Goal: Task Accomplishment & Management: Manage account settings

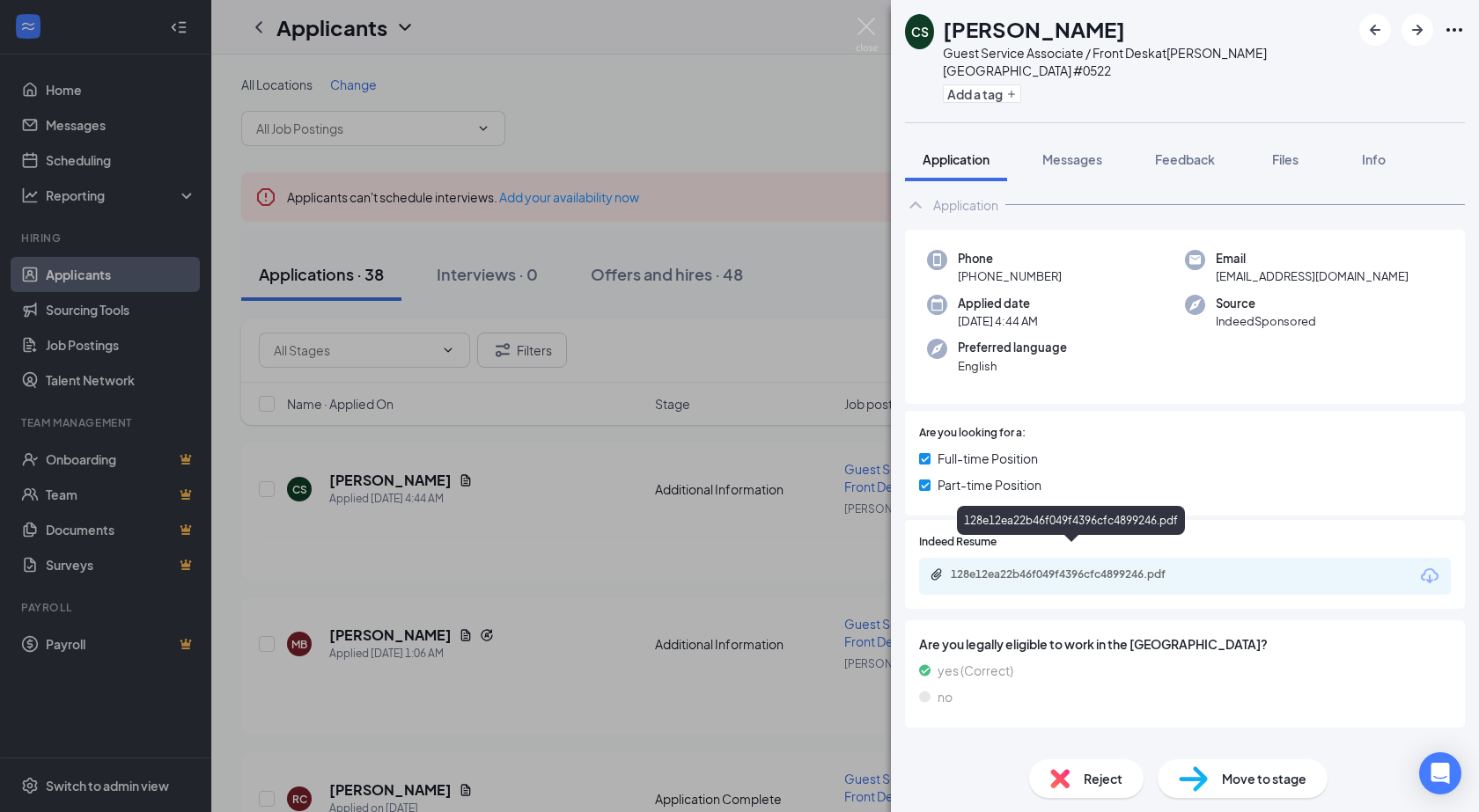
scroll to position [33, 0]
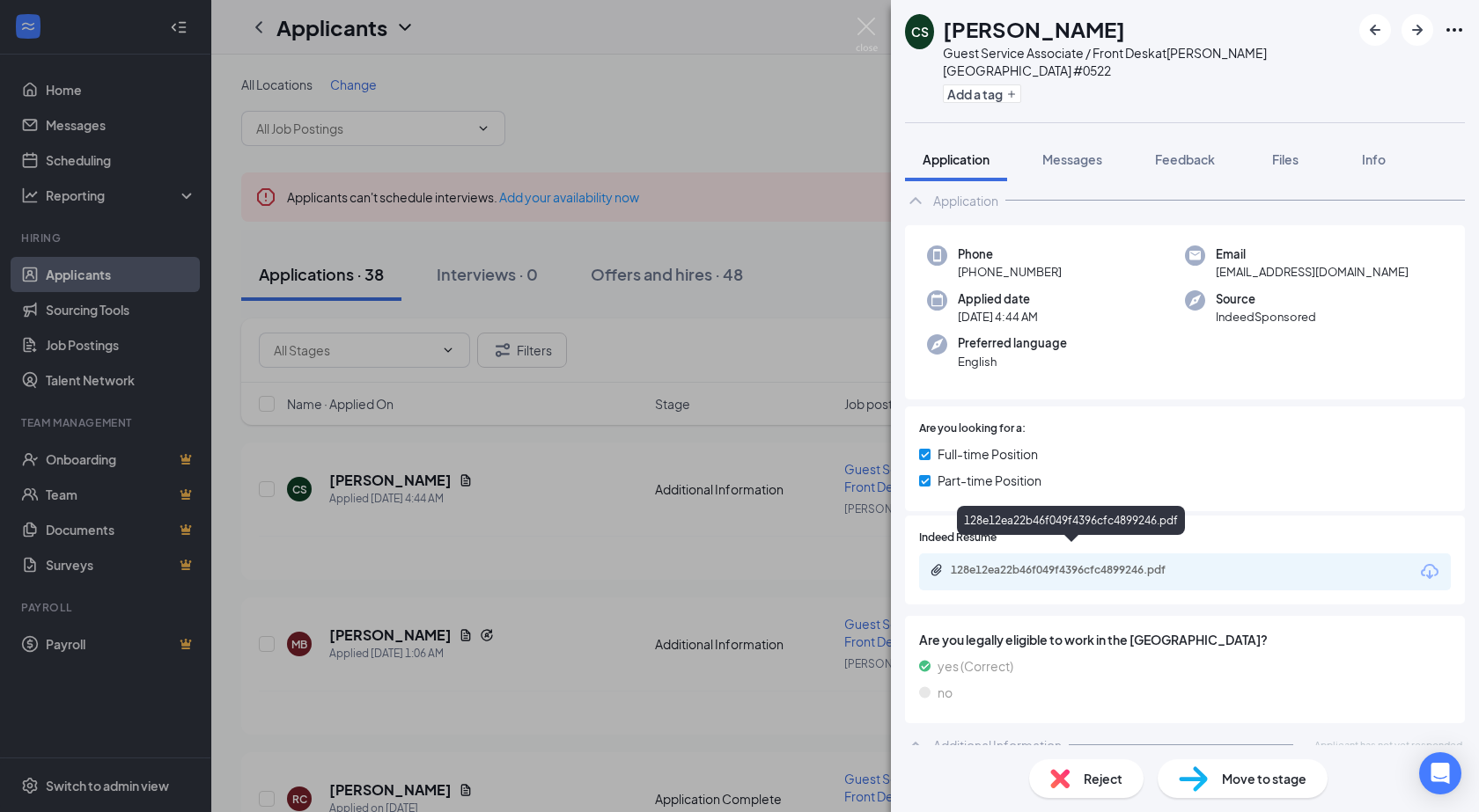
click at [981, 563] on div "128e12ea22b46f049f4396cfc4899246.pdf" at bounding box center [1074, 570] width 246 height 14
click at [1421, 35] on icon "ArrowRight" at bounding box center [1417, 30] width 21 height 21
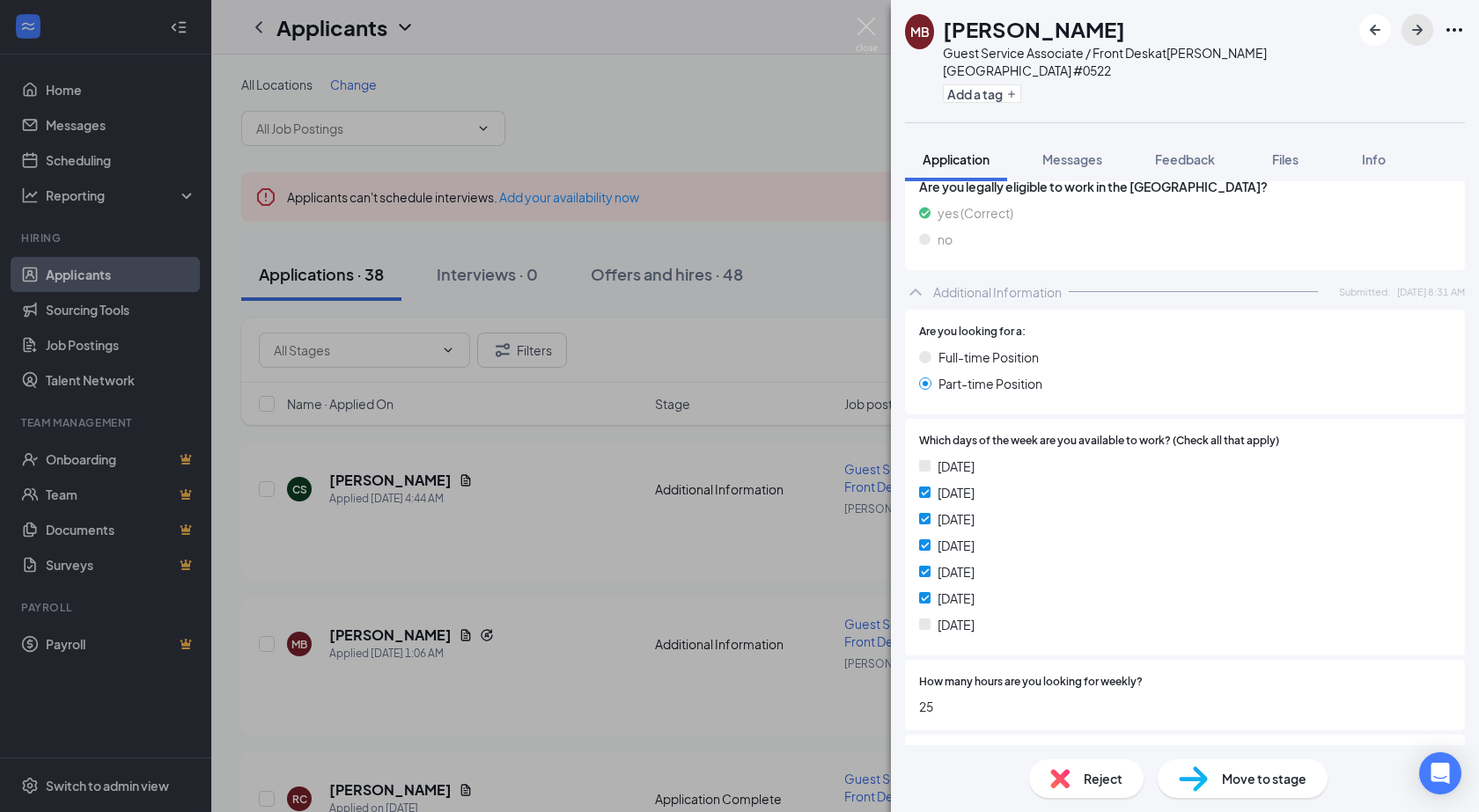
scroll to position [96, 0]
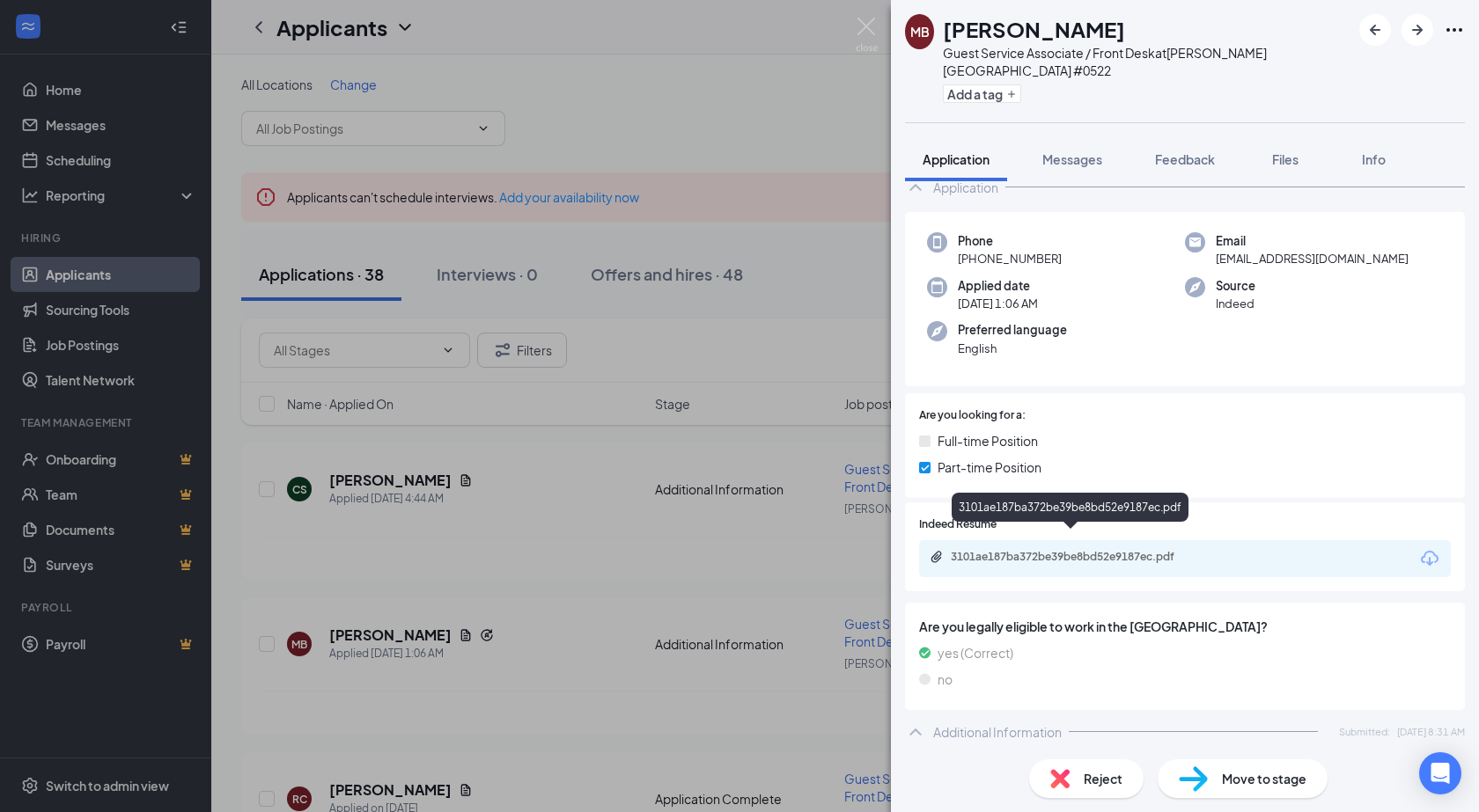
click at [1003, 550] on div "3101ae187ba372be39be8bd52e9187ec.pdf" at bounding box center [1074, 557] width 246 height 14
click at [1000, 85] on button "Add a tag" at bounding box center [982, 94] width 78 height 19
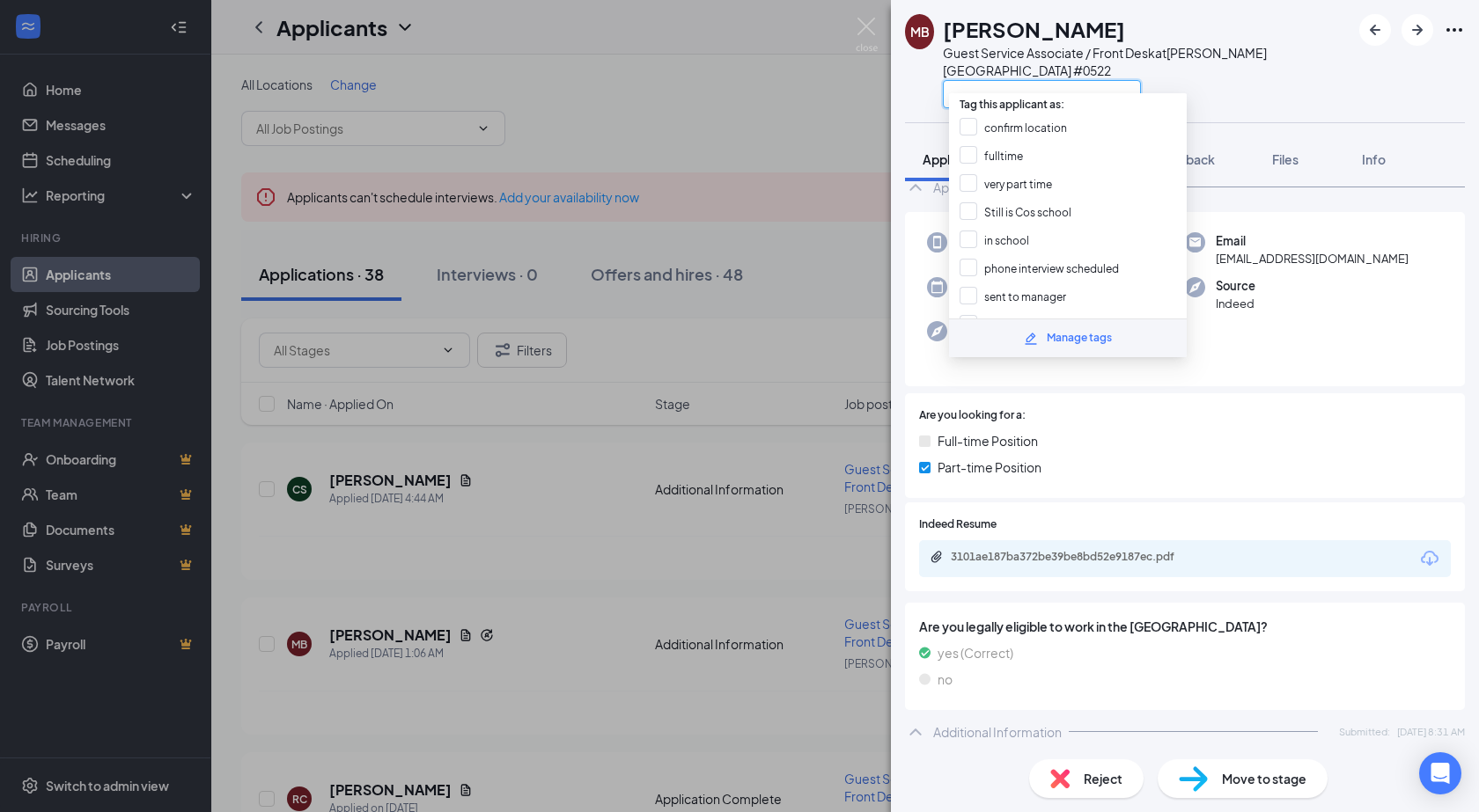
click at [1003, 80] on input "text" at bounding box center [1041, 94] width 198 height 28
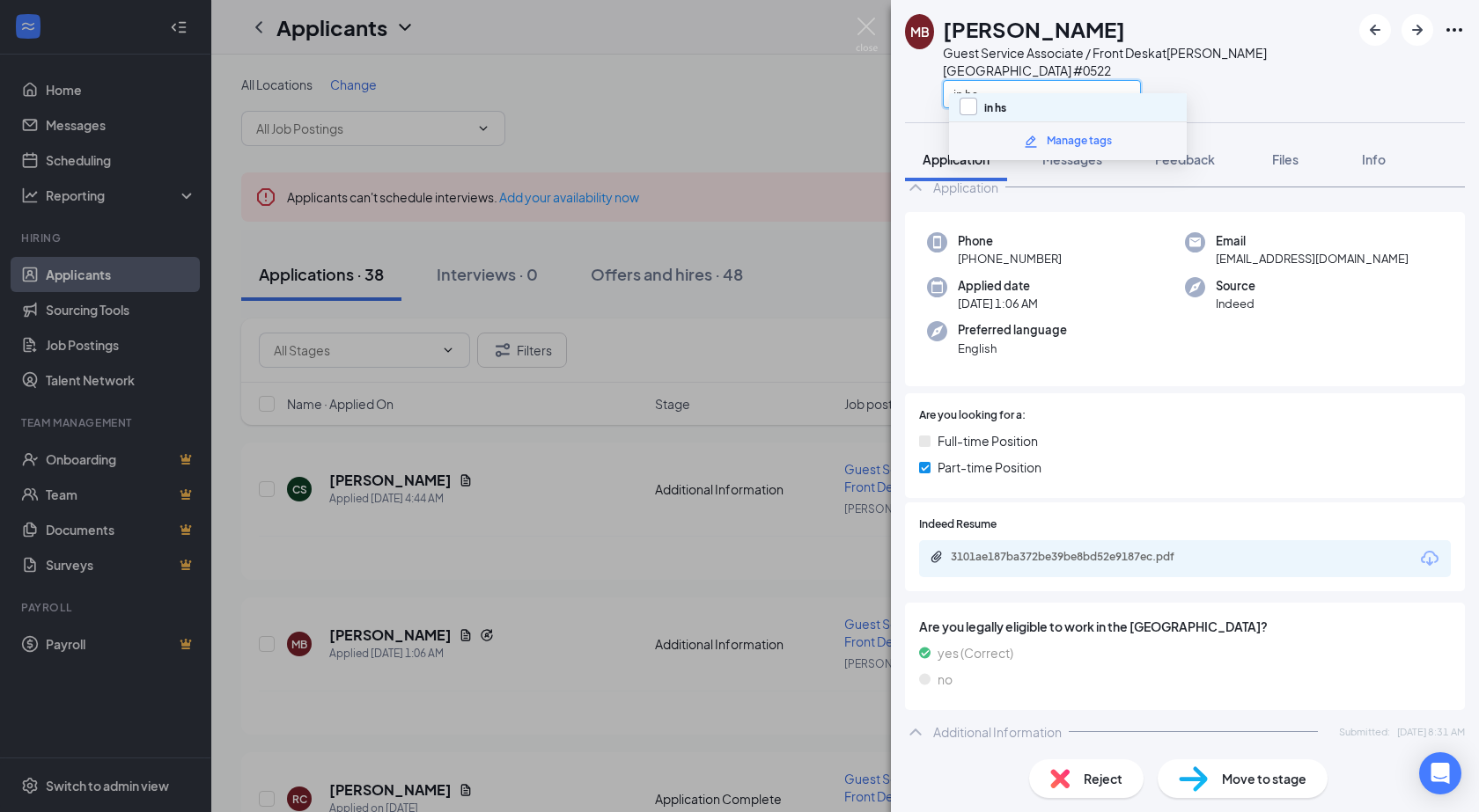
type input "in hs"
click at [970, 109] on input "in hs" at bounding box center [983, 107] width 46 height 20
checkbox input "true"
click at [1313, 50] on div "Guest Service Associate / Front Desk at Vadnais Heights #0522" at bounding box center [1146, 61] width 407 height 35
click at [1407, 28] on icon "ArrowRight" at bounding box center [1417, 30] width 21 height 21
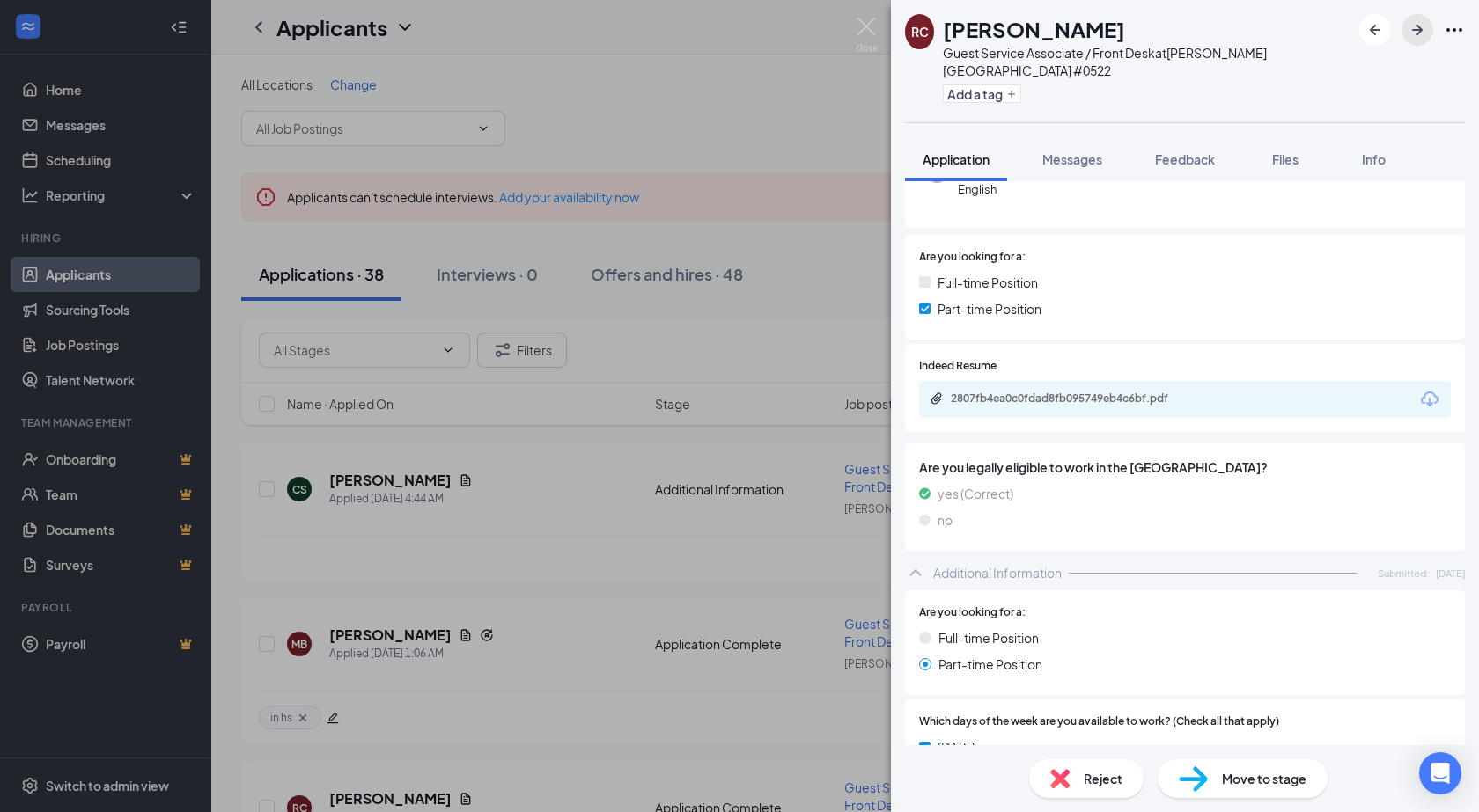
scroll to position [223, 0]
click at [1043, 392] on div "2807fb4ea0c0fdad8fb095749eb4c6bf.pdf" at bounding box center [1074, 399] width 246 height 14
click at [985, 85] on button "Add a tag" at bounding box center [982, 94] width 78 height 19
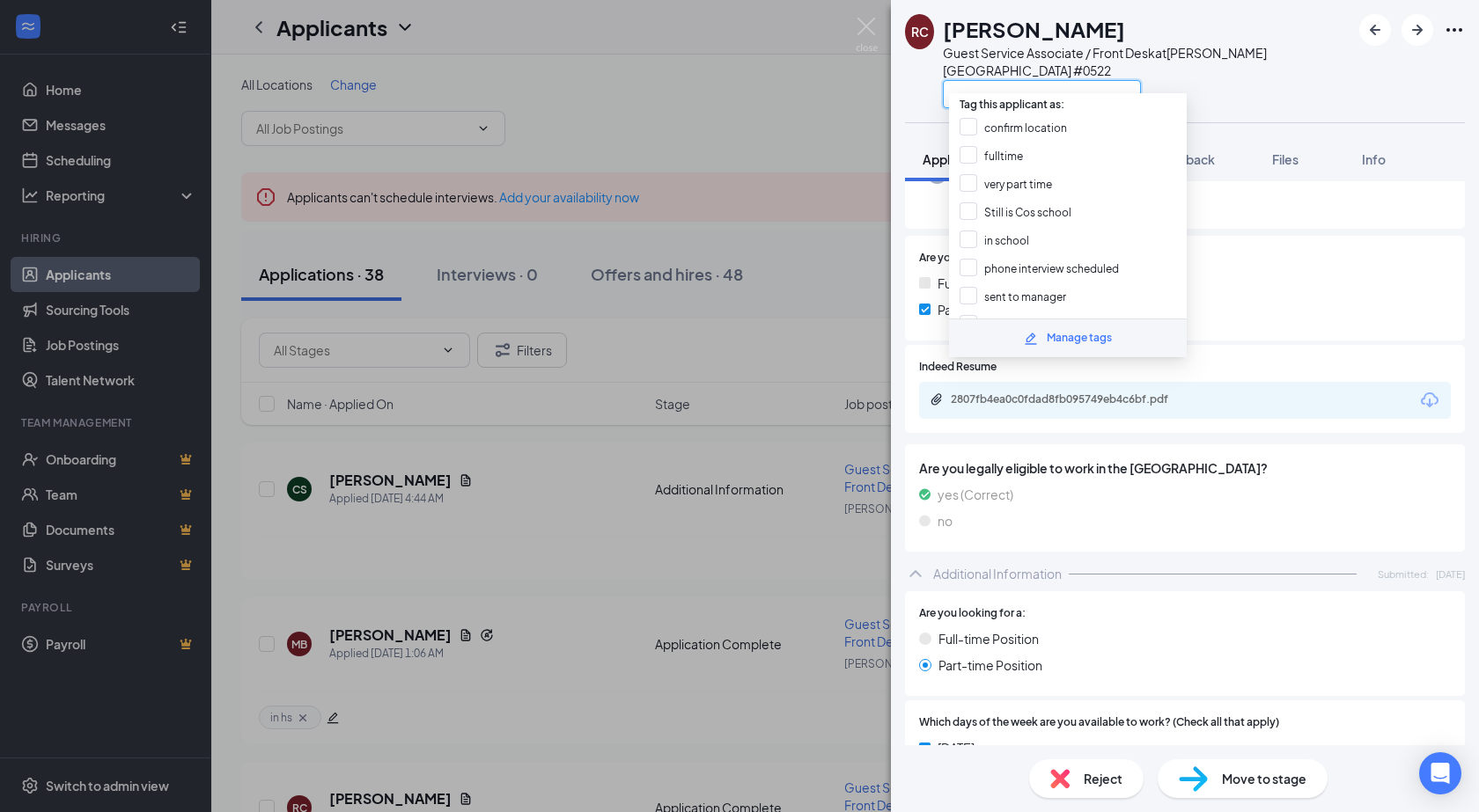
click at [987, 84] on input "text" at bounding box center [1041, 94] width 198 height 28
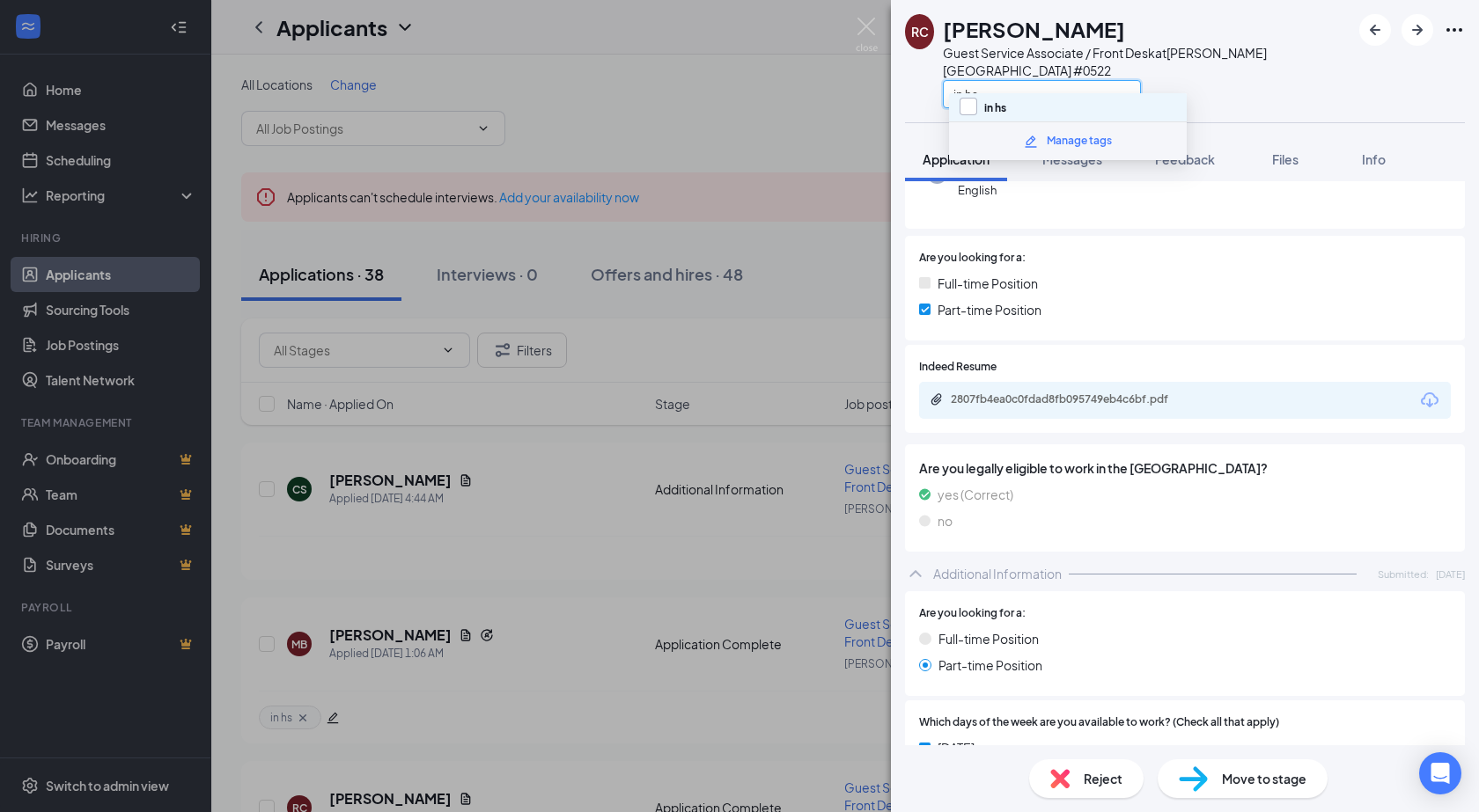
type input "in hs"
click at [962, 108] on input "in hs" at bounding box center [983, 107] width 46 height 20
checkbox input "true"
click at [1185, 61] on div "Romy Cayford Guest Service Associate / Front Desk at Vadnais Heights #0522 in hs" at bounding box center [1146, 60] width 407 height 94
click at [1387, 61] on div "RC Romy Cayford Guest Service Associate / Front Desk at Vadnais Heights #0522 A…" at bounding box center [1184, 406] width 588 height 812
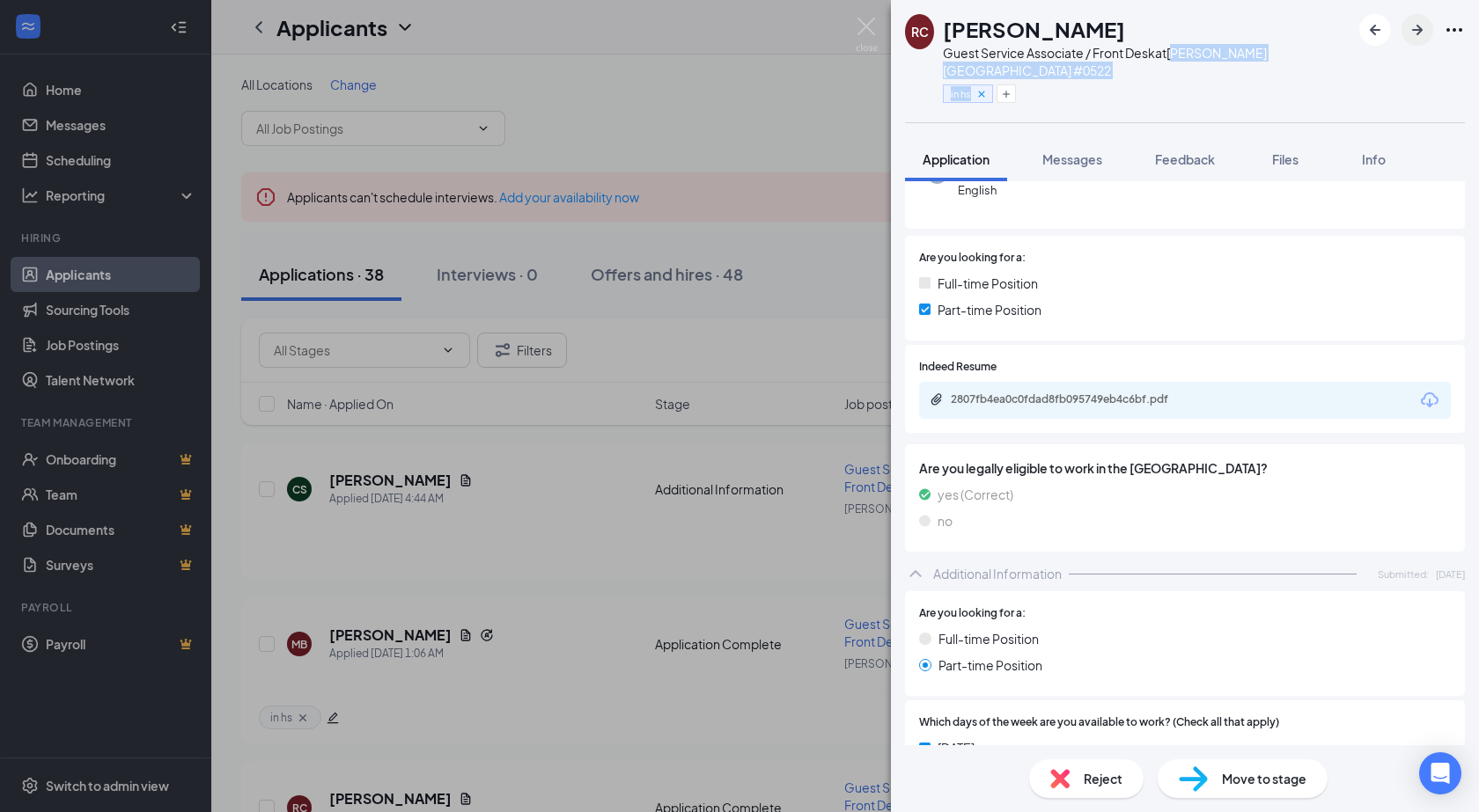
click at [1415, 28] on icon "ArrowRight" at bounding box center [1417, 30] width 21 height 21
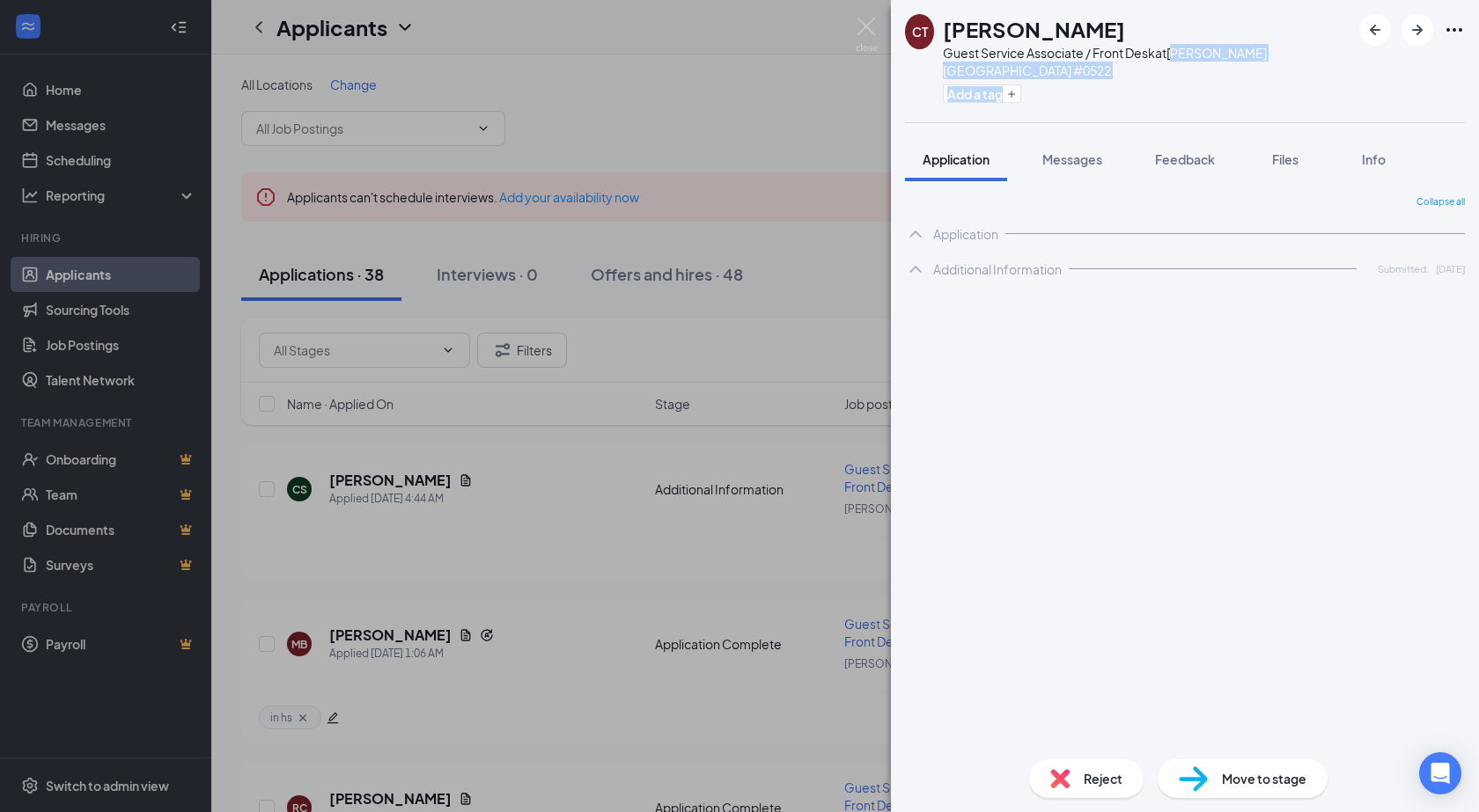
click at [1038, 83] on div "Add a tag" at bounding box center [1146, 93] width 407 height 29
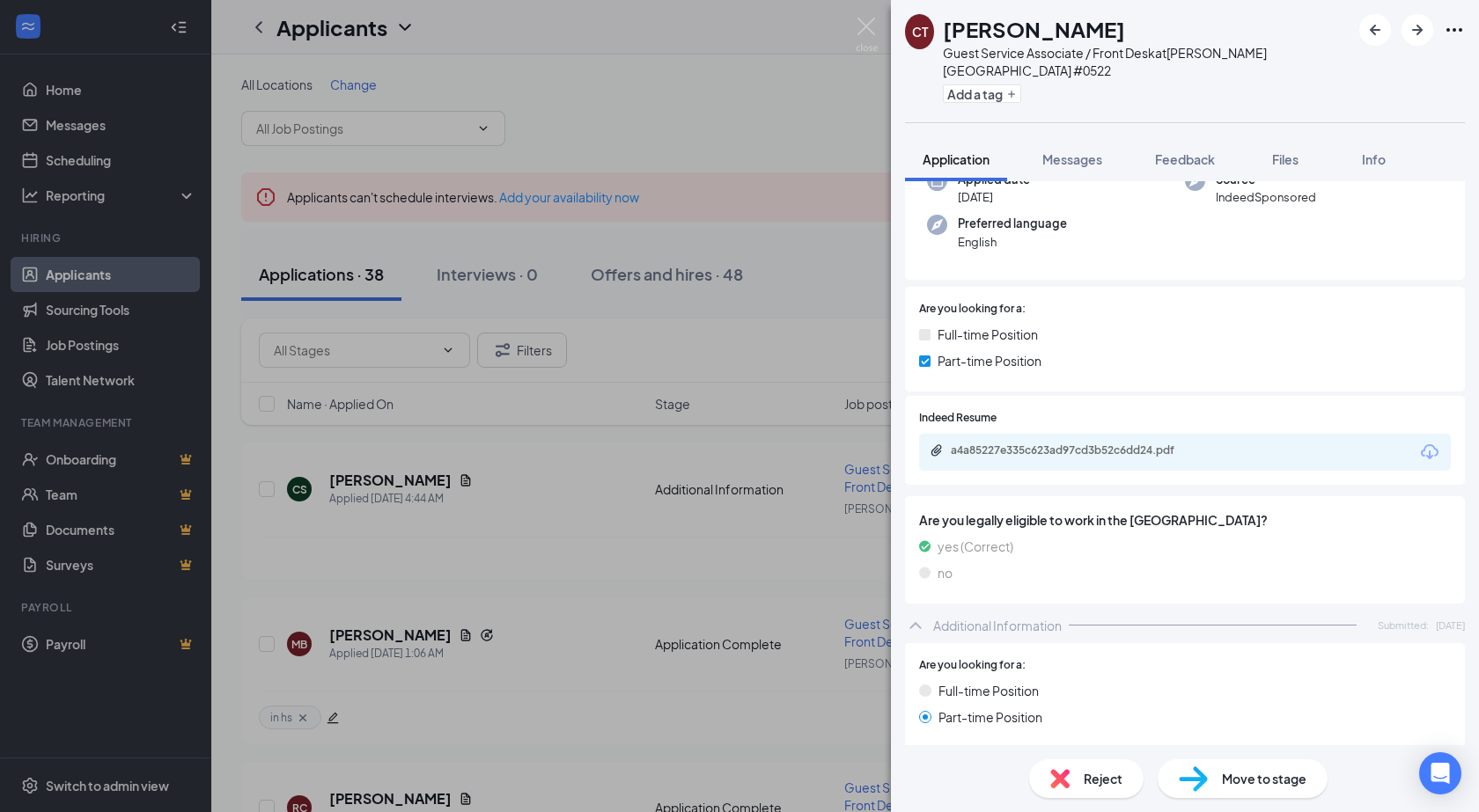
scroll to position [135, 0]
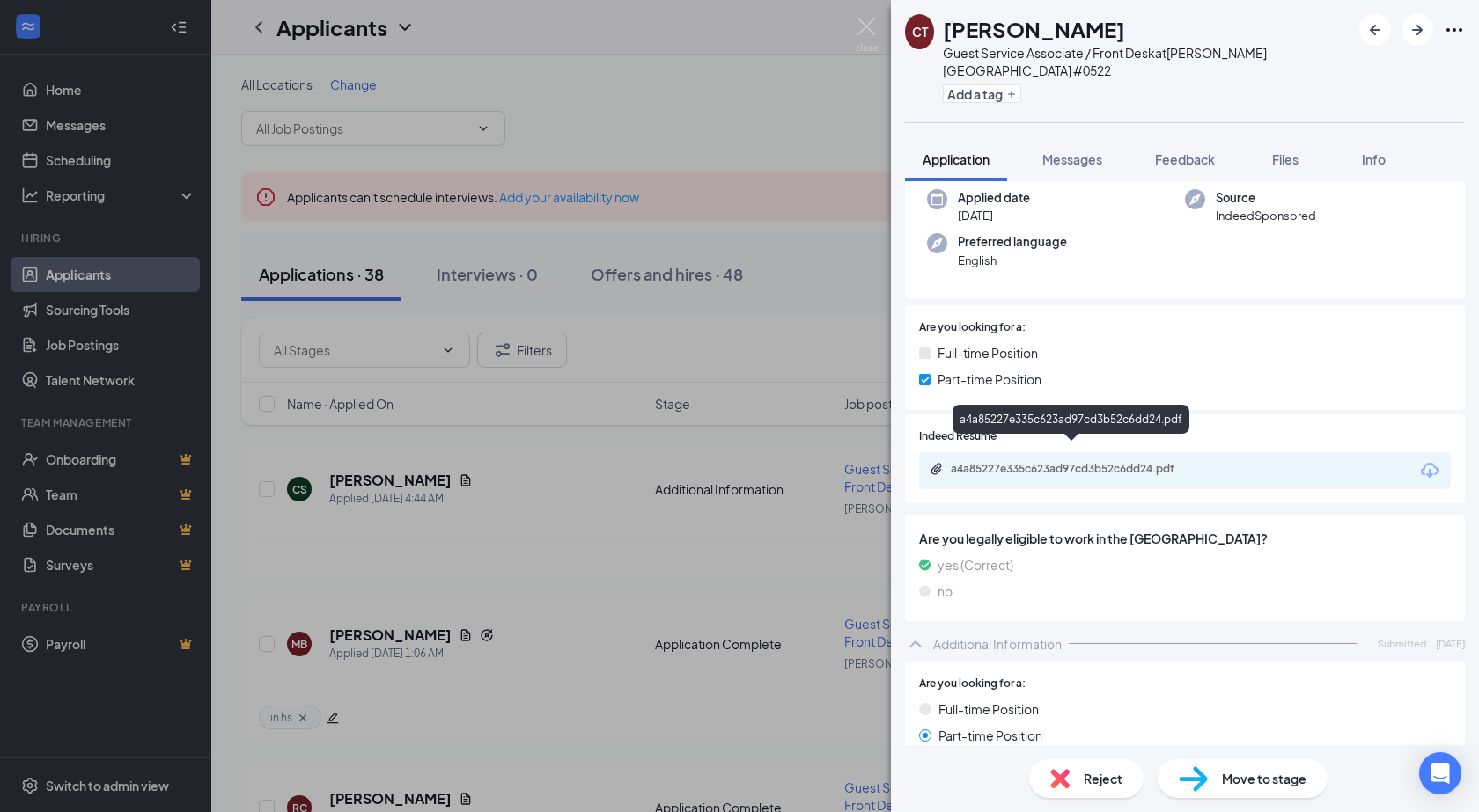
click at [993, 462] on div "a4a85227e335c623ad97cd3b52c6dd24.pdf" at bounding box center [1074, 468] width 246 height 14
click at [987, 85] on button "Add a tag" at bounding box center [982, 94] width 78 height 19
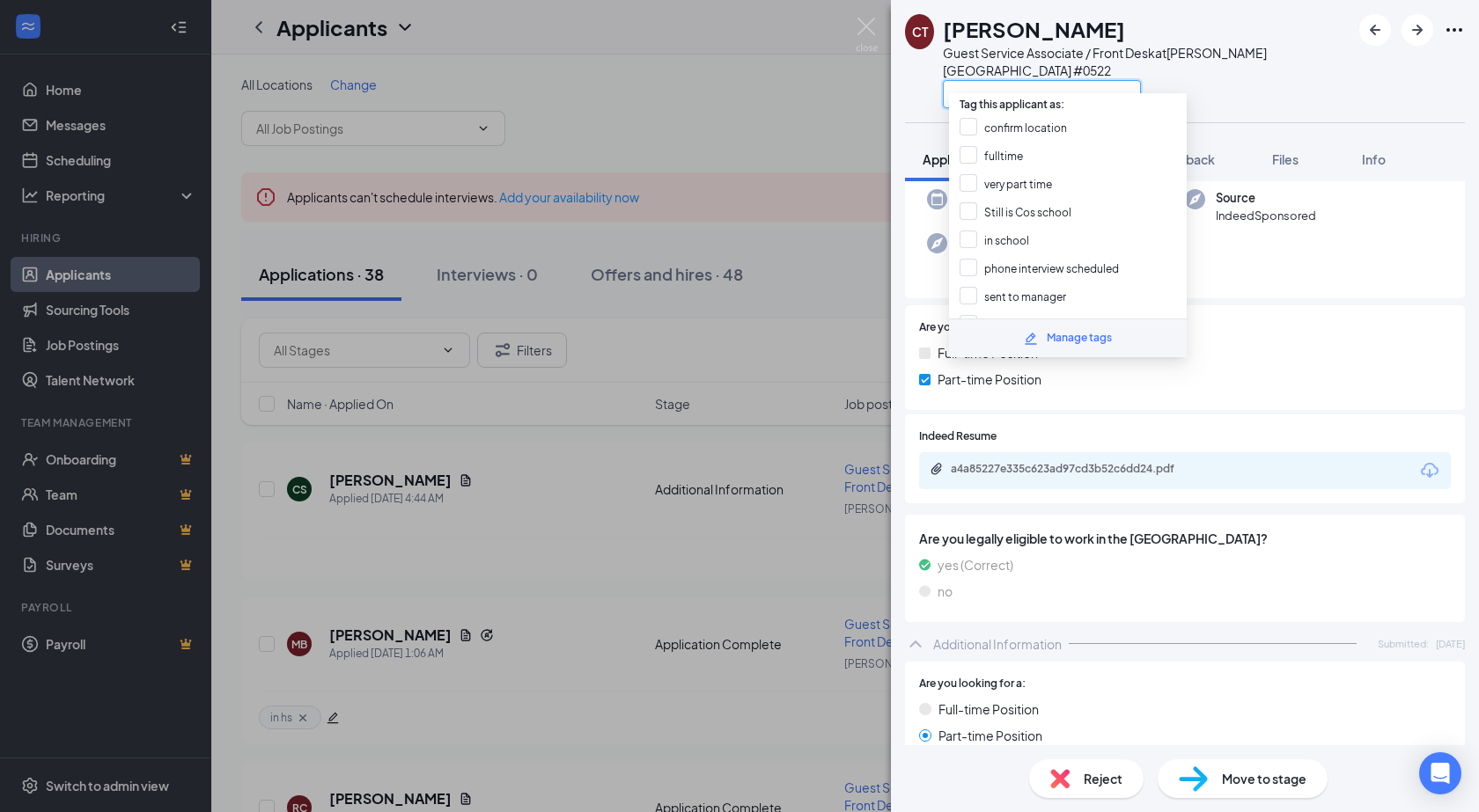
click at [1002, 80] on input "text" at bounding box center [1041, 94] width 198 height 28
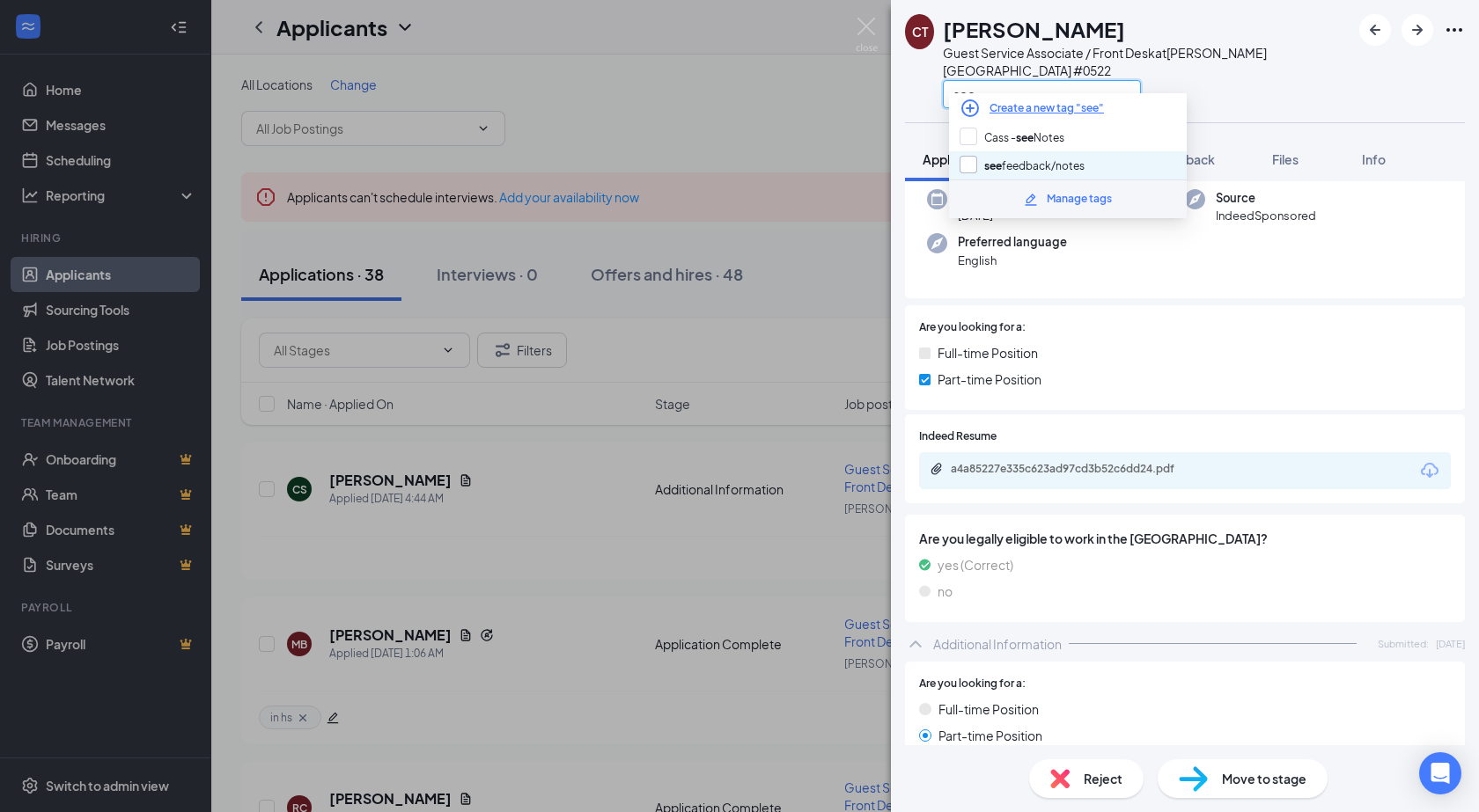
type input "see"
click at [974, 164] on input "see feedback/notes" at bounding box center [1022, 165] width 125 height 20
checkbox input "true"
click at [1209, 79] on div "see" at bounding box center [1146, 93] width 407 height 29
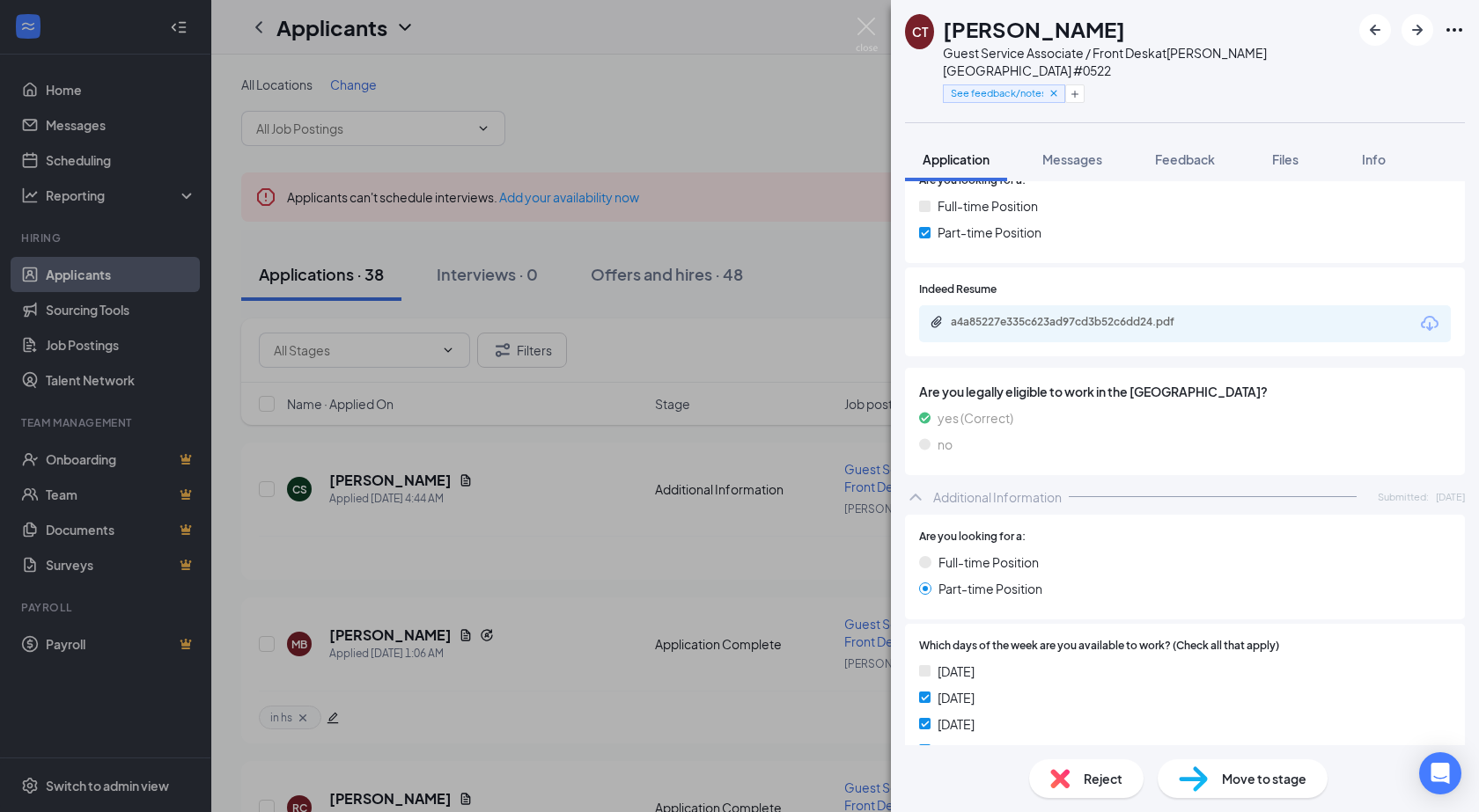
scroll to position [487, 0]
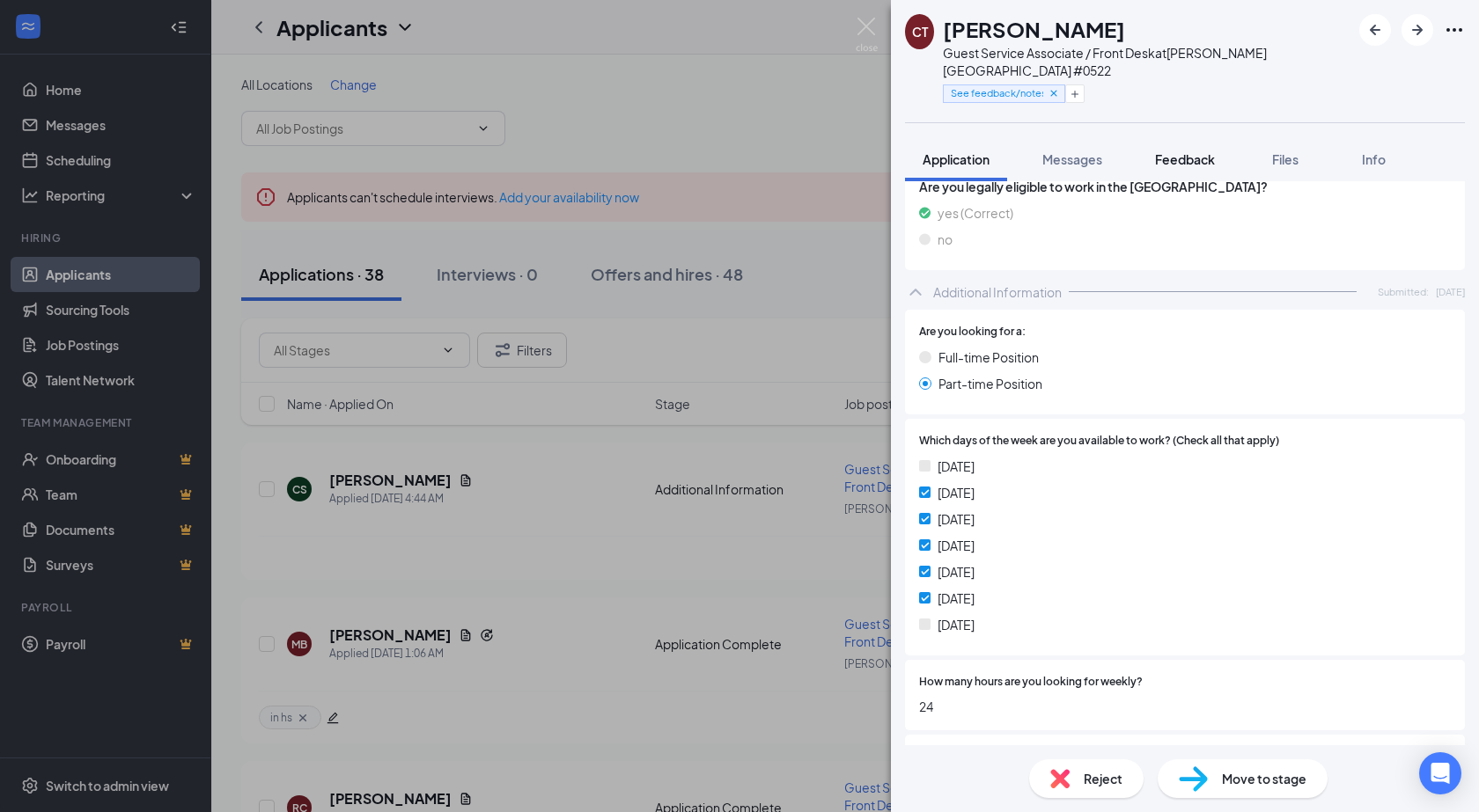
click at [1177, 151] on button "Feedback" at bounding box center [1184, 159] width 95 height 44
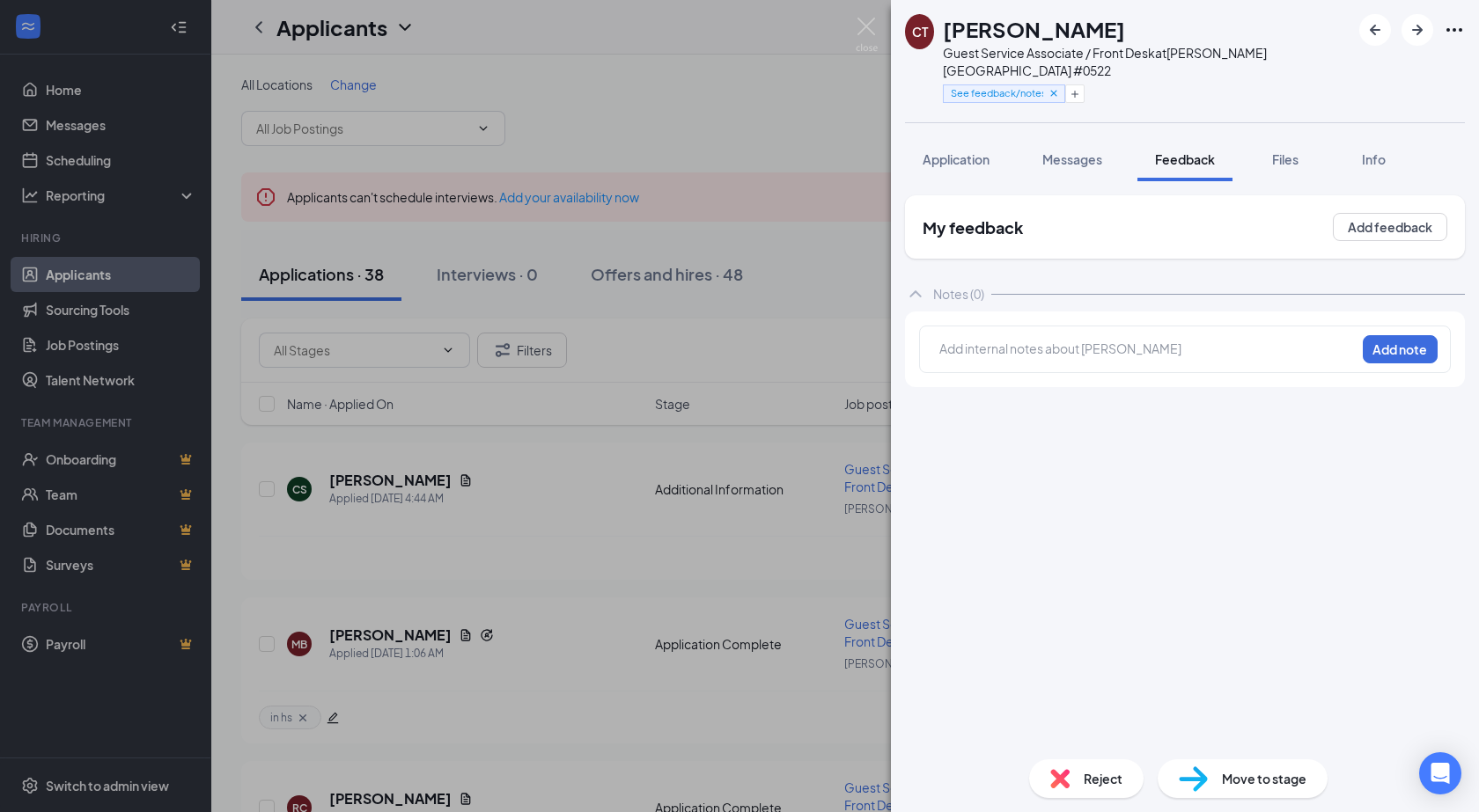
click at [994, 340] on div at bounding box center [1147, 349] width 415 height 19
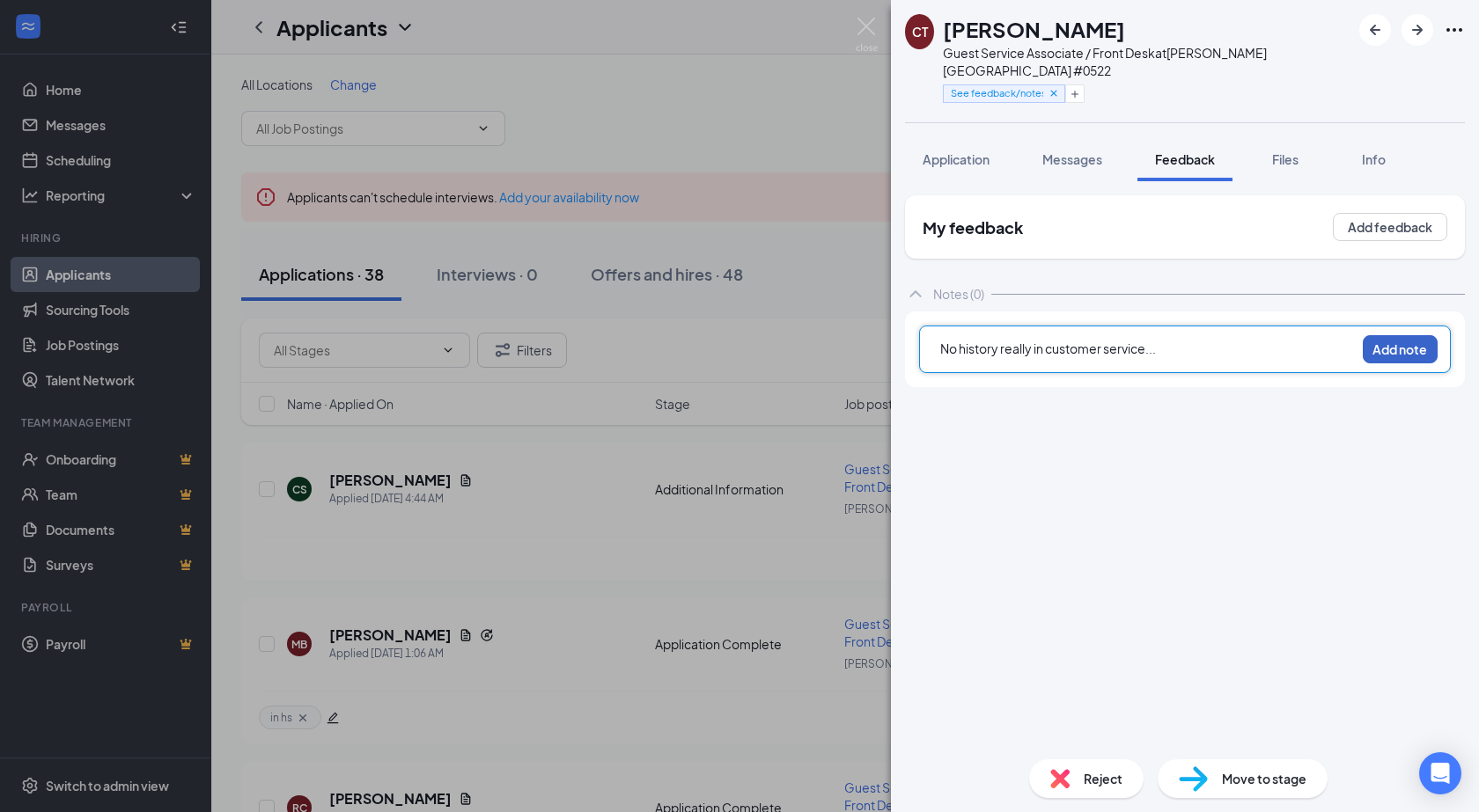
click at [1387, 335] on button "Add note" at bounding box center [1400, 349] width 74 height 28
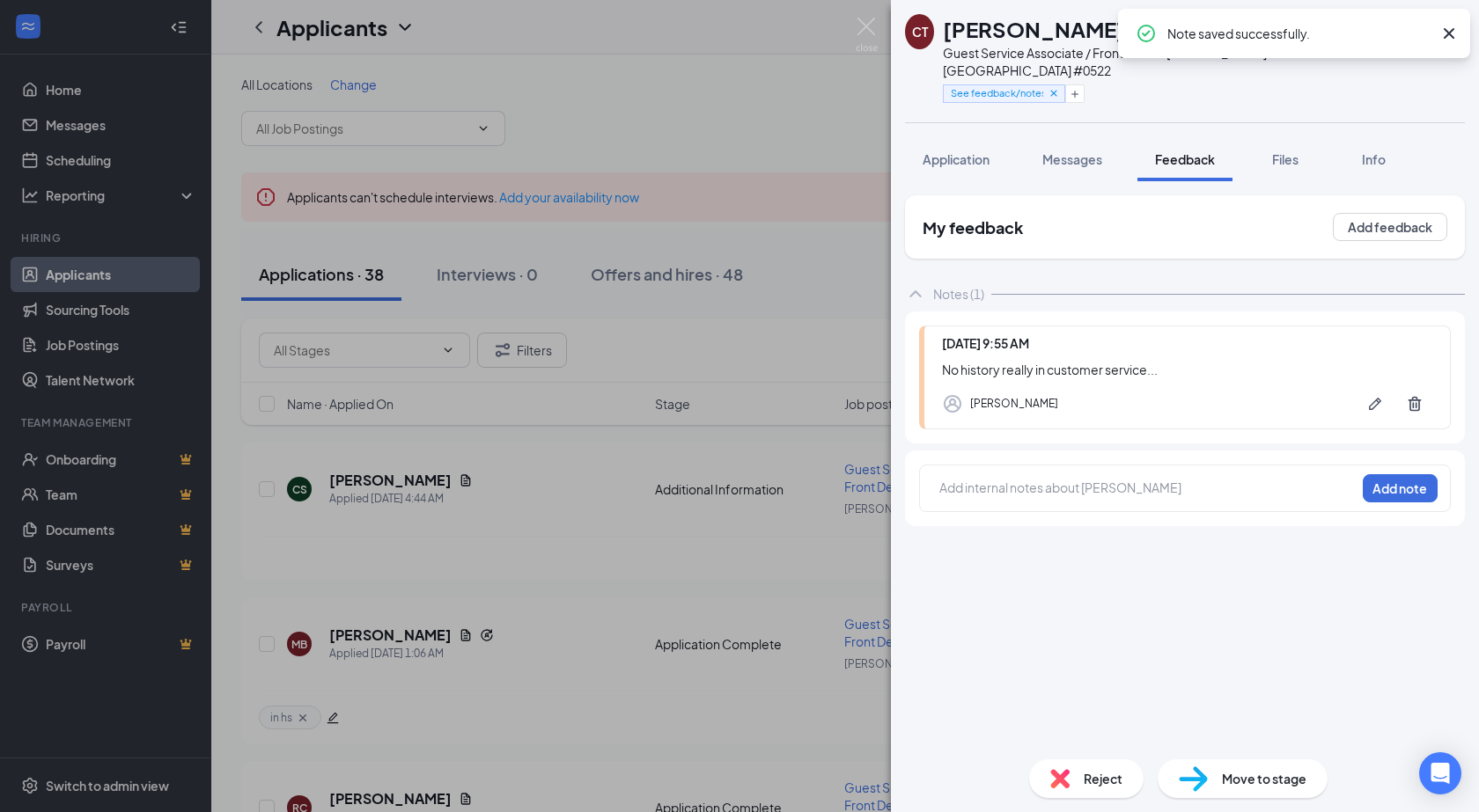
click at [1377, 93] on div "CT Courtney Titus Guest Service Associate / Front Desk at Vadnais Heights #0522…" at bounding box center [1184, 61] width 588 height 123
click at [1451, 32] on icon "Cross" at bounding box center [1448, 33] width 10 height 10
click at [1415, 31] on icon "ArrowRight" at bounding box center [1417, 30] width 10 height 10
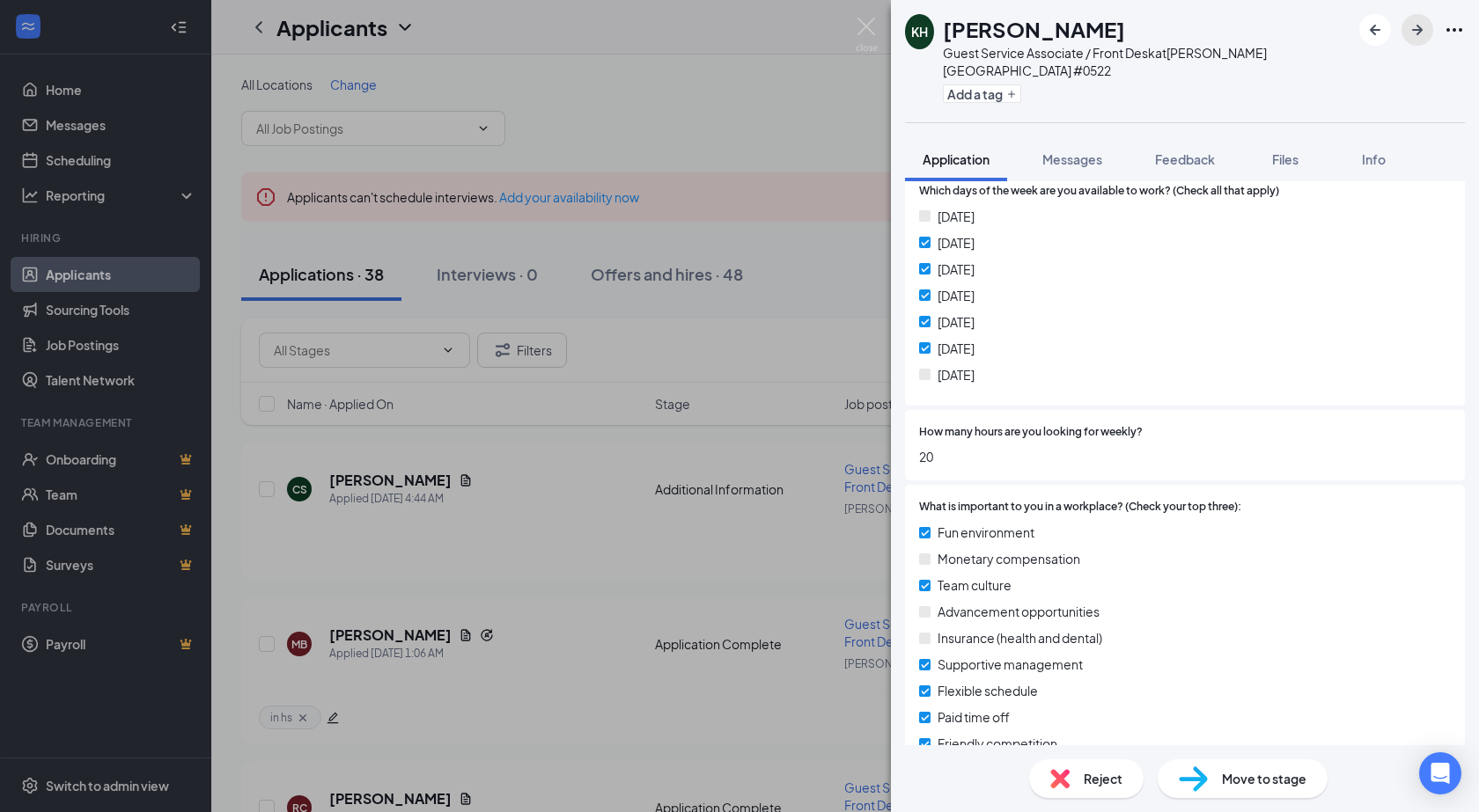
scroll to position [184, 0]
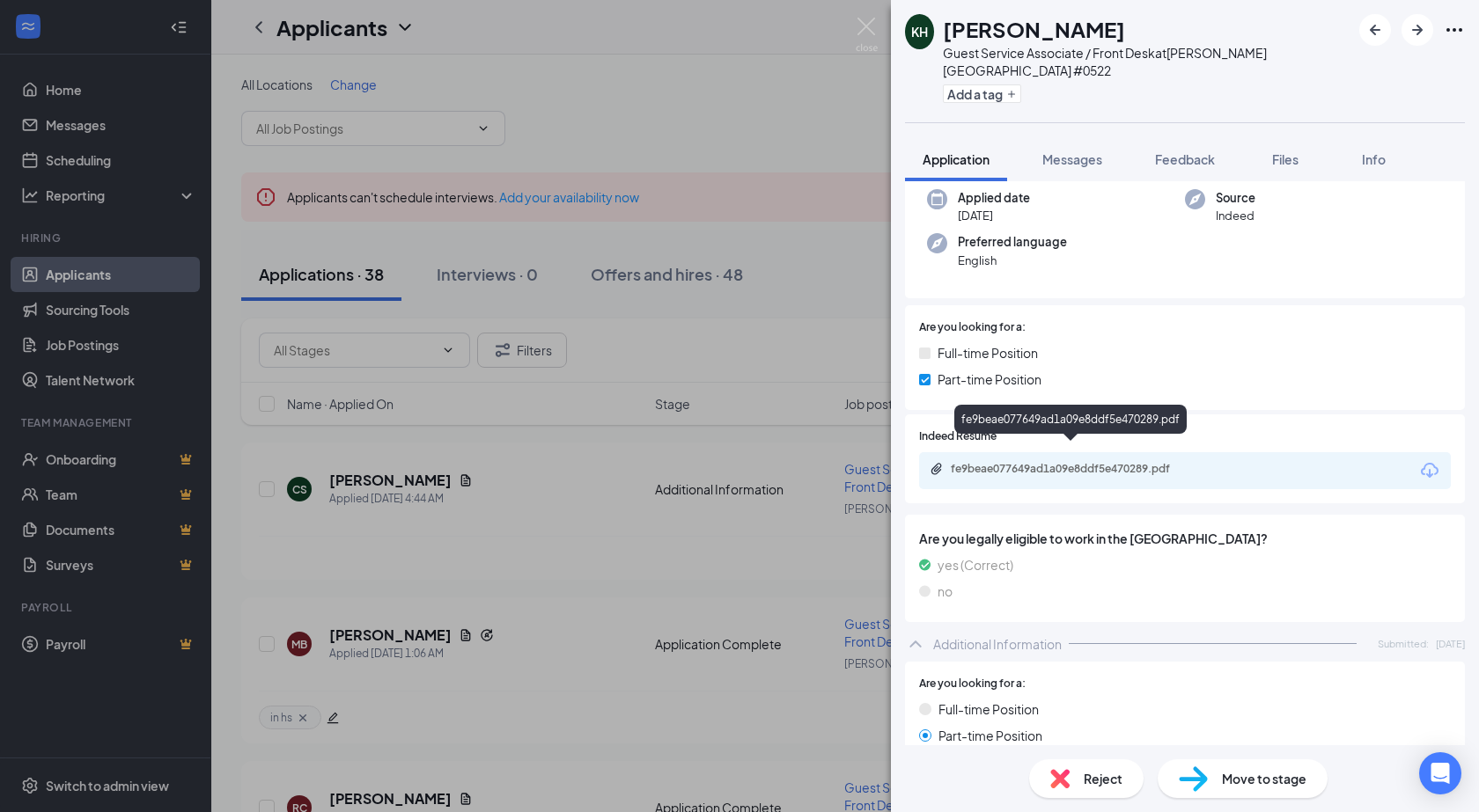
click at [1021, 462] on div "fe9beae077649ad1a09e8ddf5e470289.pdf" at bounding box center [1072, 470] width 285 height 17
click at [1004, 452] on div "fe9beae077649ad1a09e8ddf5e470289.pdf" at bounding box center [1185, 471] width 532 height 37
click at [1003, 462] on div "fe9beae077649ad1a09e8ddf5e470289.pdf" at bounding box center [1072, 470] width 285 height 17
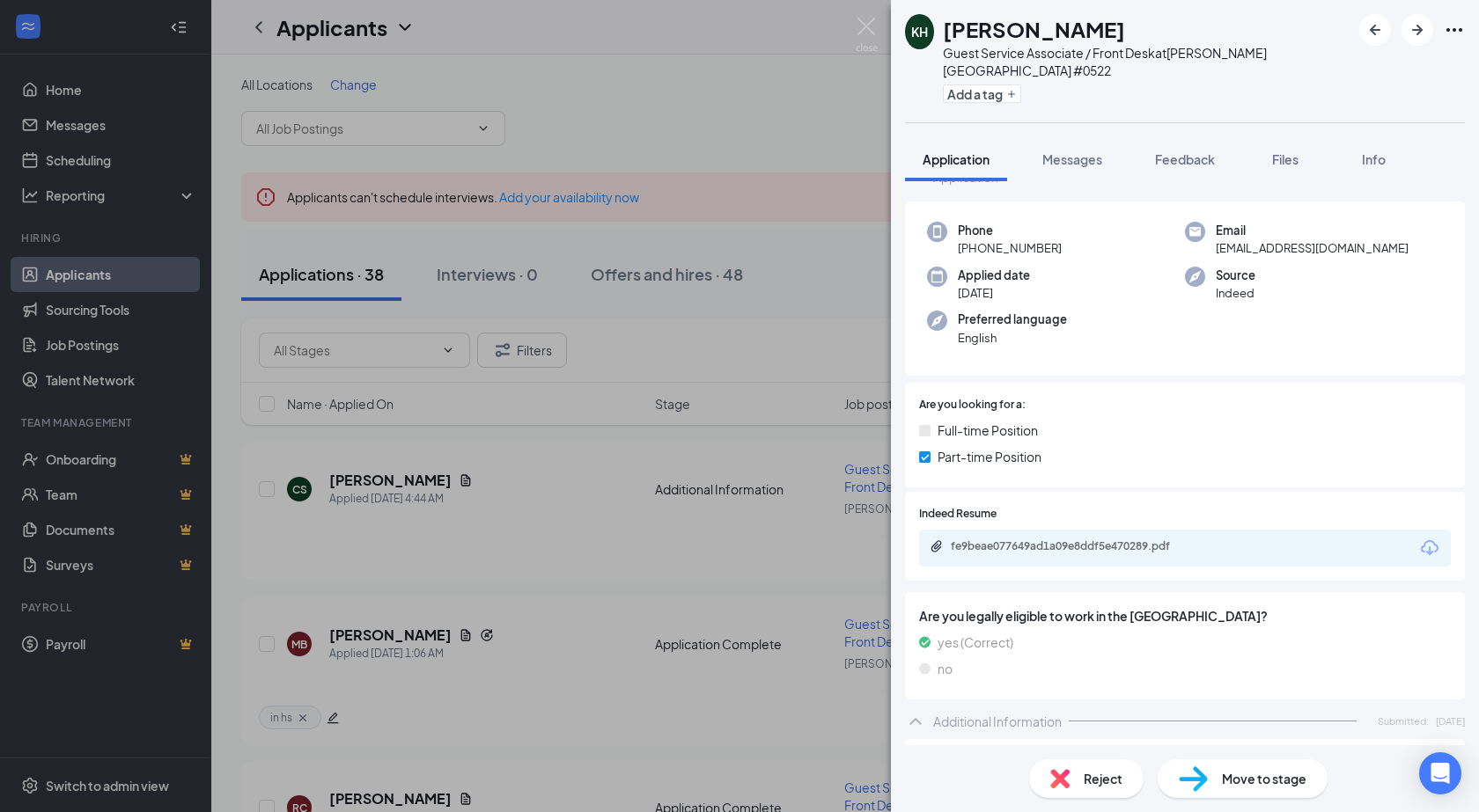
scroll to position [0, 0]
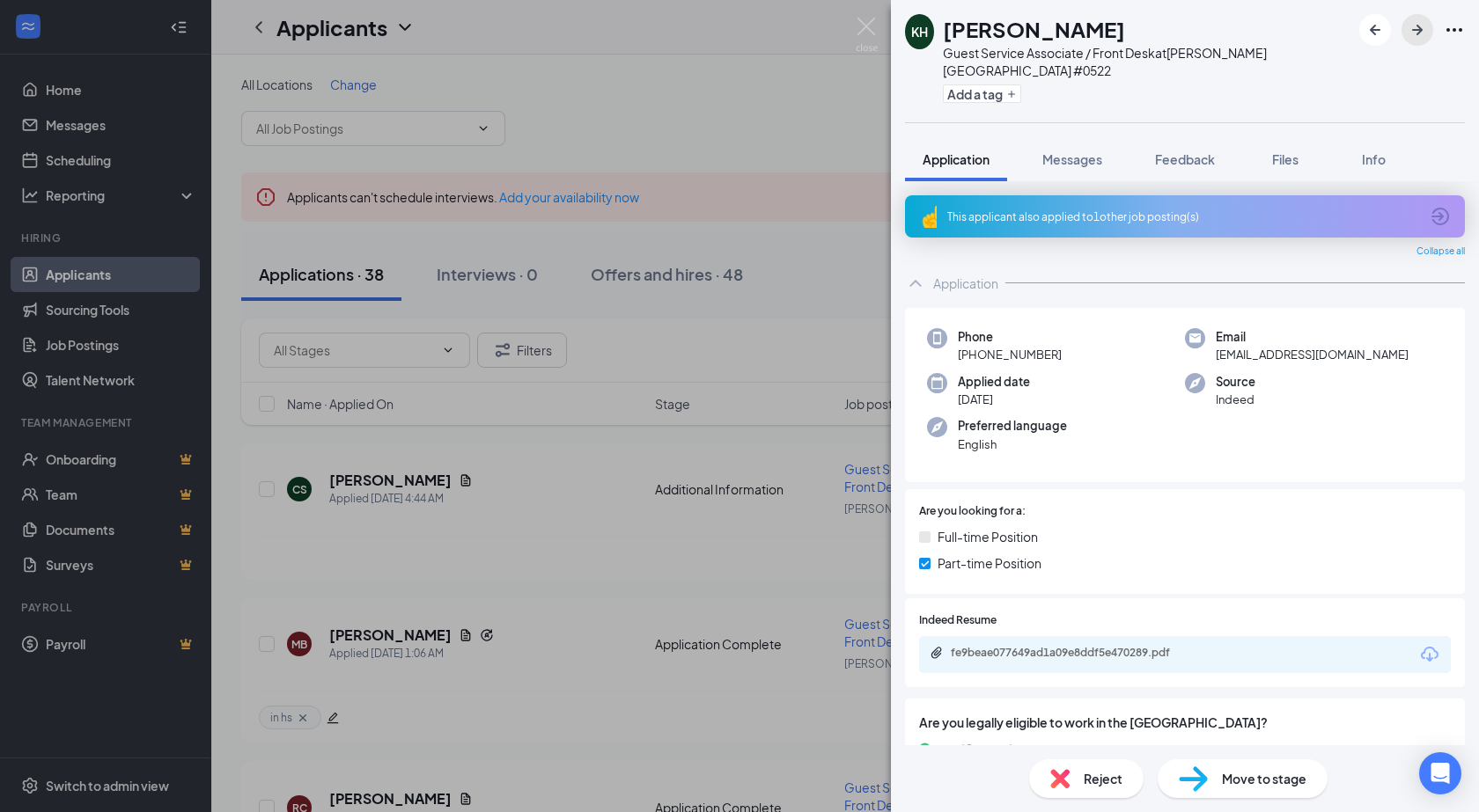
click at [1410, 33] on icon "ArrowRight" at bounding box center [1417, 30] width 21 height 21
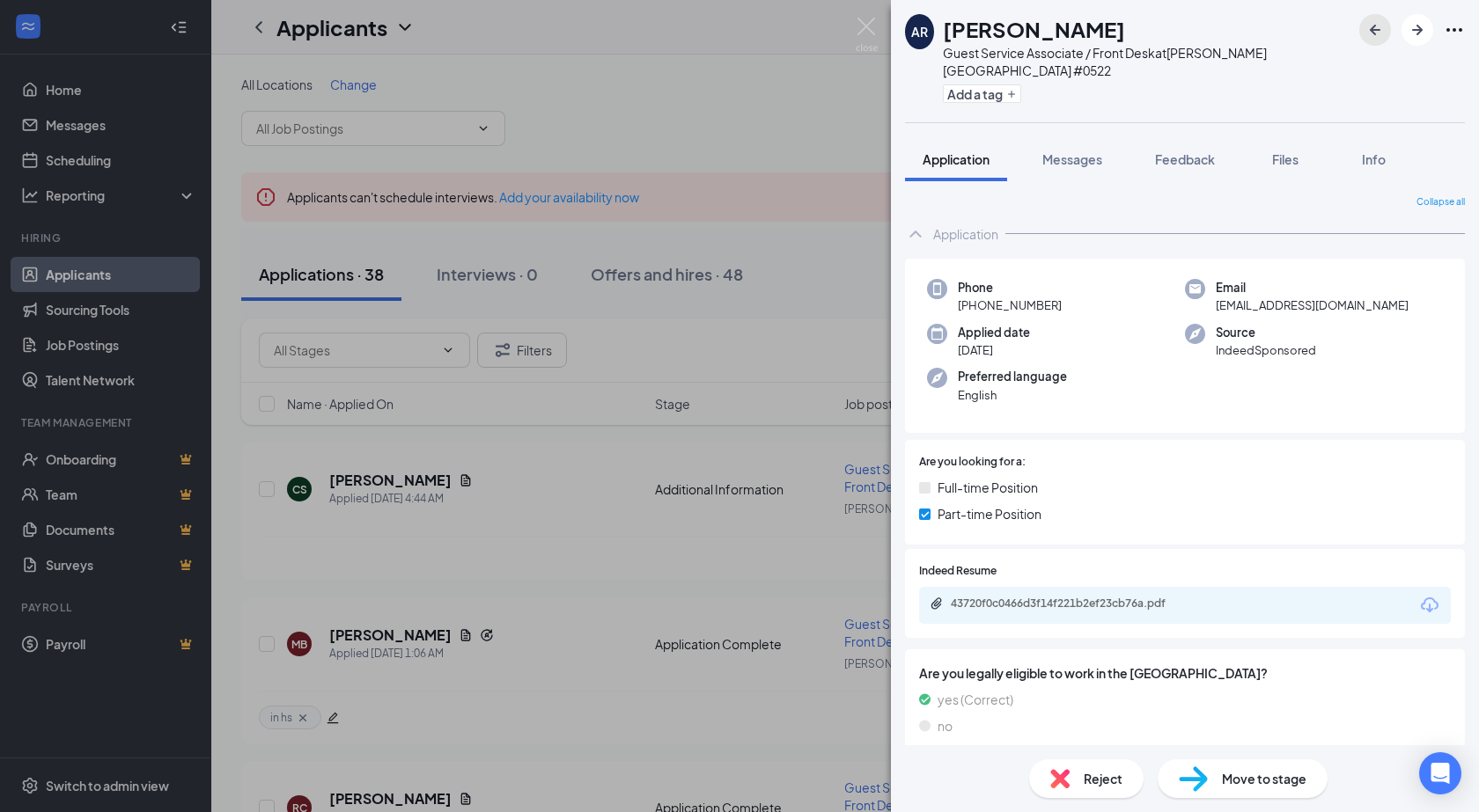
click at [1371, 24] on icon "ArrowLeftNew" at bounding box center [1375, 30] width 21 height 21
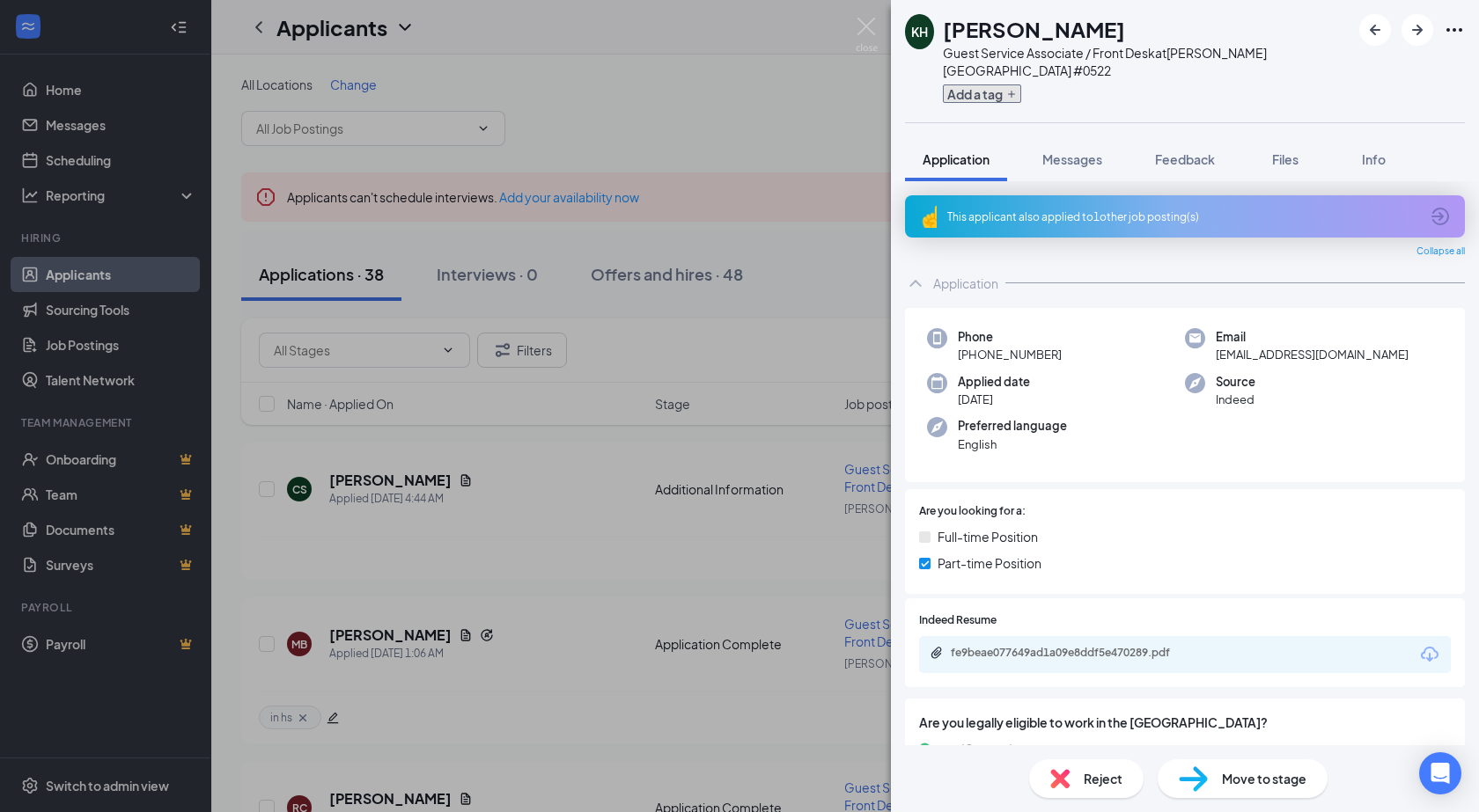
click at [993, 85] on button "Add a tag" at bounding box center [982, 94] width 78 height 19
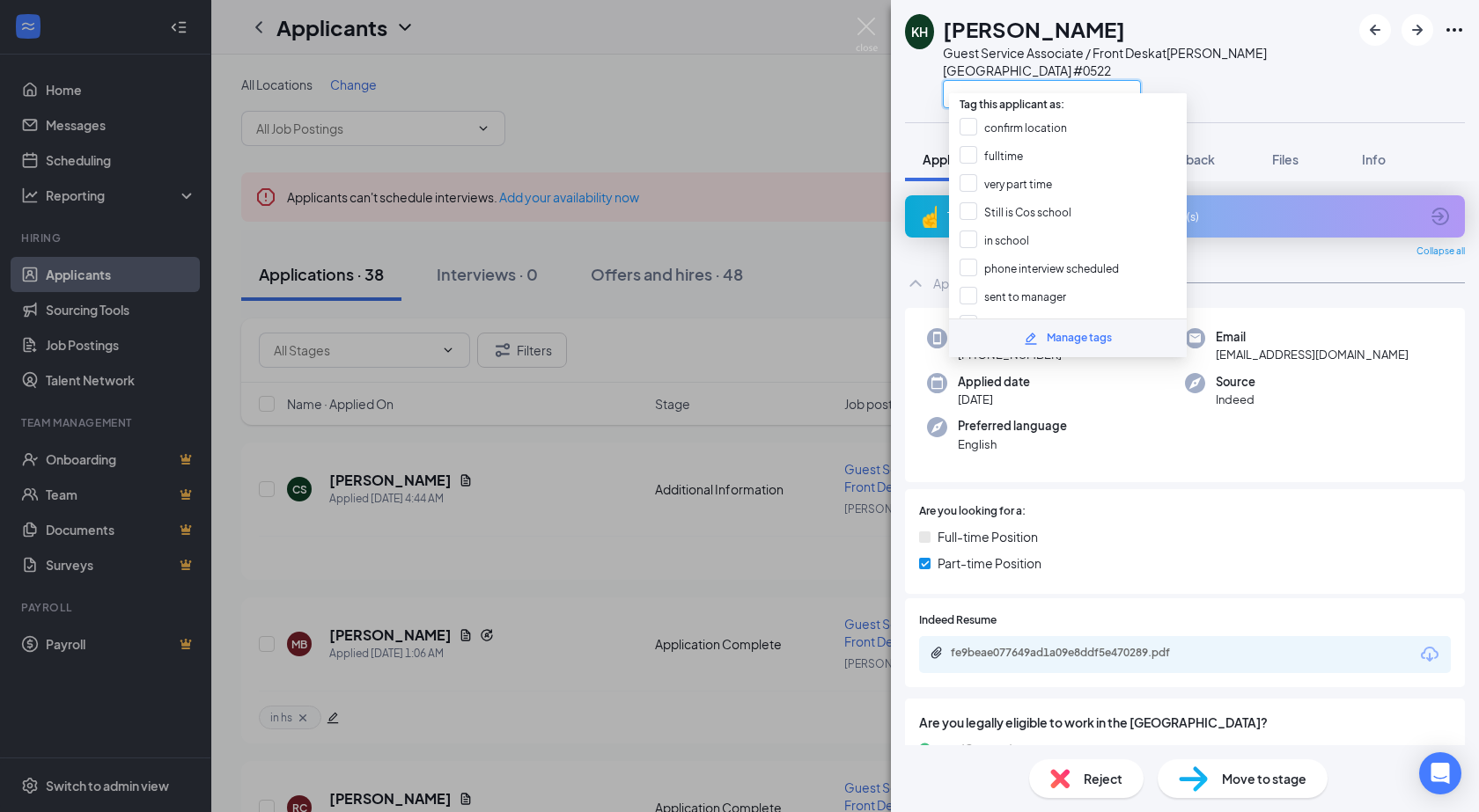
click at [1008, 81] on input "text" at bounding box center [1041, 94] width 198 height 28
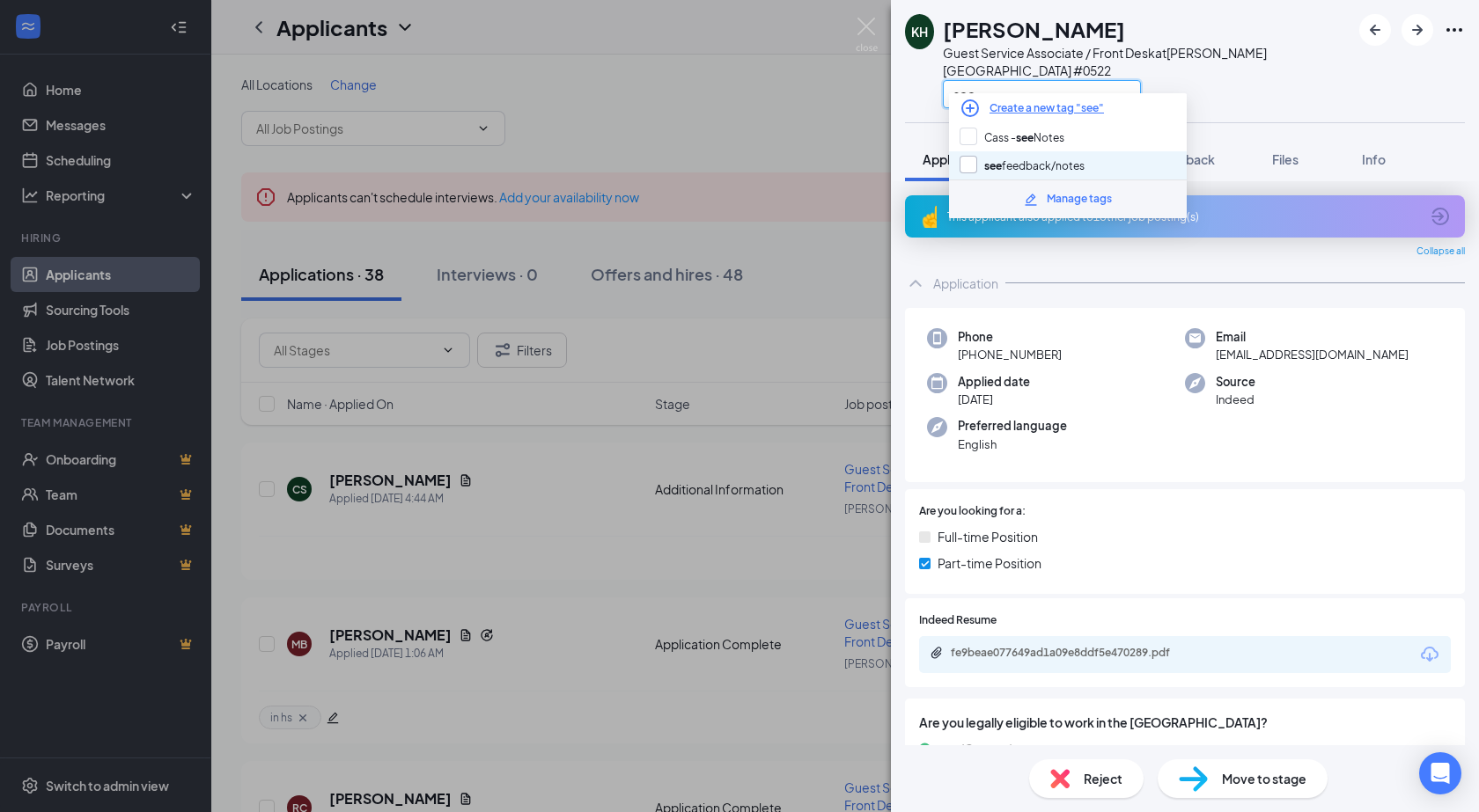
type input "see"
click at [967, 162] on input "see feedback/notes" at bounding box center [1022, 165] width 125 height 20
checkbox input "true"
click at [1211, 81] on div "see" at bounding box center [1146, 93] width 407 height 29
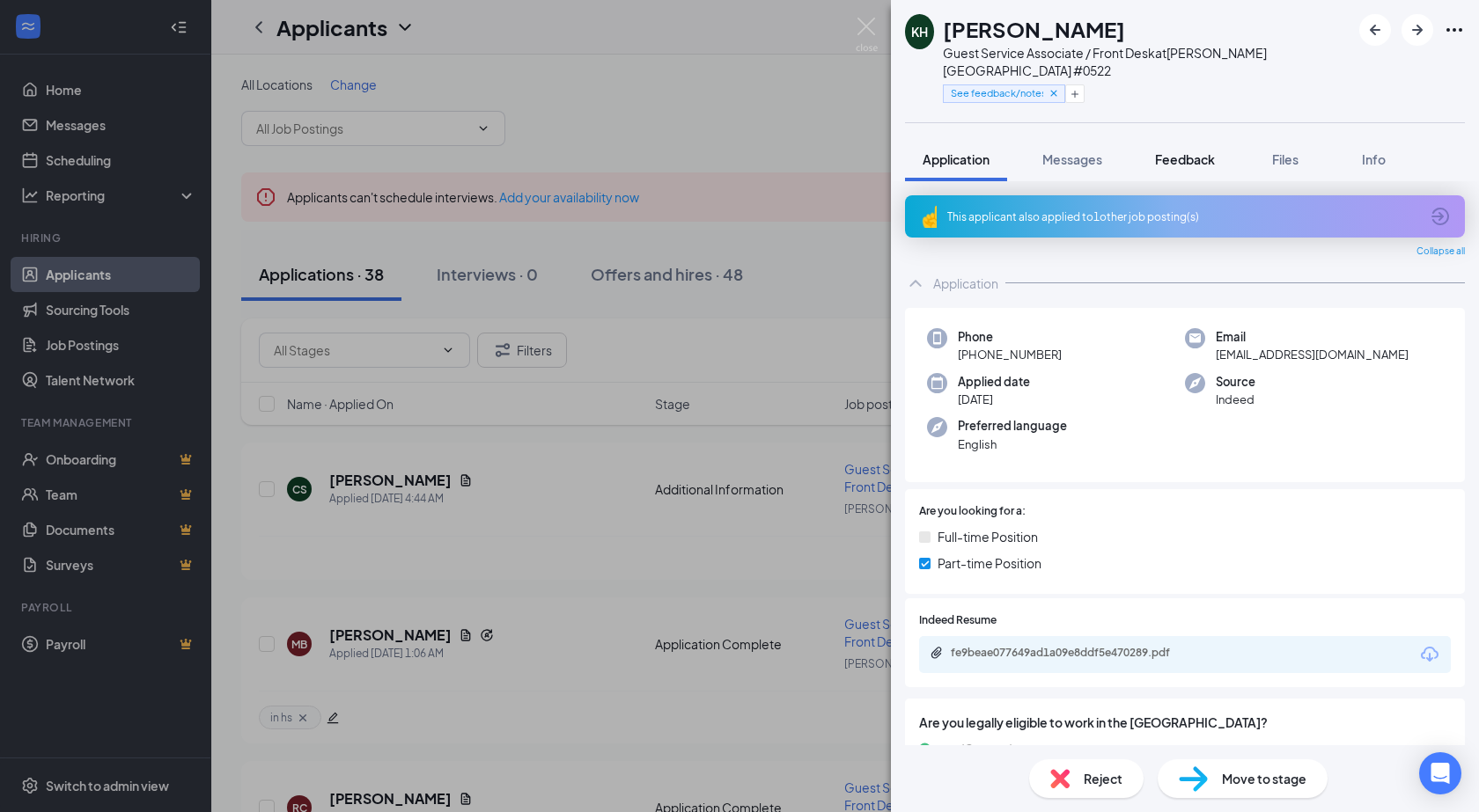
click at [1144, 144] on button "Feedback" at bounding box center [1184, 159] width 95 height 44
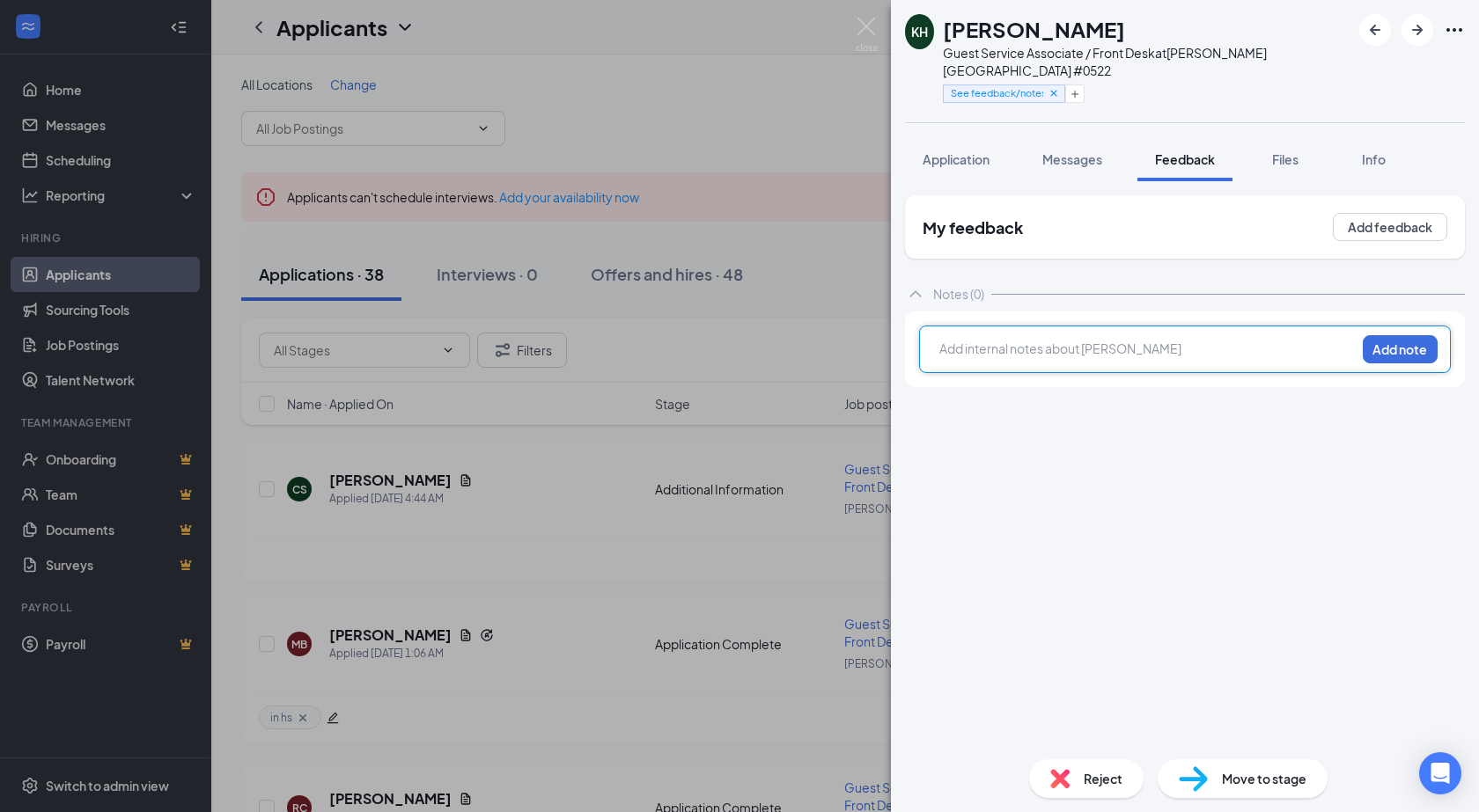
drag, startPoint x: 1004, startPoint y: 334, endPoint x: 1015, endPoint y: 322, distance: 16.3
click at [1007, 340] on div at bounding box center [1147, 349] width 415 height 19
click at [1420, 340] on button "Add note" at bounding box center [1400, 349] width 74 height 28
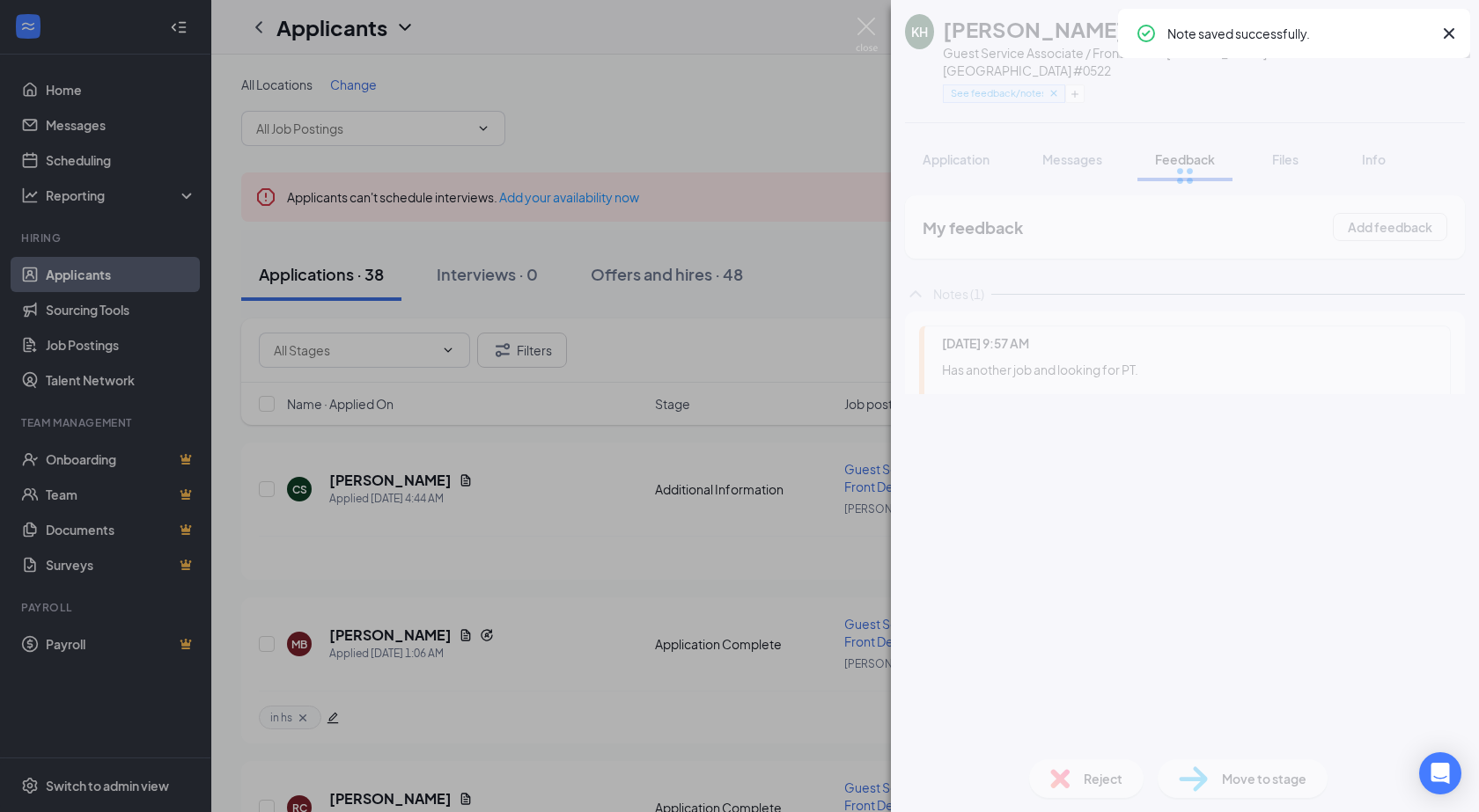
click at [1414, 33] on div "Note saved successfully." at bounding box center [1300, 33] width 264 height 21
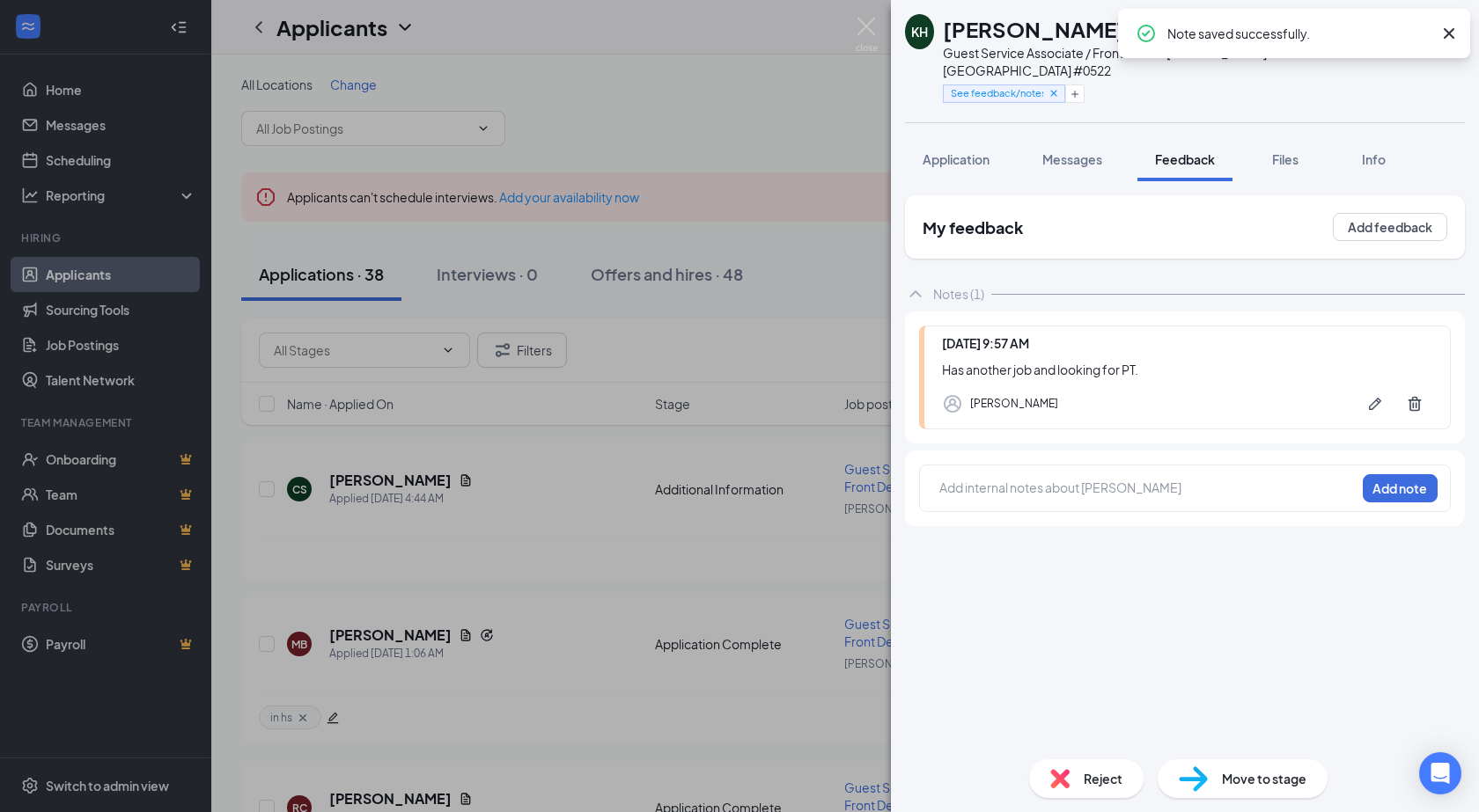
click at [1448, 31] on icon "Cross" at bounding box center [1448, 33] width 21 height 21
click at [1421, 30] on icon "ArrowRight" at bounding box center [1417, 30] width 10 height 10
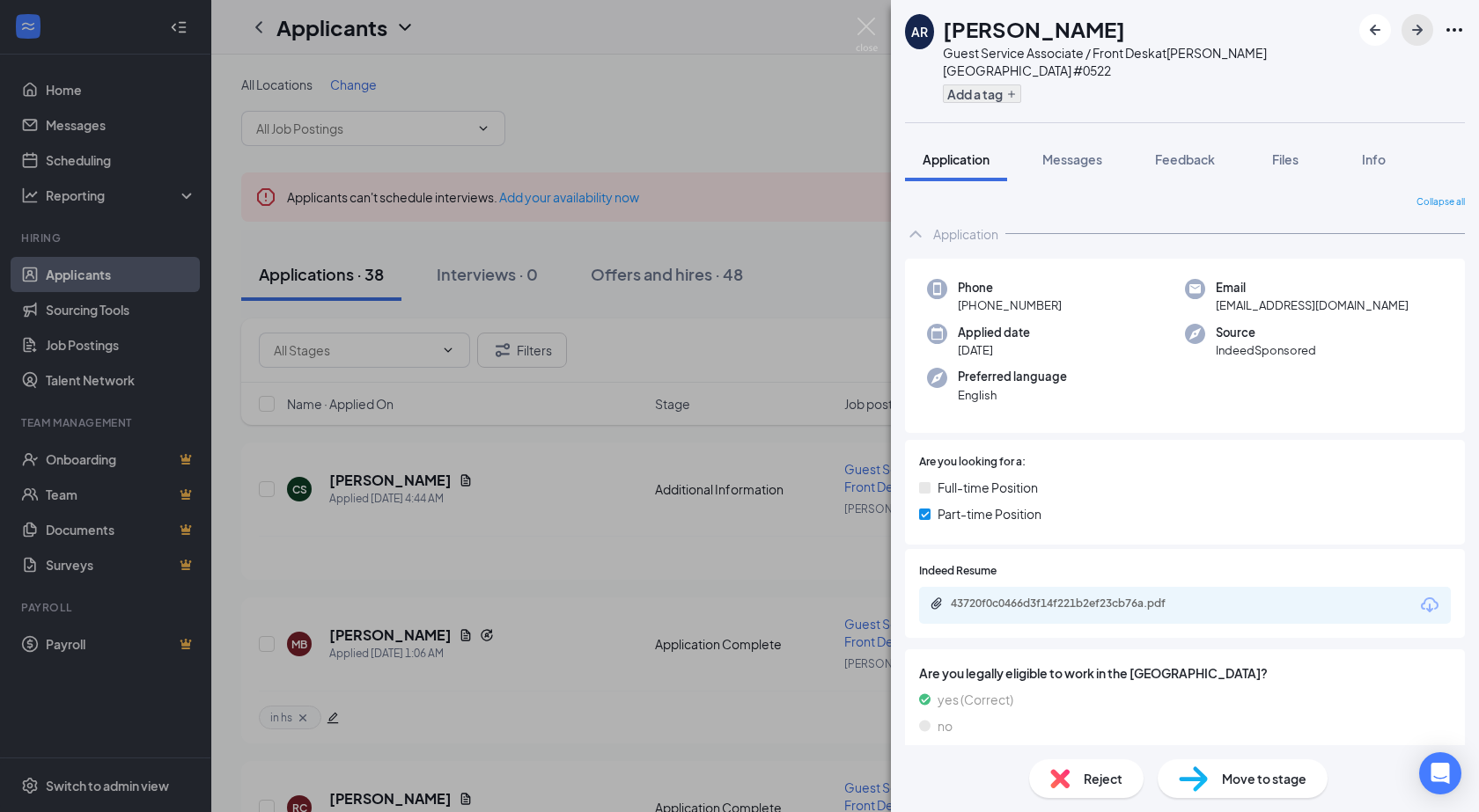
click at [1402, 14] on button "button" at bounding box center [1418, 30] width 32 height 32
click at [990, 85] on button "Add a tag" at bounding box center [982, 94] width 78 height 19
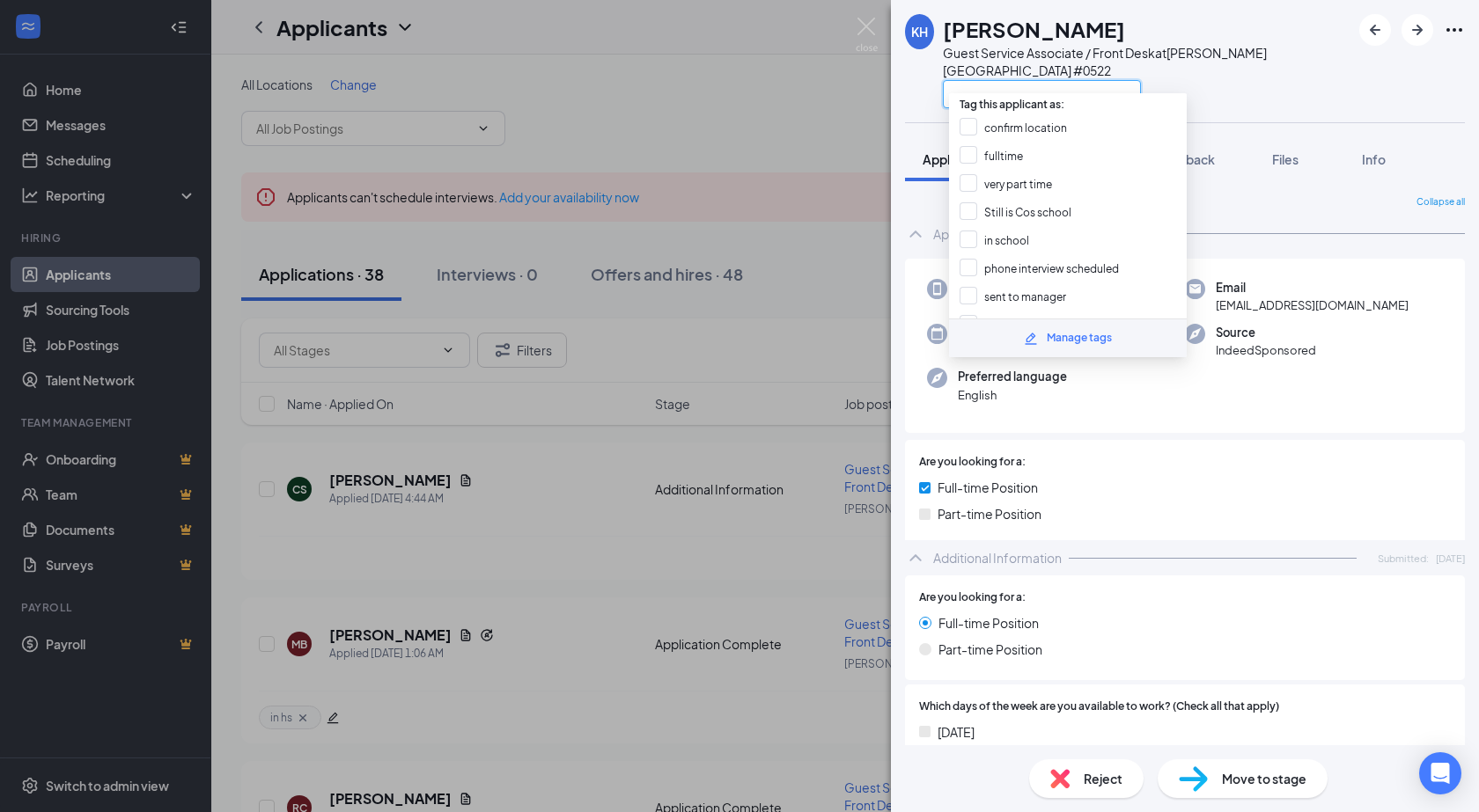
click at [997, 80] on input "text" at bounding box center [1041, 94] width 198 height 28
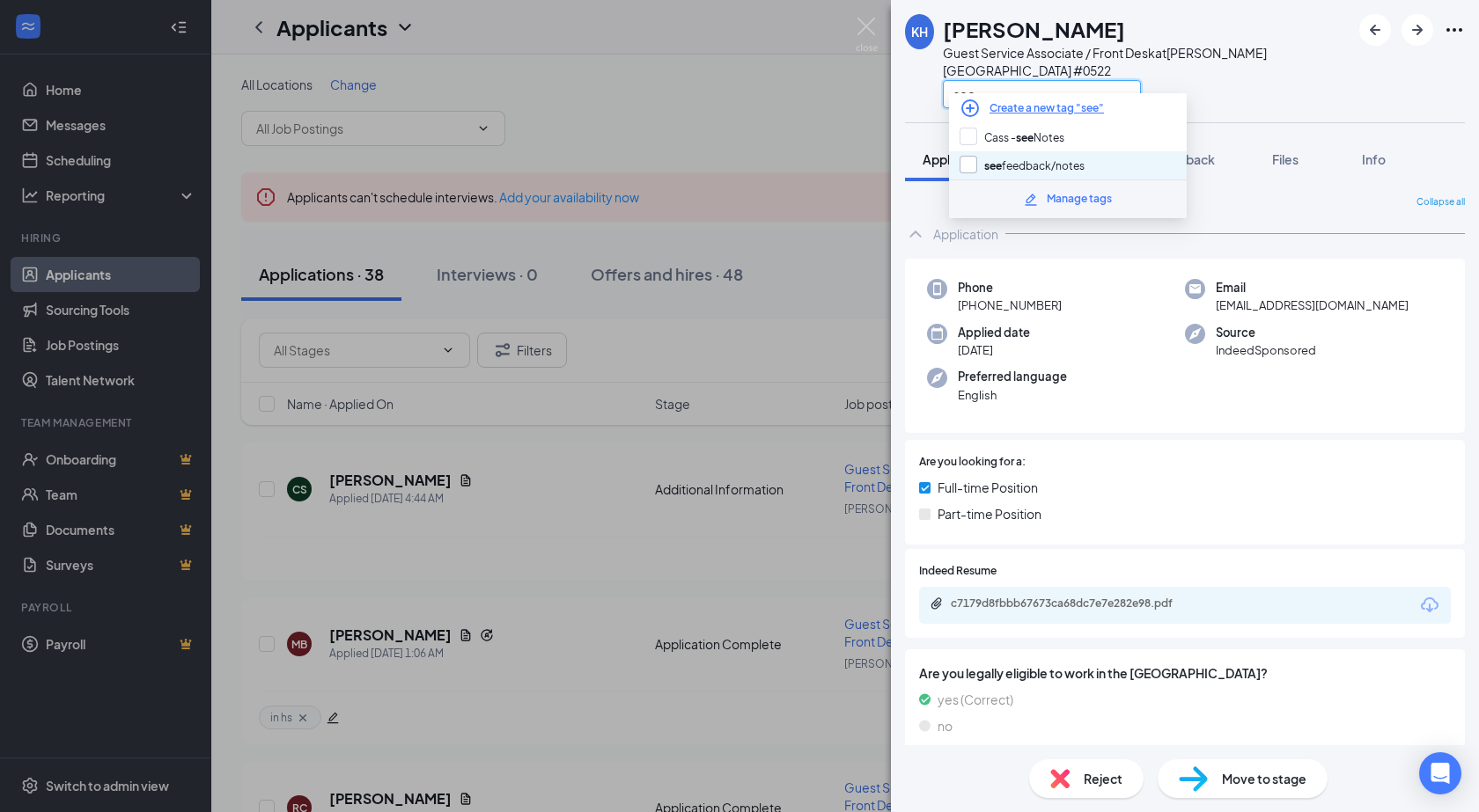
type input "see"
click at [1011, 158] on input "see feedback/notes" at bounding box center [1022, 165] width 125 height 20
checkbox input "true"
click at [1163, 79] on div "see" at bounding box center [1146, 93] width 407 height 29
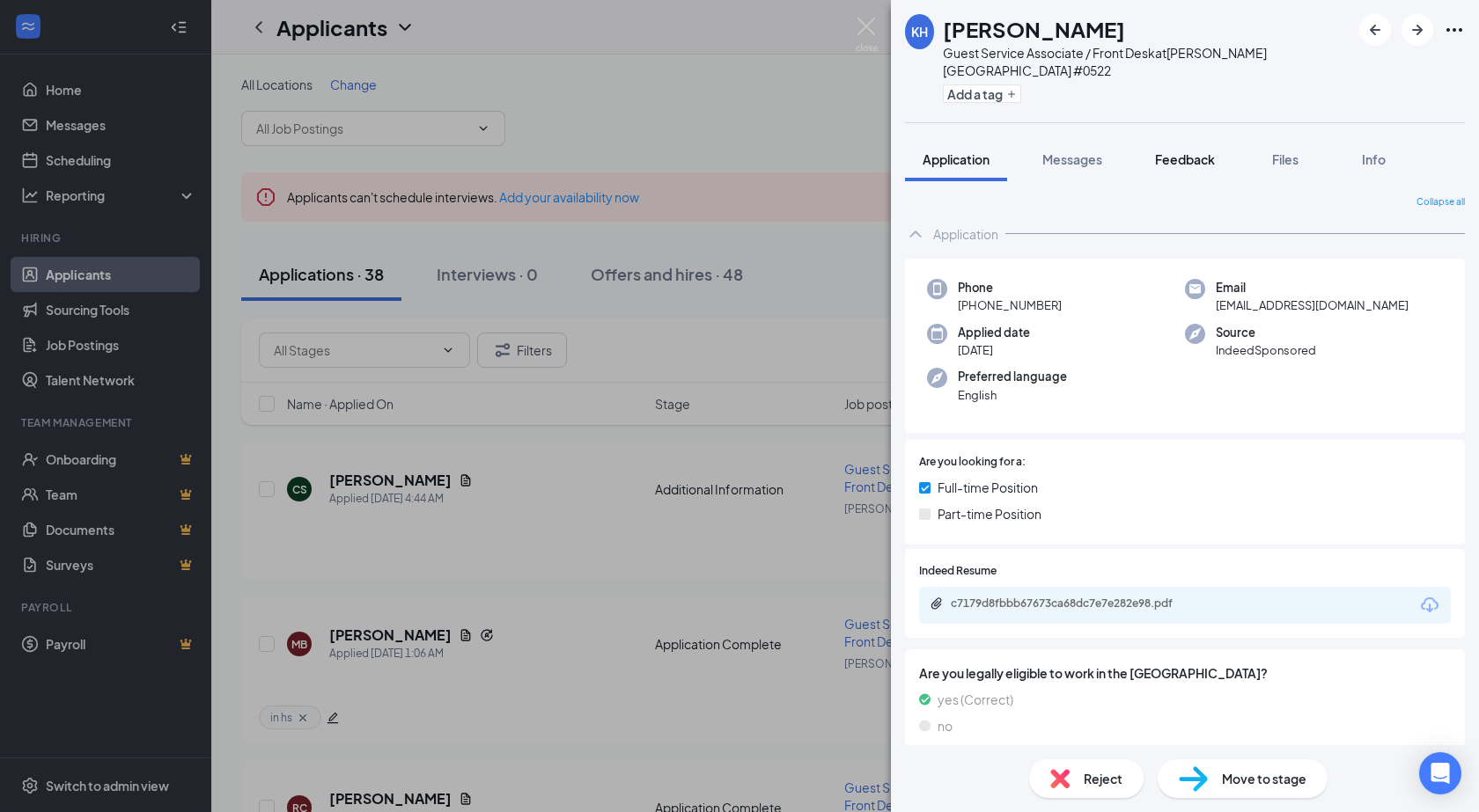
click at [1207, 151] on span "Feedback" at bounding box center [1184, 159] width 59 height 16
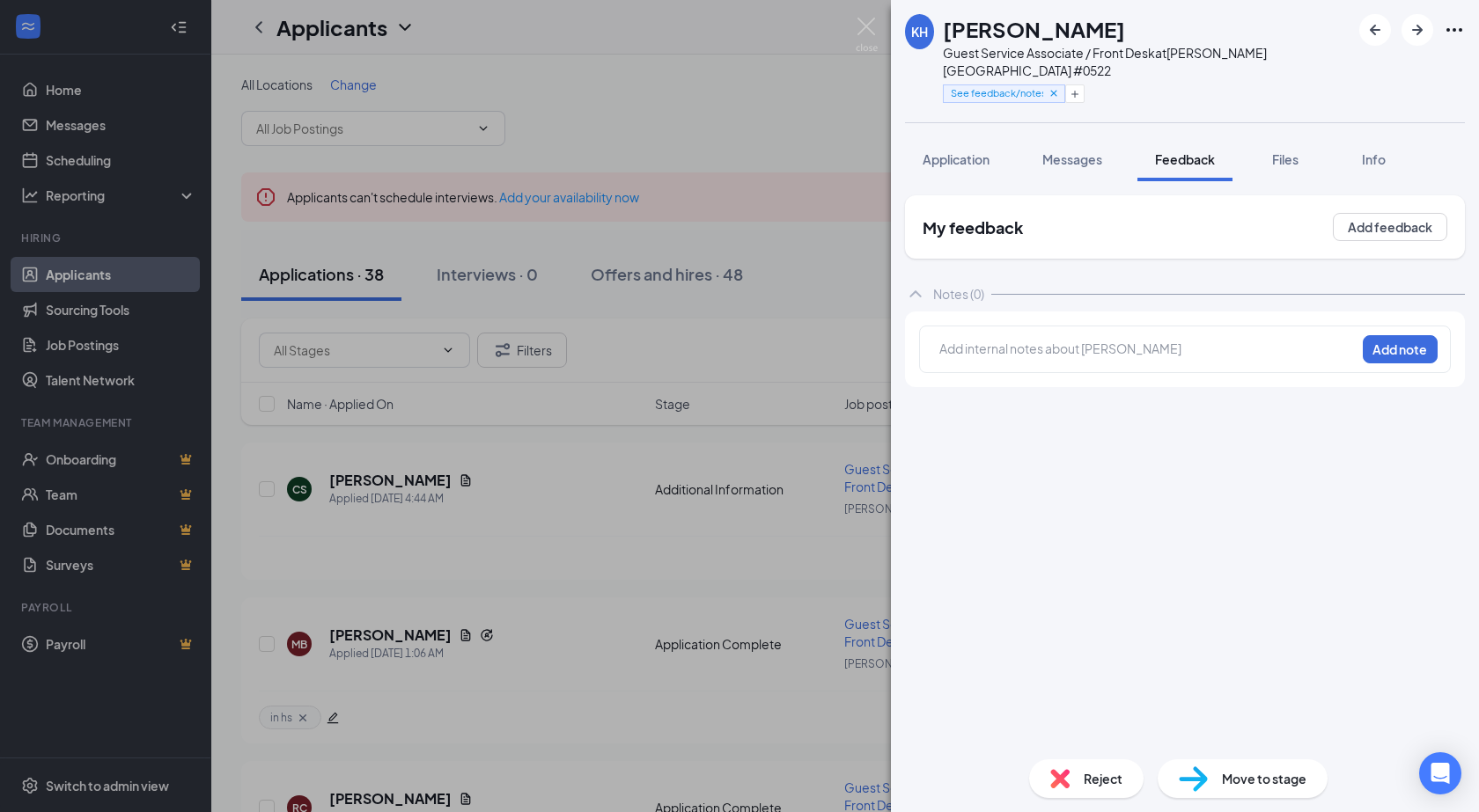
click at [944, 151] on span "Application" at bounding box center [956, 159] width 67 height 16
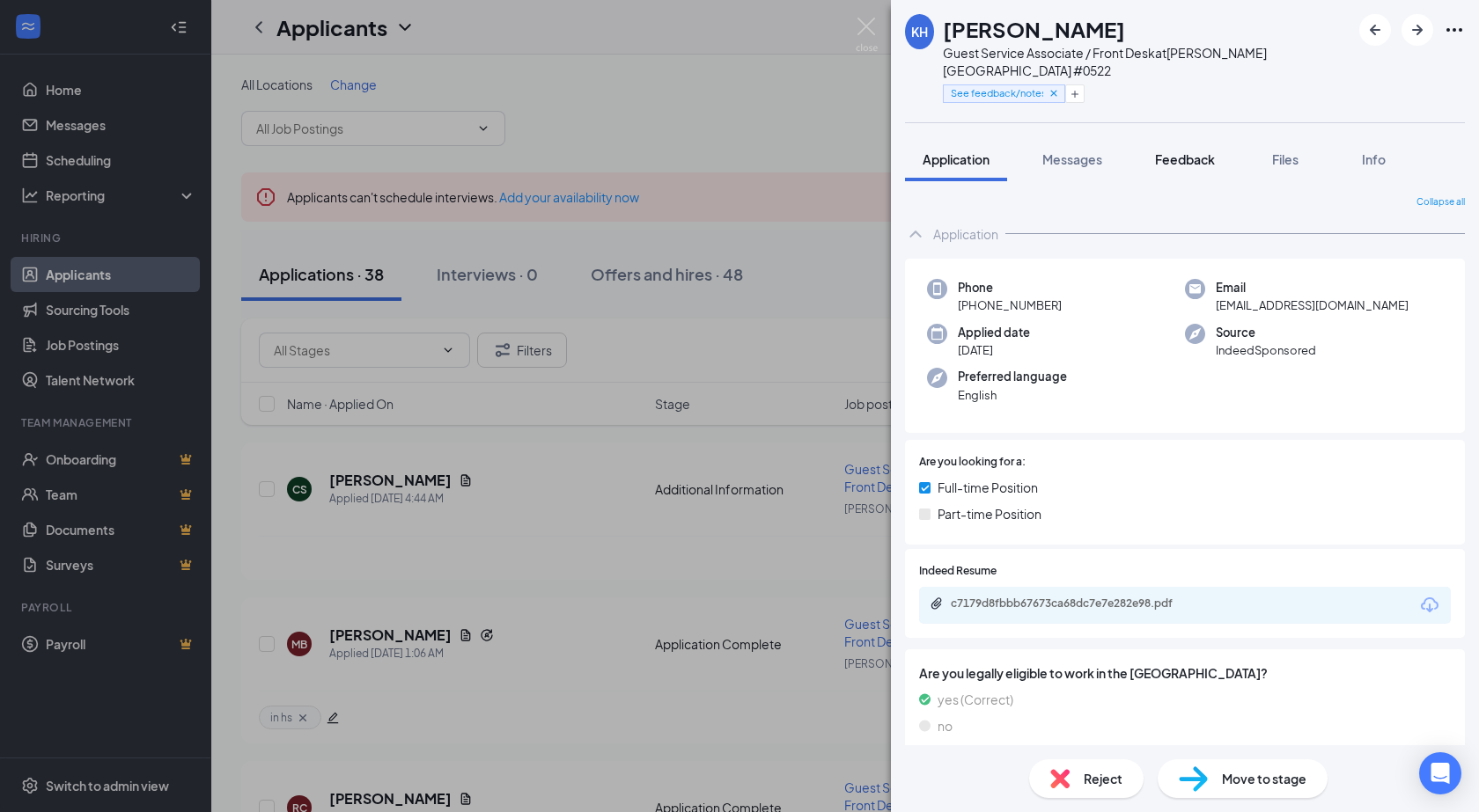
click at [1167, 151] on span "Feedback" at bounding box center [1184, 159] width 59 height 16
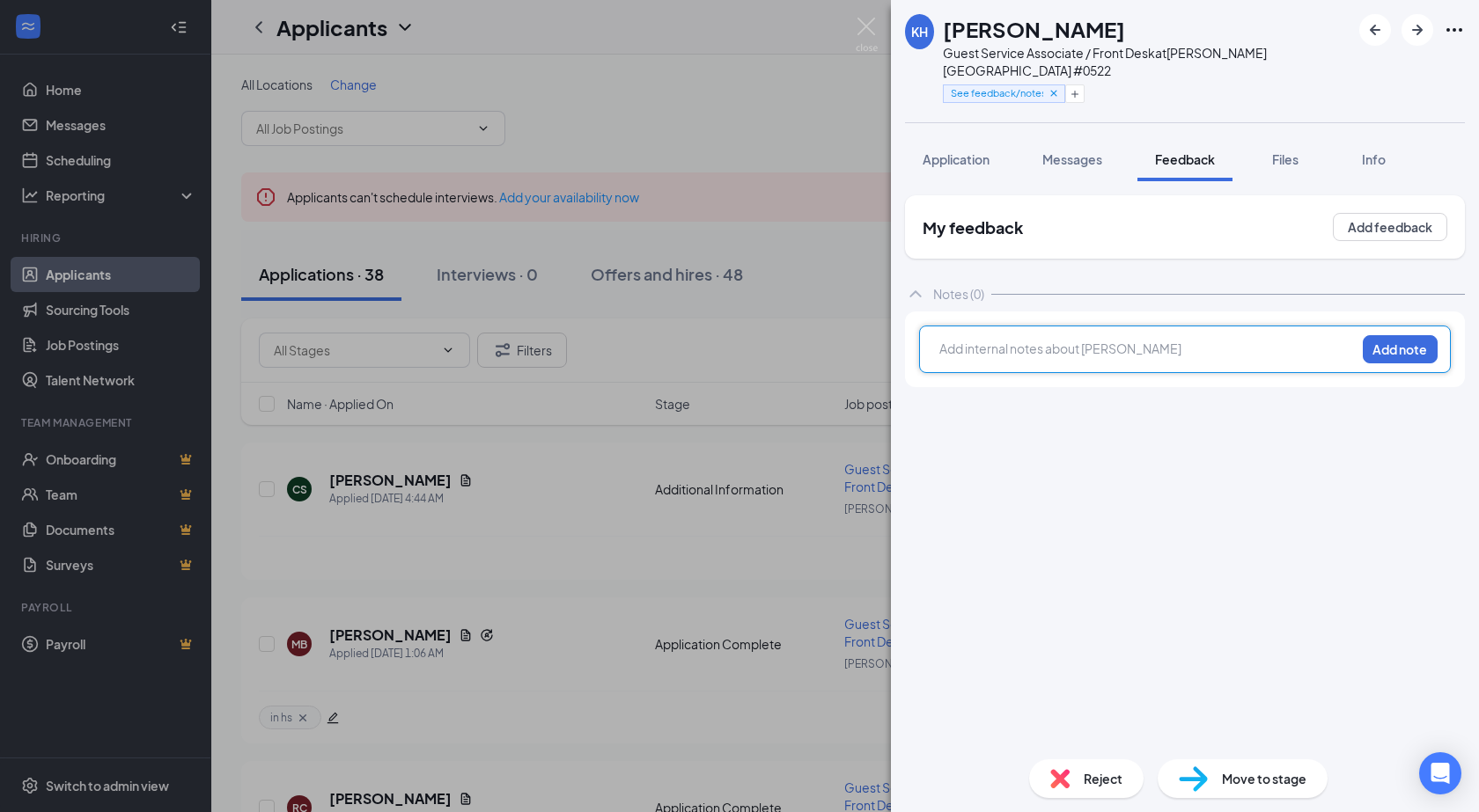
click at [996, 340] on div at bounding box center [1147, 349] width 415 height 19
click at [1120, 340] on span "Transportation concerns. Hours are lower than we need." at bounding box center [1099, 347] width 318 height 16
click at [1395, 335] on button "Add note" at bounding box center [1400, 349] width 74 height 28
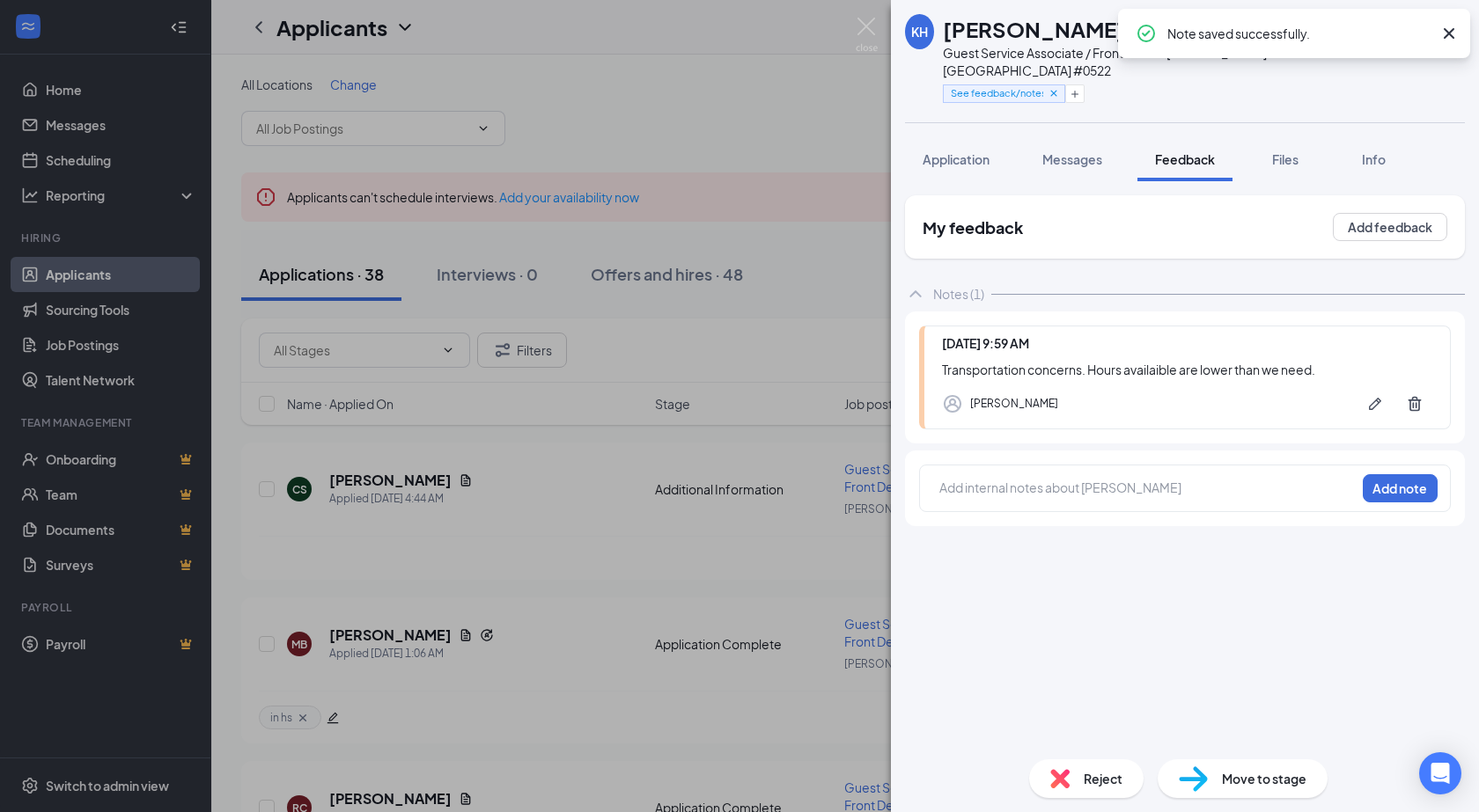
click at [1102, 776] on span "Reject" at bounding box center [1103, 779] width 39 height 20
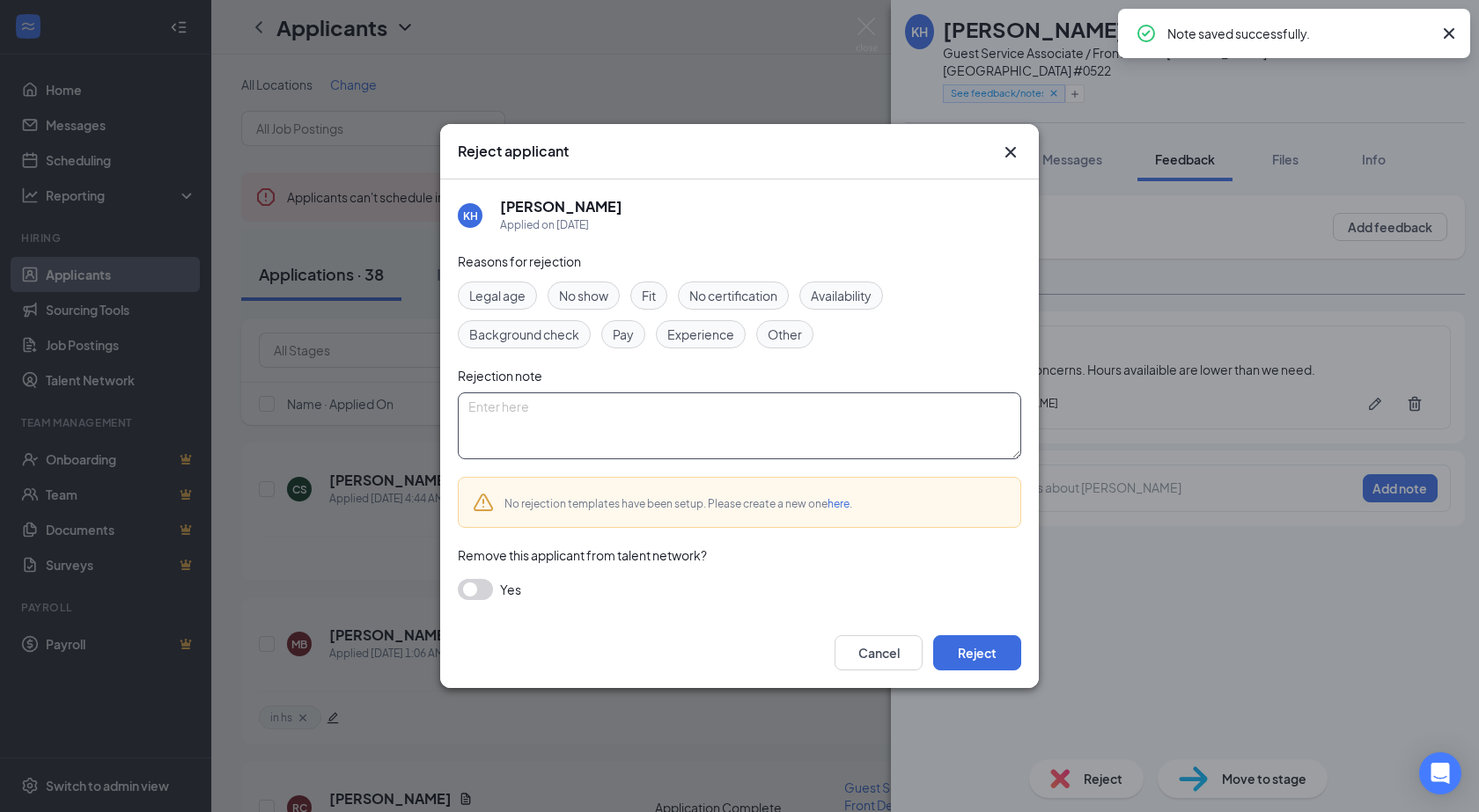
drag, startPoint x: 791, startPoint y: 331, endPoint x: 718, endPoint y: 426, distance: 119.8
click at [791, 333] on span "Other" at bounding box center [785, 334] width 34 height 20
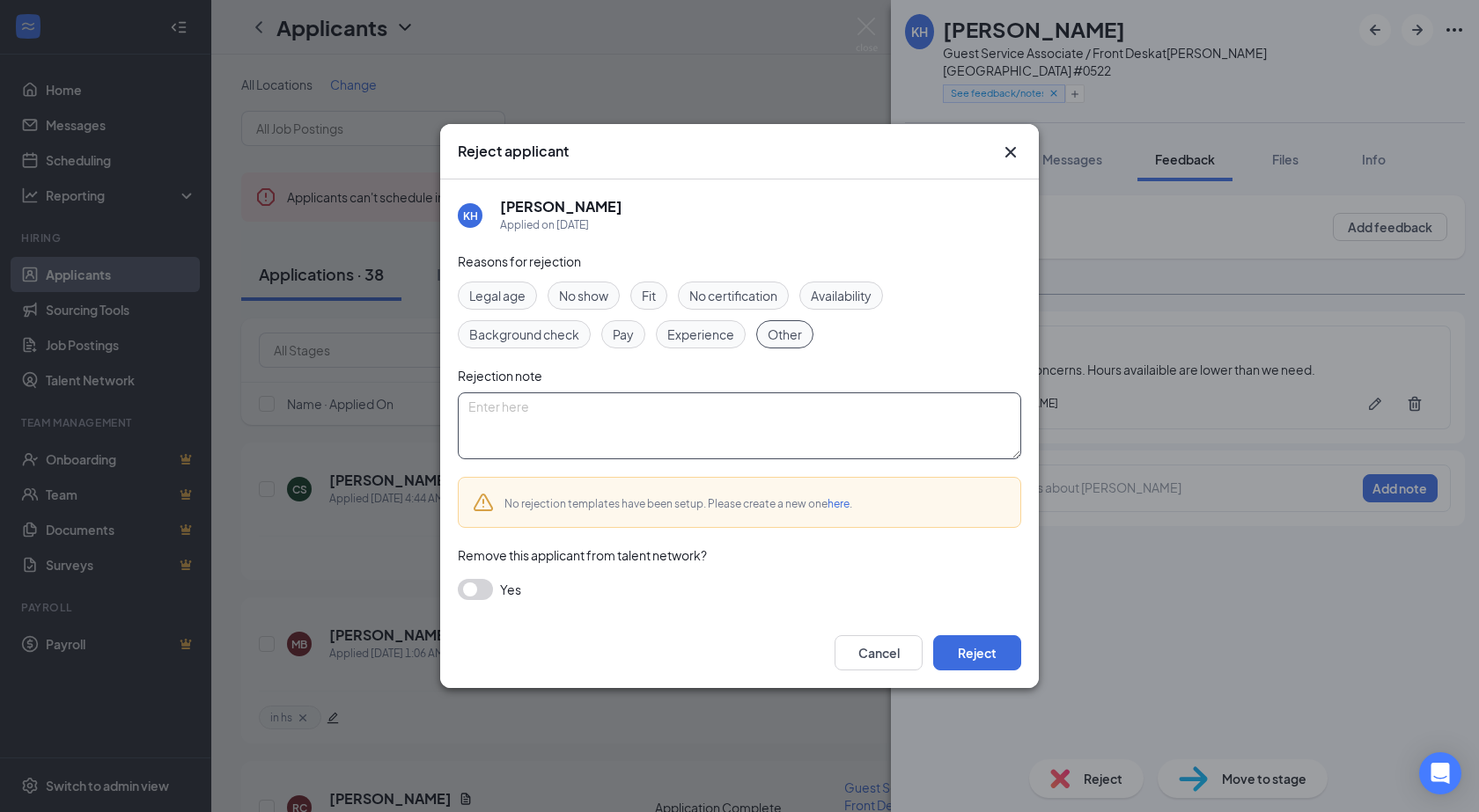
click at [718, 426] on textarea at bounding box center [739, 426] width 563 height 67
click at [839, 288] on span "Availability" at bounding box center [840, 295] width 60 height 20
click at [661, 396] on textarea "s" at bounding box center [739, 426] width 563 height 67
type textarea "see notes"
click at [984, 660] on button "Reject" at bounding box center [977, 653] width 88 height 35
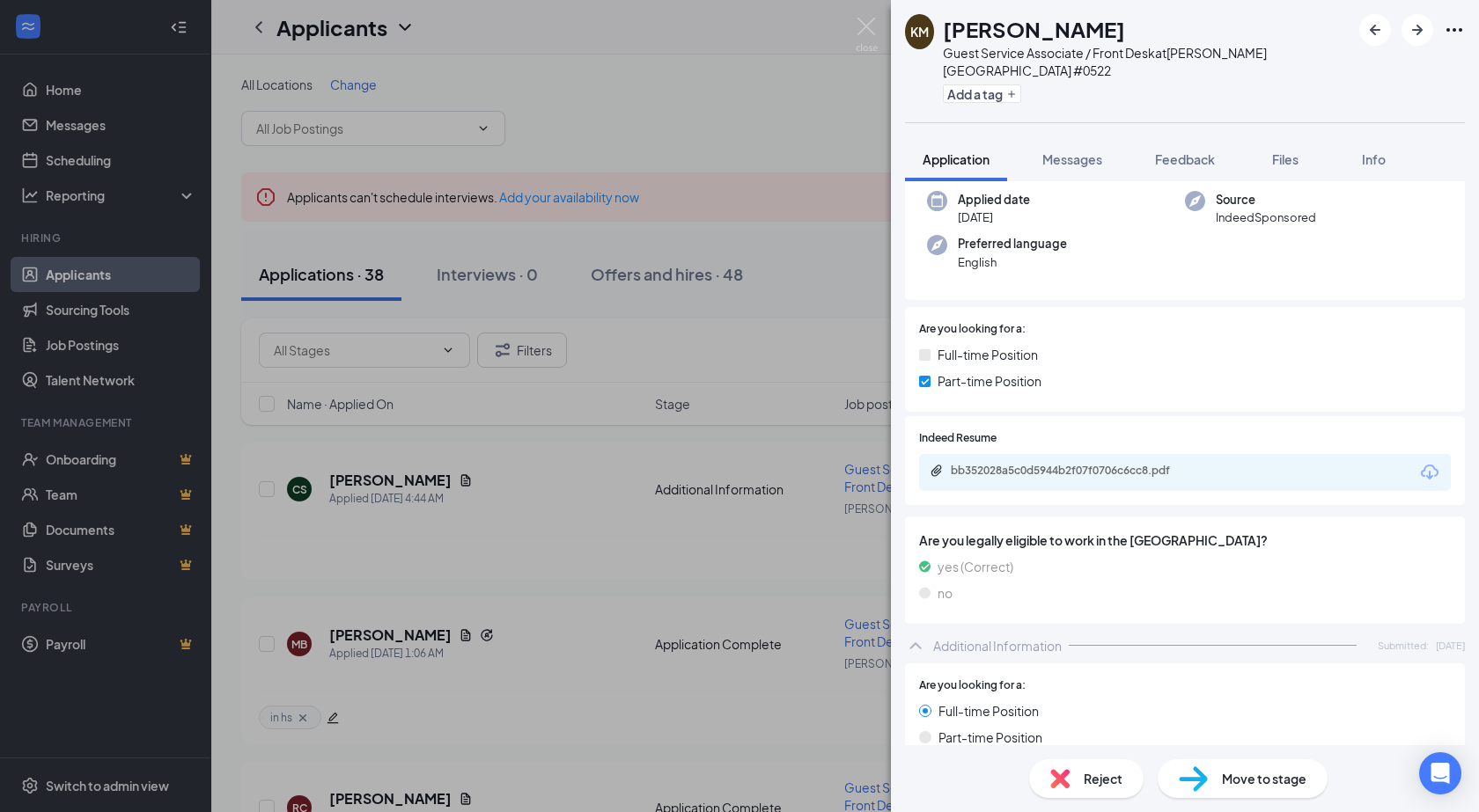
scroll to position [184, 0]
click at [1037, 462] on div "bb352028a5c0d5944b2f07f0706c6cc8.pdf" at bounding box center [1072, 470] width 285 height 17
click at [1010, 462] on div "bb352028a5c0d5944b2f07f0706c6cc8.pdf" at bounding box center [1074, 468] width 246 height 14
click at [966, 85] on button "Add a tag" at bounding box center [982, 94] width 78 height 19
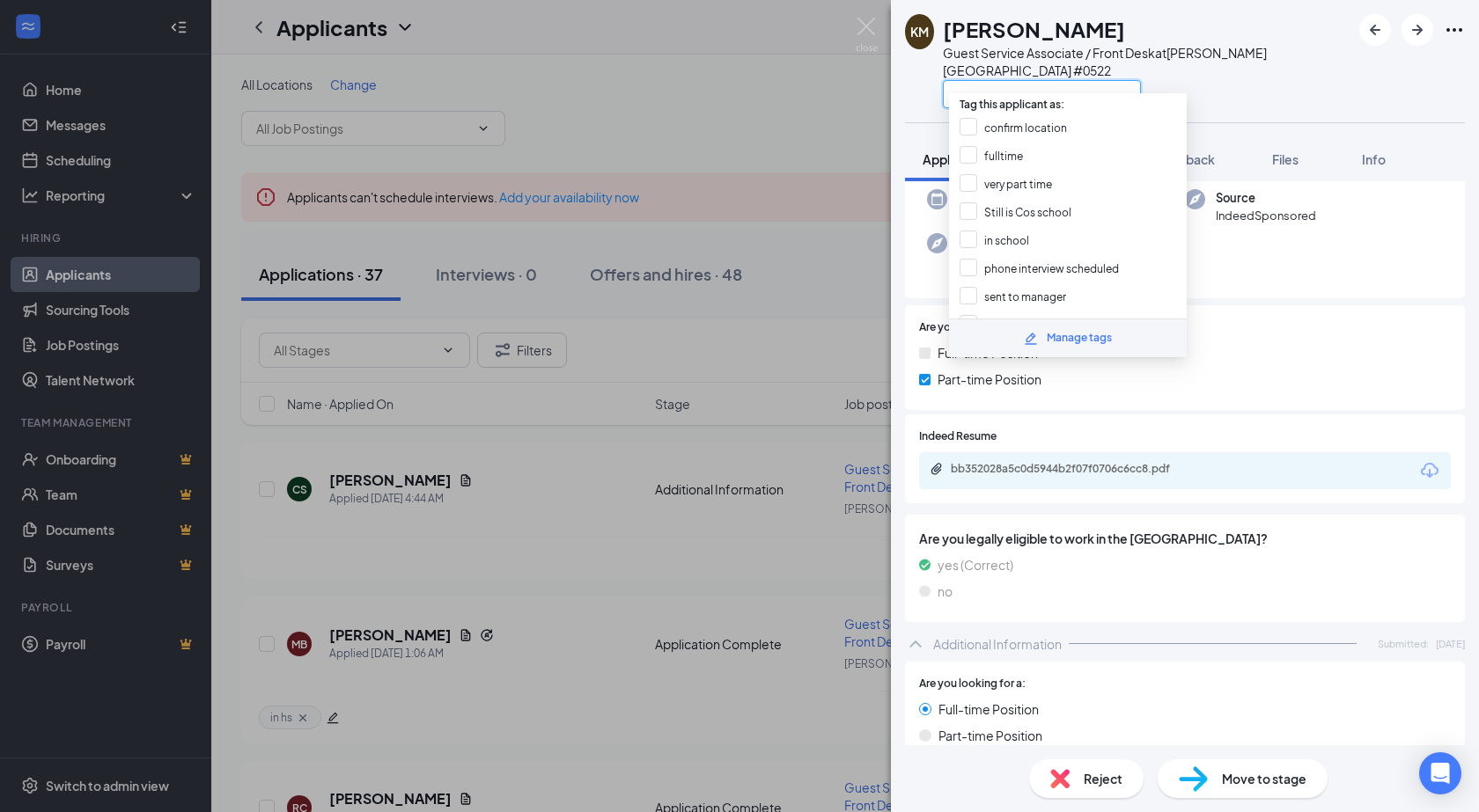
click at [966, 80] on input "text" at bounding box center [1041, 94] width 198 height 28
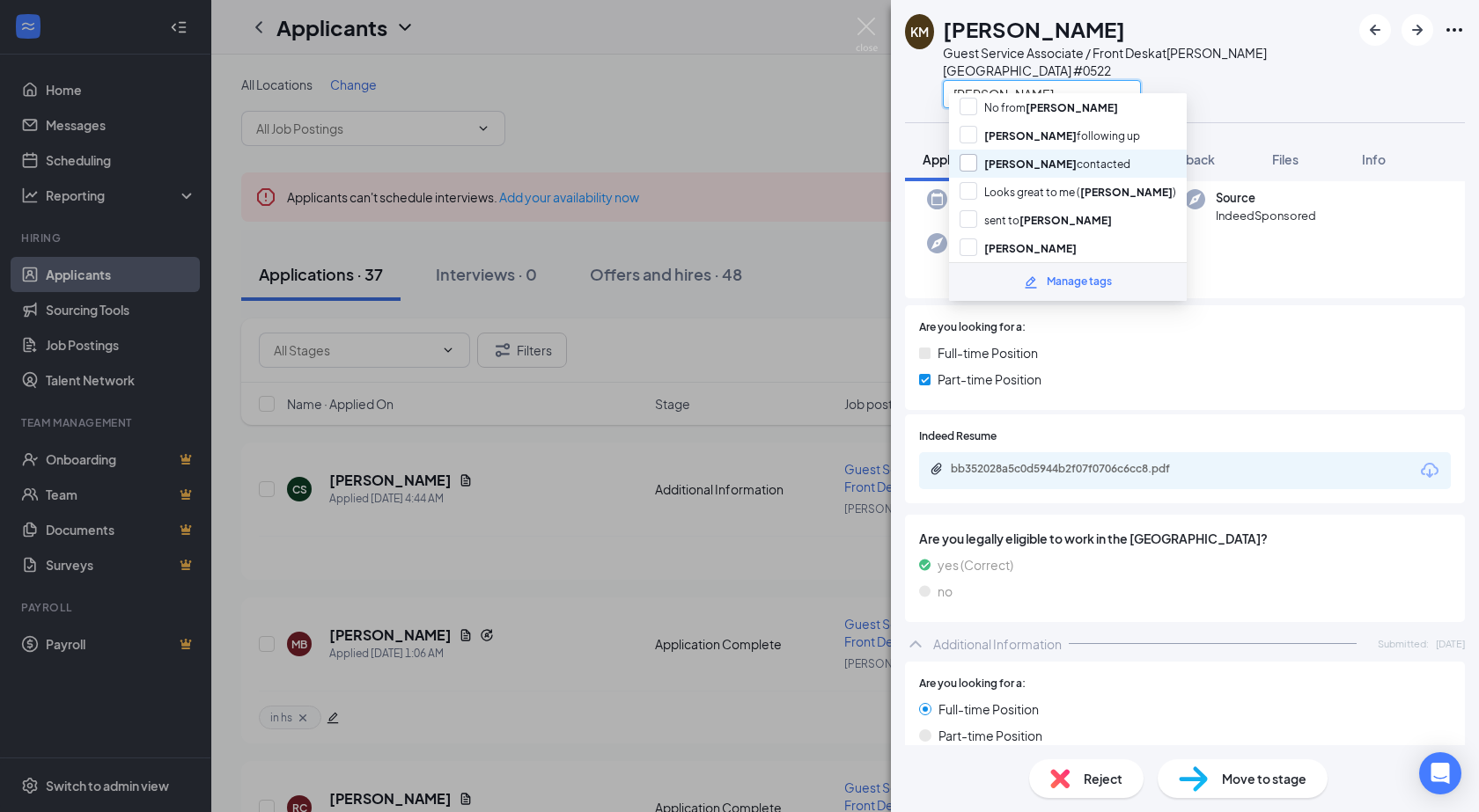
type input "paige"
drag, startPoint x: 1023, startPoint y: 158, endPoint x: 1133, endPoint y: 128, distance: 114.0
click at [1024, 157] on input "paige contacted" at bounding box center [1045, 164] width 171 height 20
checkbox input "true"
click at [1195, 79] on div "paige" at bounding box center [1146, 93] width 407 height 29
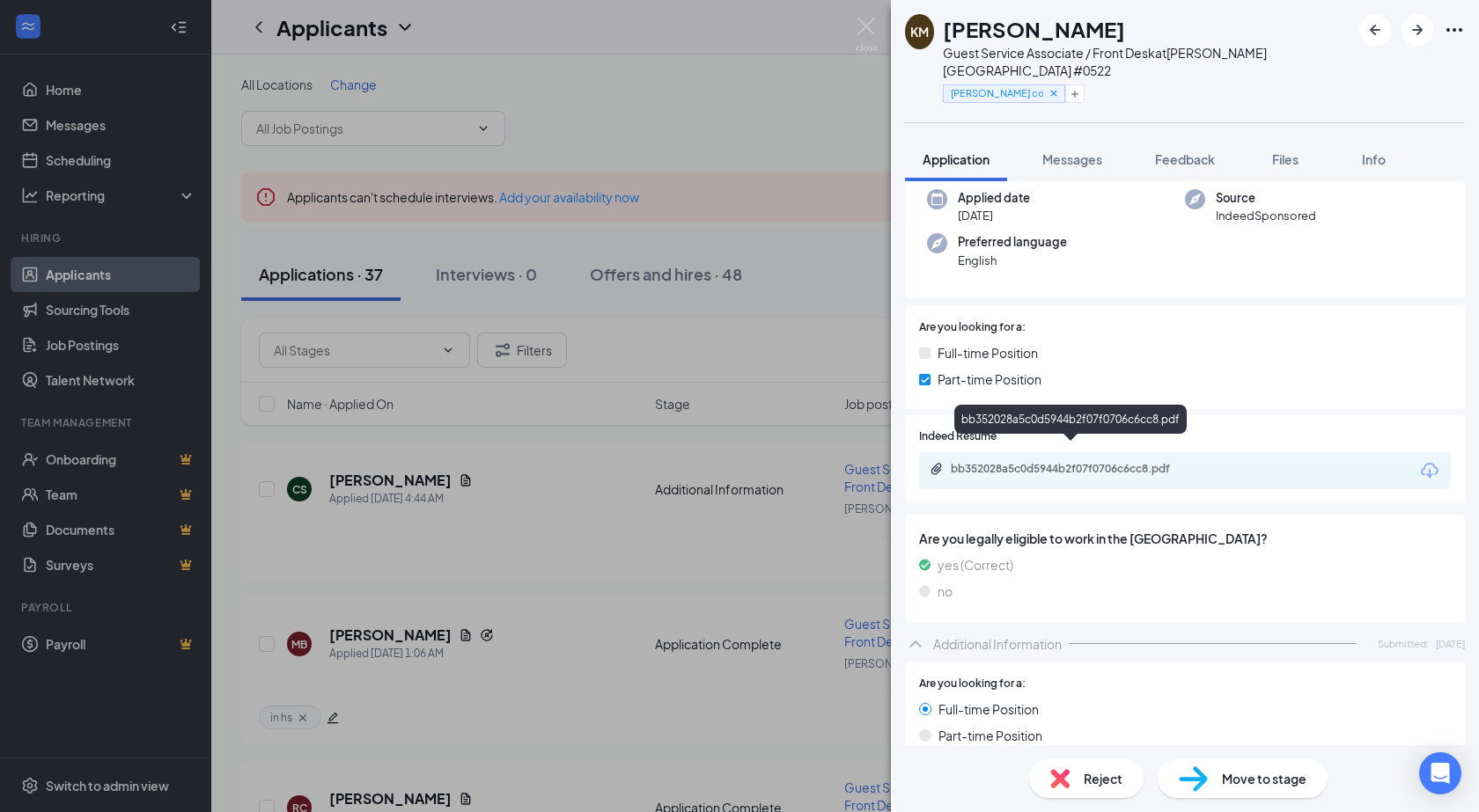
click at [1071, 462] on div "bb352028a5c0d5944b2f07f0706c6cc8.pdf" at bounding box center [1074, 468] width 246 height 14
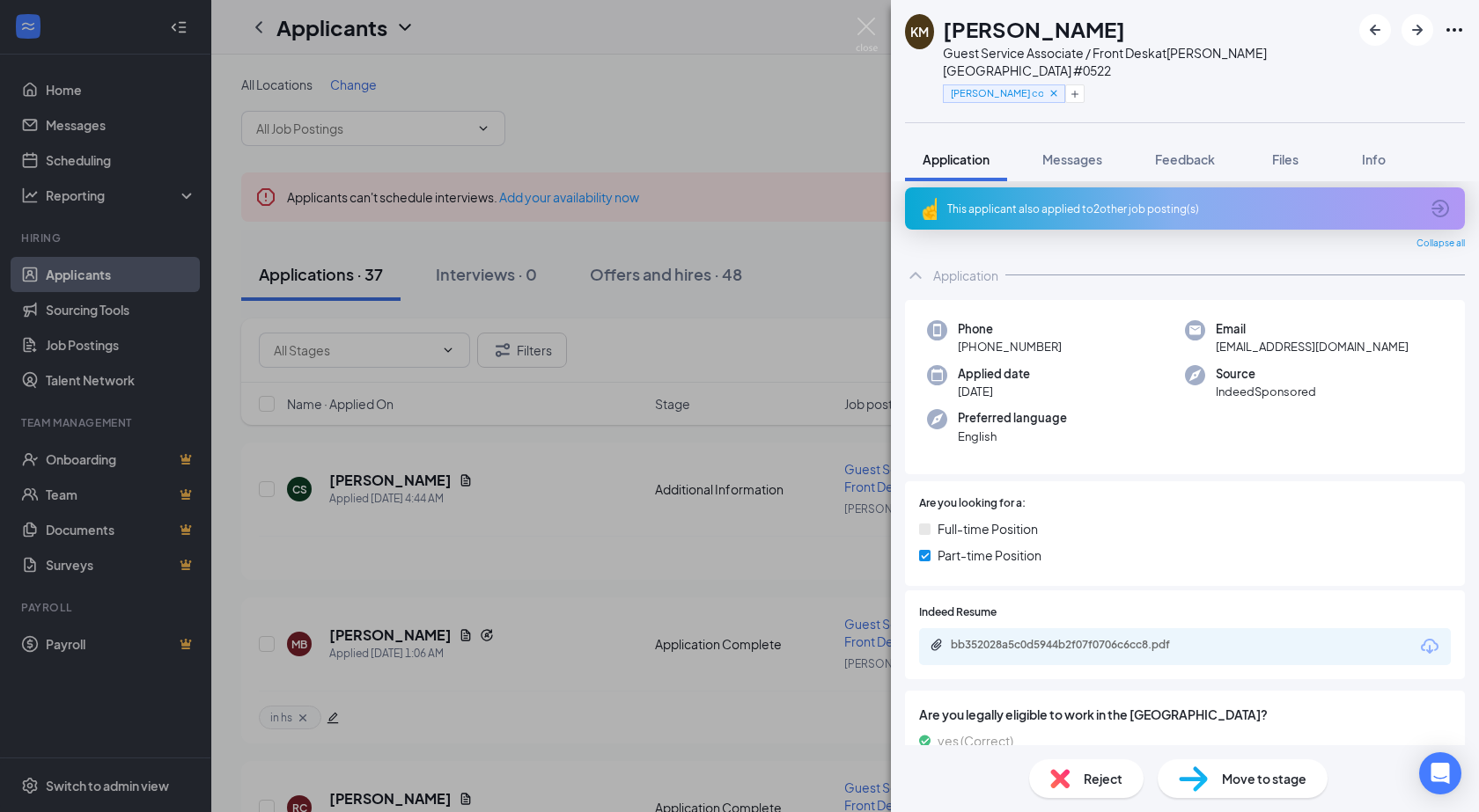
scroll to position [0, 0]
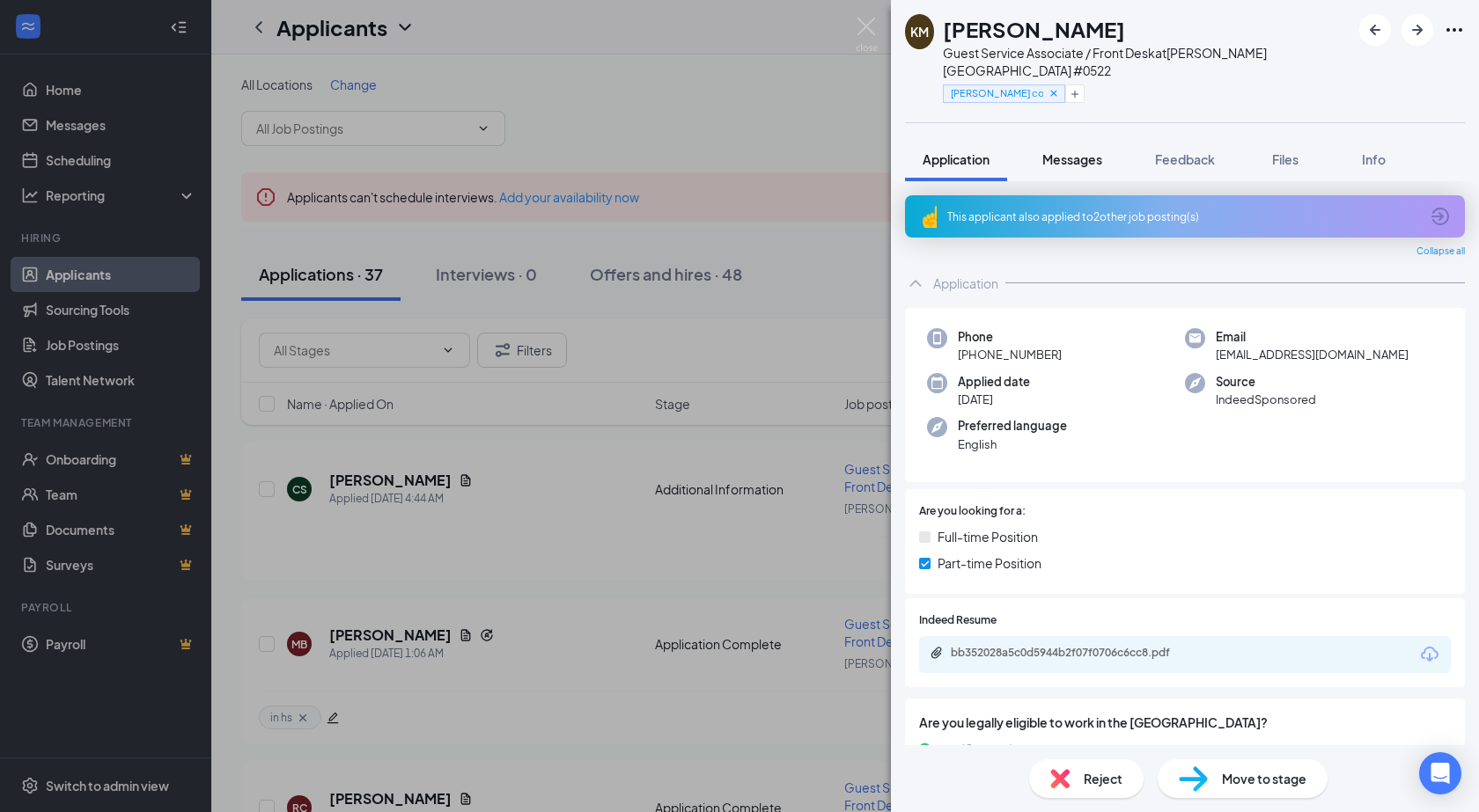
click at [1091, 151] on span "Messages" at bounding box center [1072, 159] width 59 height 16
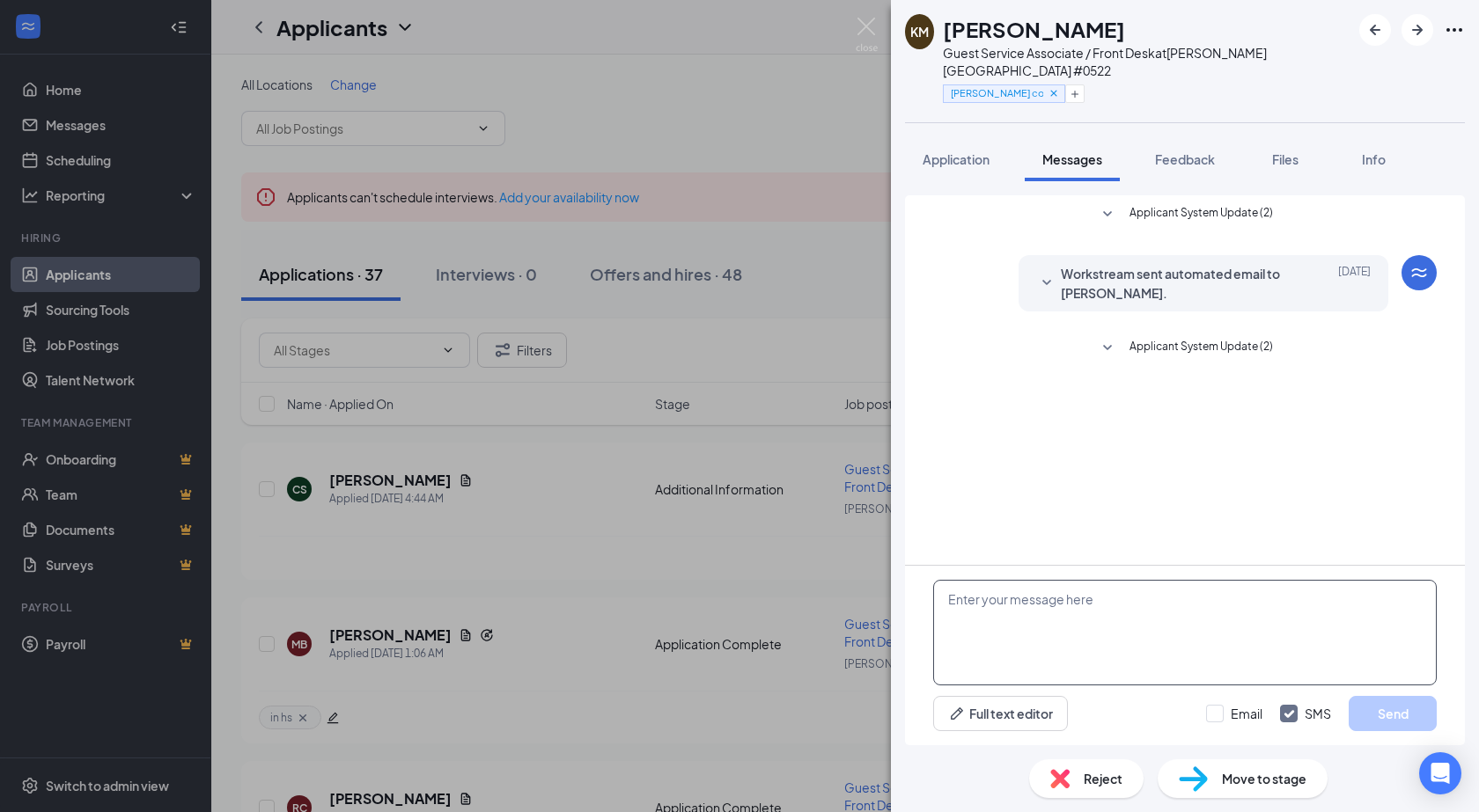
click at [997, 659] on textarea at bounding box center [1185, 633] width 504 height 106
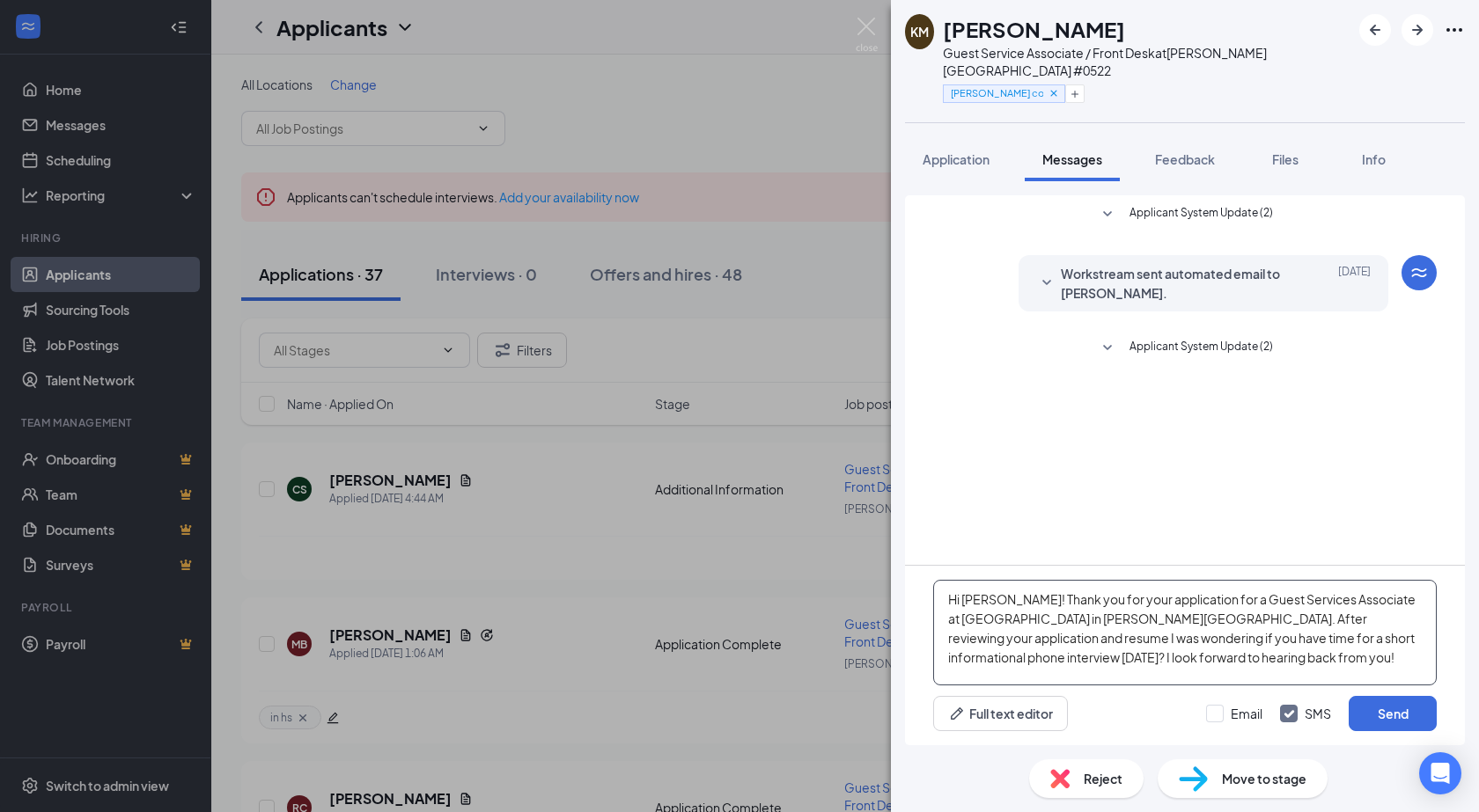
scroll to position [20, 0]
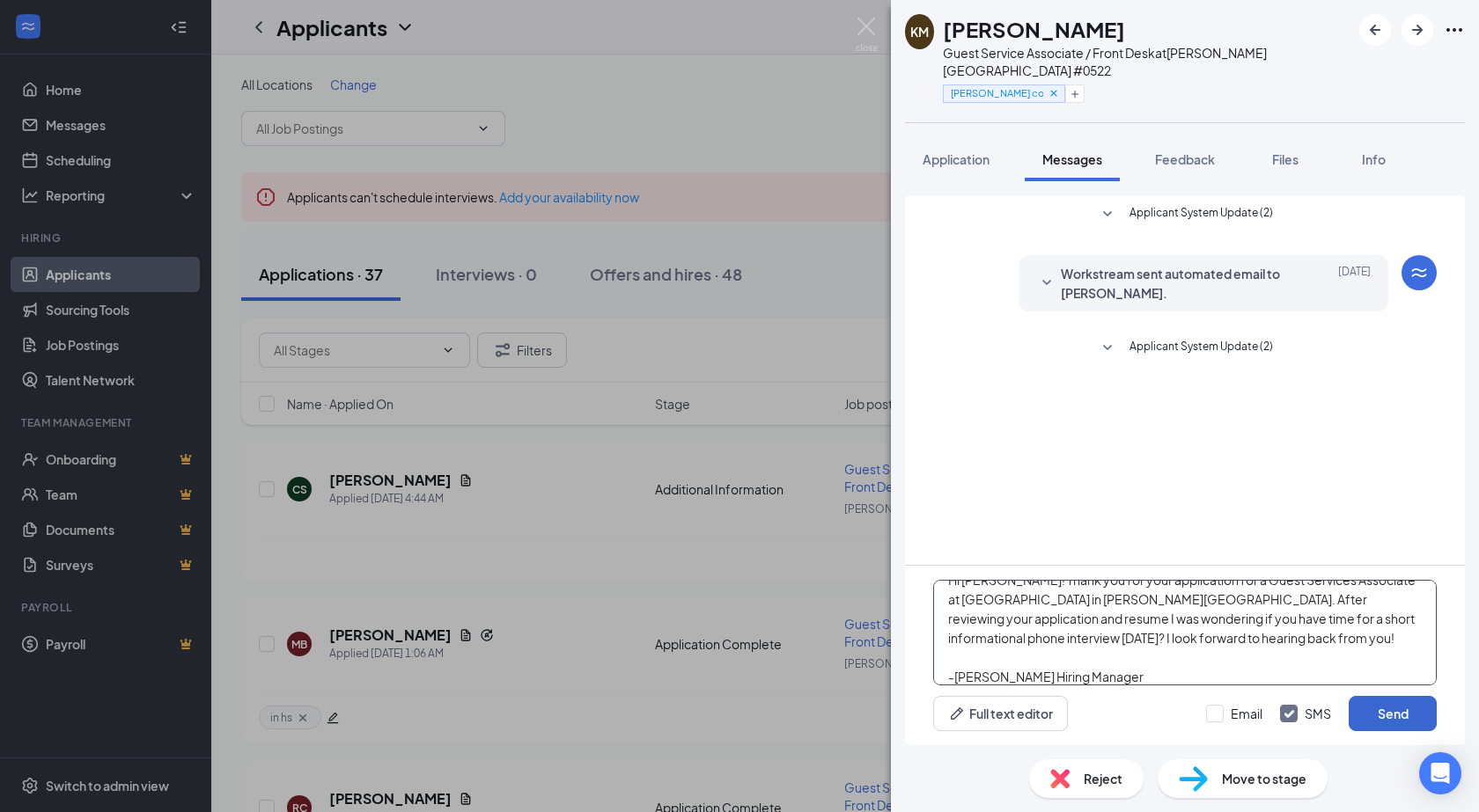
type textarea "Hi [PERSON_NAME]! Thank you for your application for a Guest Services Associate…"
click at [1416, 720] on button "Send" at bounding box center [1393, 714] width 88 height 35
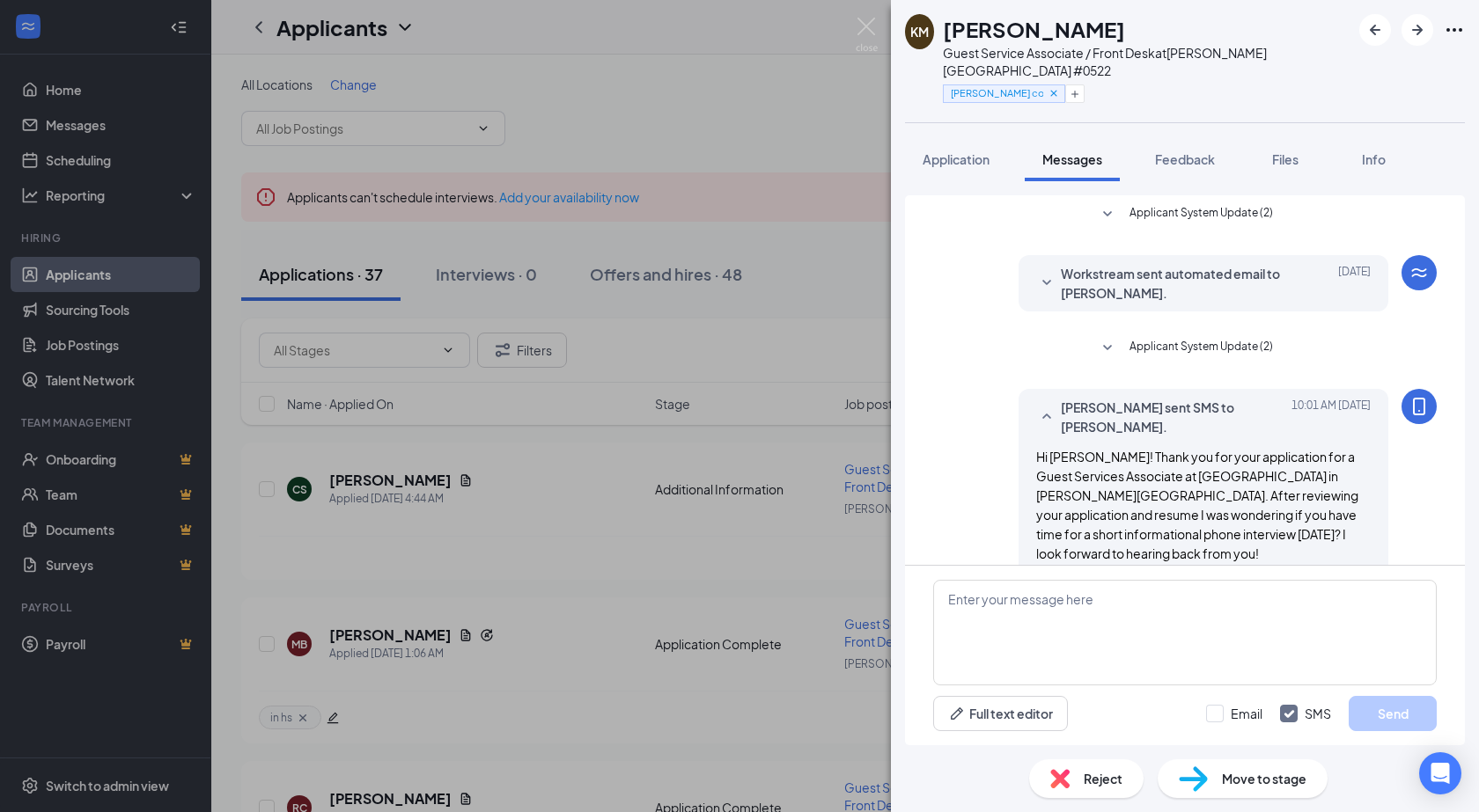
scroll to position [28, 0]
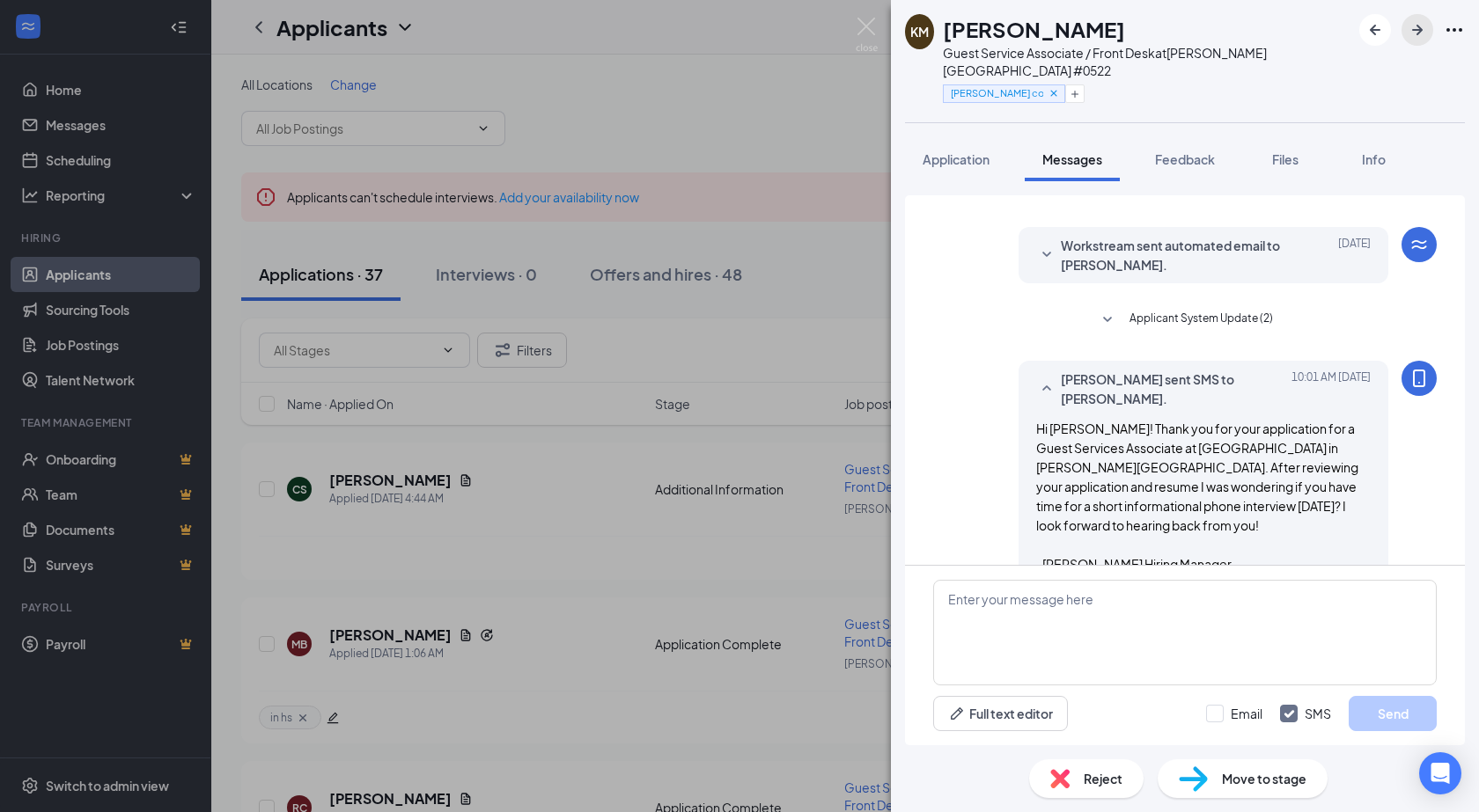
click at [1423, 31] on icon "ArrowRight" at bounding box center [1417, 30] width 21 height 21
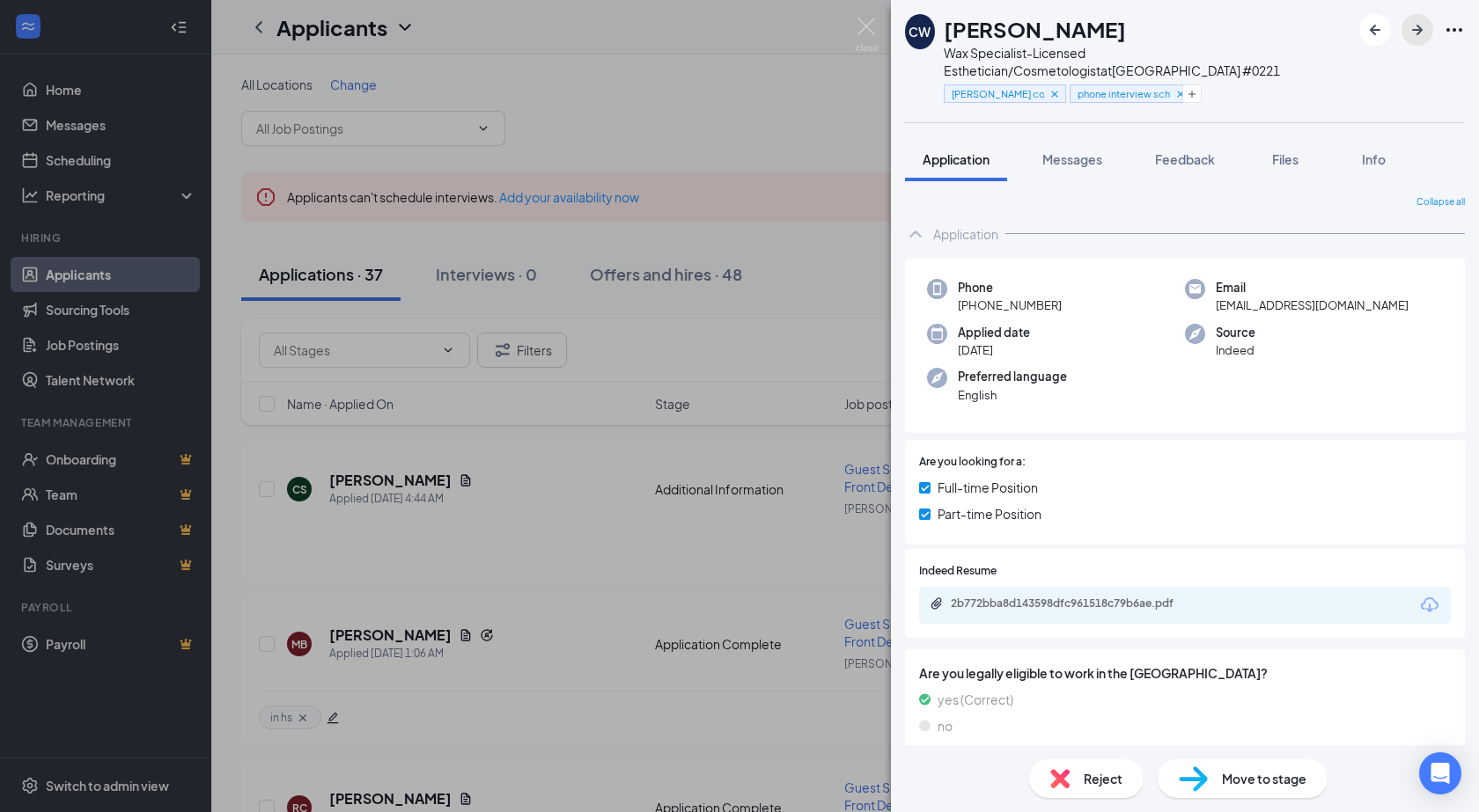
click at [1422, 31] on icon "ArrowRight" at bounding box center [1417, 30] width 21 height 21
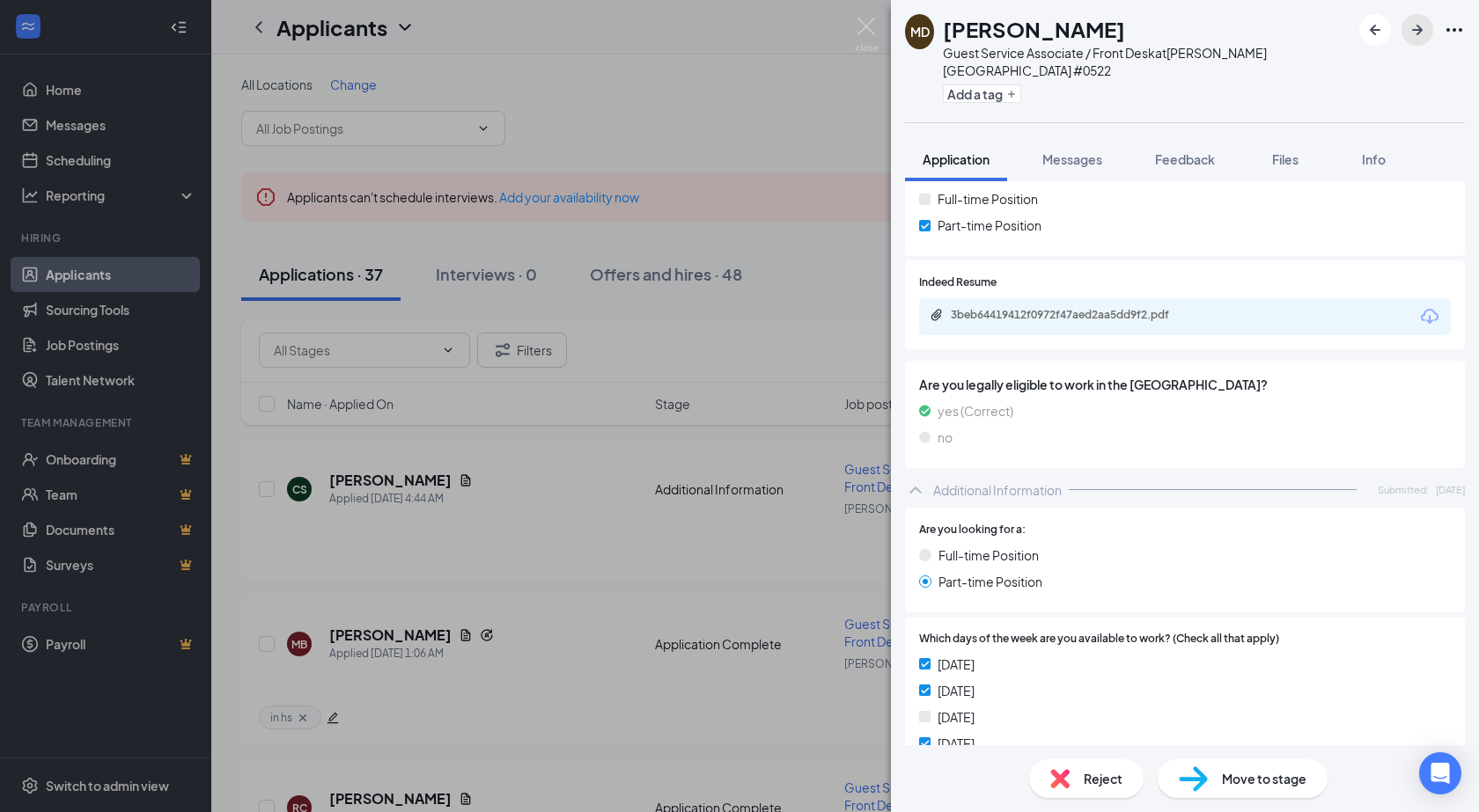
scroll to position [223, 0]
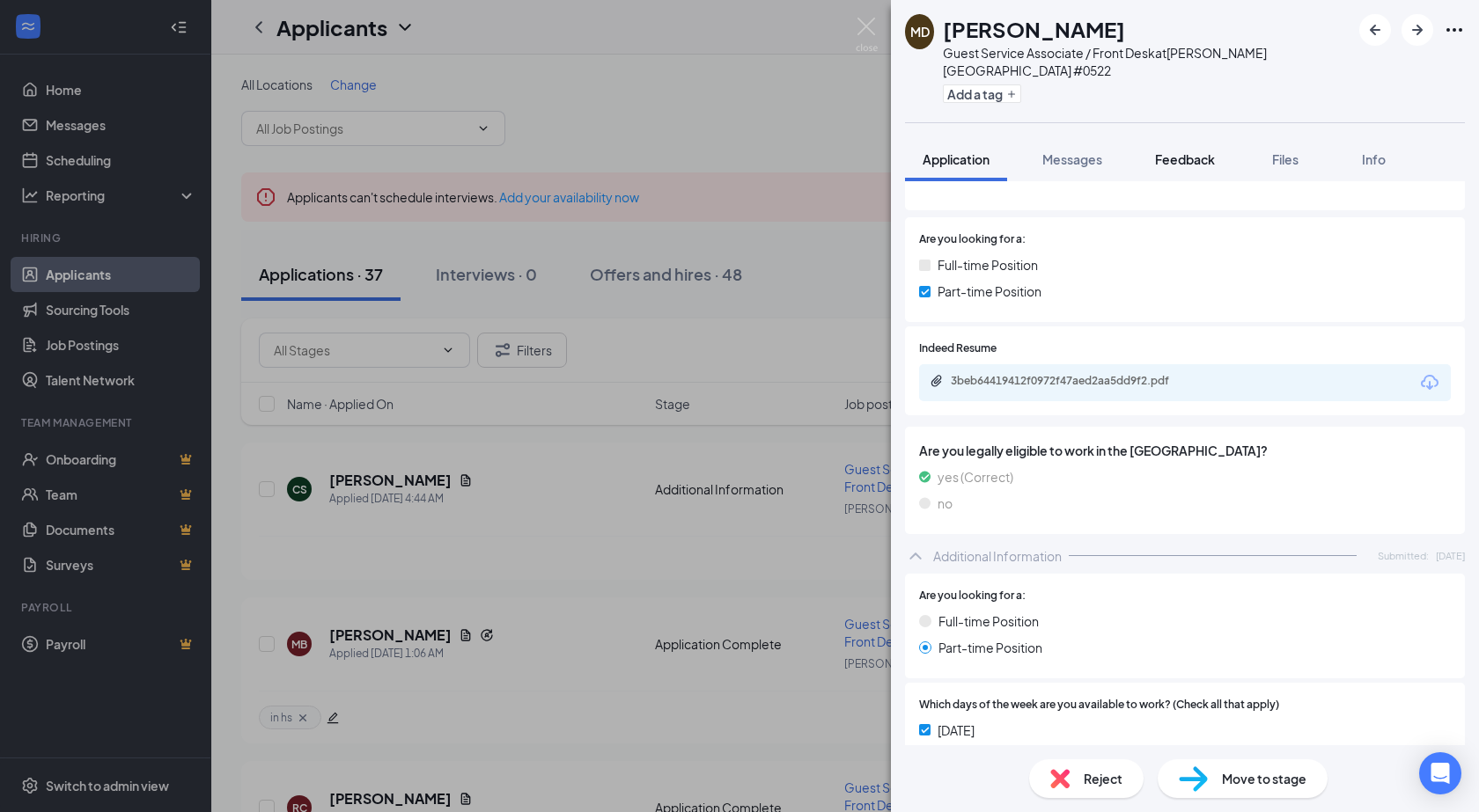
click at [1191, 151] on span "Feedback" at bounding box center [1184, 159] width 59 height 16
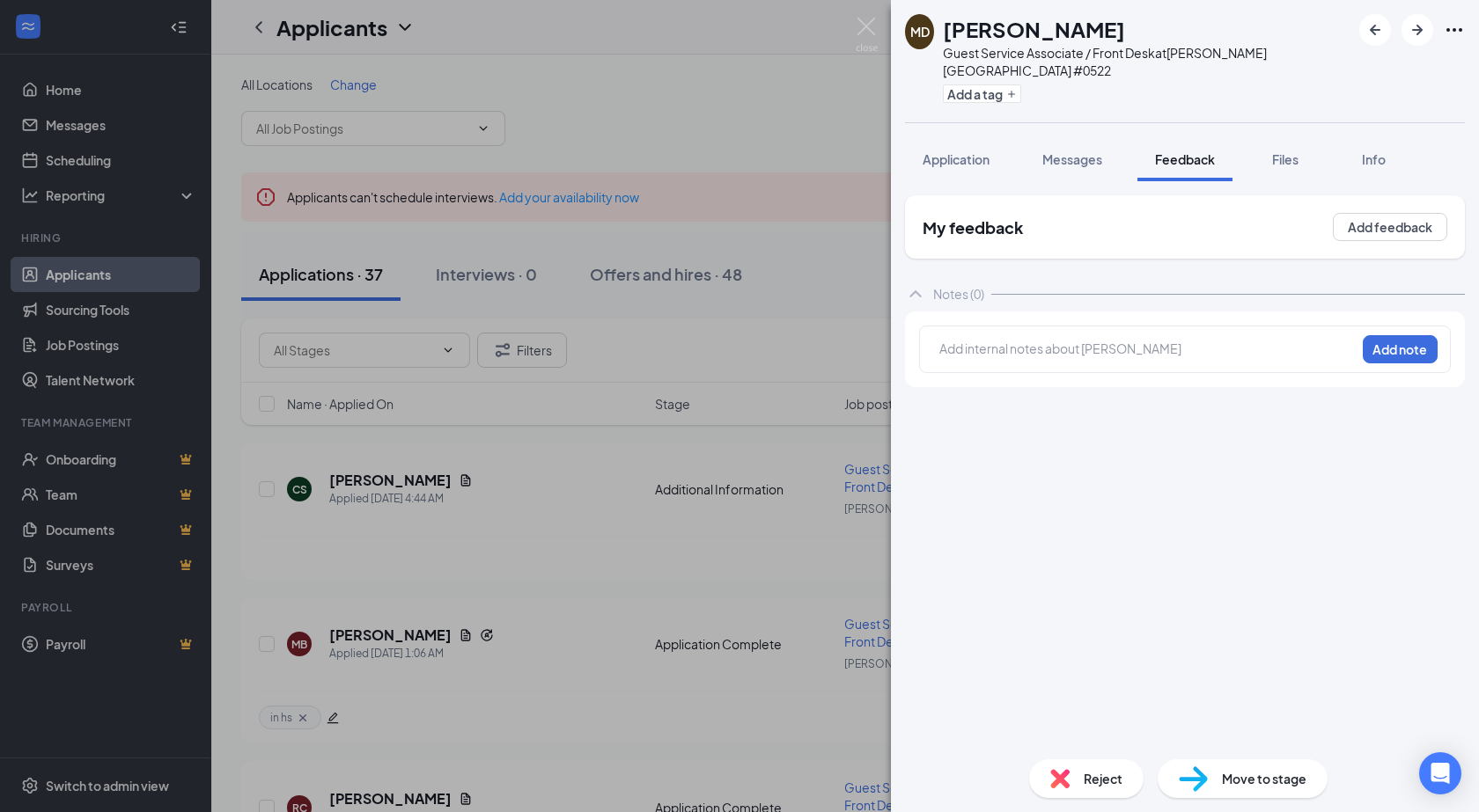
click at [1013, 340] on div at bounding box center [1147, 351] width 415 height 23
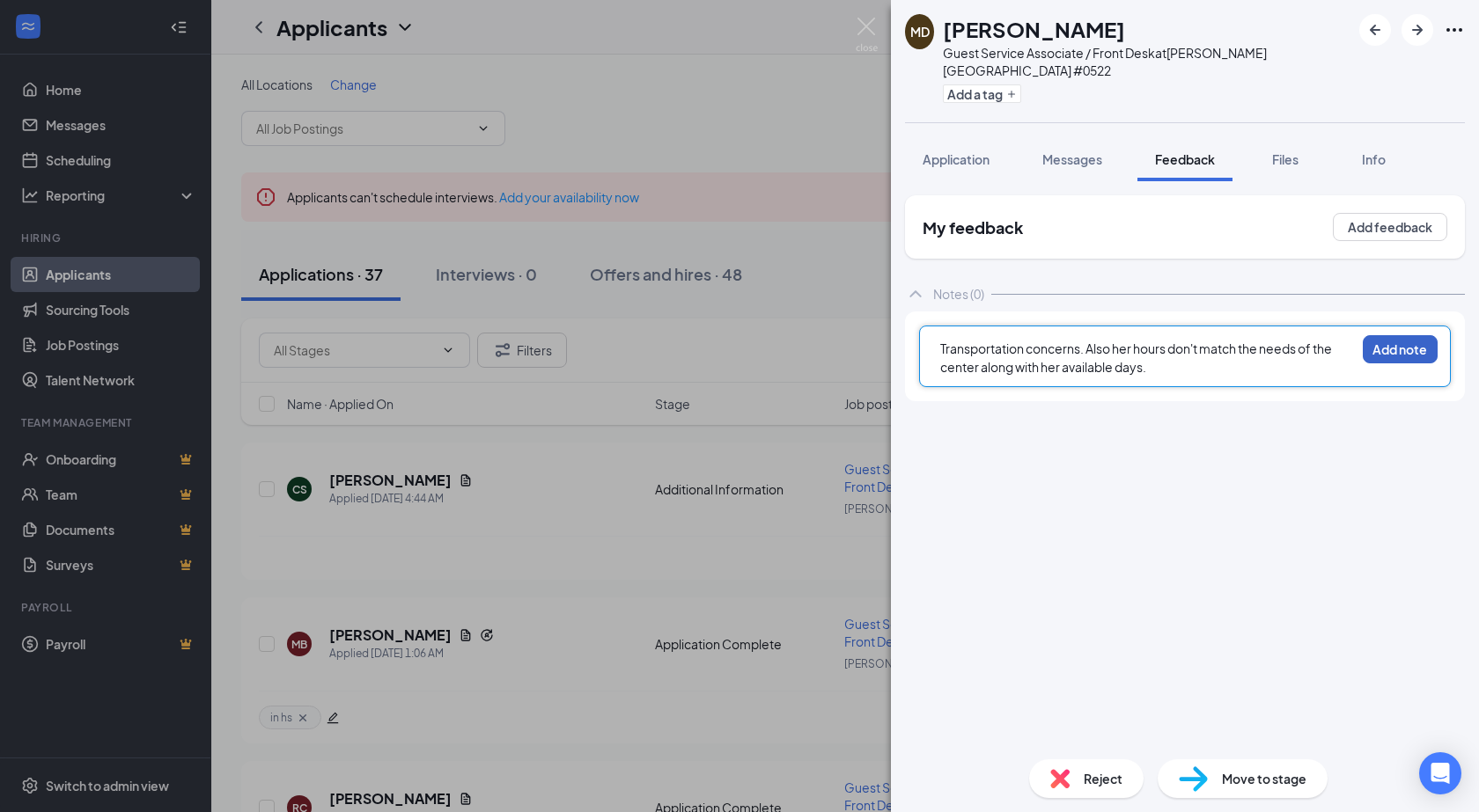
click at [1407, 335] on button "Add note" at bounding box center [1400, 349] width 74 height 28
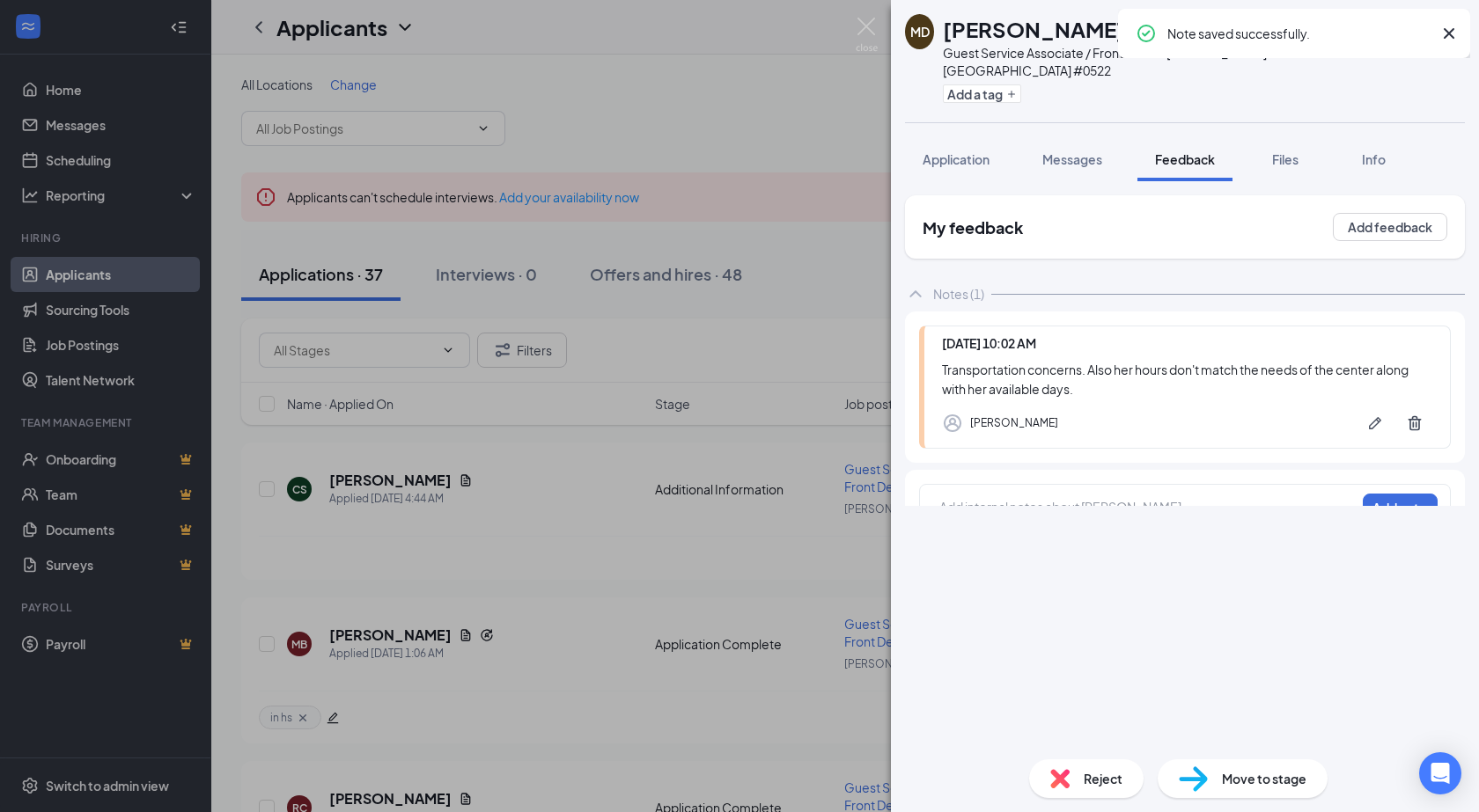
click at [1104, 793] on div "Reject" at bounding box center [1086, 779] width 114 height 39
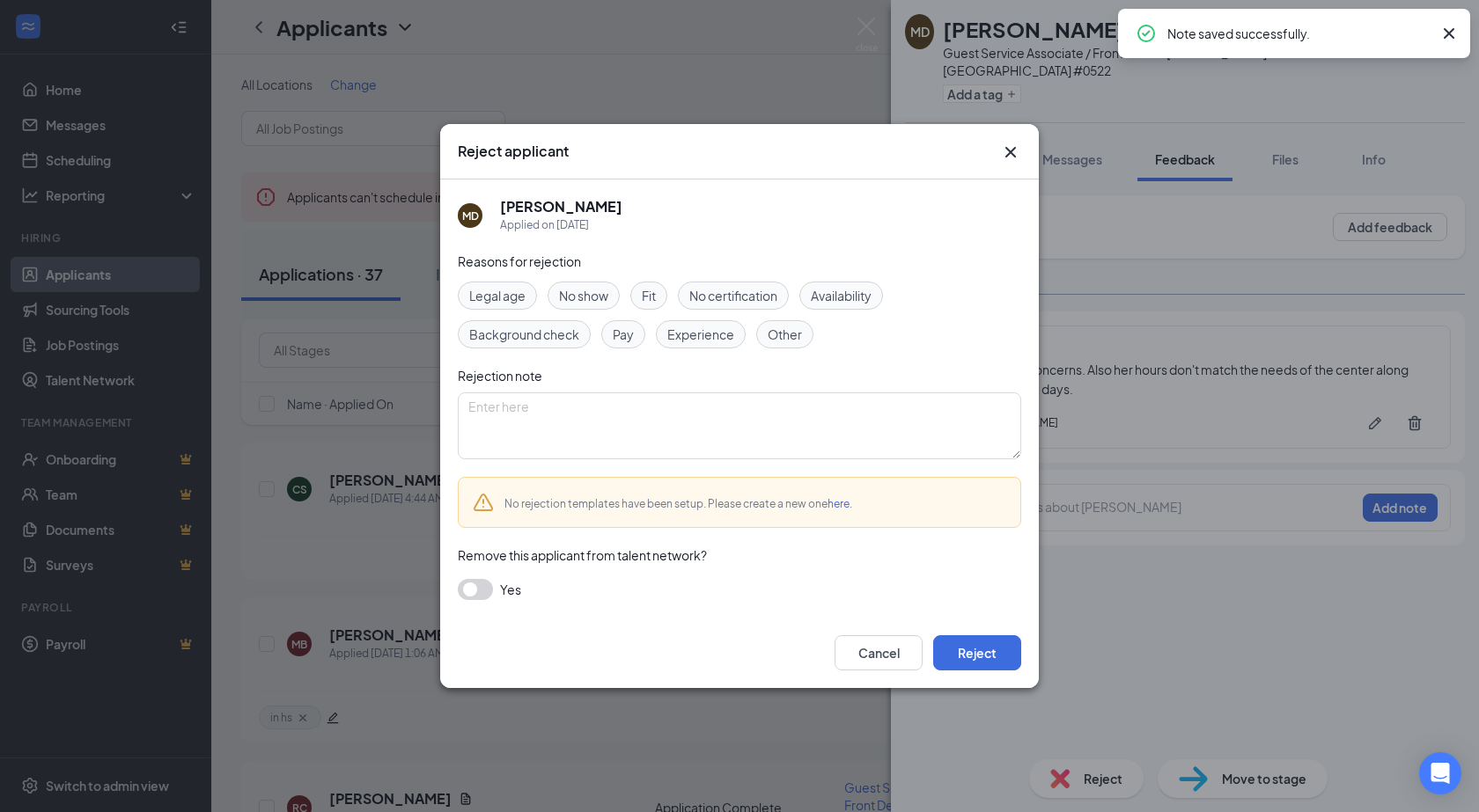
drag, startPoint x: 788, startPoint y: 333, endPoint x: 840, endPoint y: 292, distance: 66.2
click at [788, 333] on span "Other" at bounding box center [785, 334] width 34 height 20
drag, startPoint x: 840, startPoint y: 292, endPoint x: 815, endPoint y: 327, distance: 43.0
click at [832, 306] on div "Availability" at bounding box center [841, 295] width 84 height 28
click at [729, 425] on textarea at bounding box center [739, 426] width 563 height 67
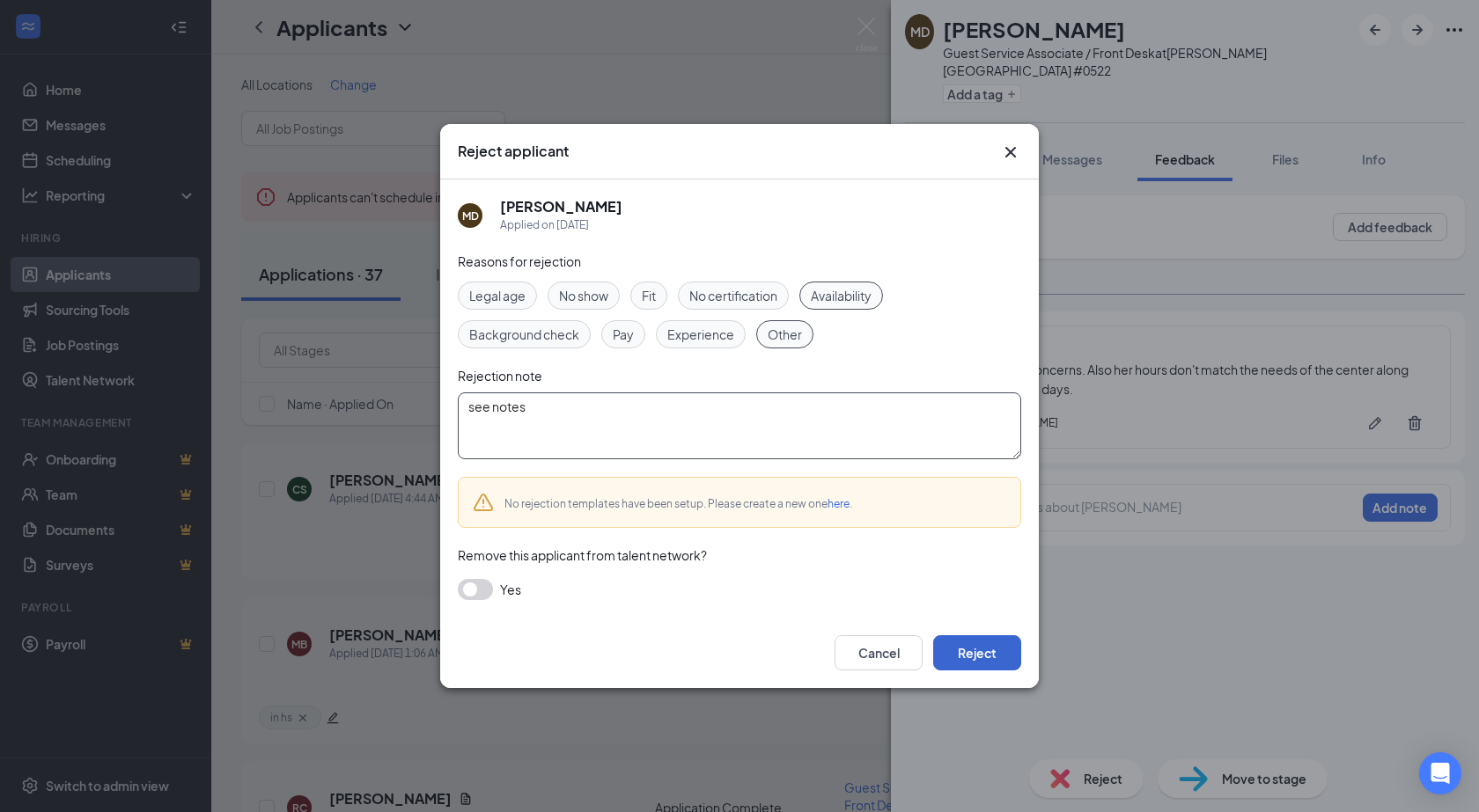
type textarea "see notes"
drag, startPoint x: 975, startPoint y: 647, endPoint x: 970, endPoint y: 628, distance: 19.6
click at [976, 646] on button "Reject" at bounding box center [977, 653] width 88 height 35
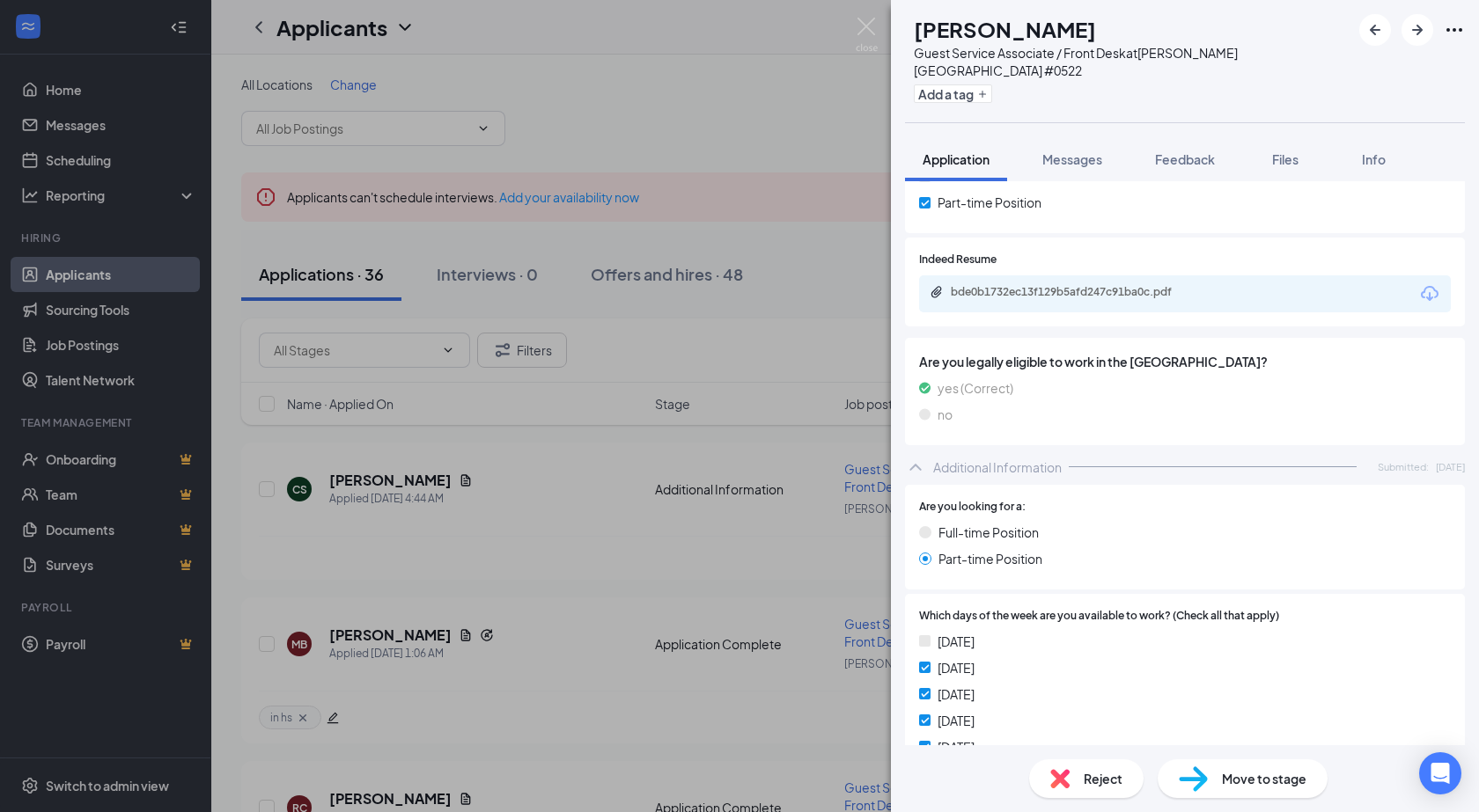
scroll to position [310, 0]
click at [1019, 257] on div "bde0b1732ec13f129b5afd247c91ba0c.pdf" at bounding box center [1072, 242] width 234 height 29
click at [1019, 263] on div "bde0b1732ec13f129b5afd247c91ba0c.pdf" at bounding box center [1072, 246] width 234 height 36
click at [1019, 286] on div "bde0b1732ec13f129b5afd247c91ba0c.pdf" at bounding box center [1074, 293] width 246 height 14
click at [1182, 151] on span "Feedback" at bounding box center [1184, 159] width 59 height 16
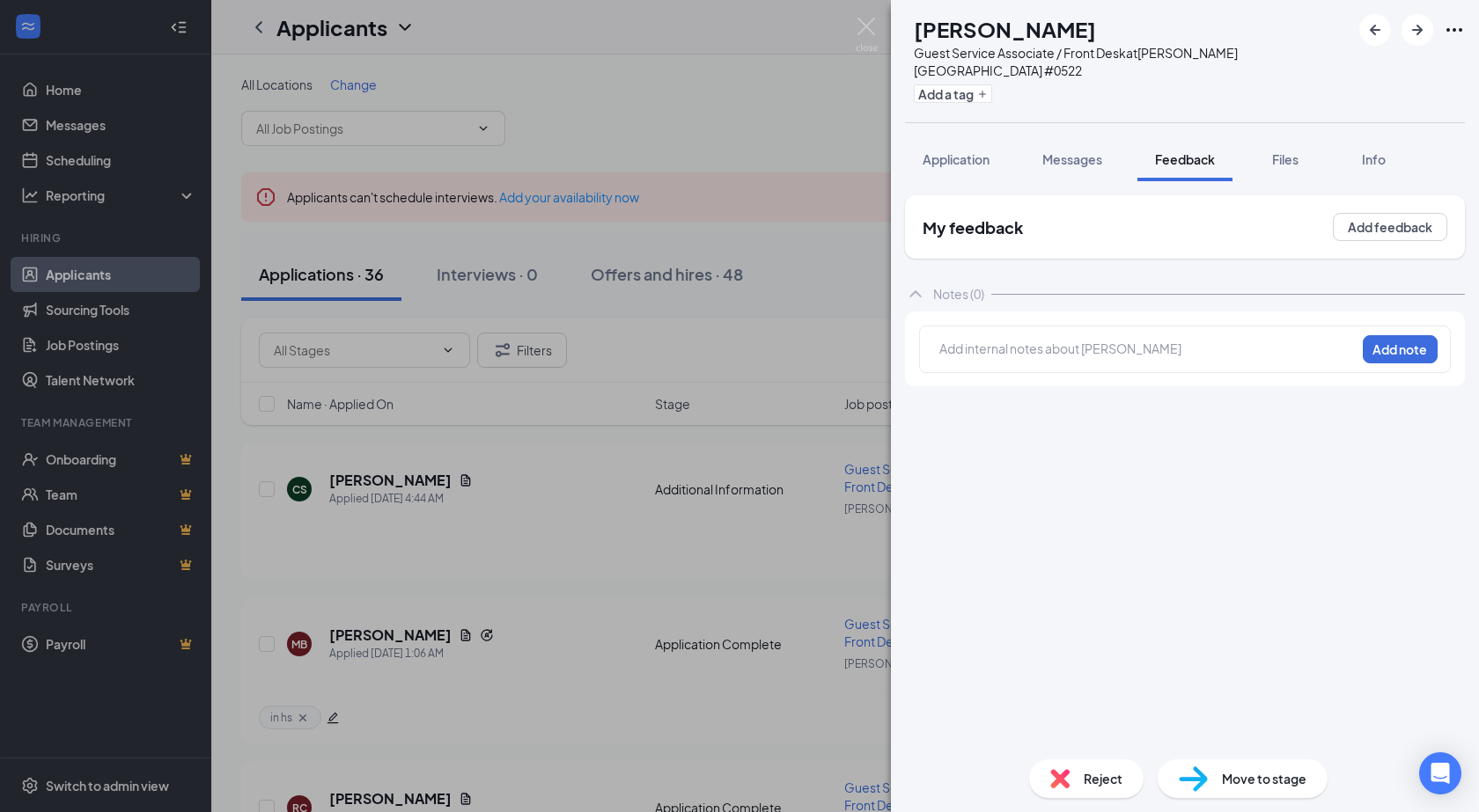
click at [1020, 342] on div at bounding box center [1147, 351] width 415 height 23
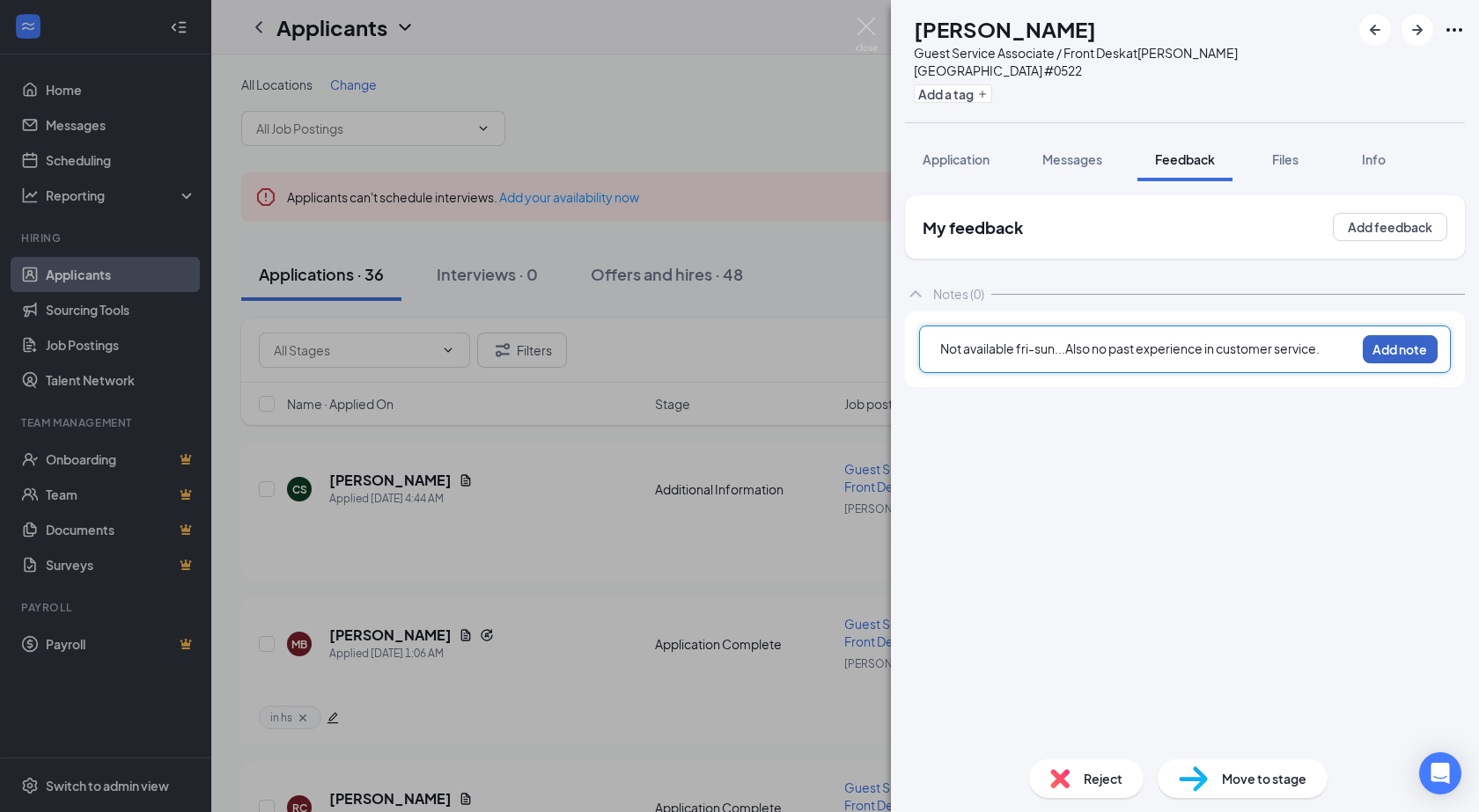
click at [1398, 341] on button "Add note" at bounding box center [1400, 349] width 74 height 28
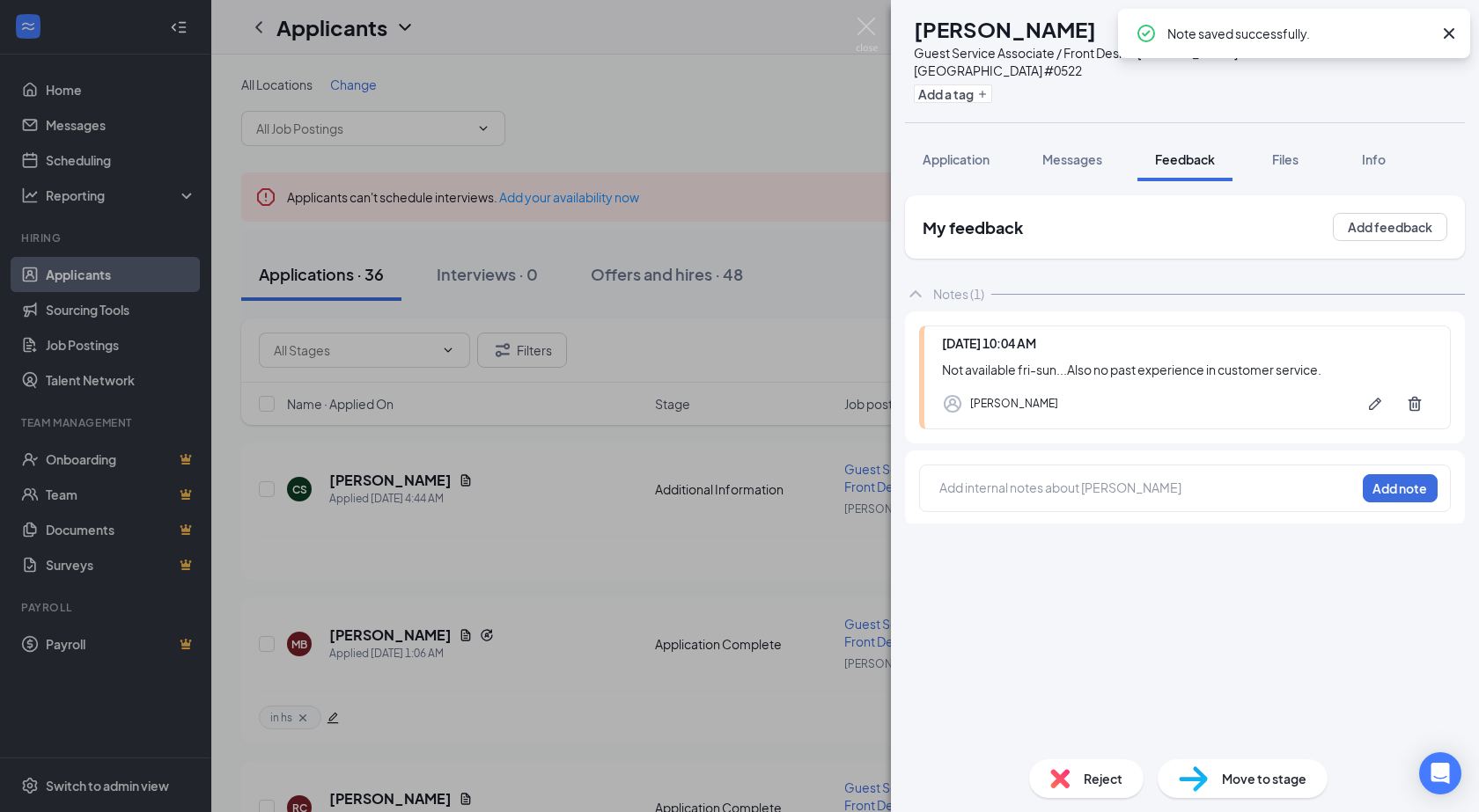
click at [1100, 786] on span "Reject" at bounding box center [1103, 779] width 39 height 20
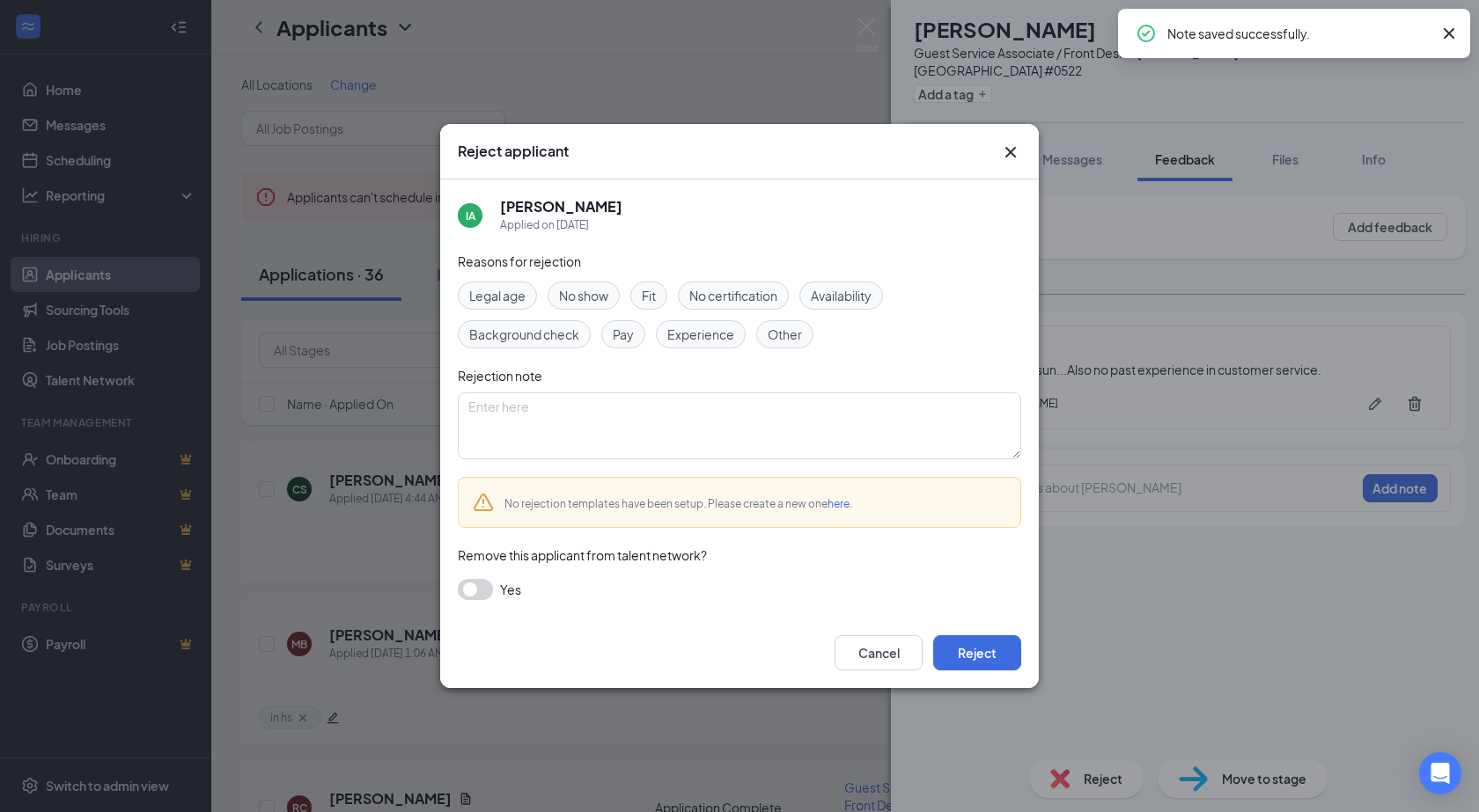
click at [574, 334] on span "Background check" at bounding box center [524, 334] width 110 height 20
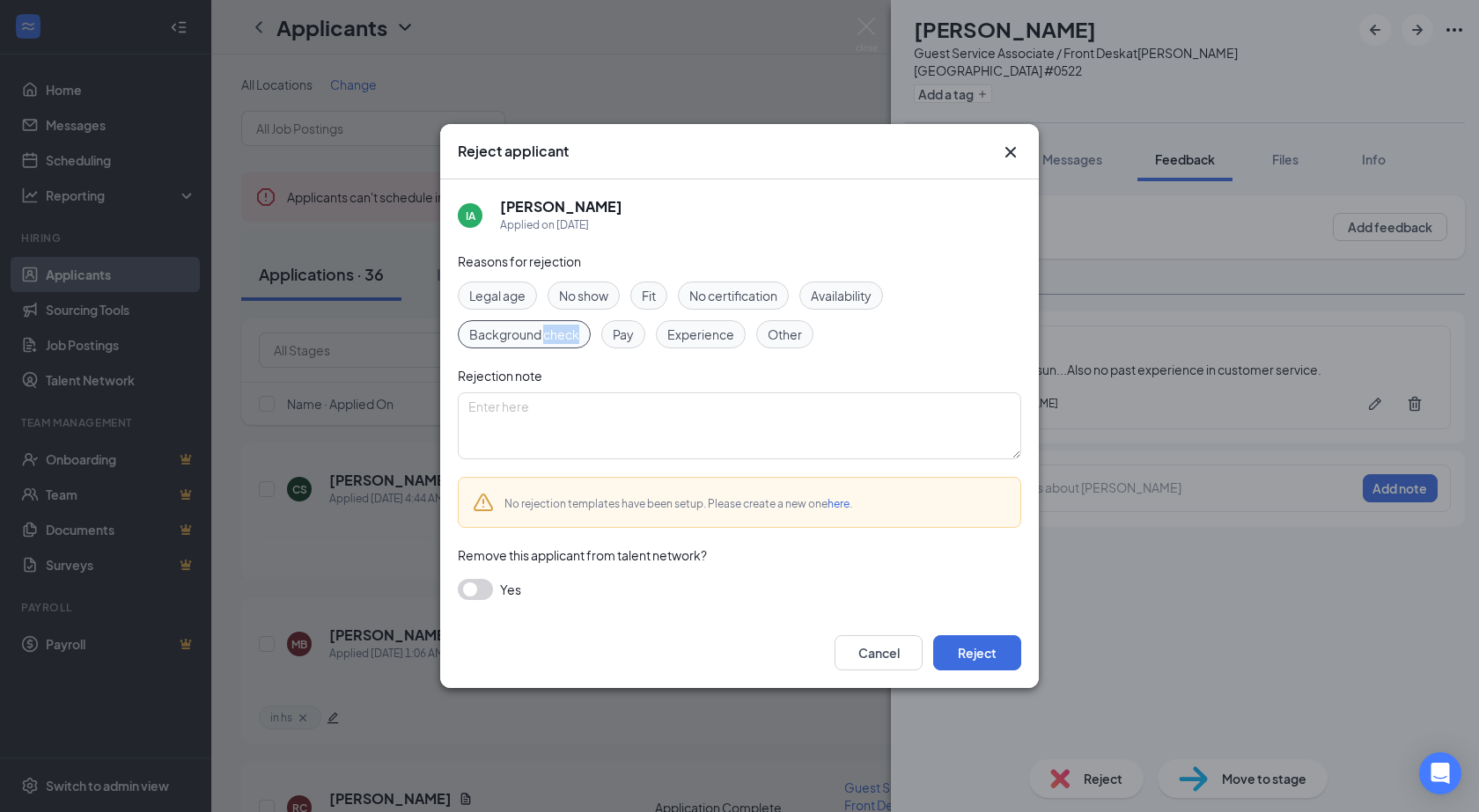
click at [574, 334] on span "Background check" at bounding box center [524, 334] width 110 height 20
click at [838, 290] on span "Availability" at bounding box center [840, 295] width 60 height 20
click at [691, 341] on span "Experience" at bounding box center [701, 334] width 67 height 20
click at [700, 419] on textarea at bounding box center [739, 426] width 563 height 67
type textarea "see notes"
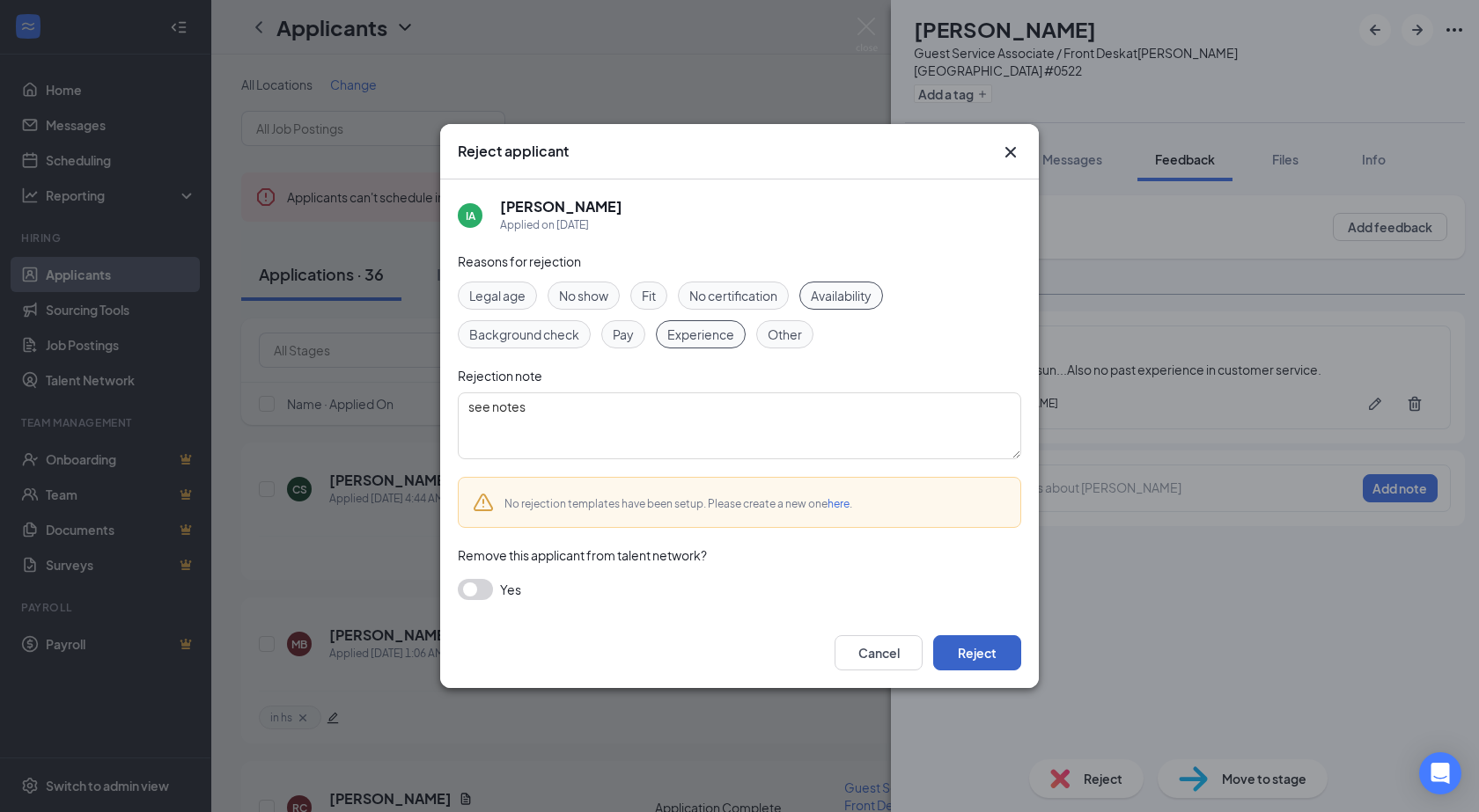
click at [992, 648] on button "Reject" at bounding box center [977, 653] width 88 height 35
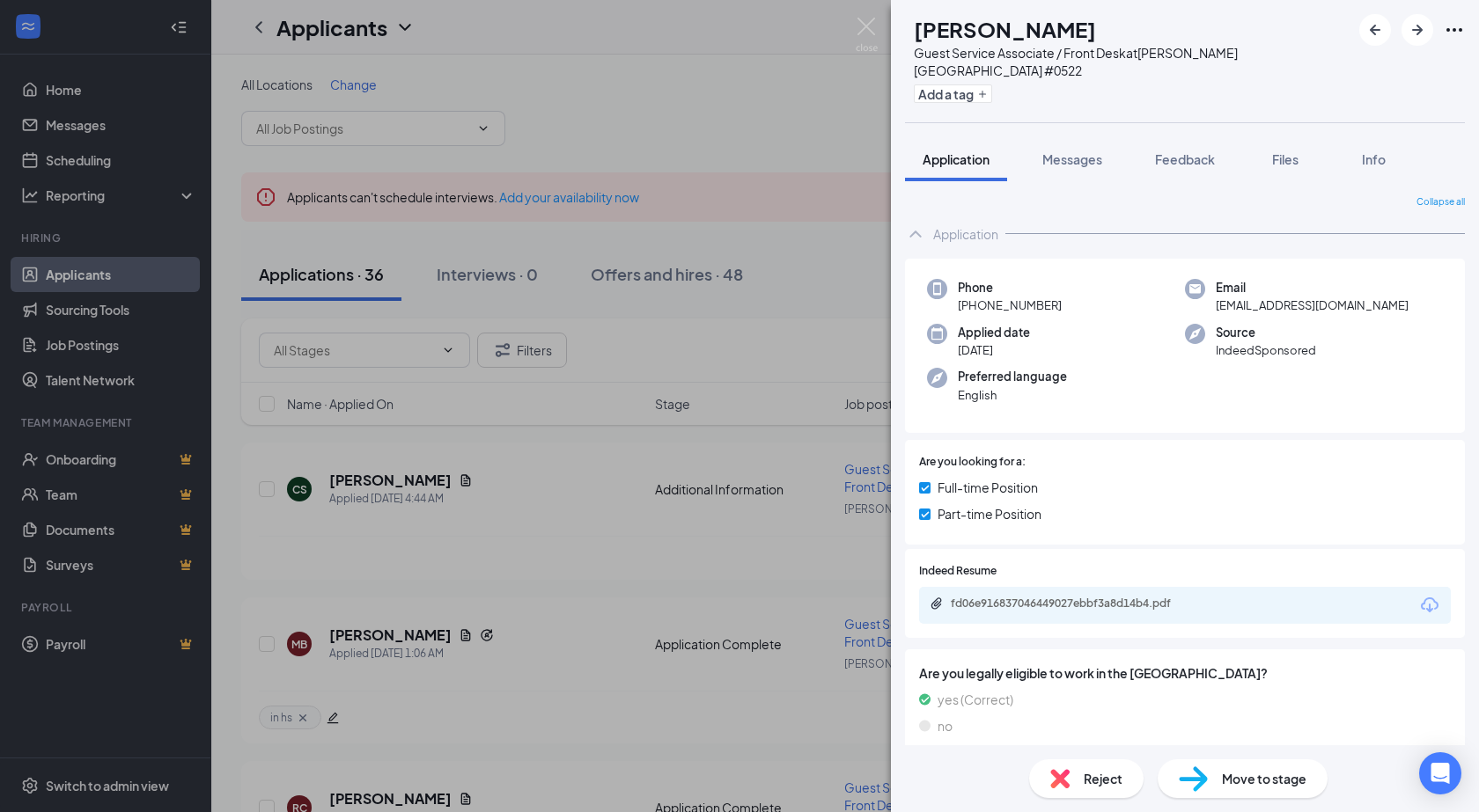
scroll to position [176, 0]
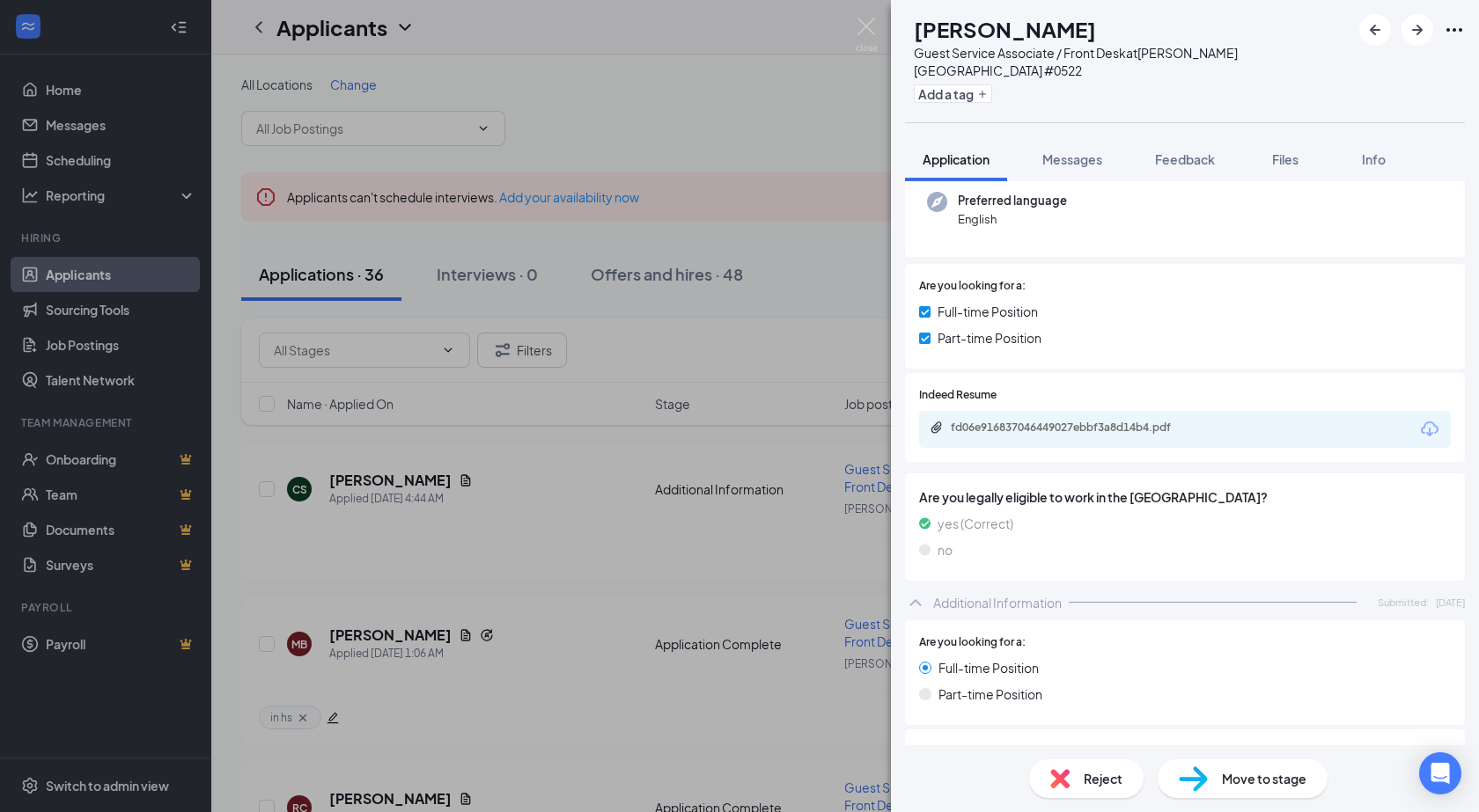
click at [1029, 421] on div "fd06e916837046449027ebbf3a8d14b4.pdf" at bounding box center [1074, 427] width 246 height 14
click at [1181, 151] on span "Feedback" at bounding box center [1184, 159] width 59 height 16
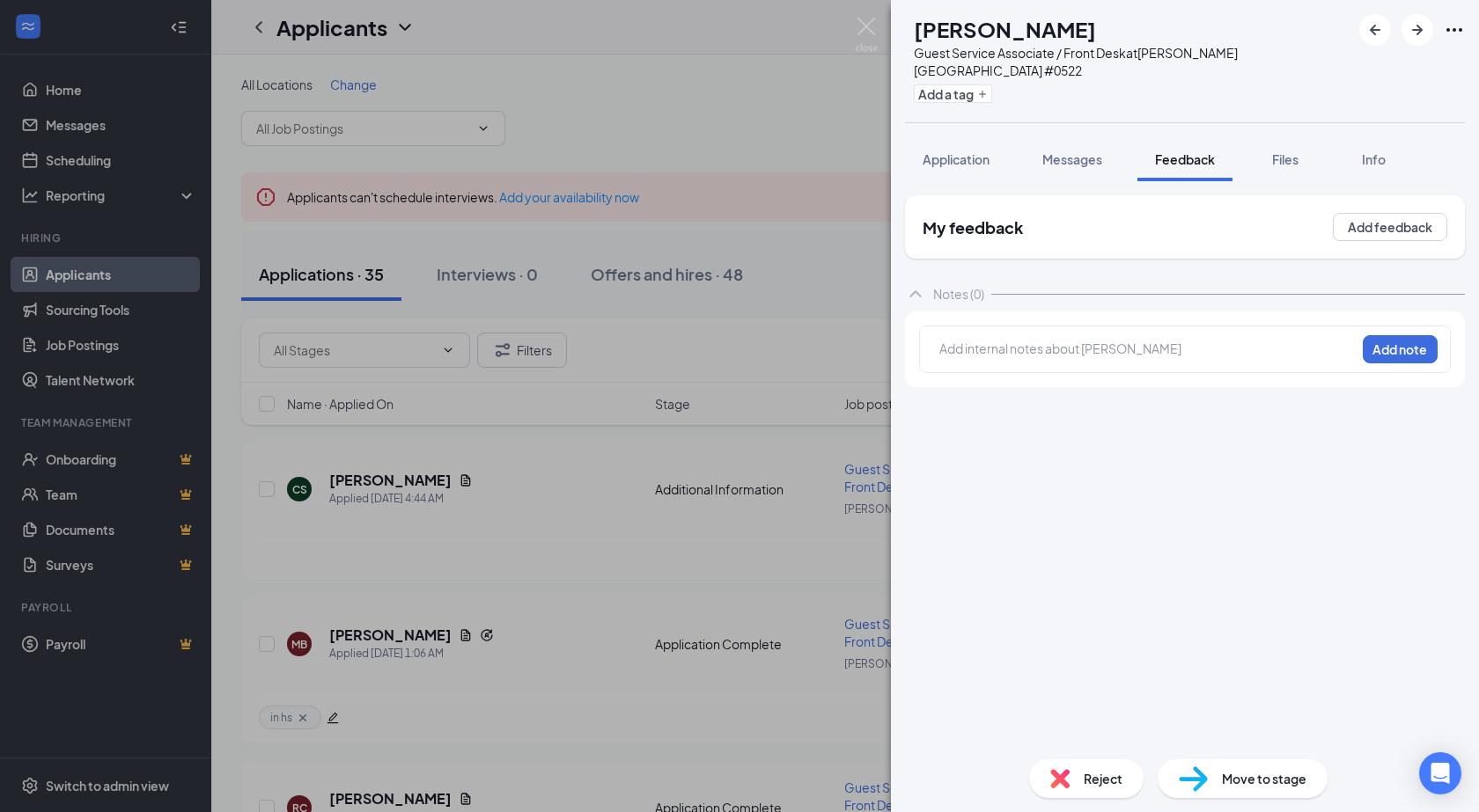
click at [1021, 340] on div at bounding box center [1147, 349] width 415 height 19
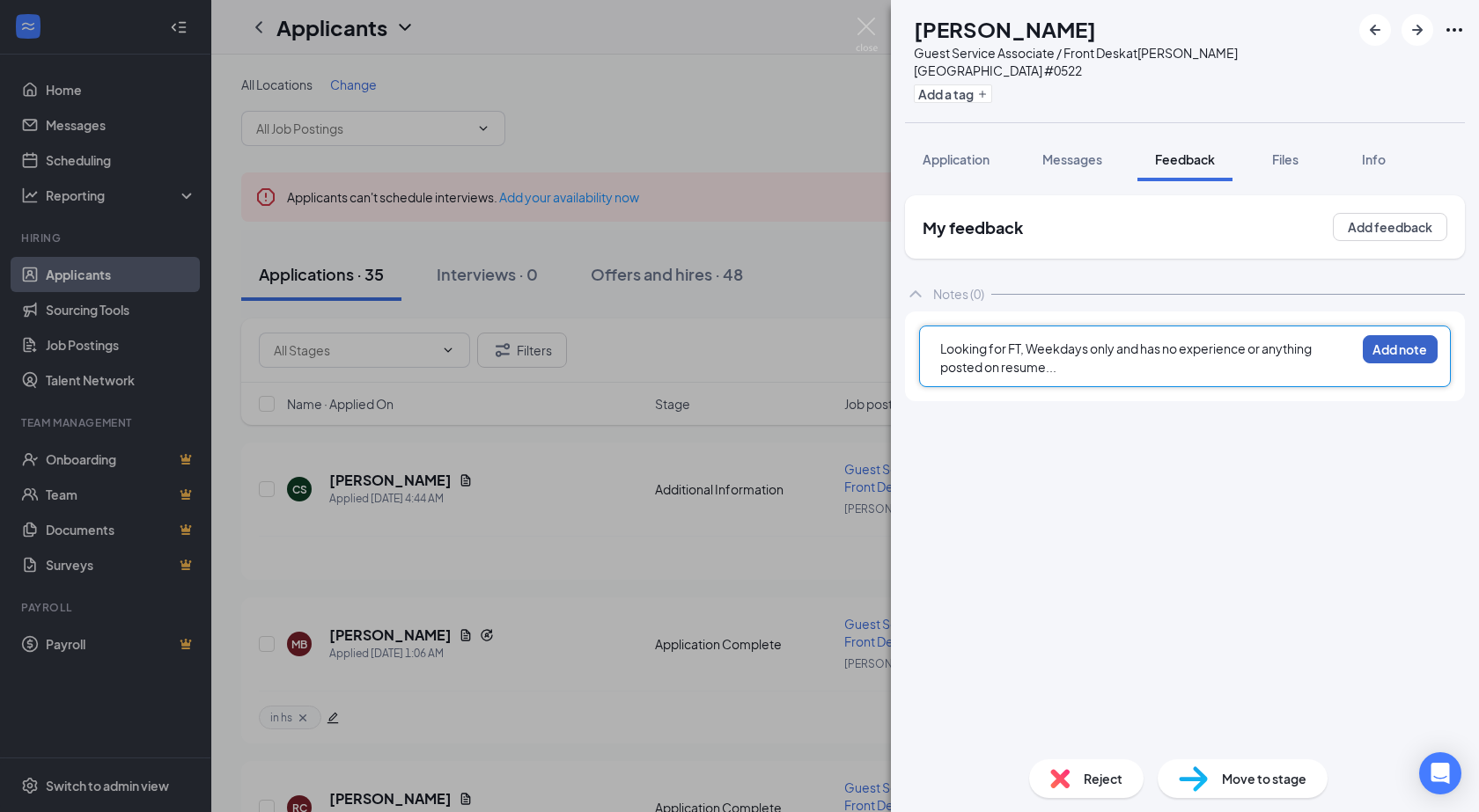
click at [1402, 335] on button "Add note" at bounding box center [1400, 349] width 74 height 28
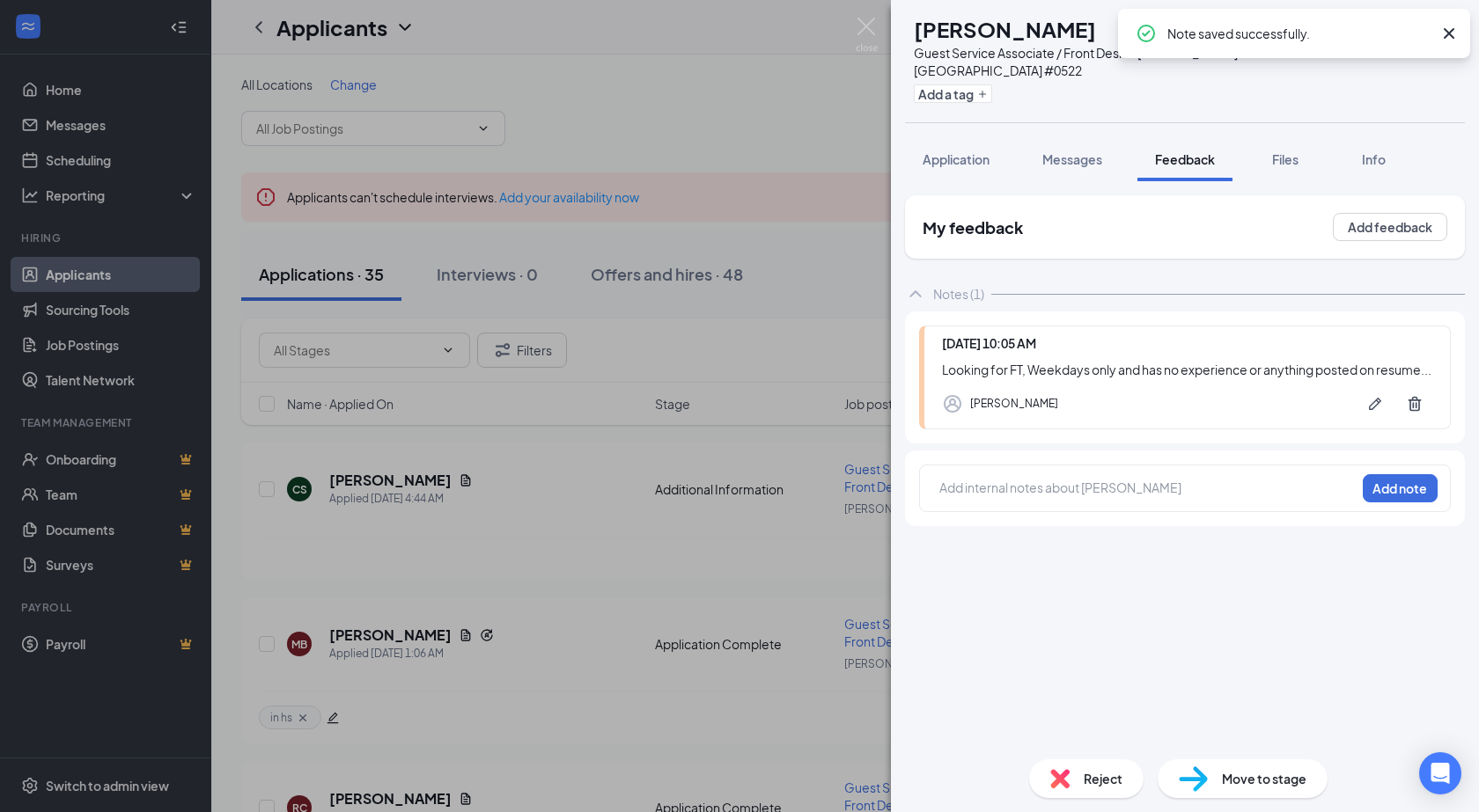
click at [1088, 779] on span "Reject" at bounding box center [1103, 779] width 39 height 20
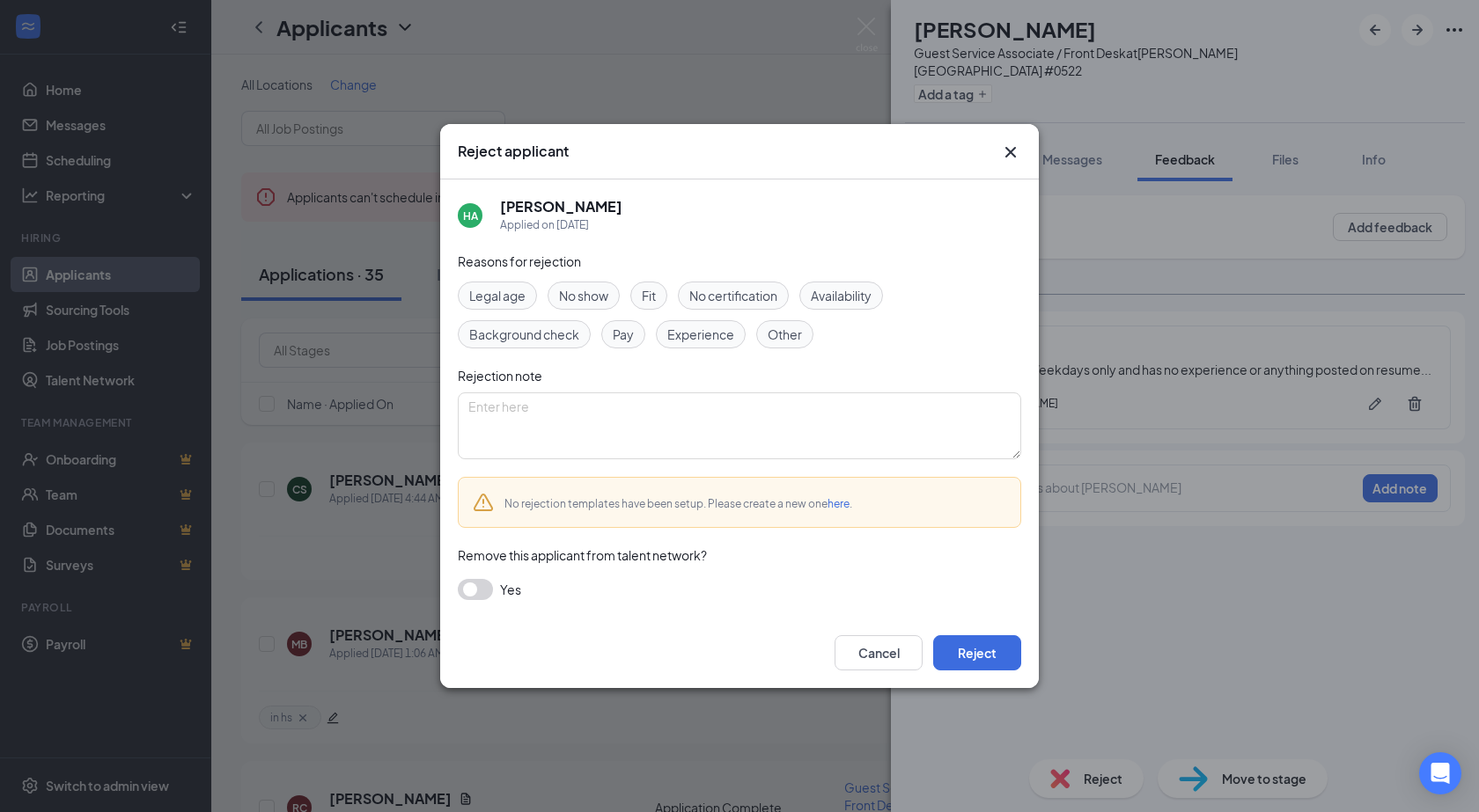
drag, startPoint x: 659, startPoint y: 293, endPoint x: 548, endPoint y: 341, distance: 120.9
click at [656, 295] on div "Fit" at bounding box center [649, 295] width 37 height 28
click at [720, 334] on span "Experience" at bounding box center [701, 334] width 67 height 20
click at [822, 304] on span "Availability" at bounding box center [840, 295] width 60 height 20
click at [713, 436] on textarea at bounding box center [739, 426] width 563 height 67
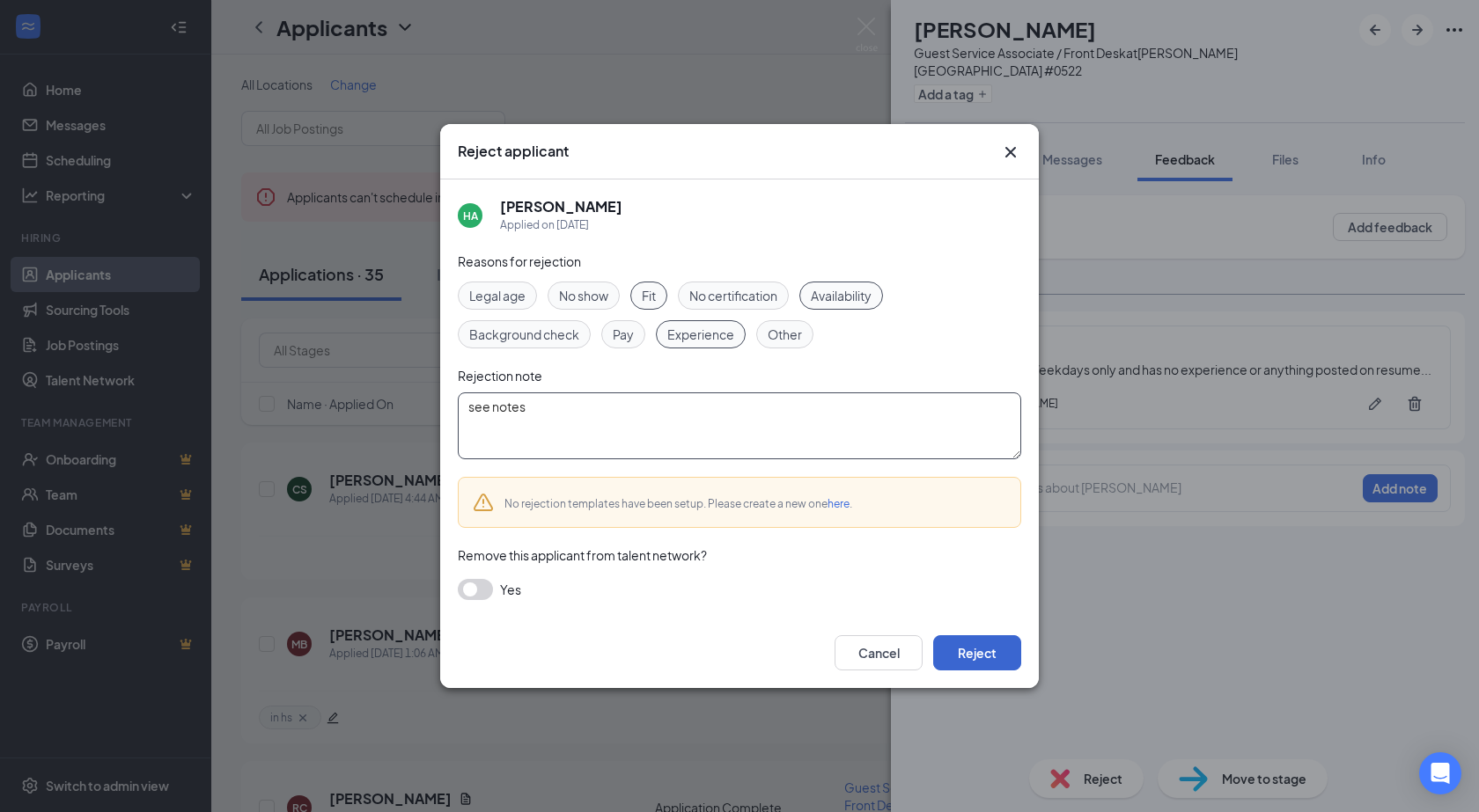
type textarea "see notes"
click at [974, 649] on button "Reject" at bounding box center [977, 653] width 88 height 35
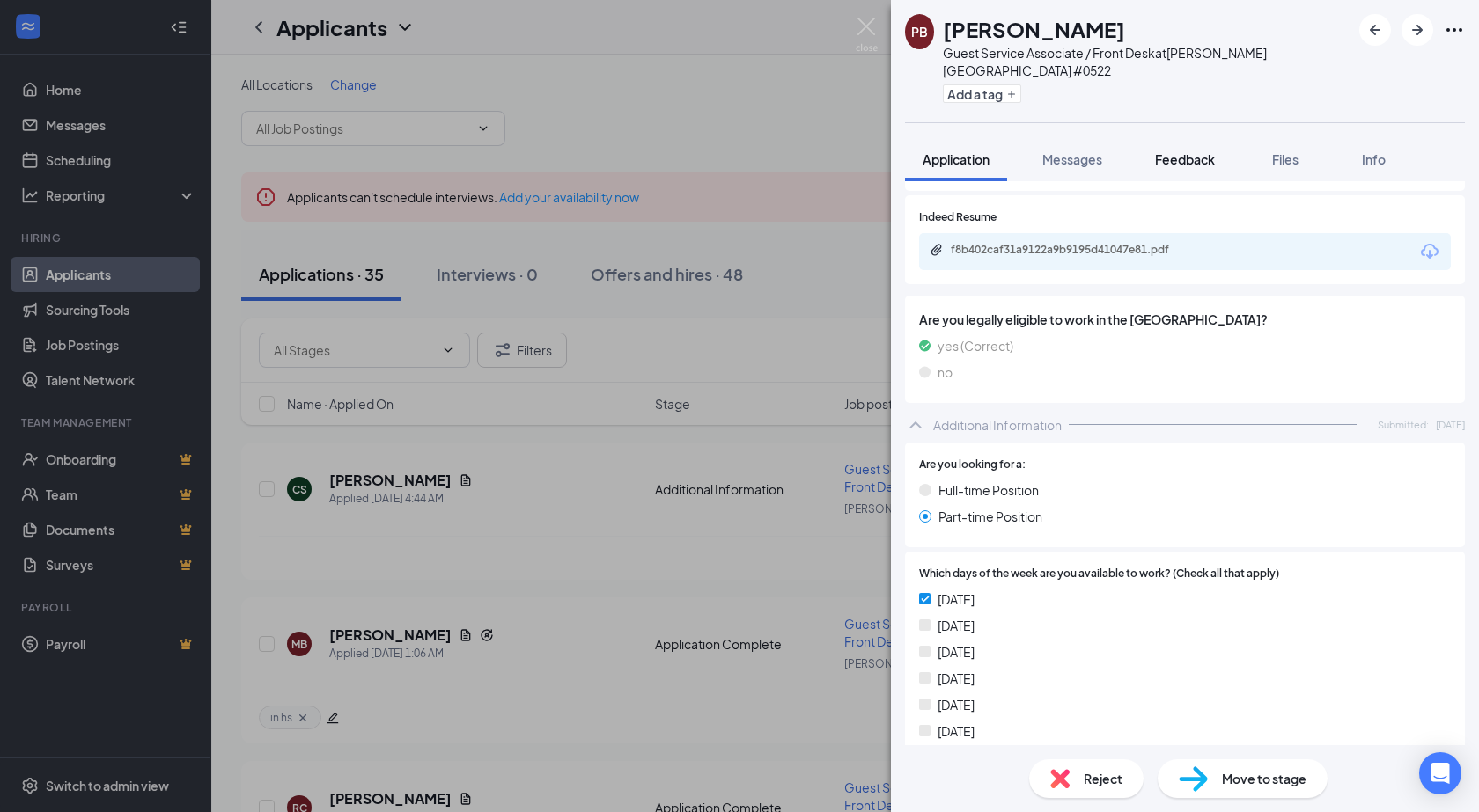
scroll to position [352, 0]
click at [1181, 151] on span "Feedback" at bounding box center [1184, 159] width 59 height 16
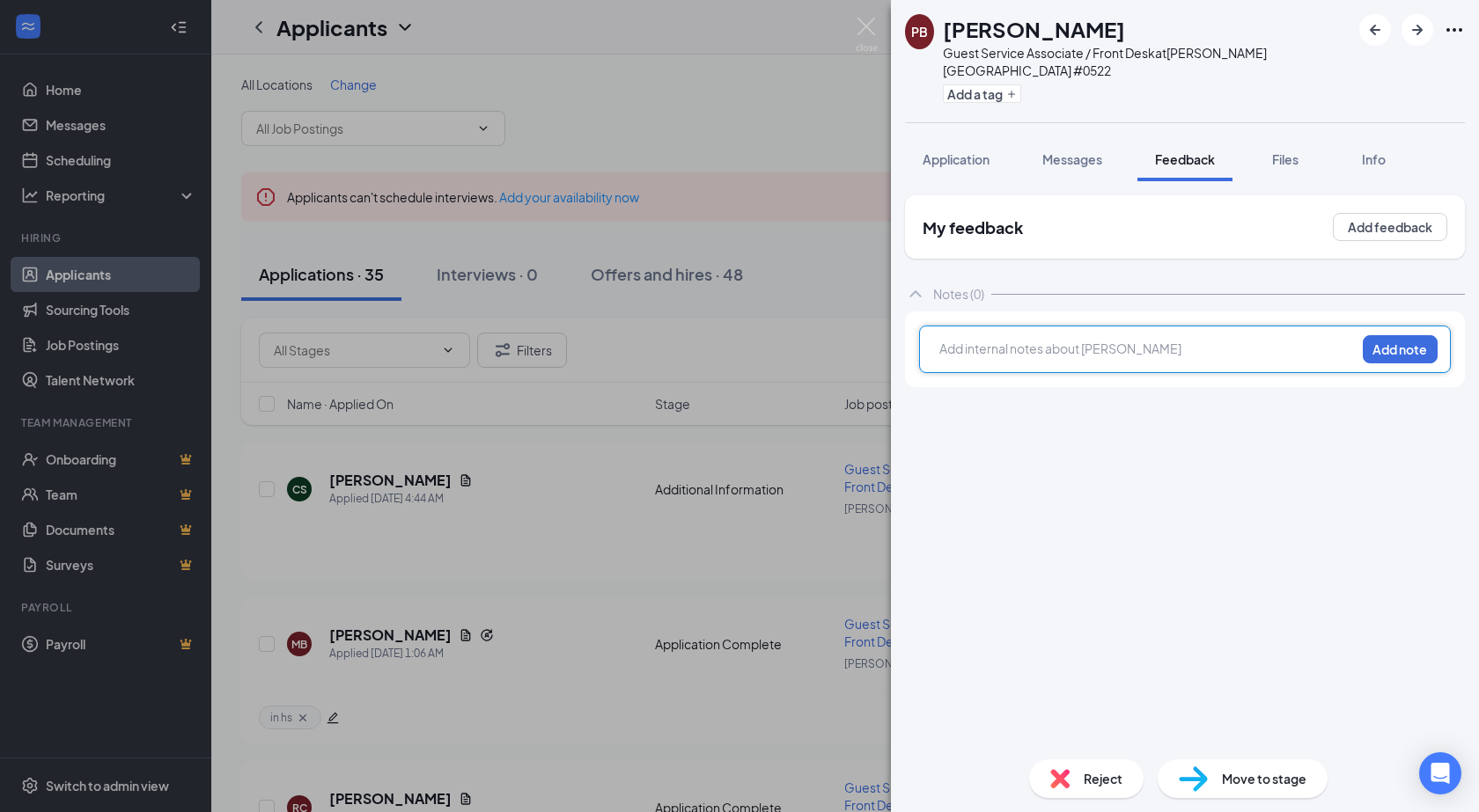
click at [1016, 340] on div at bounding box center [1147, 349] width 415 height 19
click at [1406, 335] on button "Add note" at bounding box center [1400, 349] width 74 height 28
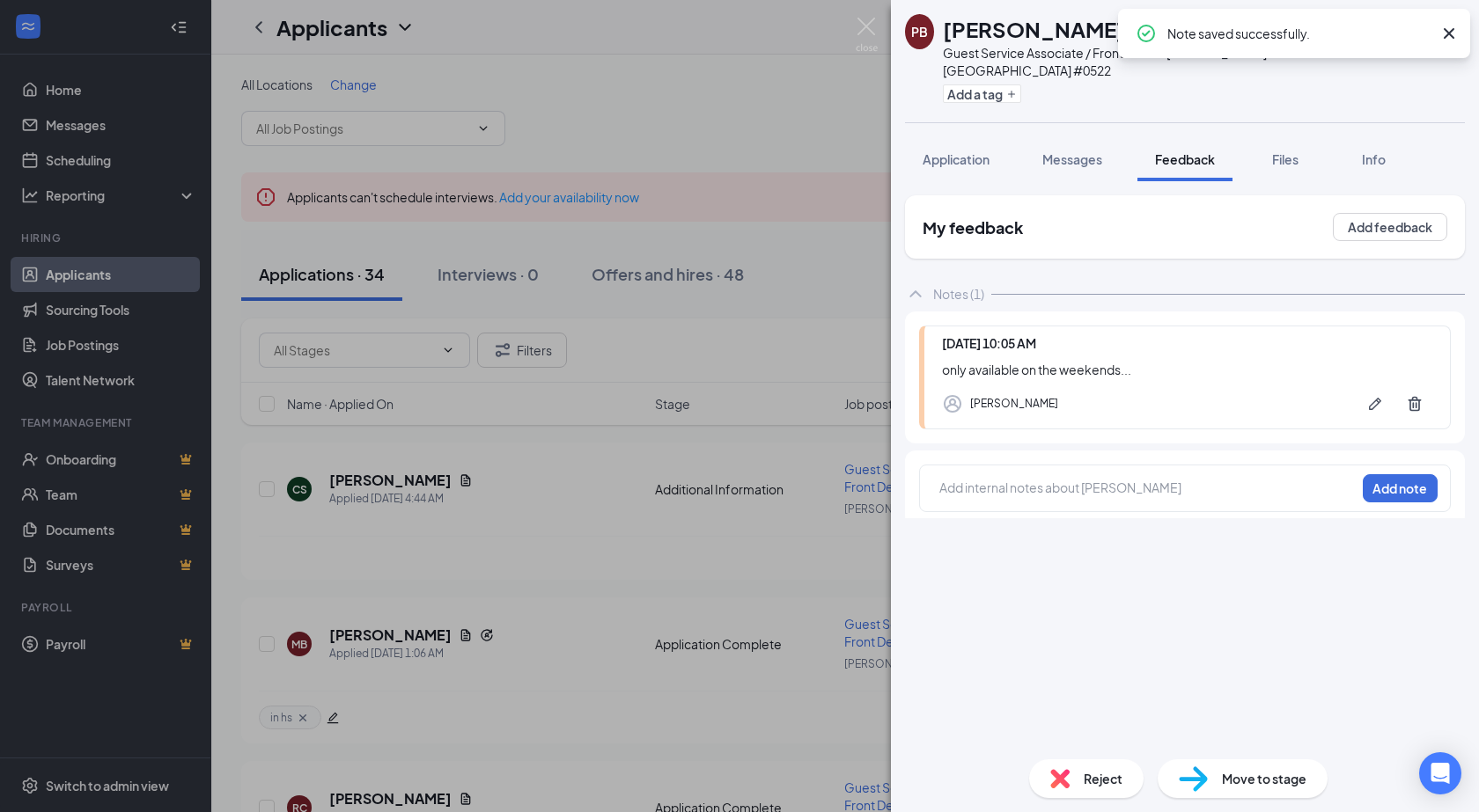
click at [1093, 789] on div "Reject" at bounding box center [1086, 779] width 114 height 39
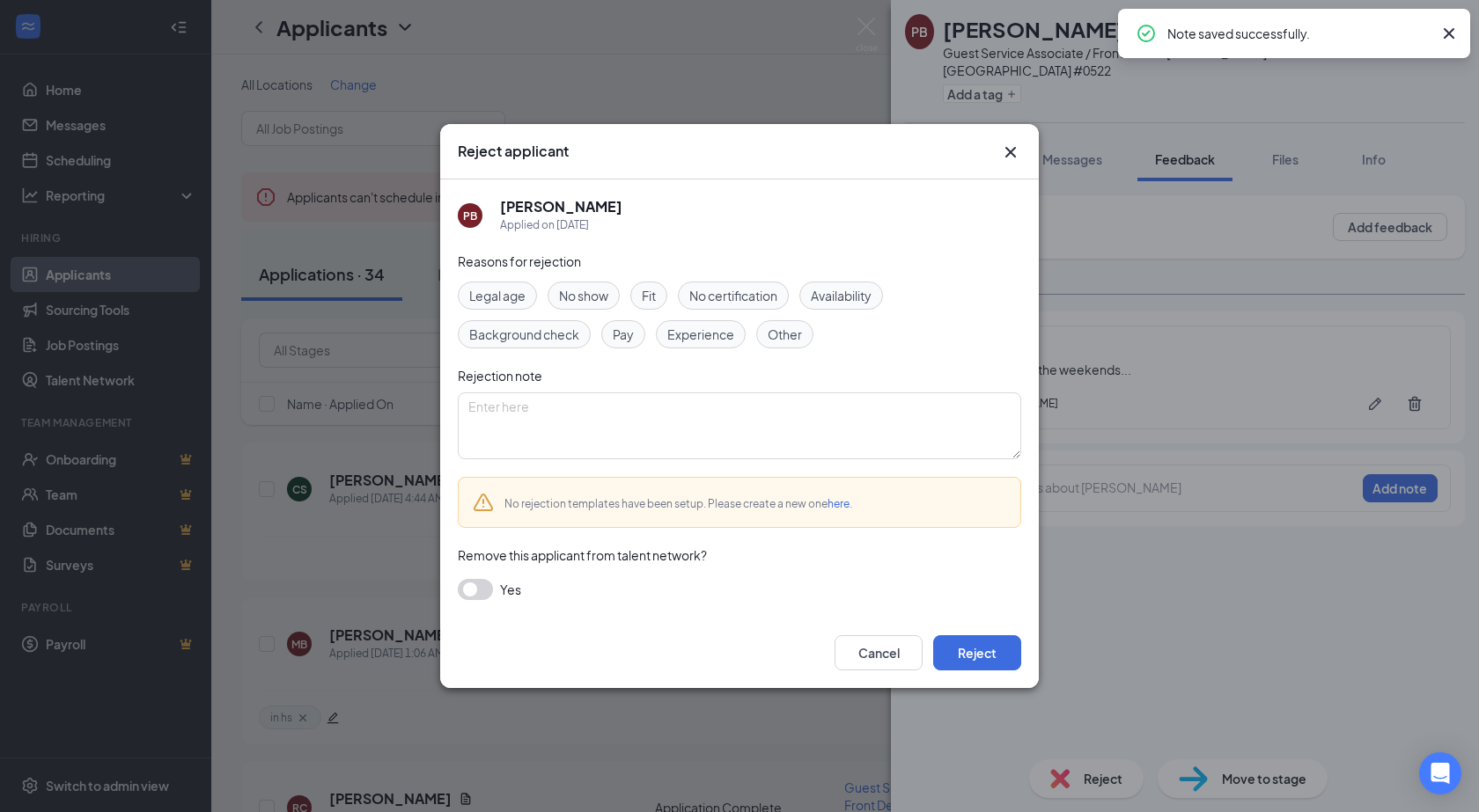
click at [821, 299] on span "Availability" at bounding box center [840, 295] width 60 height 20
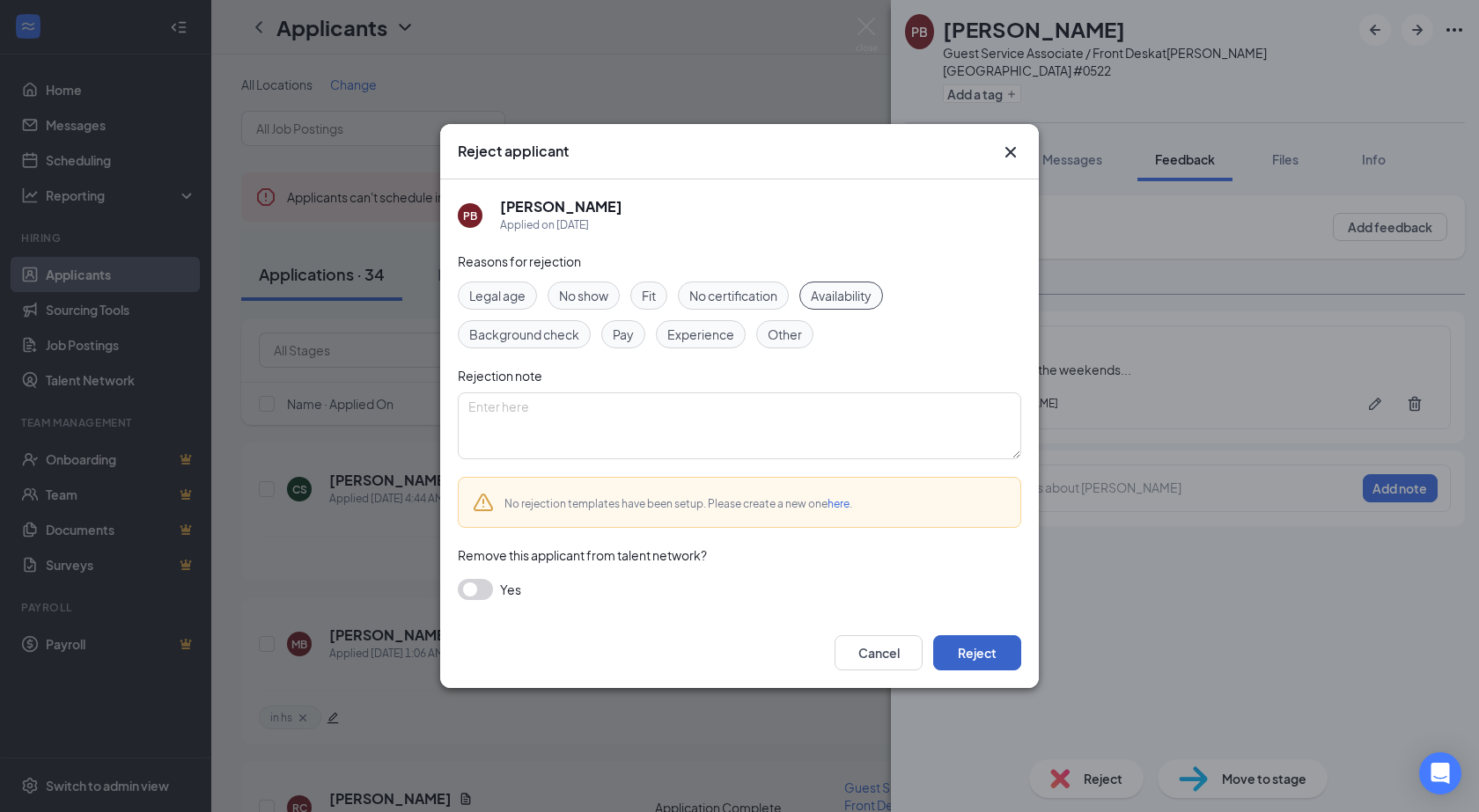
click at [971, 651] on button "Reject" at bounding box center [977, 653] width 88 height 35
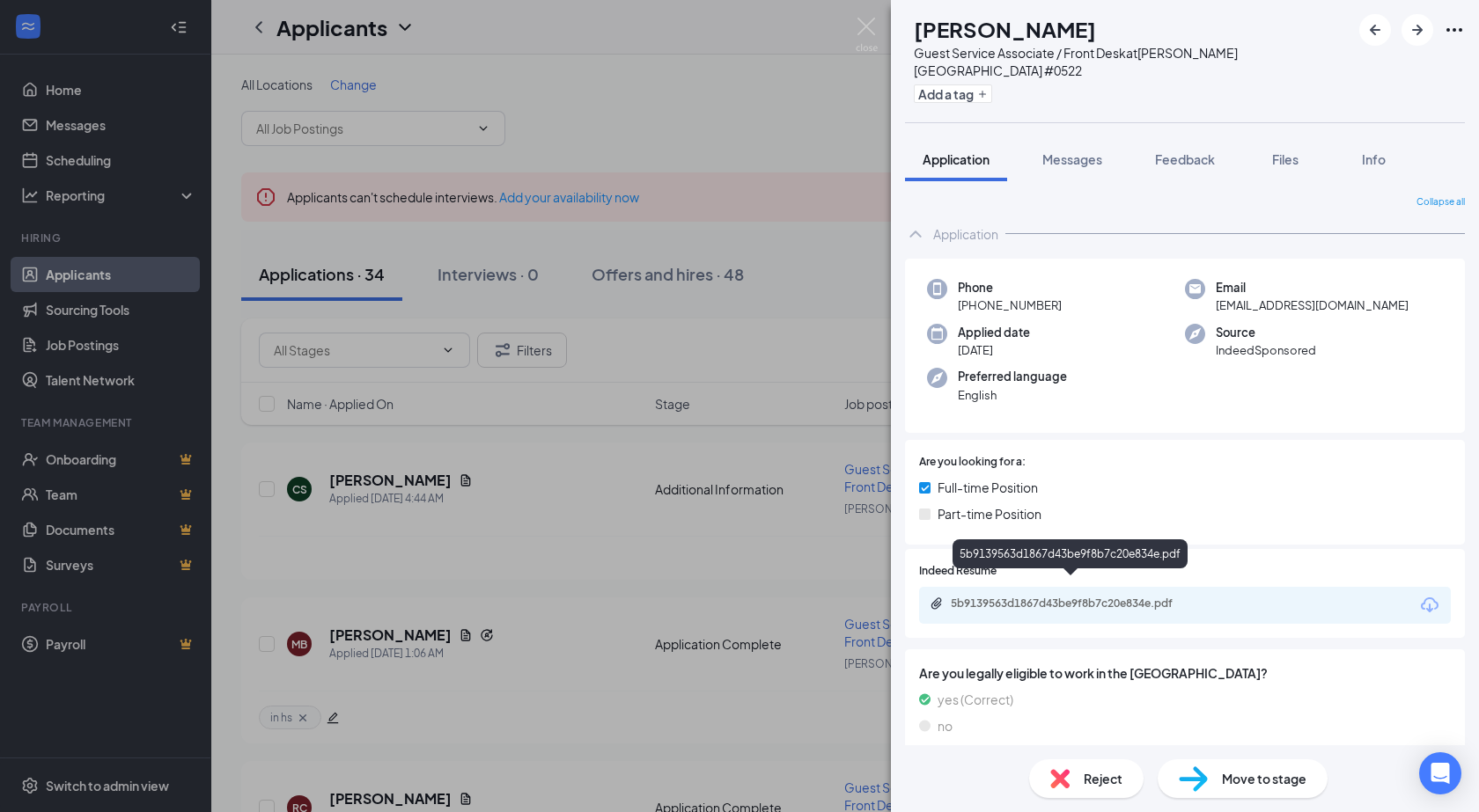
click at [1041, 596] on div "5b9139563d1867d43be9f8b7c20e834e.pdf" at bounding box center [1074, 603] width 246 height 14
click at [1417, 33] on icon "ArrowRight" at bounding box center [1417, 30] width 21 height 21
click at [1007, 596] on div "848d88fc9bfd71d79b520e342808c3b0.pdf" at bounding box center [1074, 603] width 246 height 14
click at [992, 85] on button "Add a tag" at bounding box center [953, 94] width 78 height 19
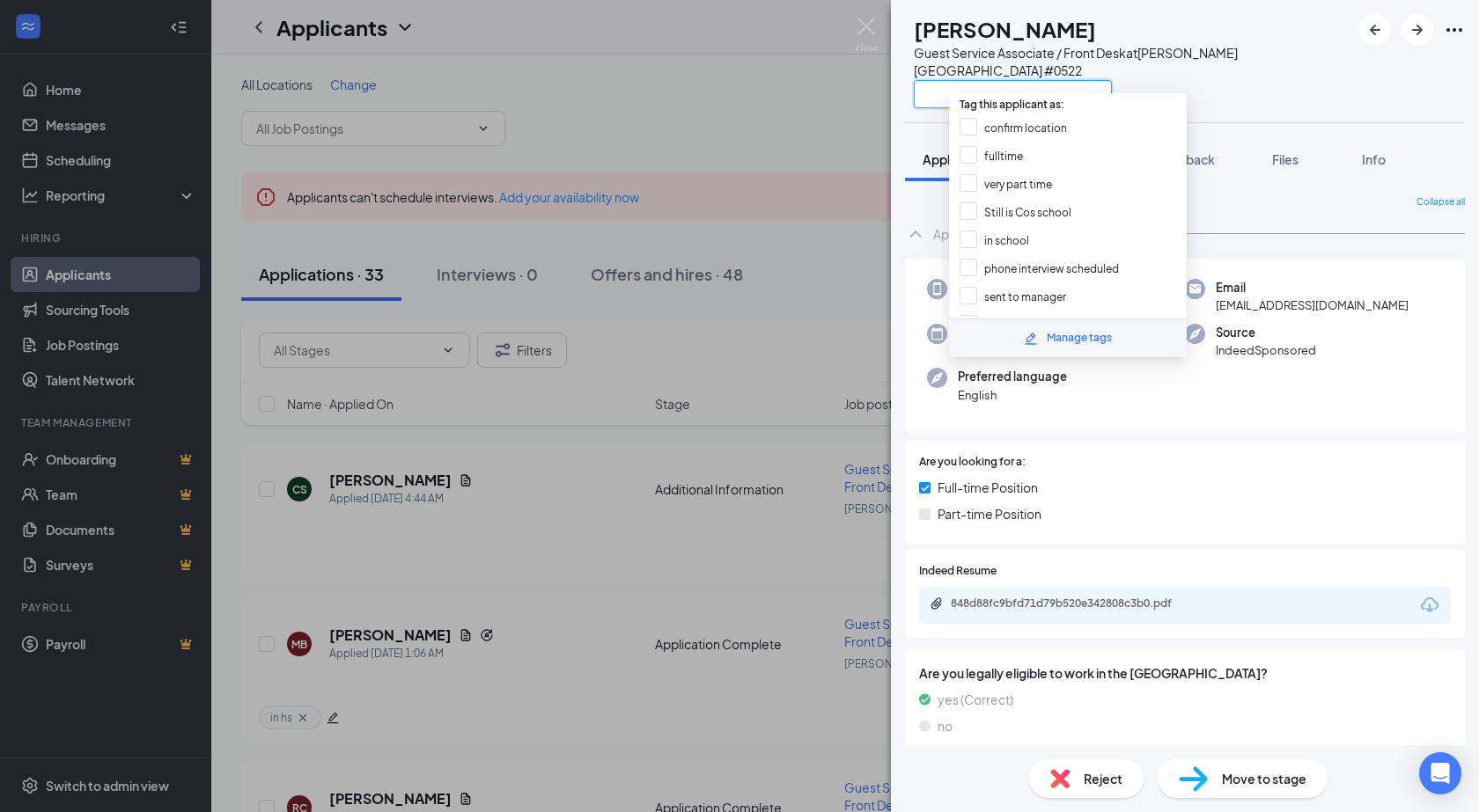
click at [995, 82] on input "text" at bounding box center [1012, 94] width 198 height 28
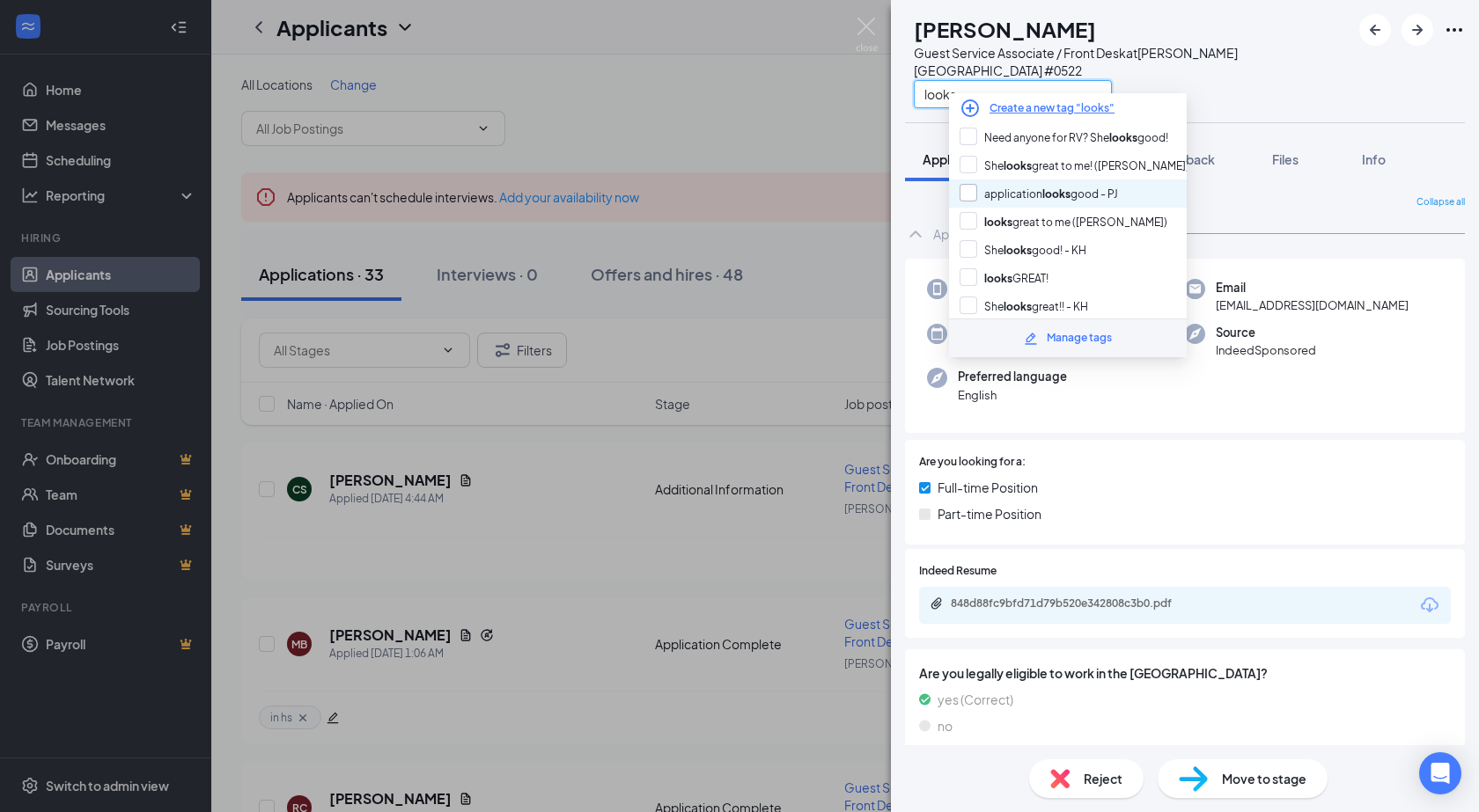
type input "looks"
click at [971, 190] on input "application looks good - PJ" at bounding box center [1038, 193] width 158 height 20
checkbox input "true"
click at [1233, 54] on div "Guest Service Associate / Front Desk at Vadnais Heights #0522" at bounding box center [1132, 61] width 437 height 35
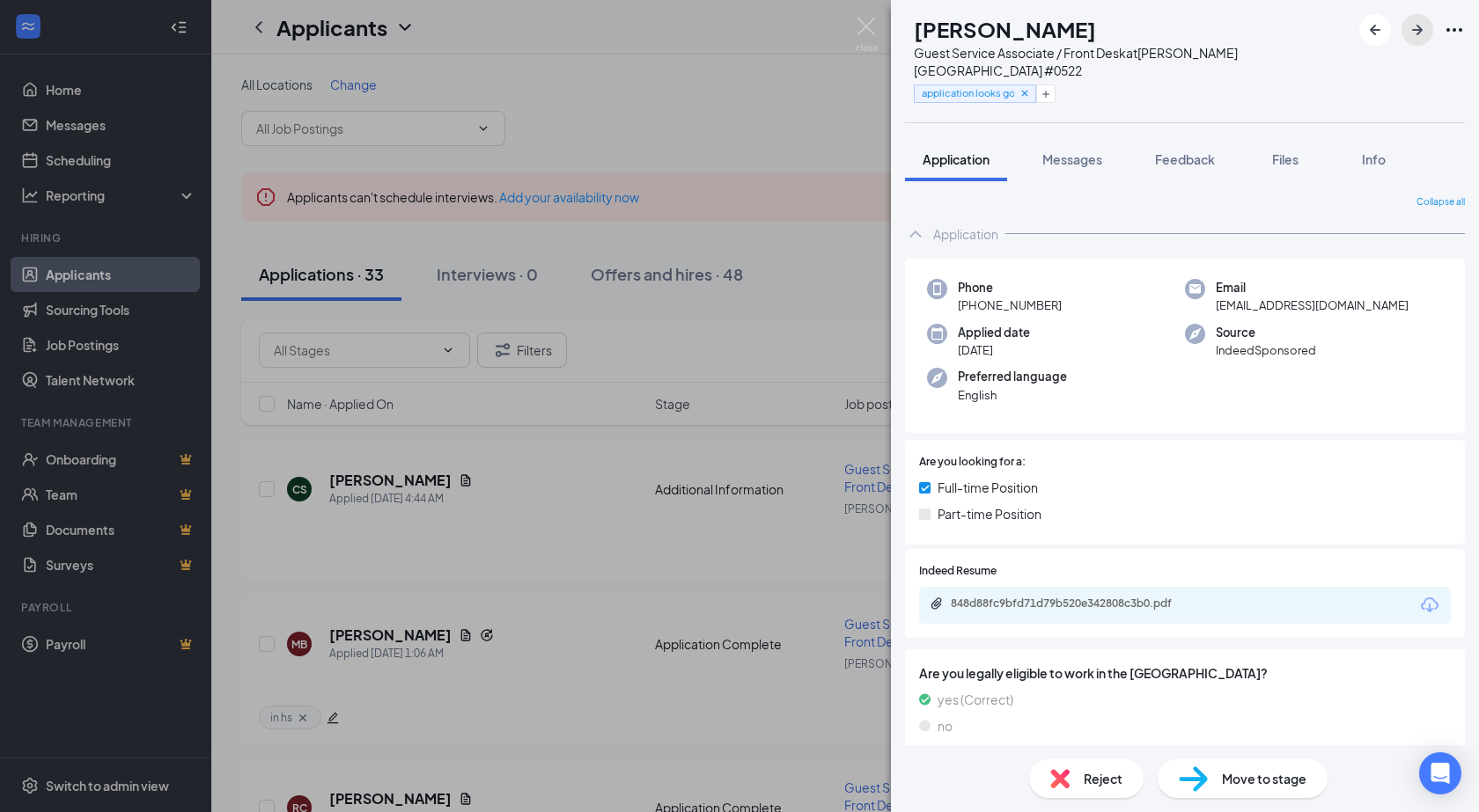
click at [1418, 27] on icon "ArrowRight" at bounding box center [1417, 30] width 21 height 21
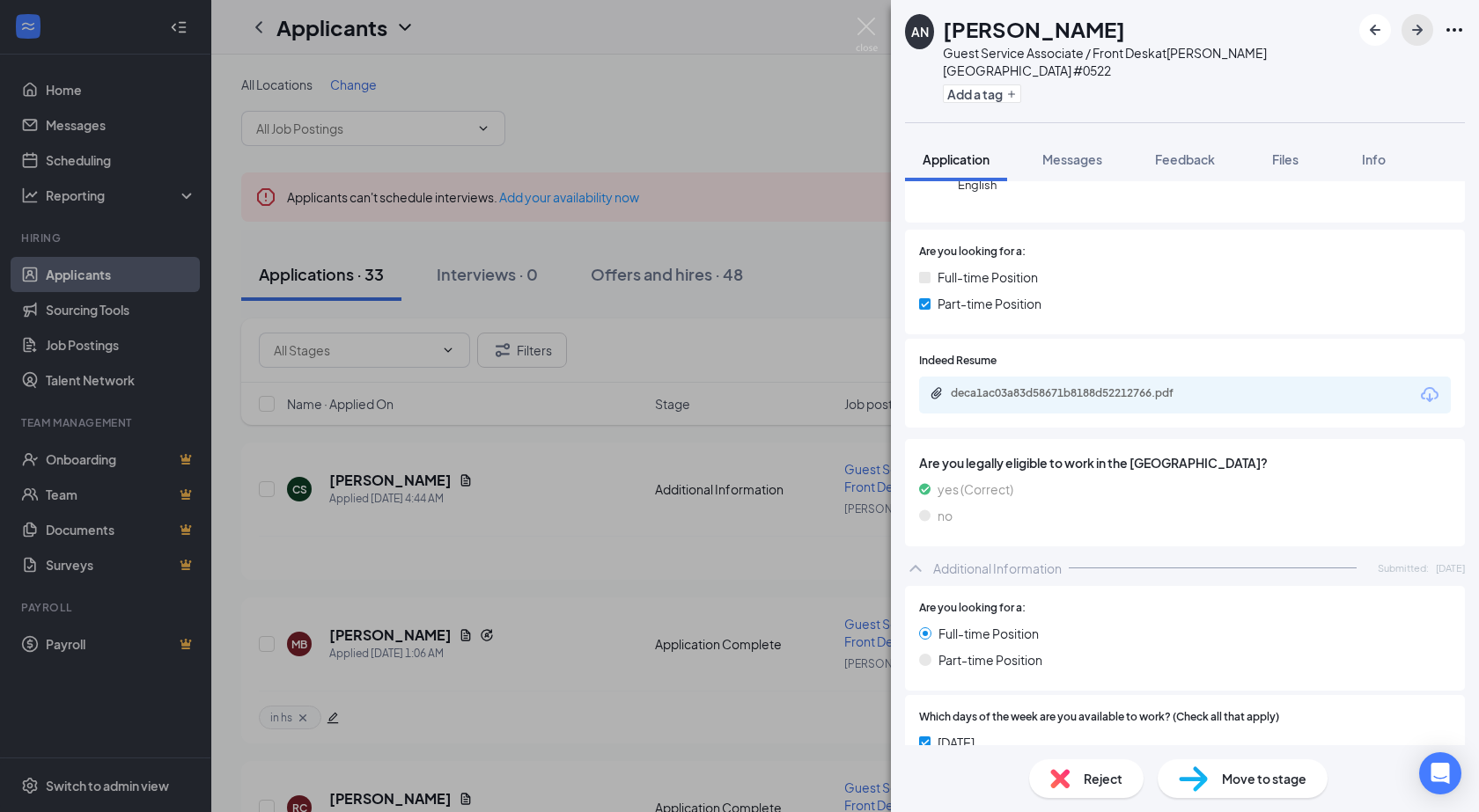
scroll to position [439, 0]
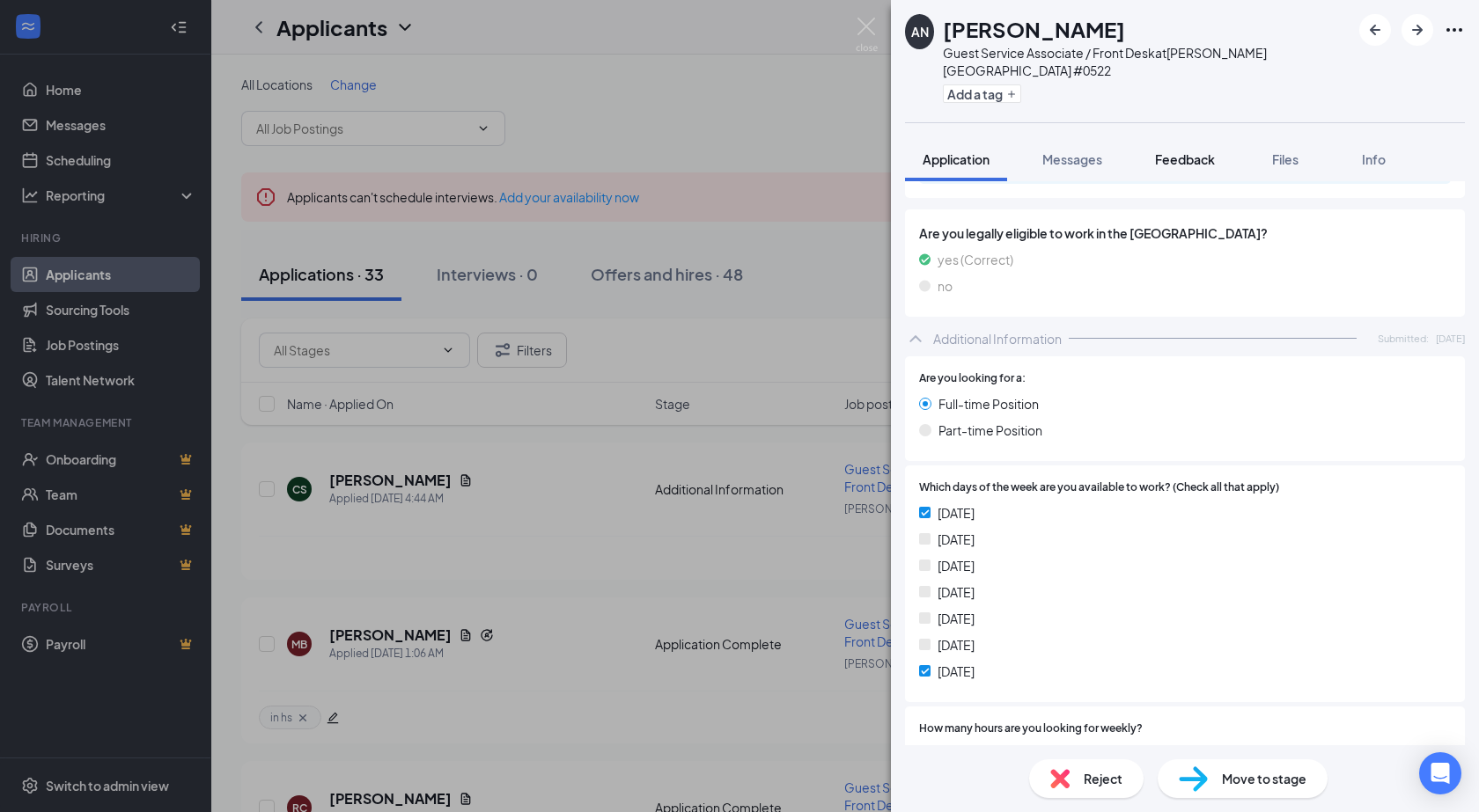
click at [1169, 151] on span "Feedback" at bounding box center [1184, 159] width 59 height 16
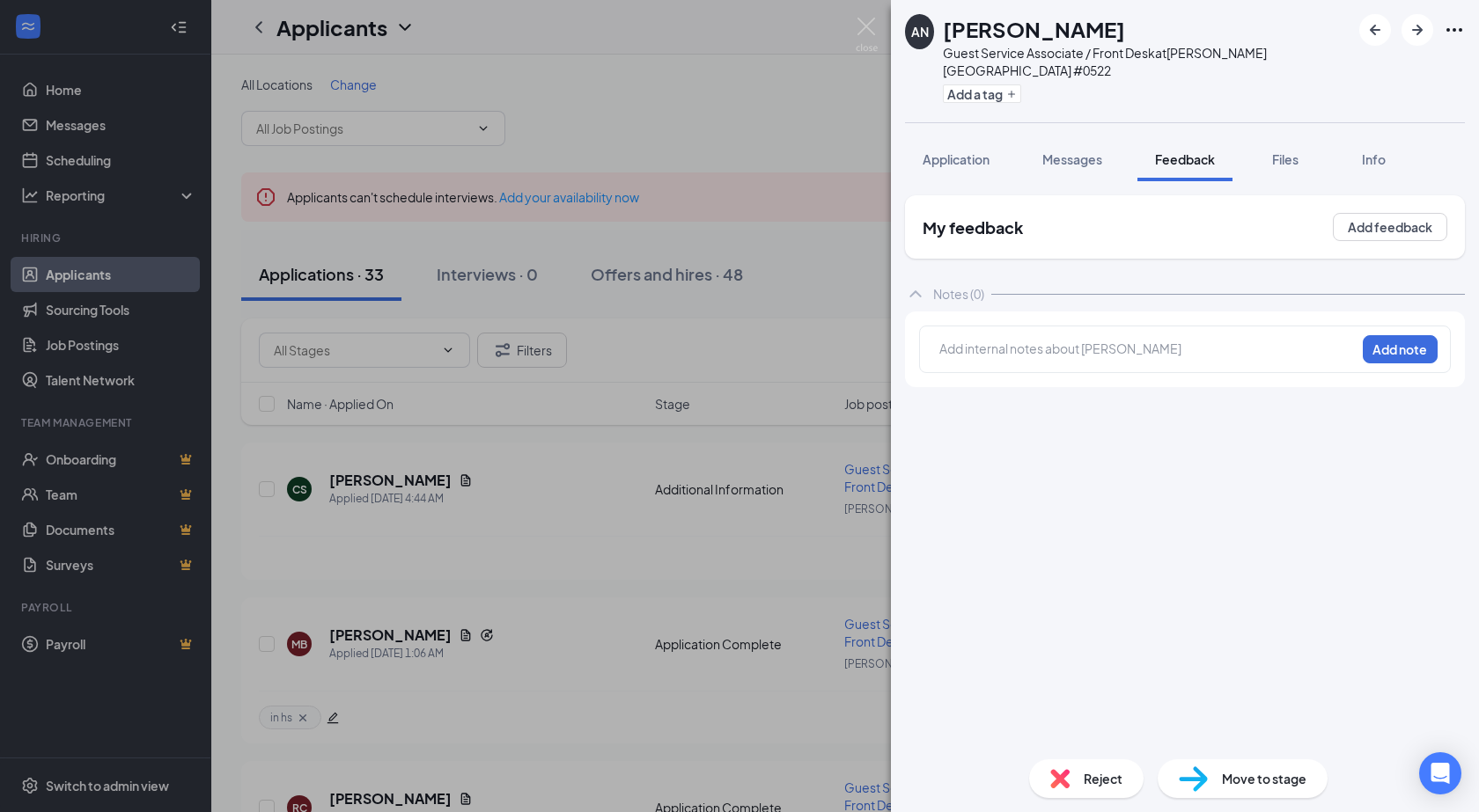
click at [1011, 340] on div at bounding box center [1147, 349] width 415 height 19
click at [1384, 335] on button "Add note" at bounding box center [1400, 349] width 74 height 28
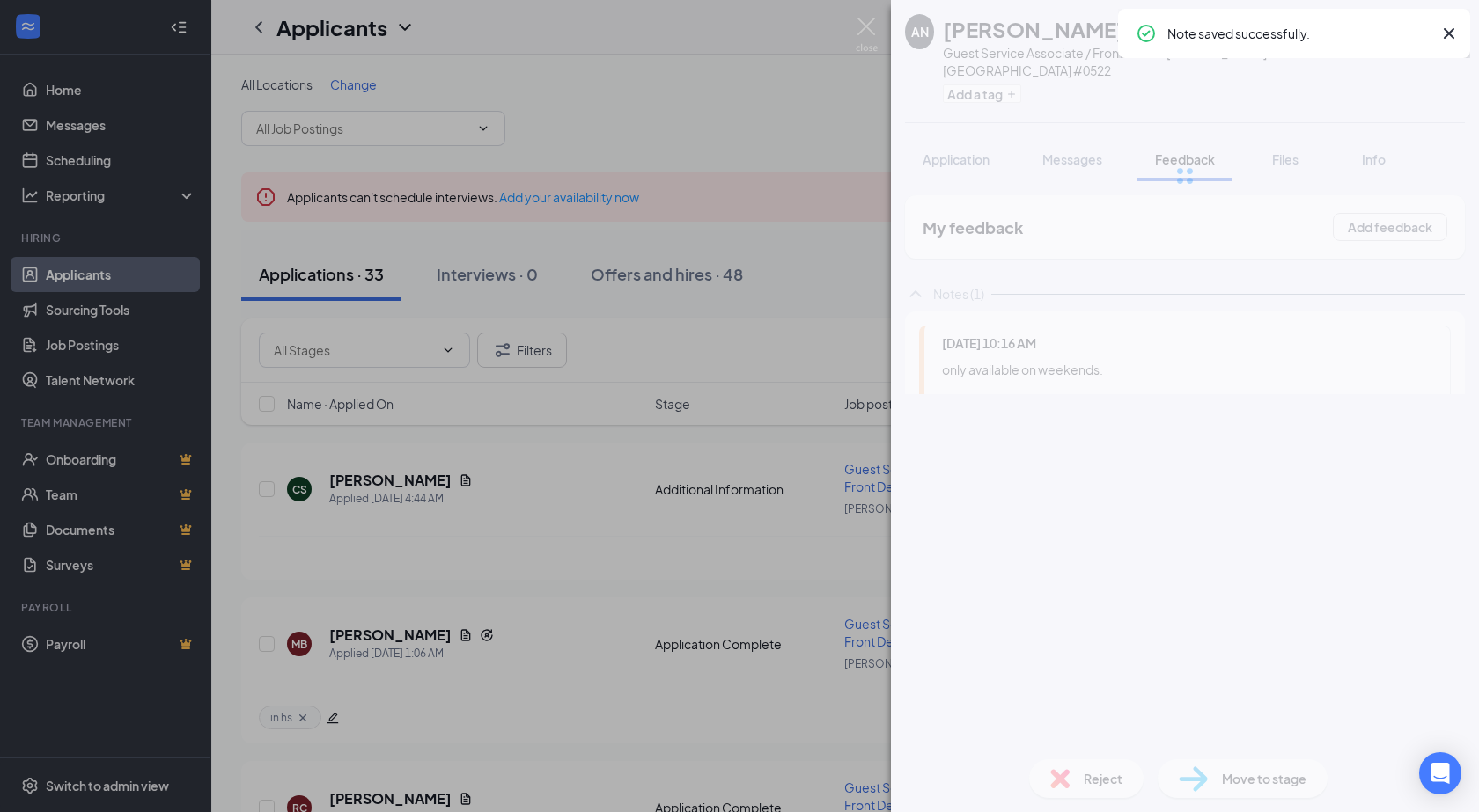
click at [1095, 782] on span "Reject" at bounding box center [1103, 779] width 39 height 20
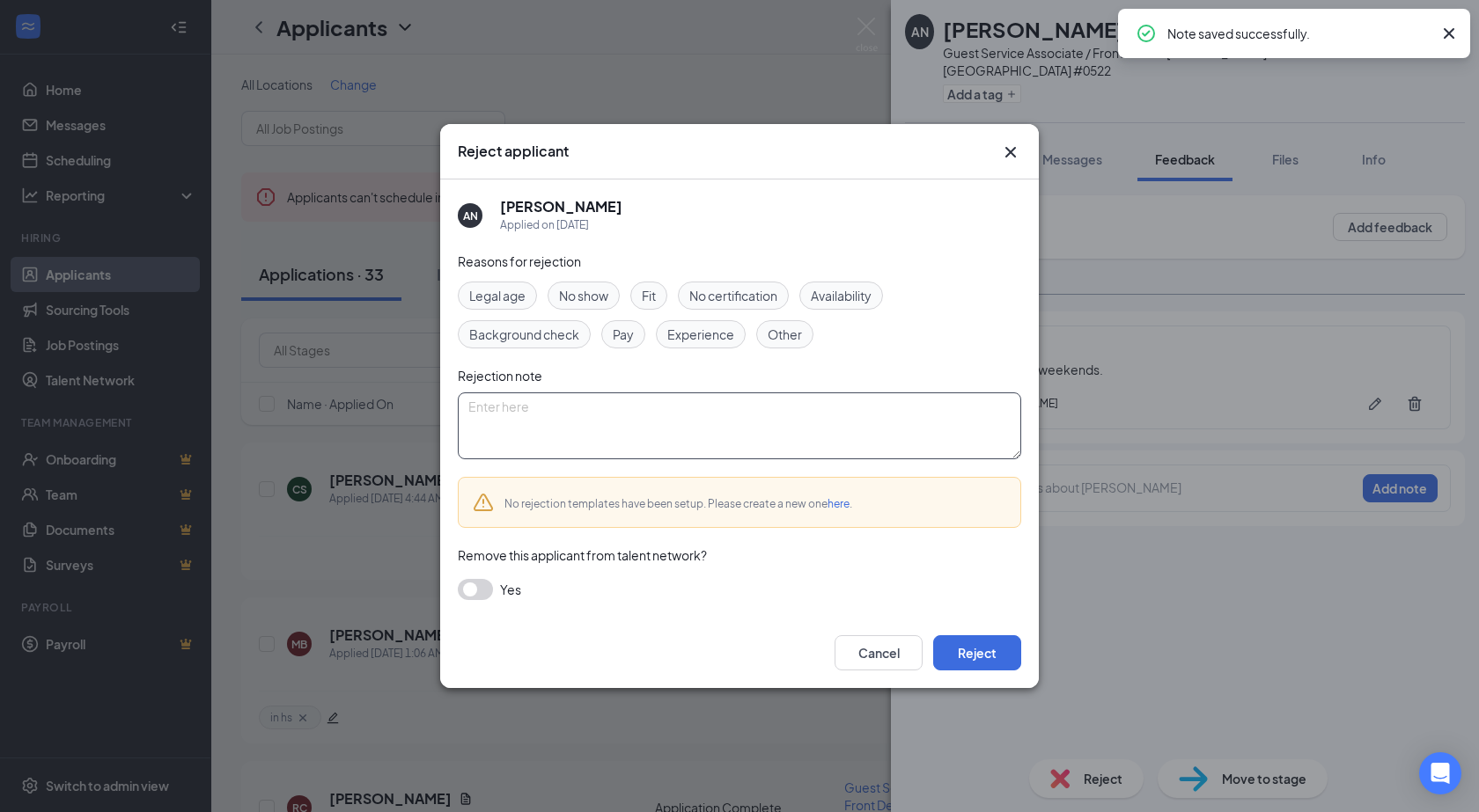
click at [839, 292] on span "Availability" at bounding box center [840, 295] width 60 height 20
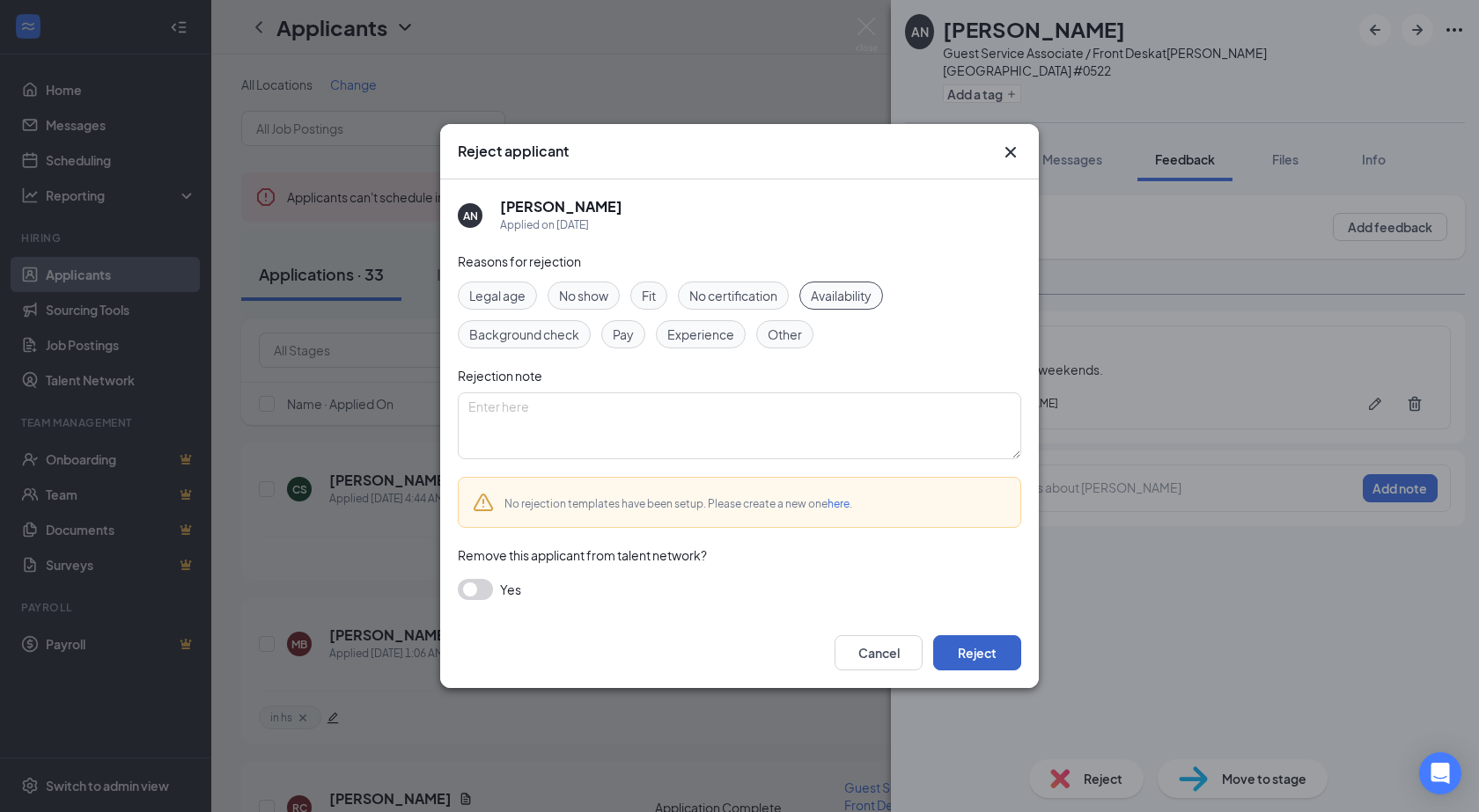
click at [972, 648] on button "Reject" at bounding box center [977, 653] width 88 height 35
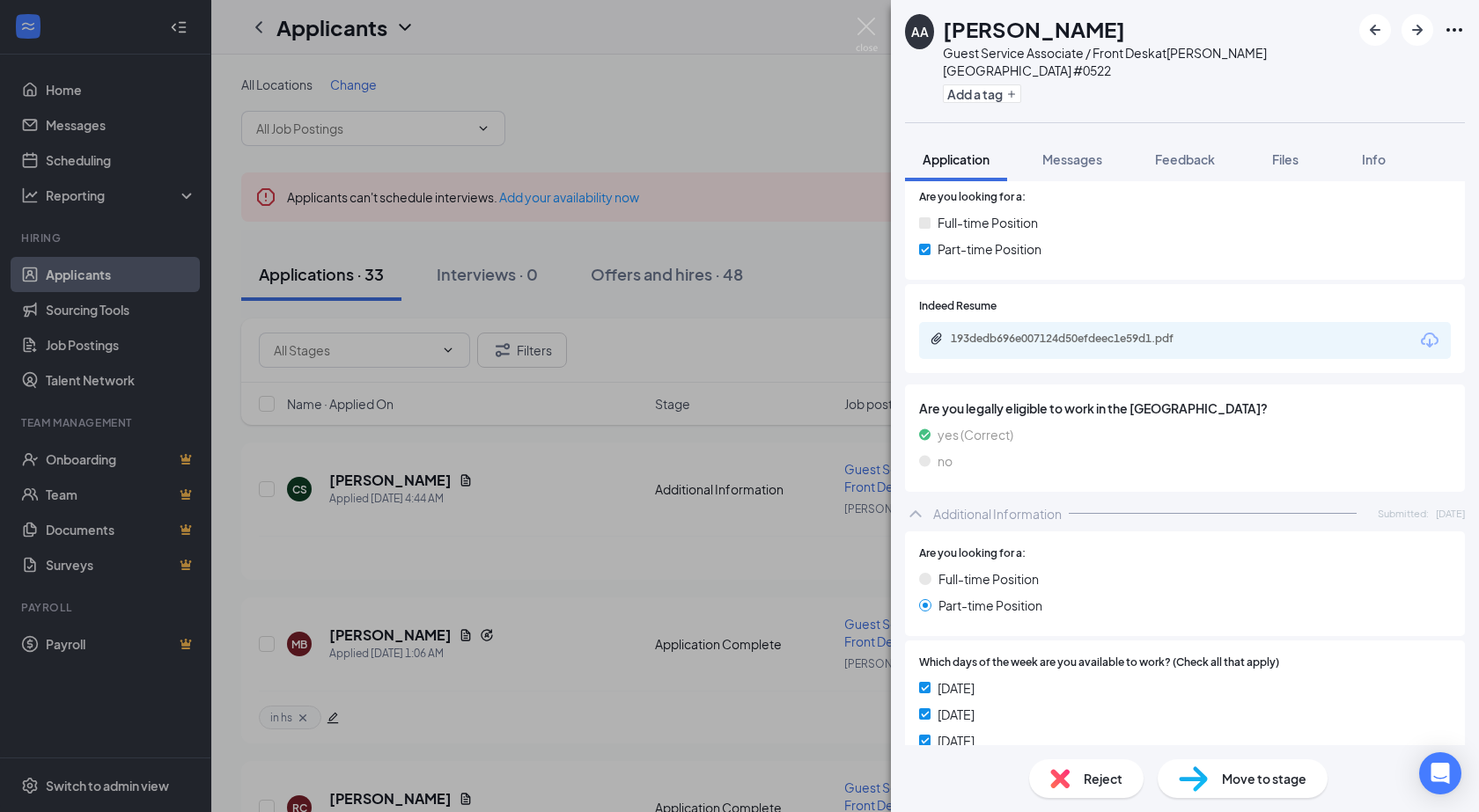
scroll to position [135, 0]
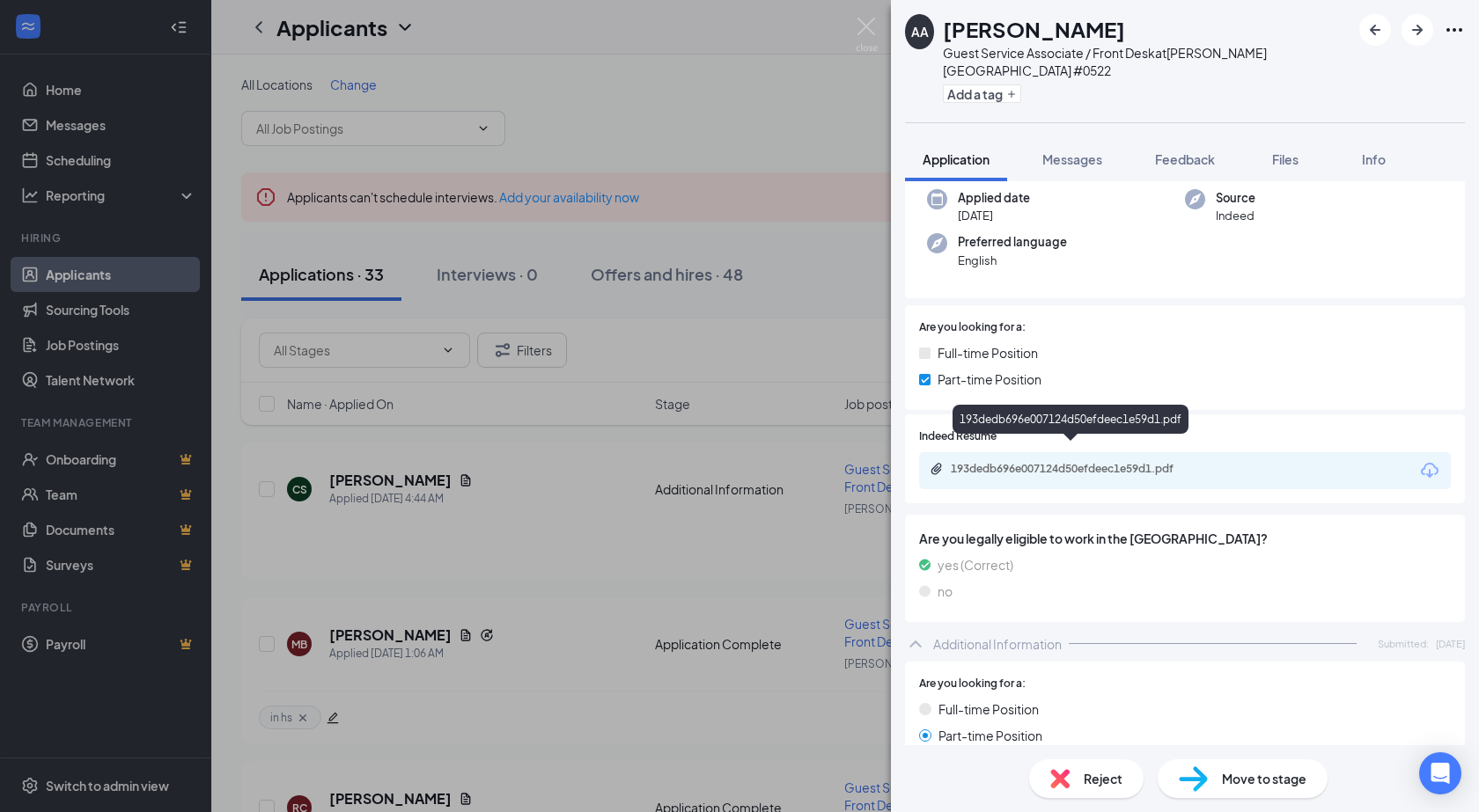
click at [992, 462] on div "193dedb696e007124d50efdeec1e59d1.pdf" at bounding box center [1074, 468] width 246 height 14
click at [1203, 151] on span "Feedback" at bounding box center [1184, 159] width 59 height 16
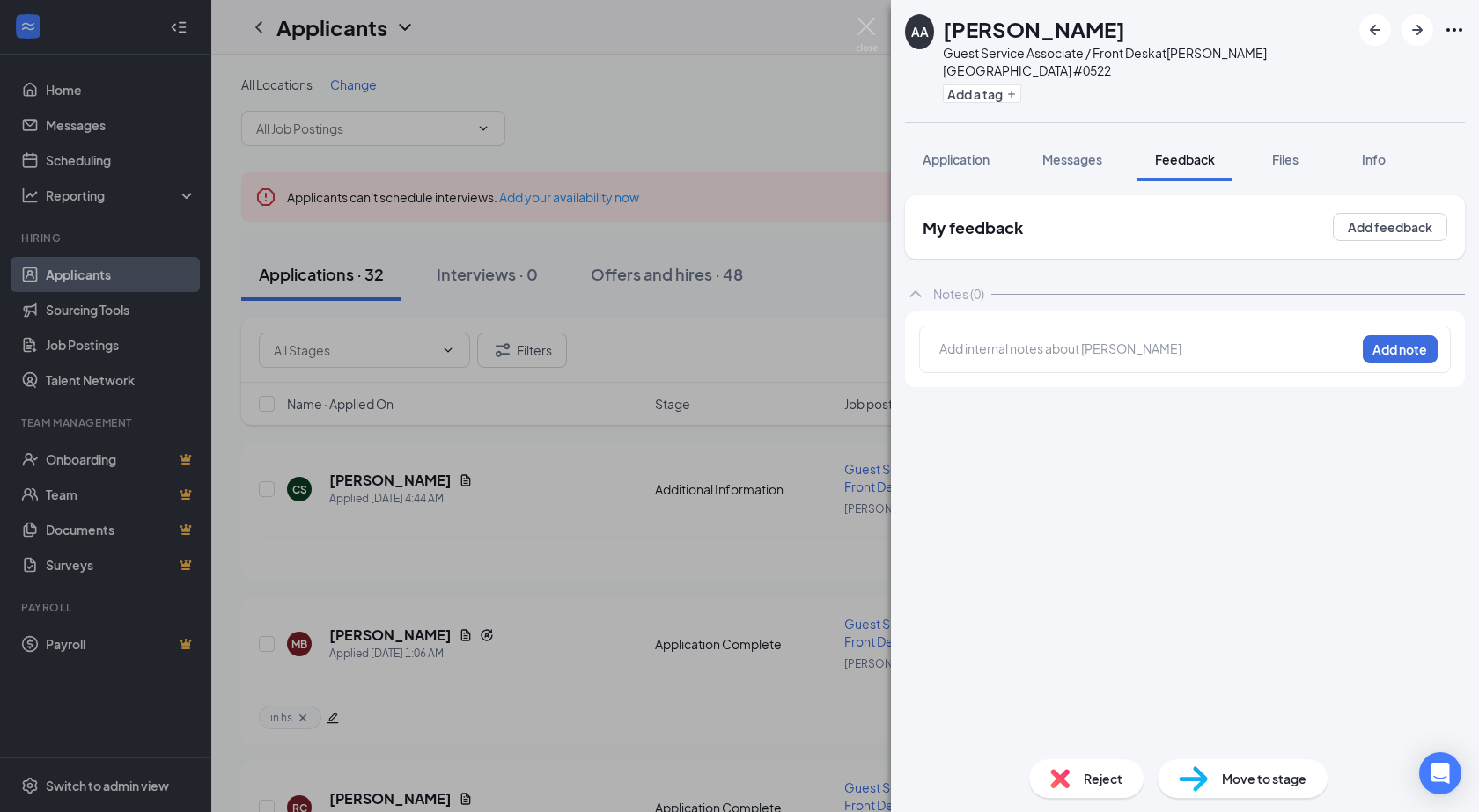
click at [1110, 340] on div at bounding box center [1147, 349] width 415 height 19
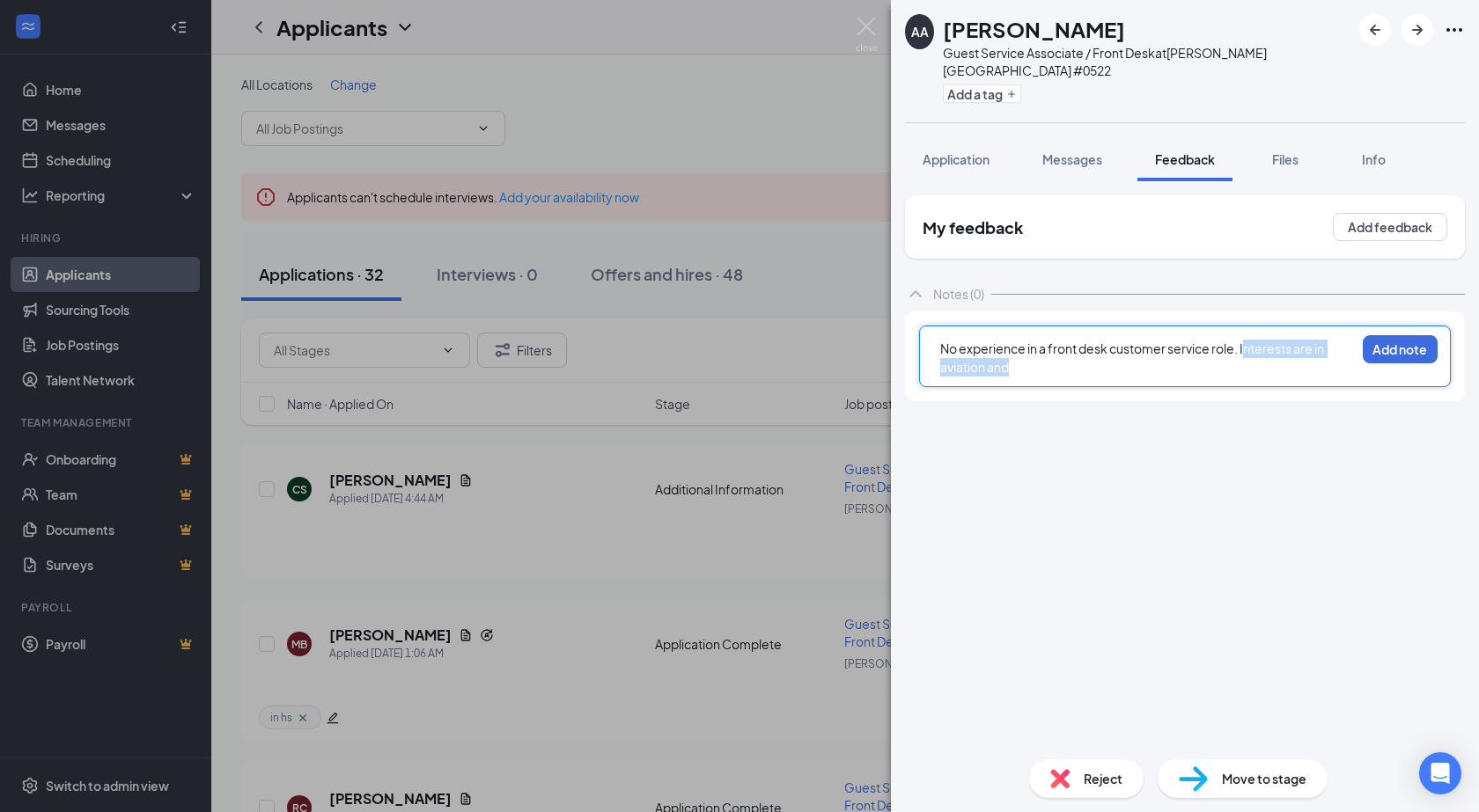
drag, startPoint x: 1071, startPoint y: 358, endPoint x: 1247, endPoint y: 330, distance: 178.2
click at [1247, 340] on div "No experience in a front desk customer service role. Interests are in aviation …" at bounding box center [1147, 359] width 415 height 37
click at [1404, 335] on button "Add note" at bounding box center [1400, 349] width 74 height 28
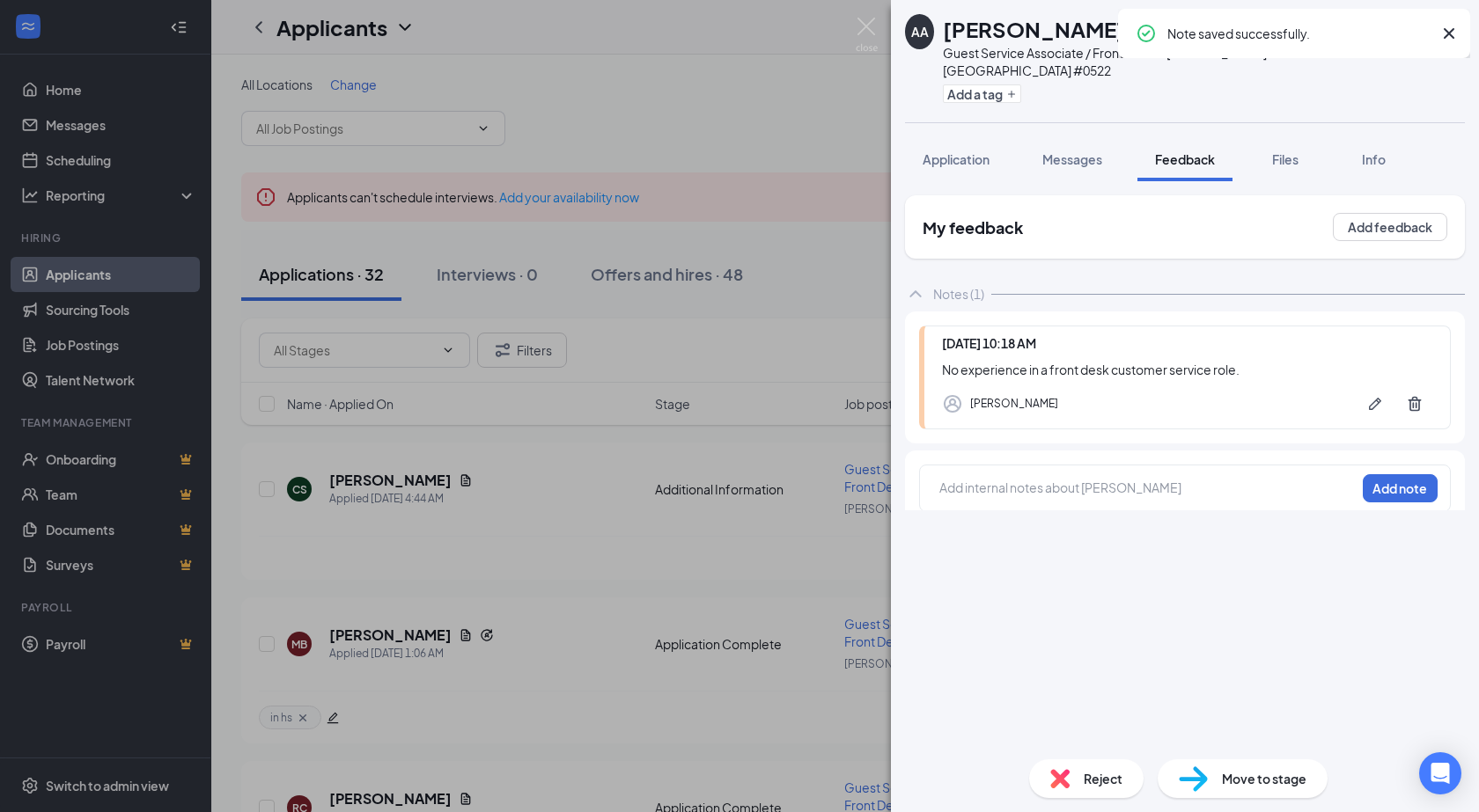
click at [1085, 763] on div "Reject" at bounding box center [1086, 779] width 114 height 39
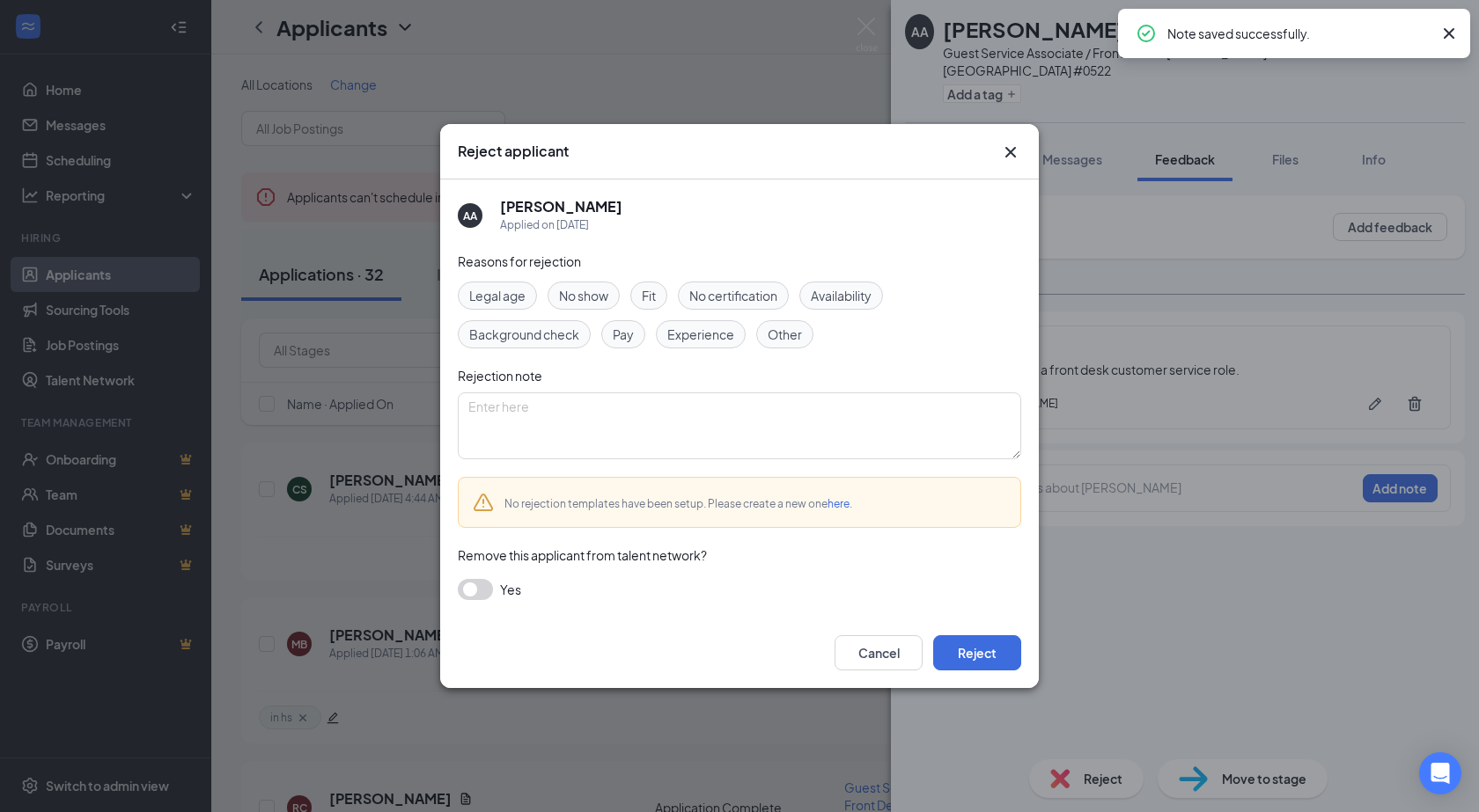
click at [697, 340] on span "Experience" at bounding box center [701, 334] width 67 height 20
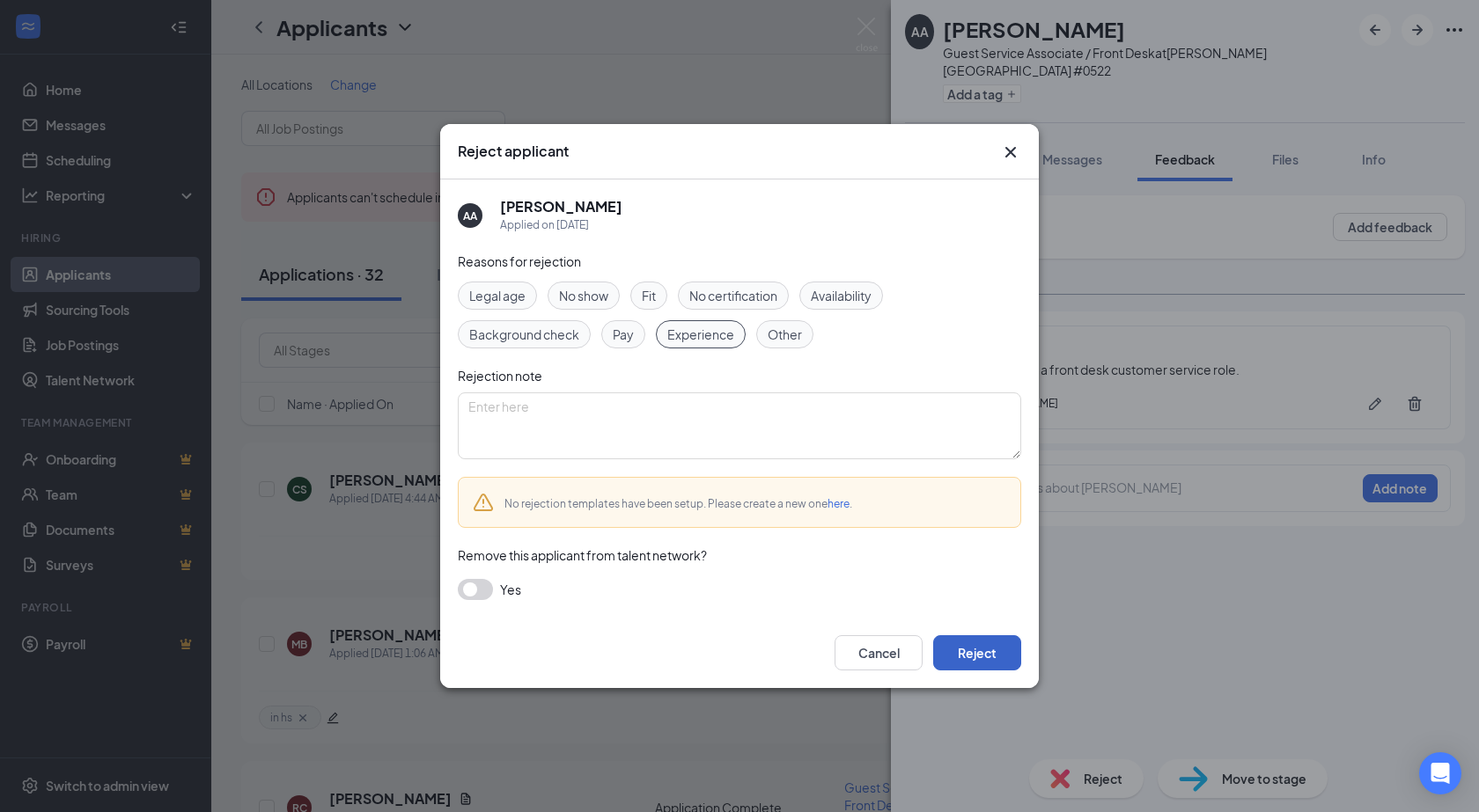
click at [987, 653] on button "Reject" at bounding box center [977, 653] width 88 height 35
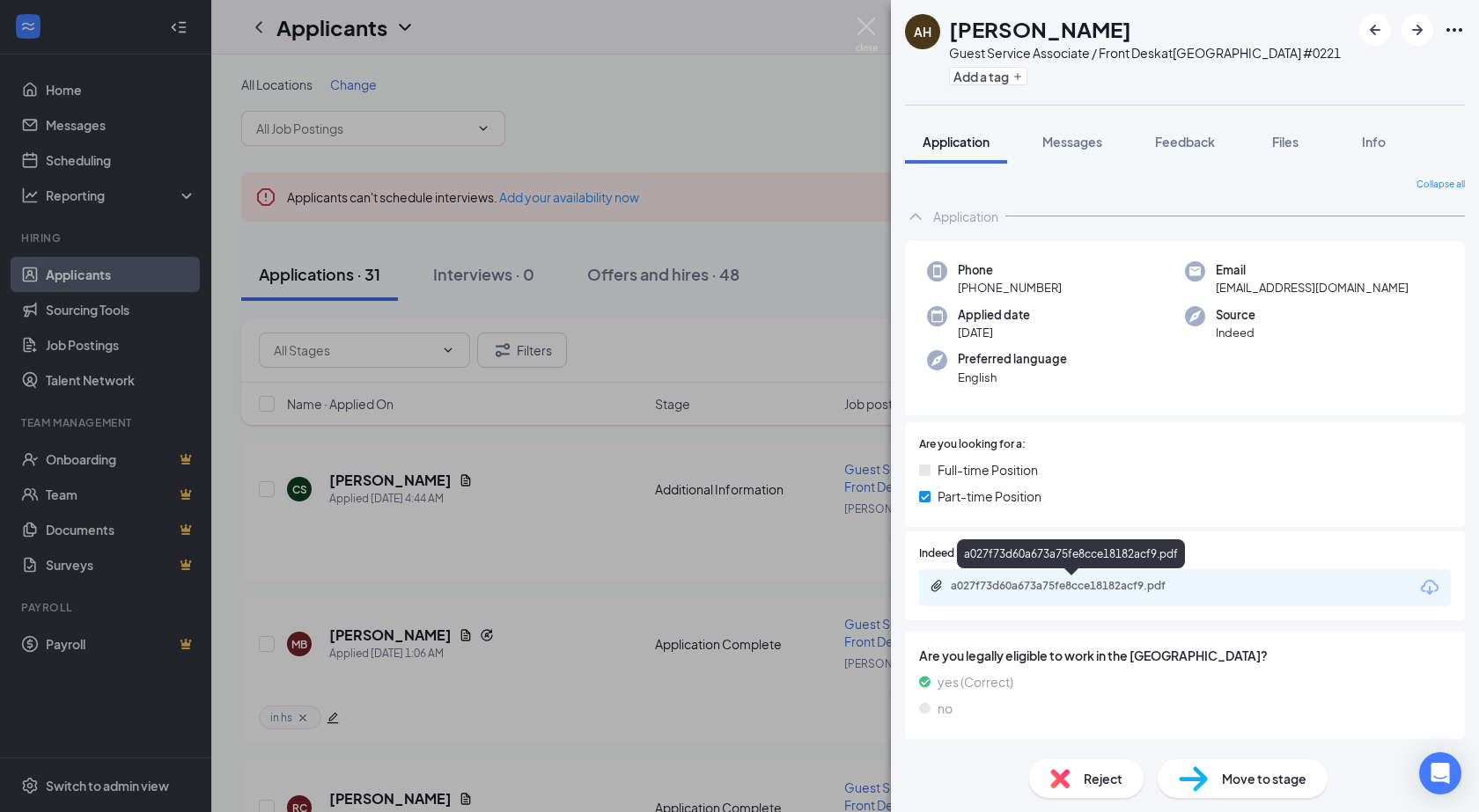
click at [1040, 580] on div "a027f73d60a673a75fe8cce18182acf9.pdf" at bounding box center [1074, 585] width 246 height 14
click at [1191, 141] on span "Feedback" at bounding box center [1184, 141] width 59 height 16
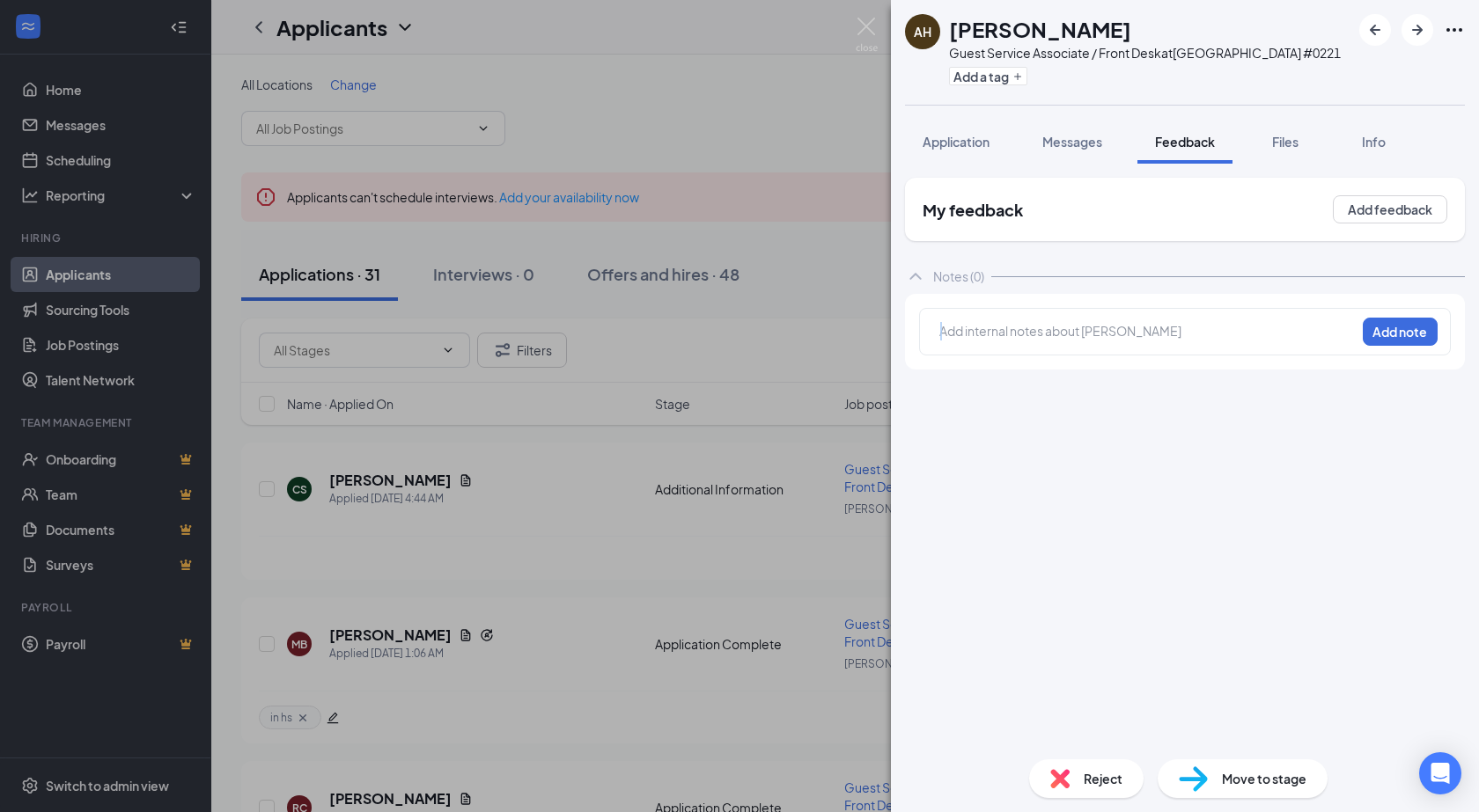
click at [1177, 327] on div at bounding box center [1147, 334] width 416 height 25
click at [1177, 327] on div at bounding box center [1147, 332] width 415 height 19
click at [1393, 328] on button "Add note" at bounding box center [1400, 332] width 74 height 28
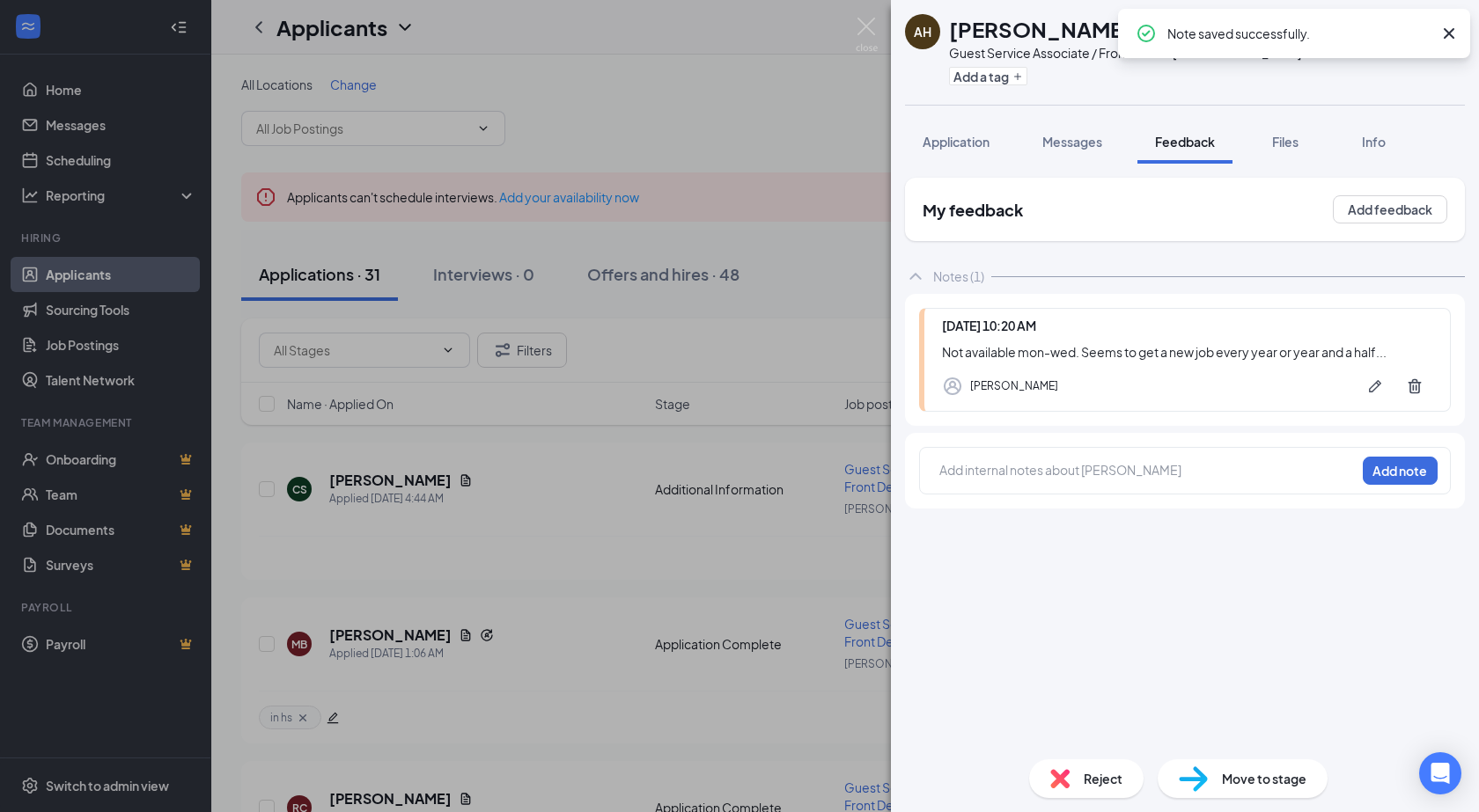
click at [1109, 774] on span "Reject" at bounding box center [1103, 779] width 39 height 20
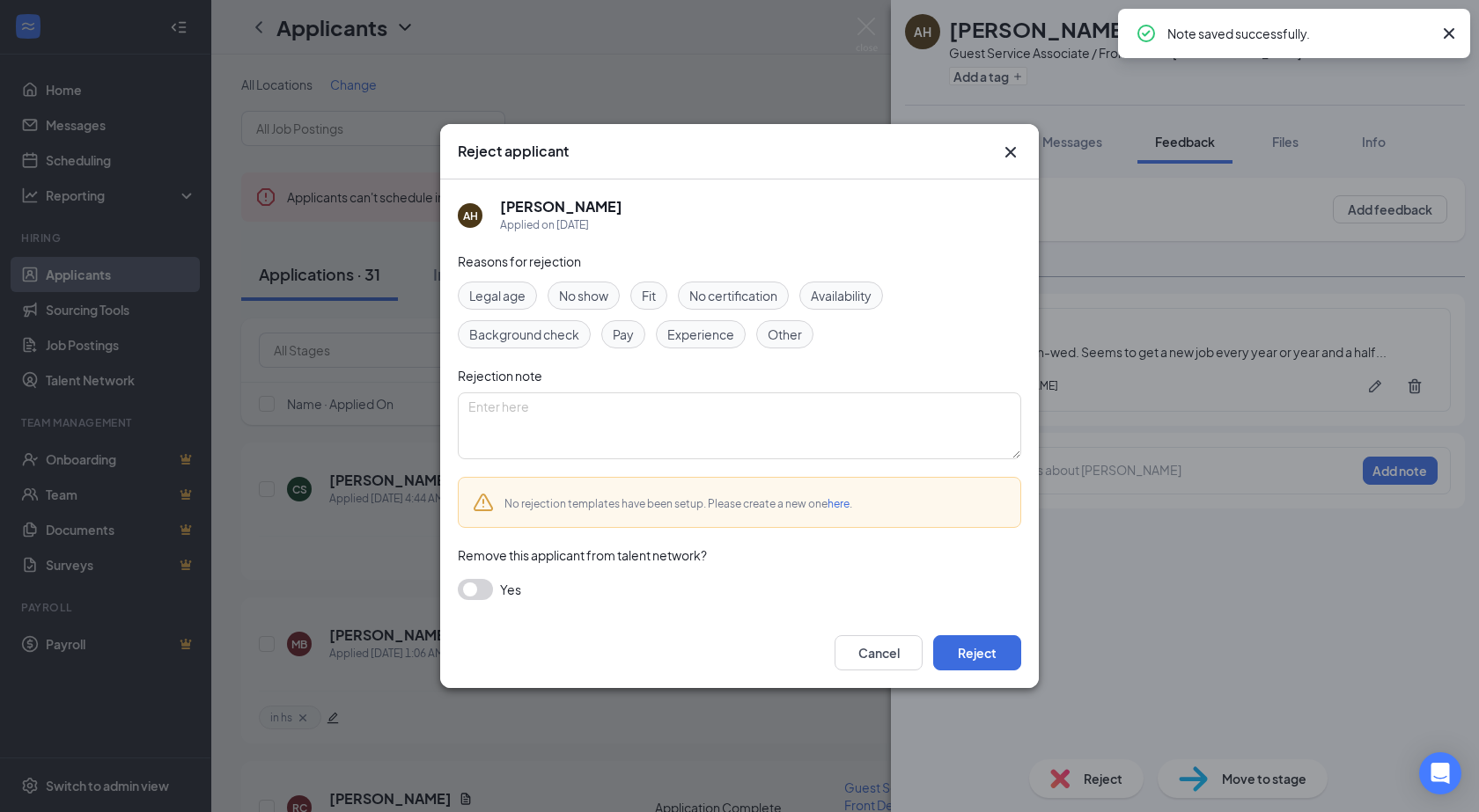
click at [871, 292] on span "Availability" at bounding box center [840, 295] width 60 height 20
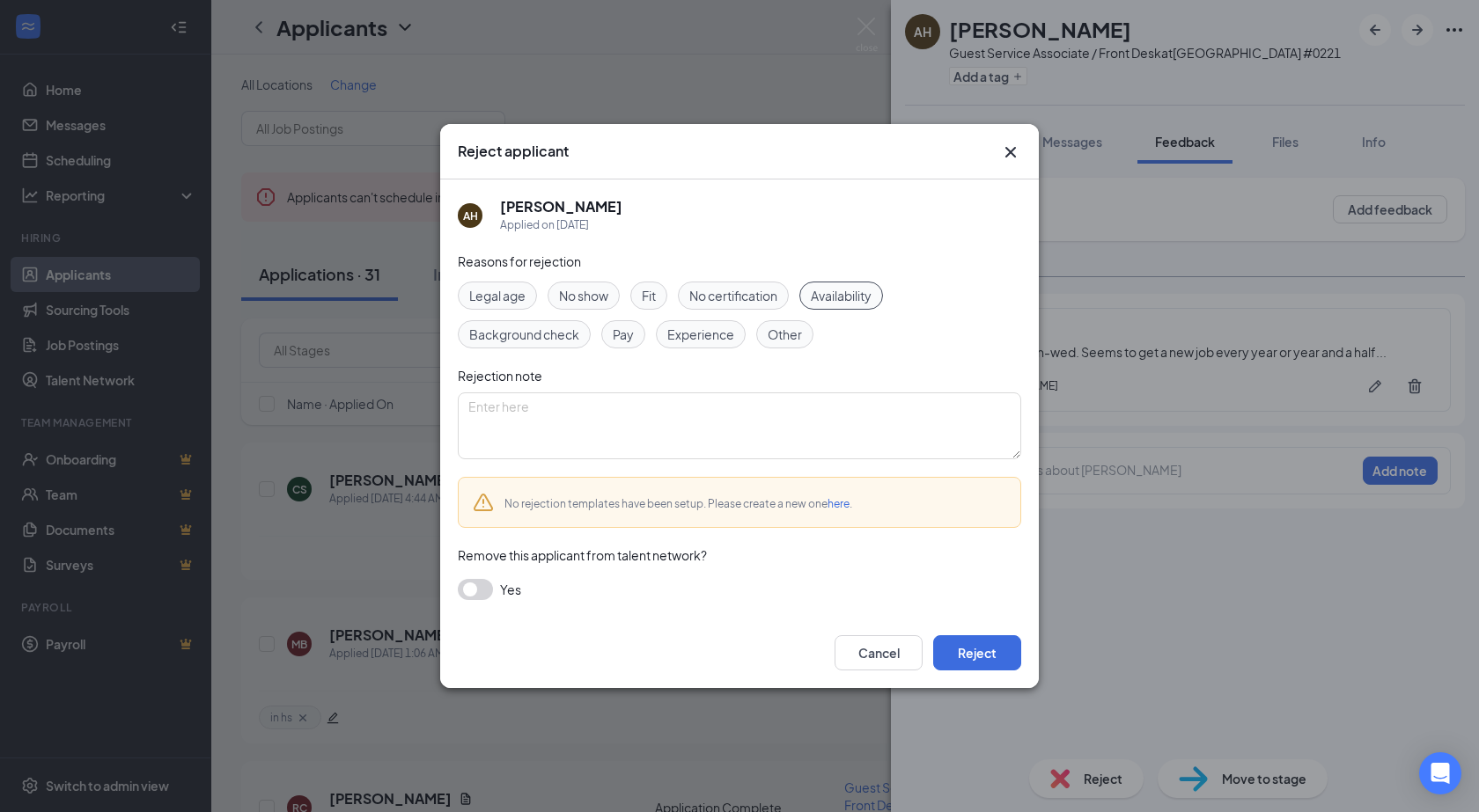
click at [797, 334] on span "Other" at bounding box center [785, 334] width 34 height 20
click at [740, 452] on textarea at bounding box center [739, 426] width 563 height 67
type textarea "see notes."
click at [965, 654] on button "Reject" at bounding box center [977, 653] width 88 height 35
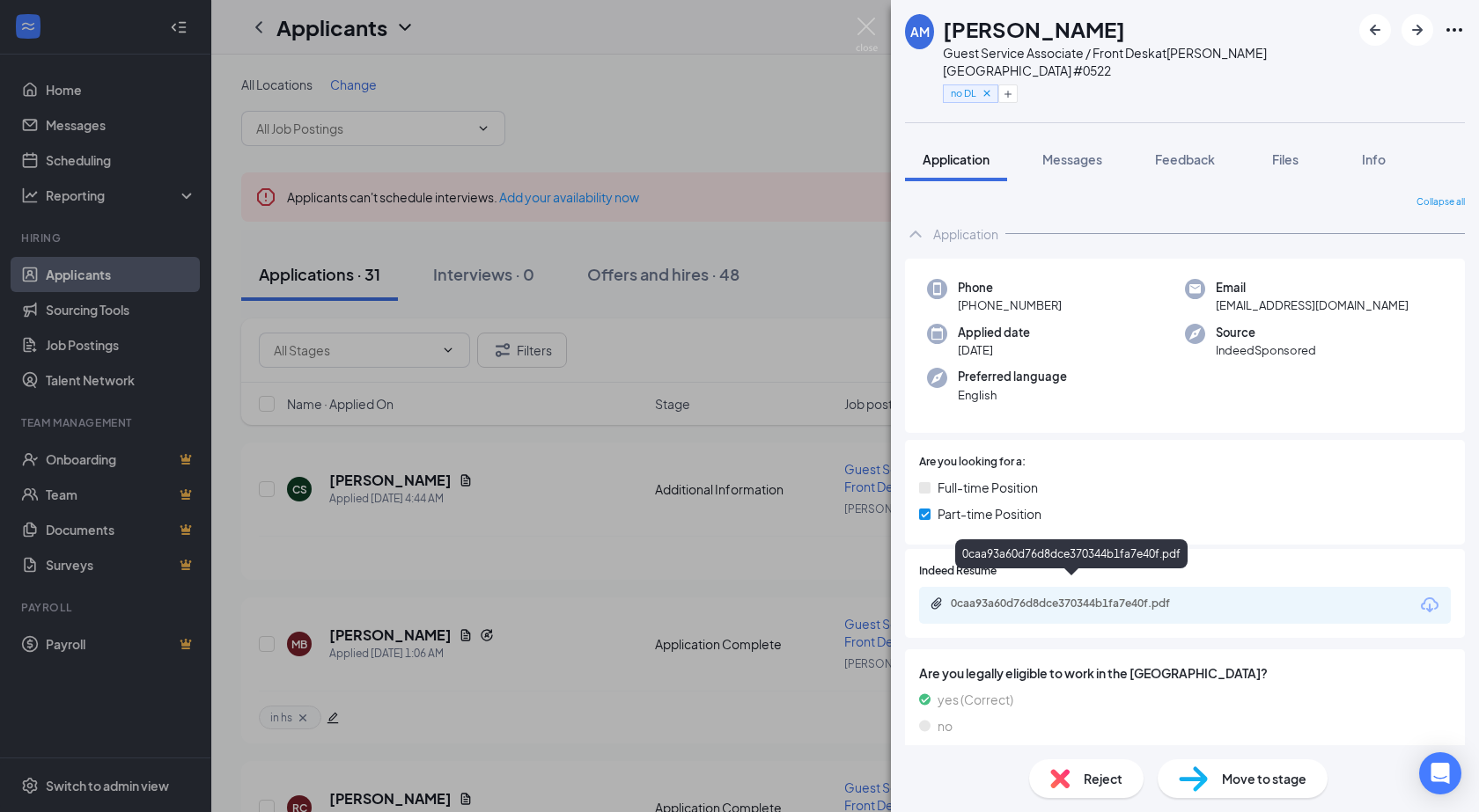
click at [1064, 574] on div "0caa93a60d76d8dce370344b1fa7e40f.pdf" at bounding box center [1071, 557] width 232 height 36
click at [1064, 596] on div "0caa93a60d76d8dce370344b1fa7e40f.pdf" at bounding box center [1074, 603] width 246 height 14
click at [1013, 89] on icon "Plus" at bounding box center [1008, 94] width 10 height 10
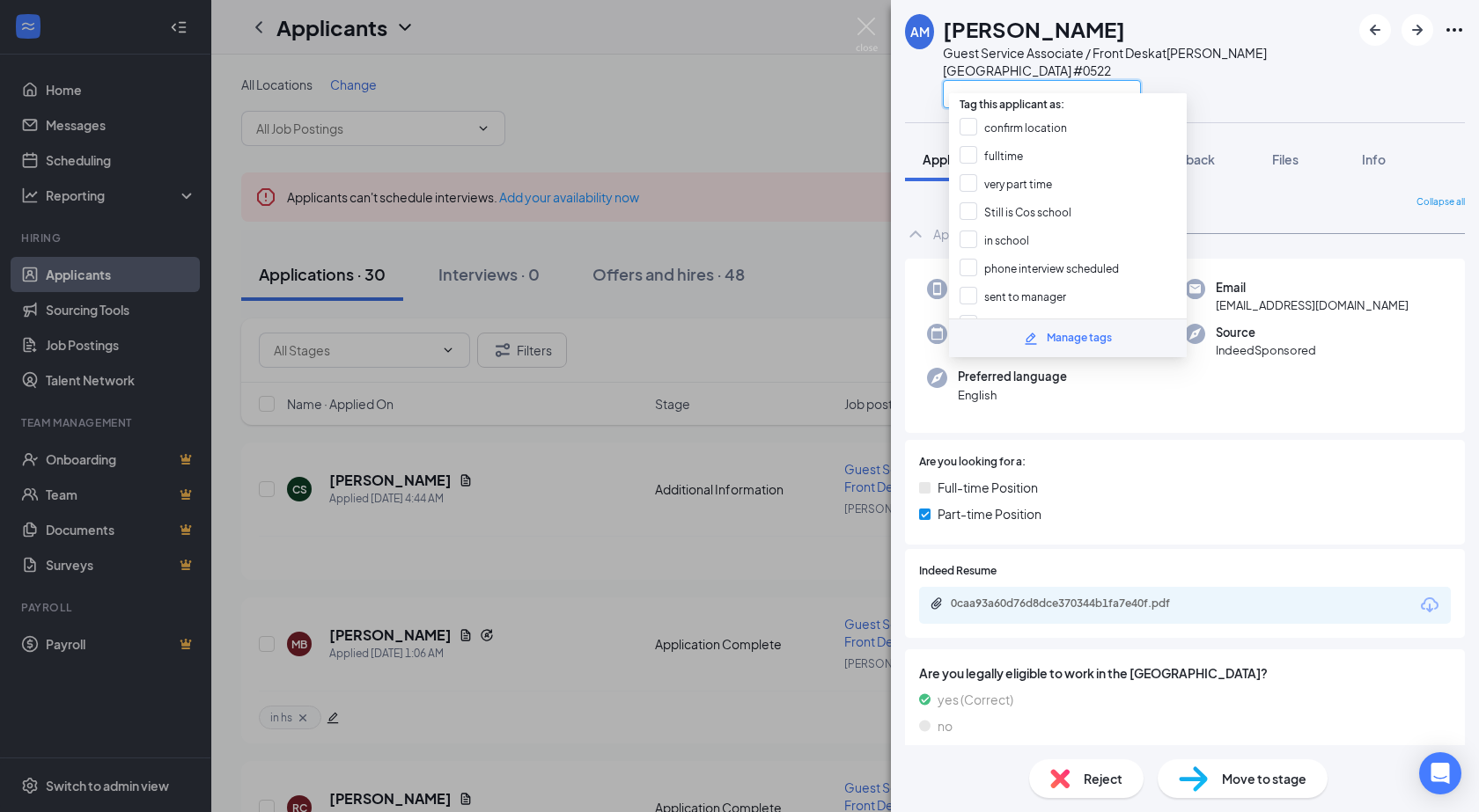
click at [1017, 80] on input "text" at bounding box center [1041, 94] width 198 height 28
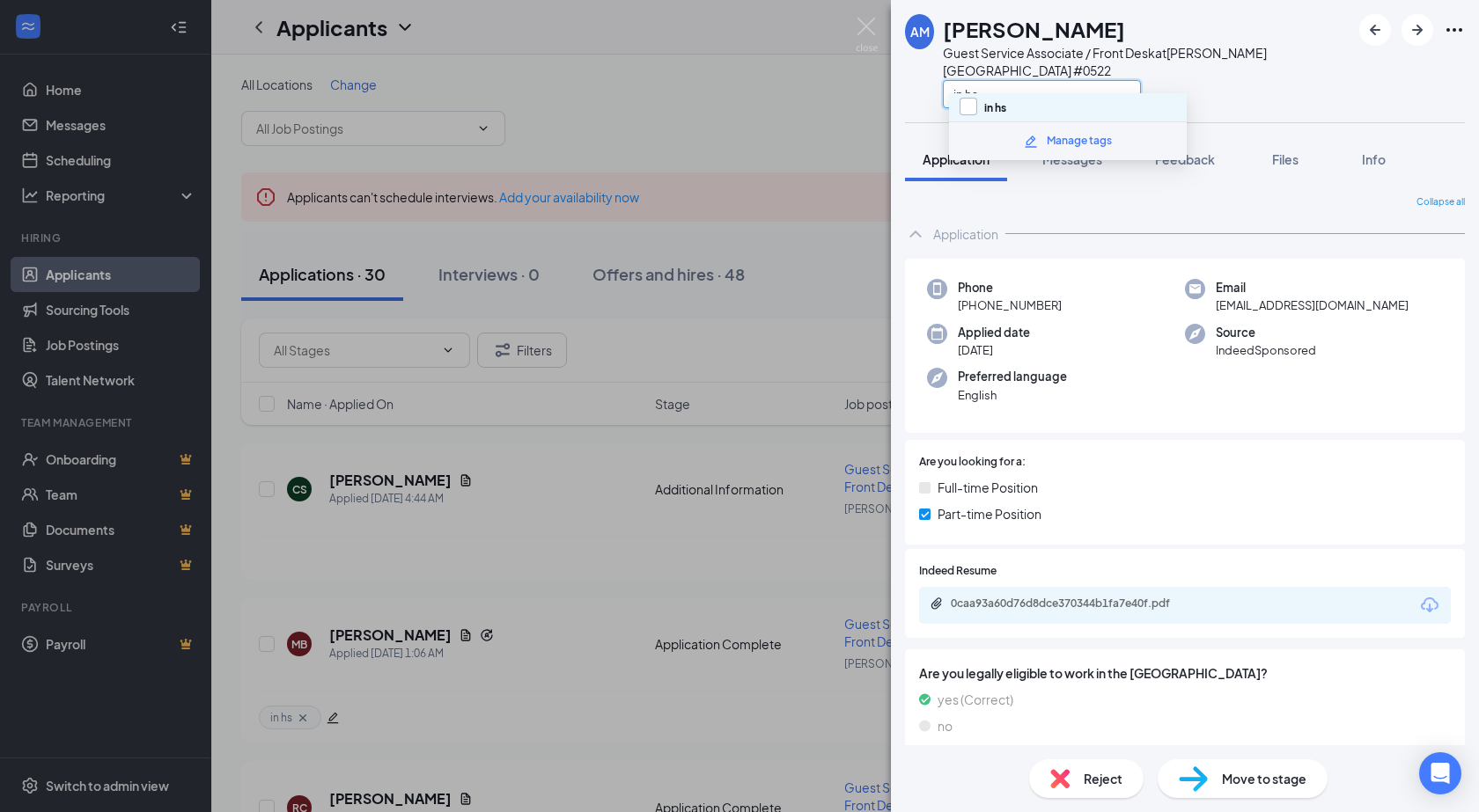
type input "in hs"
click at [967, 106] on input "in hs" at bounding box center [983, 107] width 46 height 20
checkbox input "true"
click at [1174, 79] on div "in hs" at bounding box center [1146, 93] width 407 height 29
click at [1176, 151] on span "Feedback" at bounding box center [1184, 159] width 59 height 16
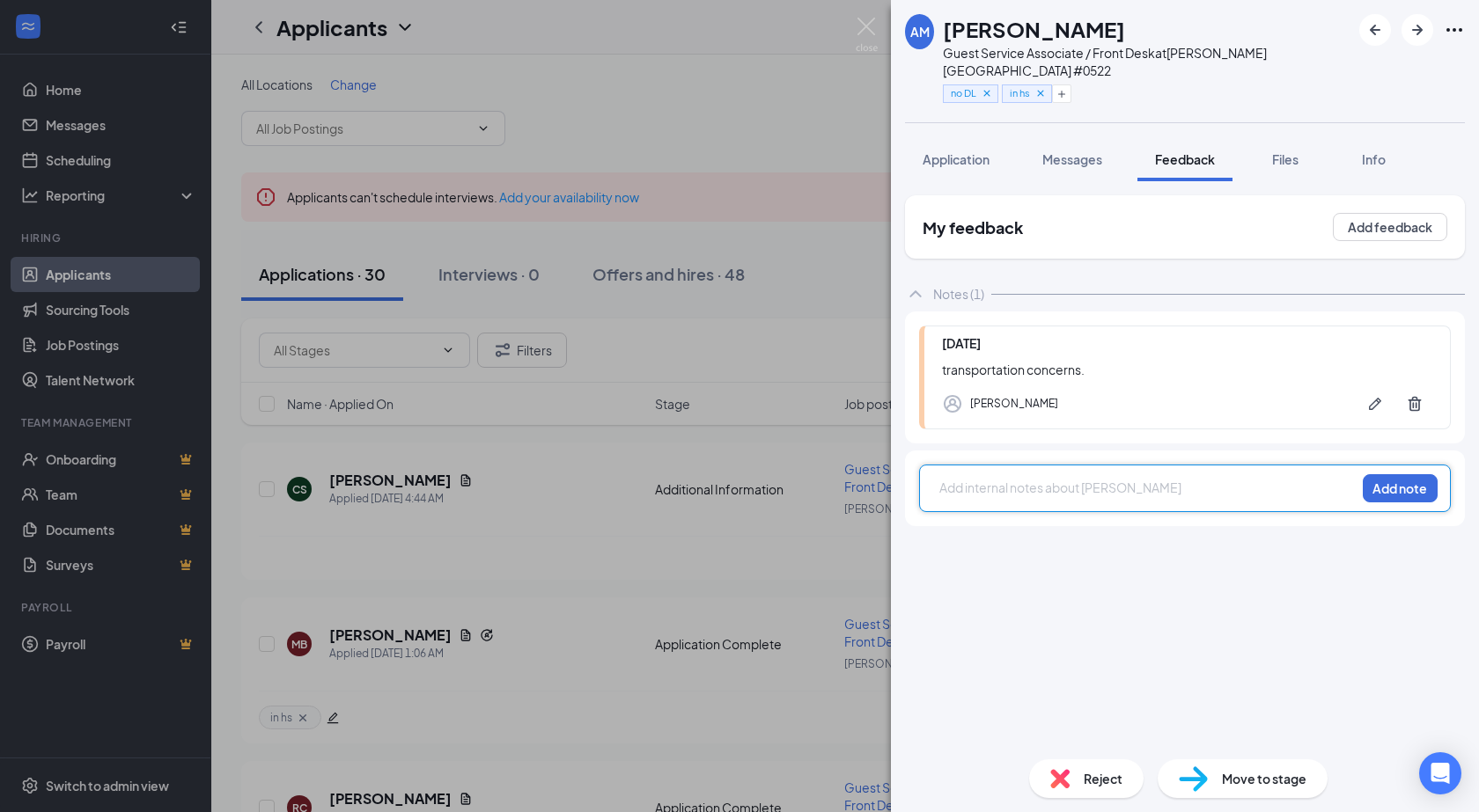
click at [1043, 479] on div at bounding box center [1147, 490] width 415 height 23
click at [1414, 474] on button "Add note" at bounding box center [1400, 488] width 74 height 28
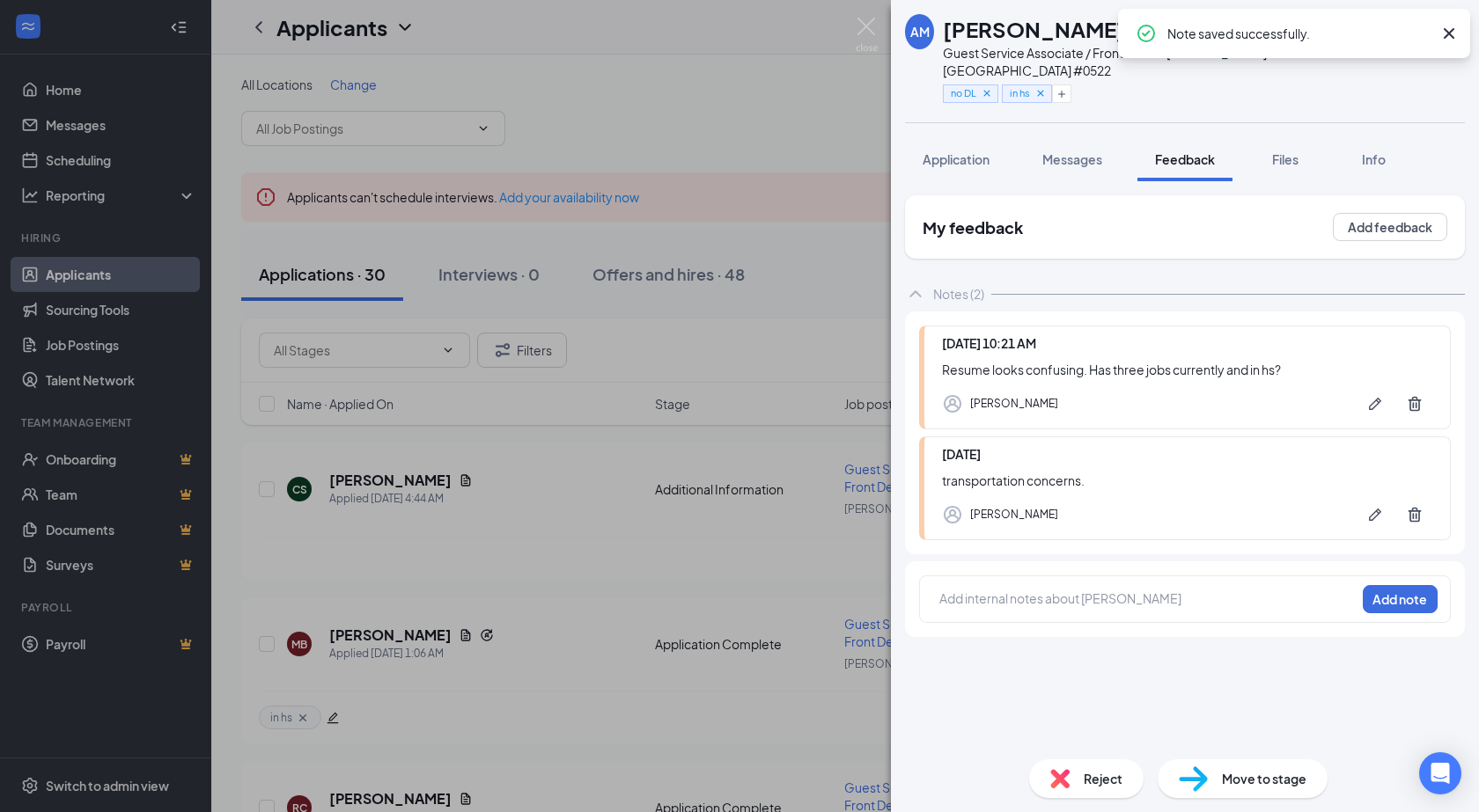
click at [1417, 33] on div "Note saved successfully." at bounding box center [1300, 33] width 264 height 21
click at [1452, 33] on icon "Cross" at bounding box center [1448, 33] width 21 height 21
click at [1413, 34] on icon "ArrowRight" at bounding box center [1417, 30] width 21 height 21
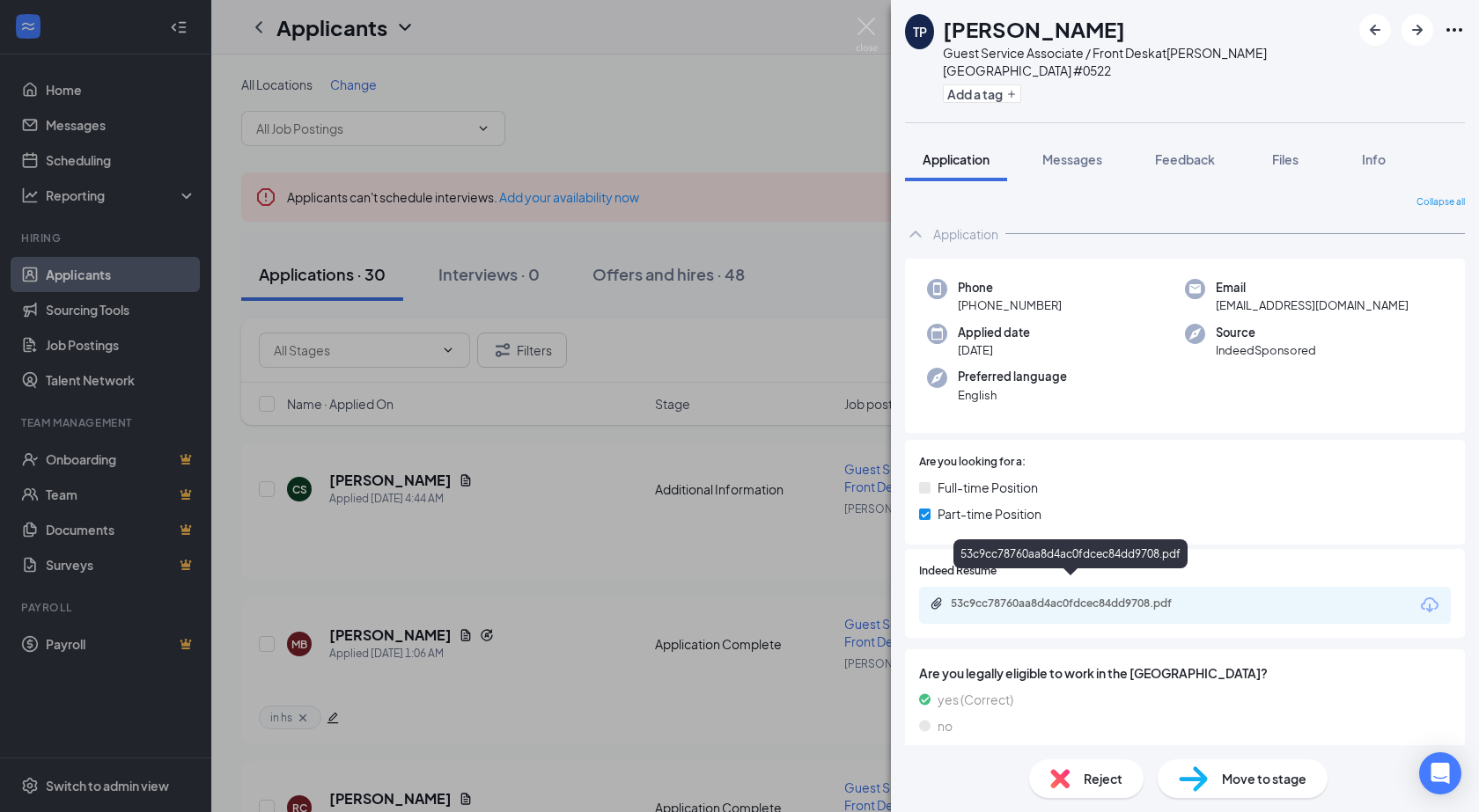
click at [1102, 596] on div "53c9cc78760aa8d4ac0fdcec84dd9708.pdf" at bounding box center [1074, 603] width 246 height 14
click at [1200, 151] on span "Feedback" at bounding box center [1184, 159] width 59 height 16
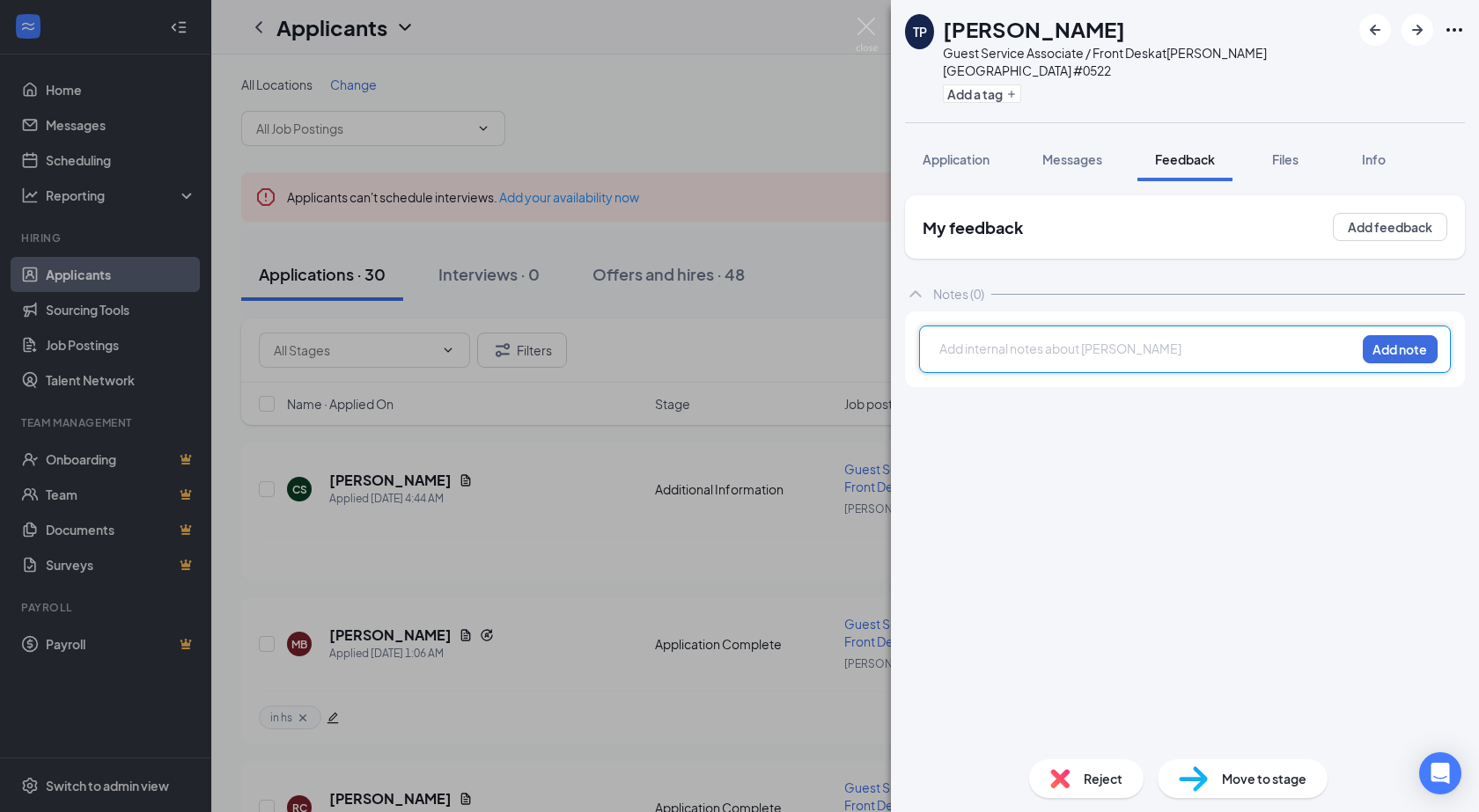
click at [1031, 340] on div at bounding box center [1147, 349] width 415 height 19
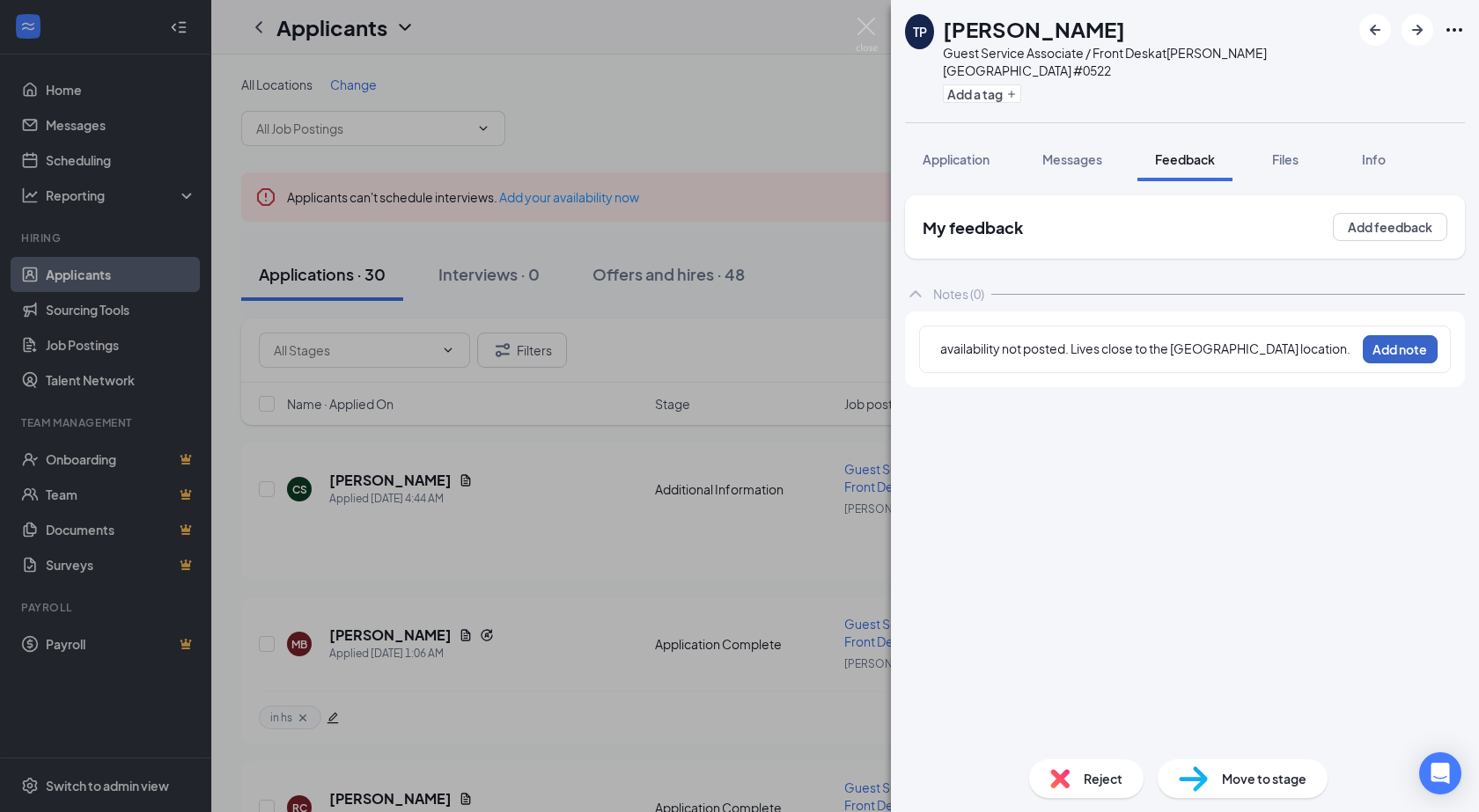
click at [1390, 335] on button "Add note" at bounding box center [1400, 349] width 74 height 28
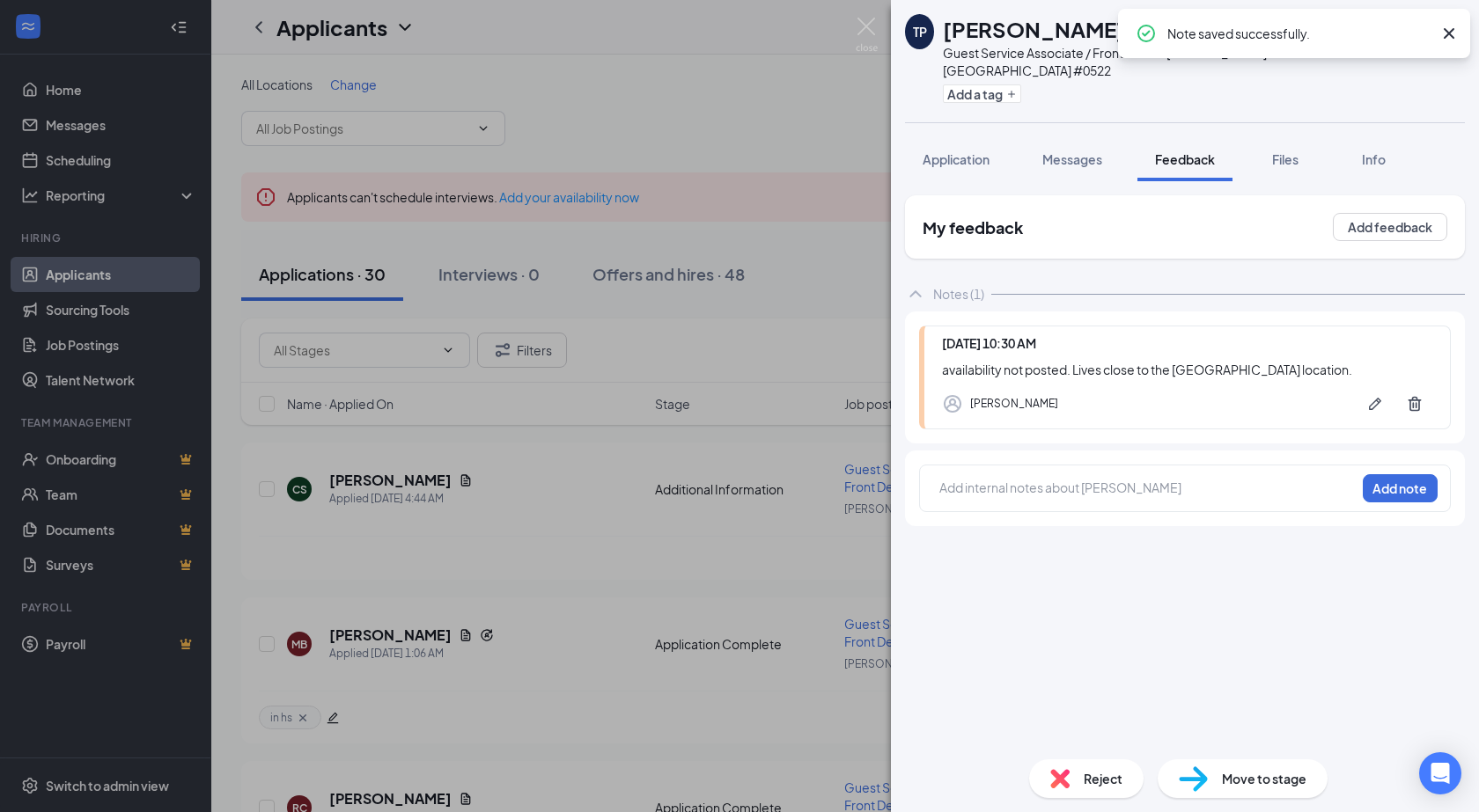
click at [1064, 771] on img at bounding box center [1060, 779] width 20 height 20
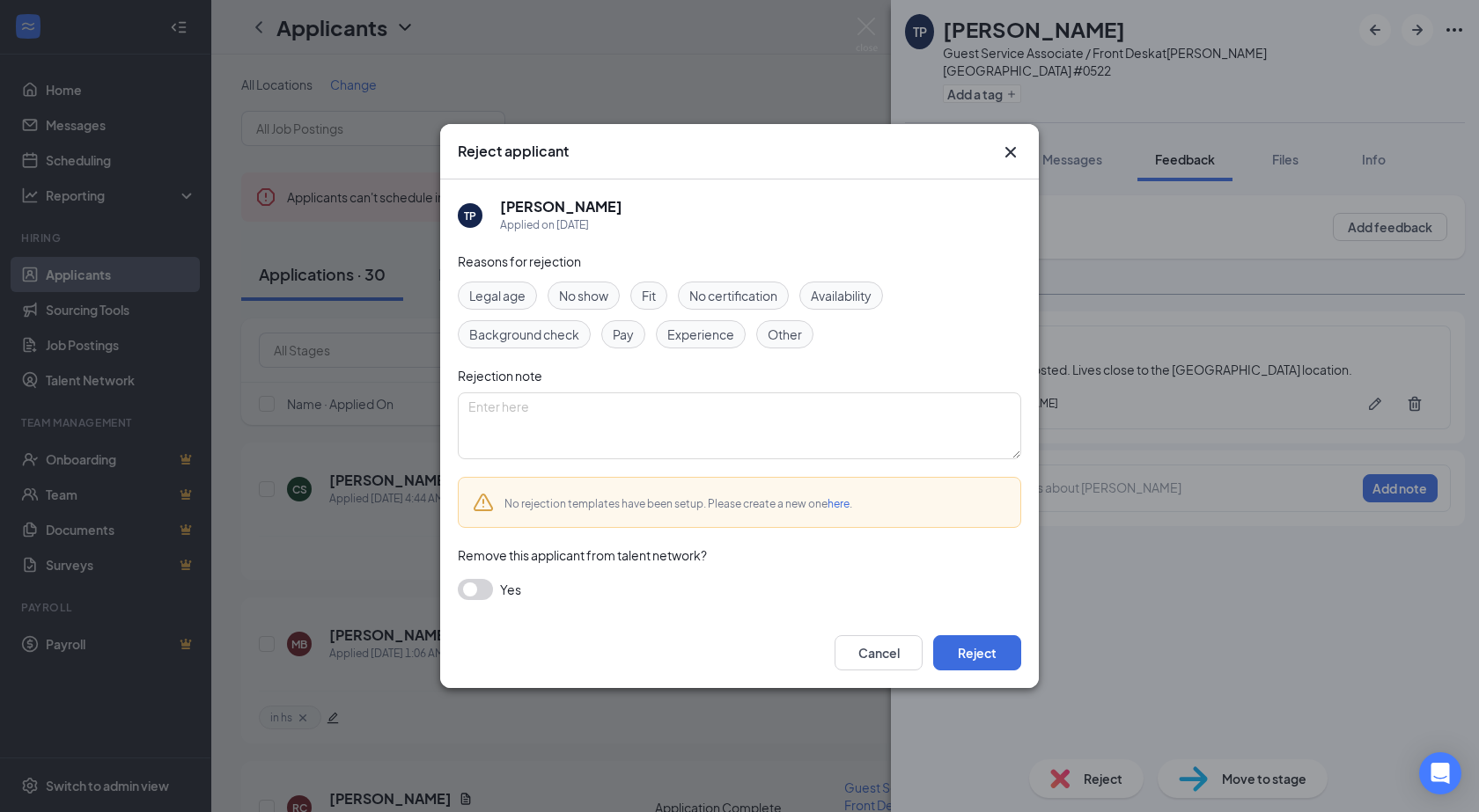
click at [833, 296] on span "Availability" at bounding box center [840, 295] width 60 height 20
click at [761, 334] on div "Other" at bounding box center [785, 334] width 58 height 28
click at [722, 415] on textarea at bounding box center [739, 426] width 563 height 67
type textarea "s"
type textarea "location"
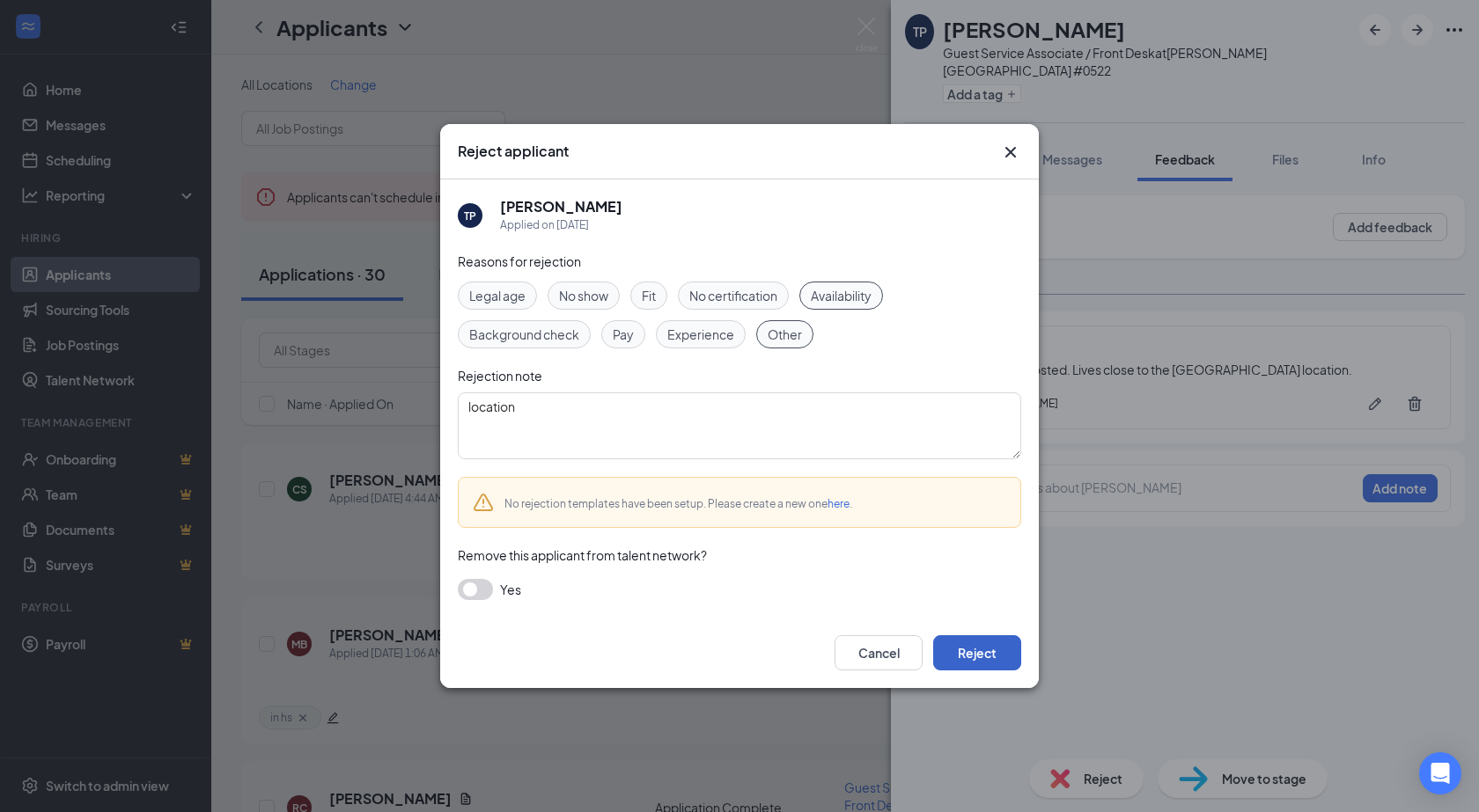
click at [982, 661] on button "Reject" at bounding box center [977, 653] width 88 height 35
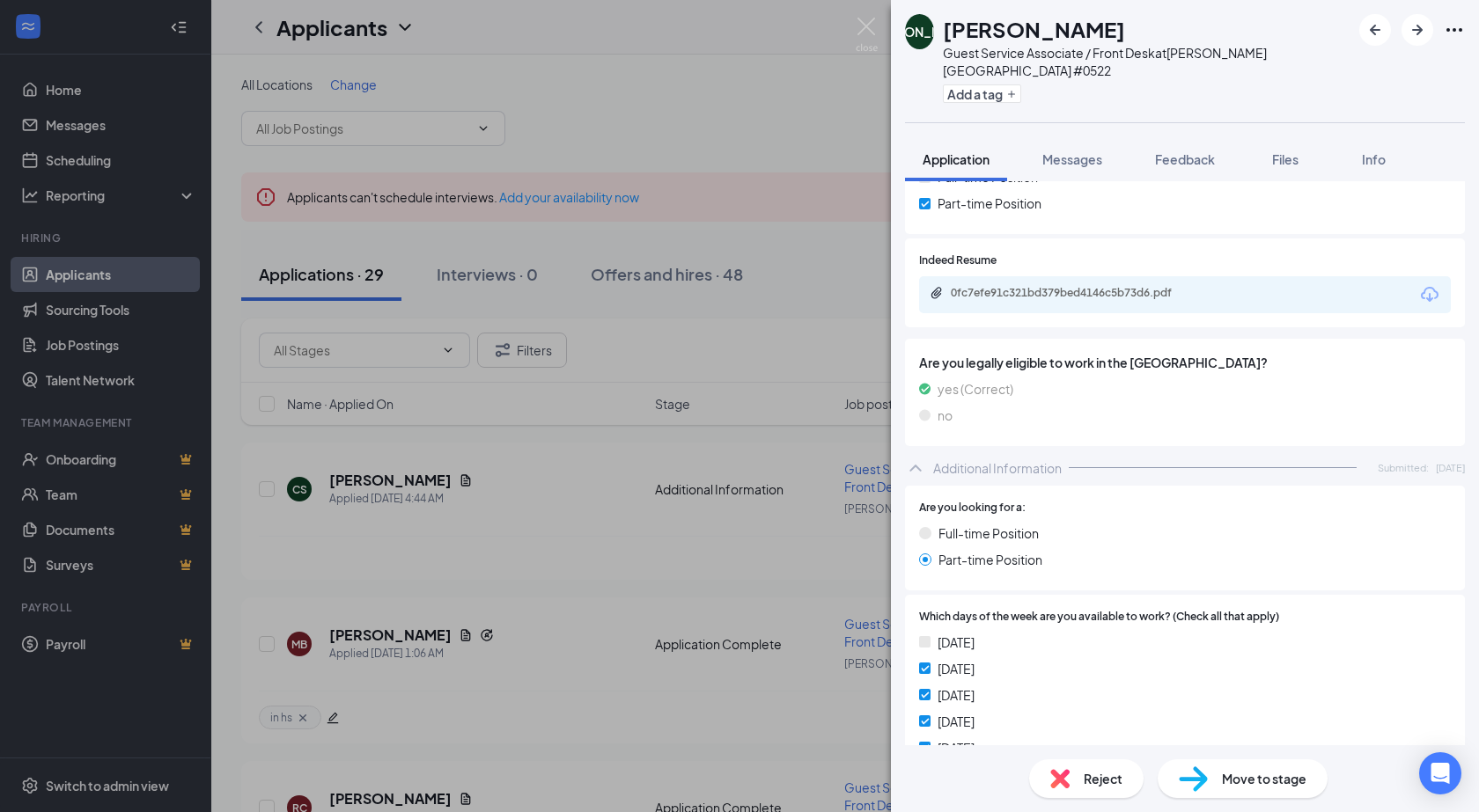
scroll to position [223, 0]
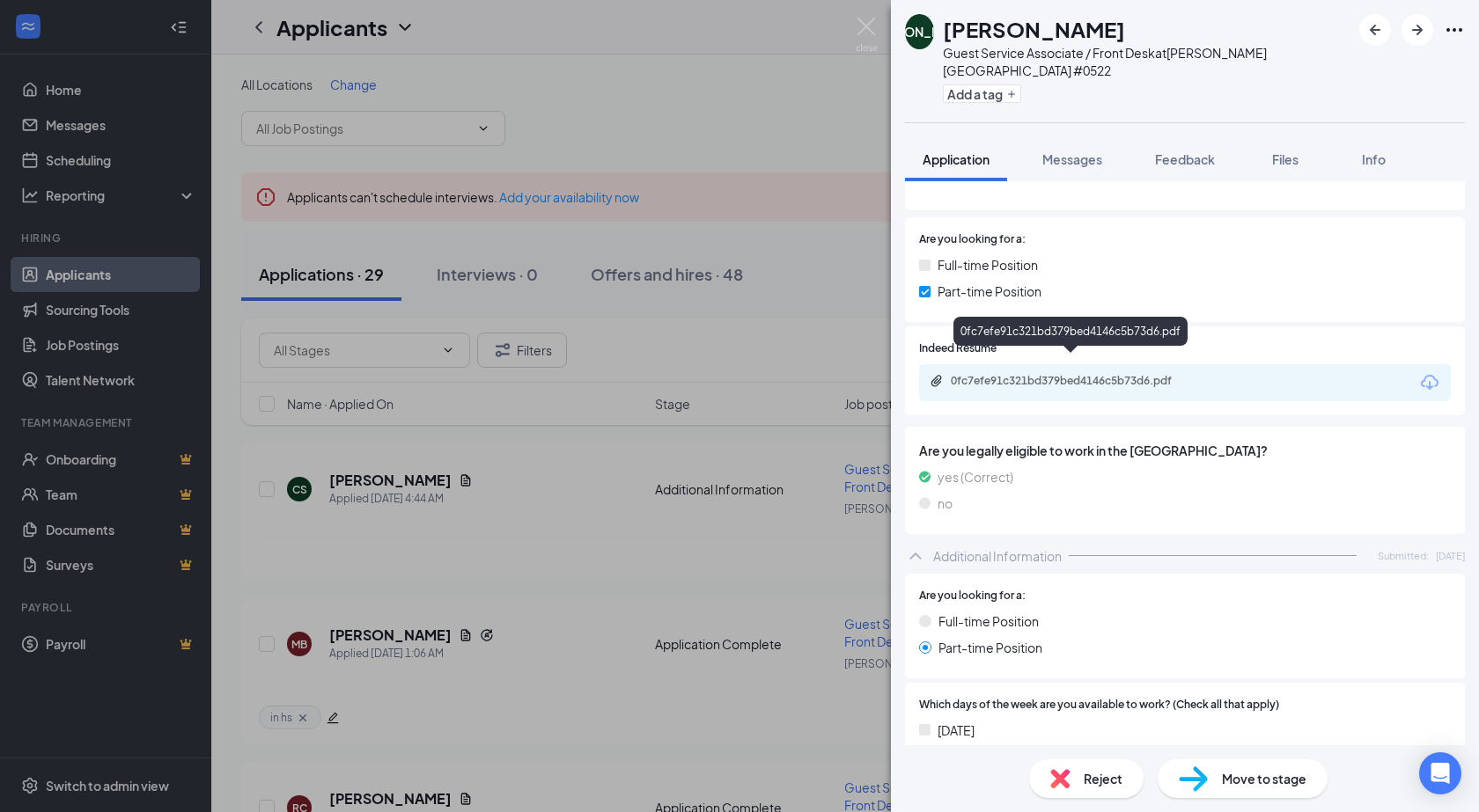
click at [1014, 352] on div "0fc7efe91c321bd379bed4146c5b73d6.pdf" at bounding box center [1071, 334] width 234 height 36
click at [1014, 364] on div "0fc7efe91c321bd379bed4146c5b73d6.pdf" at bounding box center [1185, 383] width 532 height 37
click at [1028, 373] on div "0fc7efe91c321bd379bed4146c5b73d6.pdf" at bounding box center [1072, 382] width 285 height 17
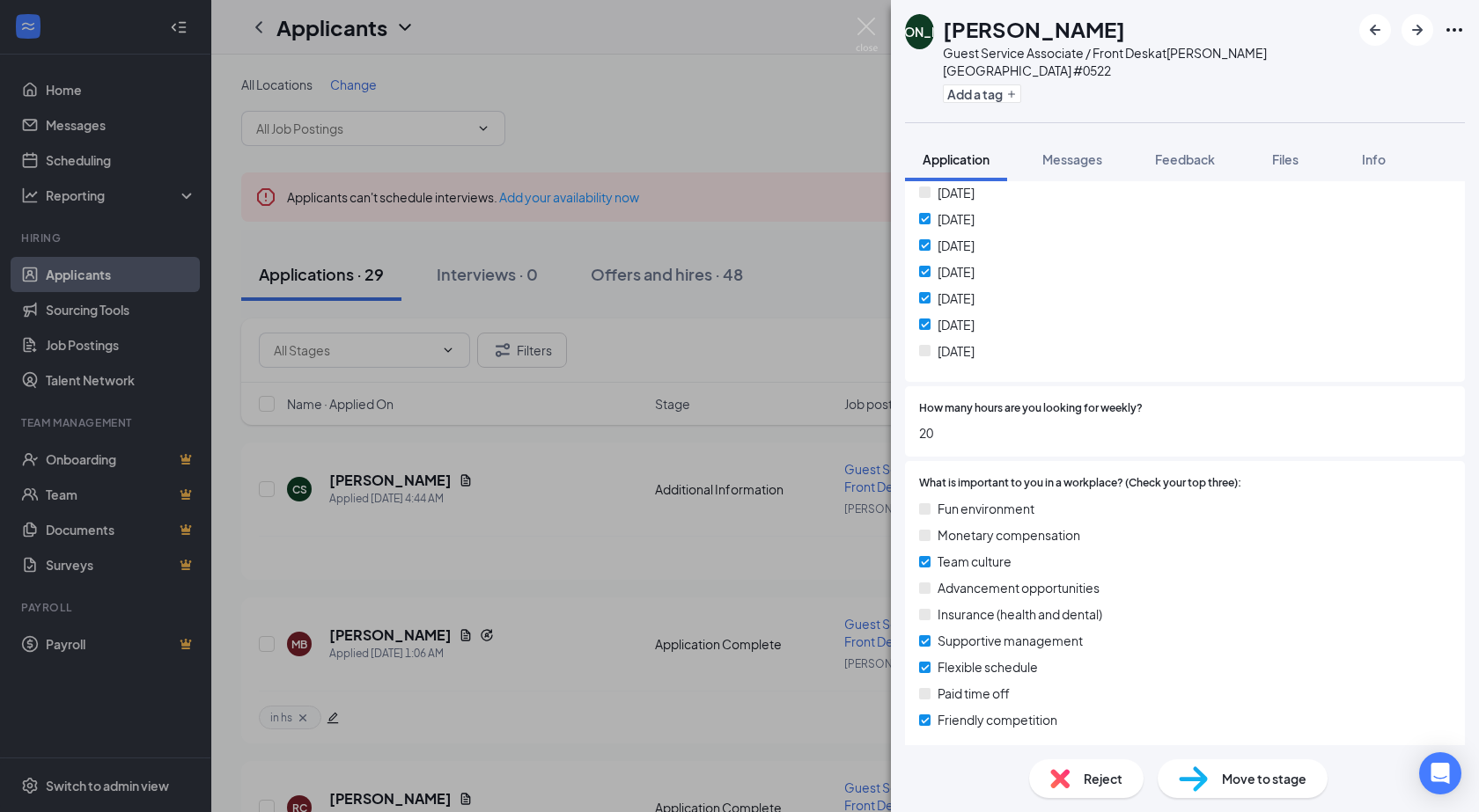
scroll to position [662, 0]
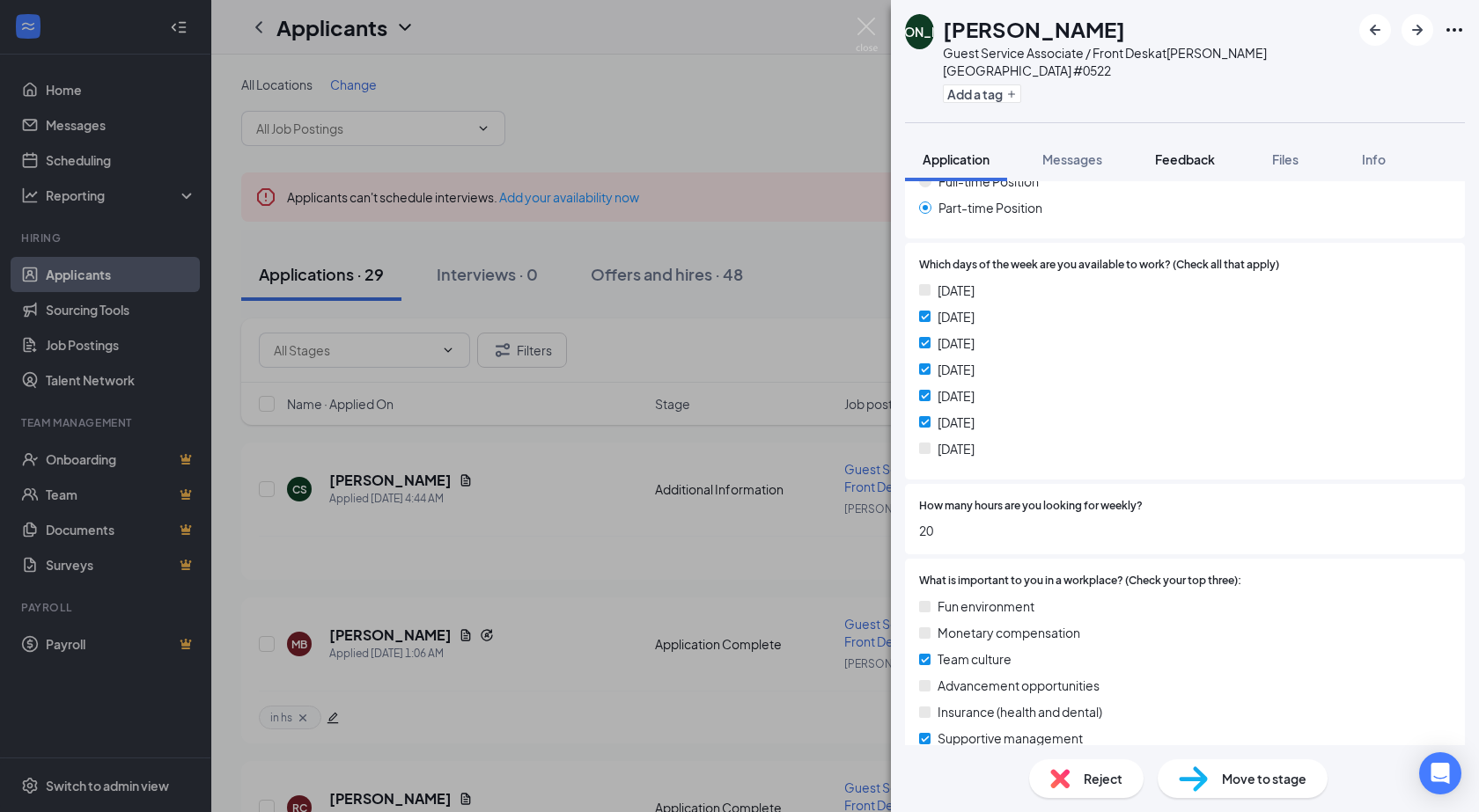
click at [1185, 151] on span "Feedback" at bounding box center [1184, 159] width 59 height 16
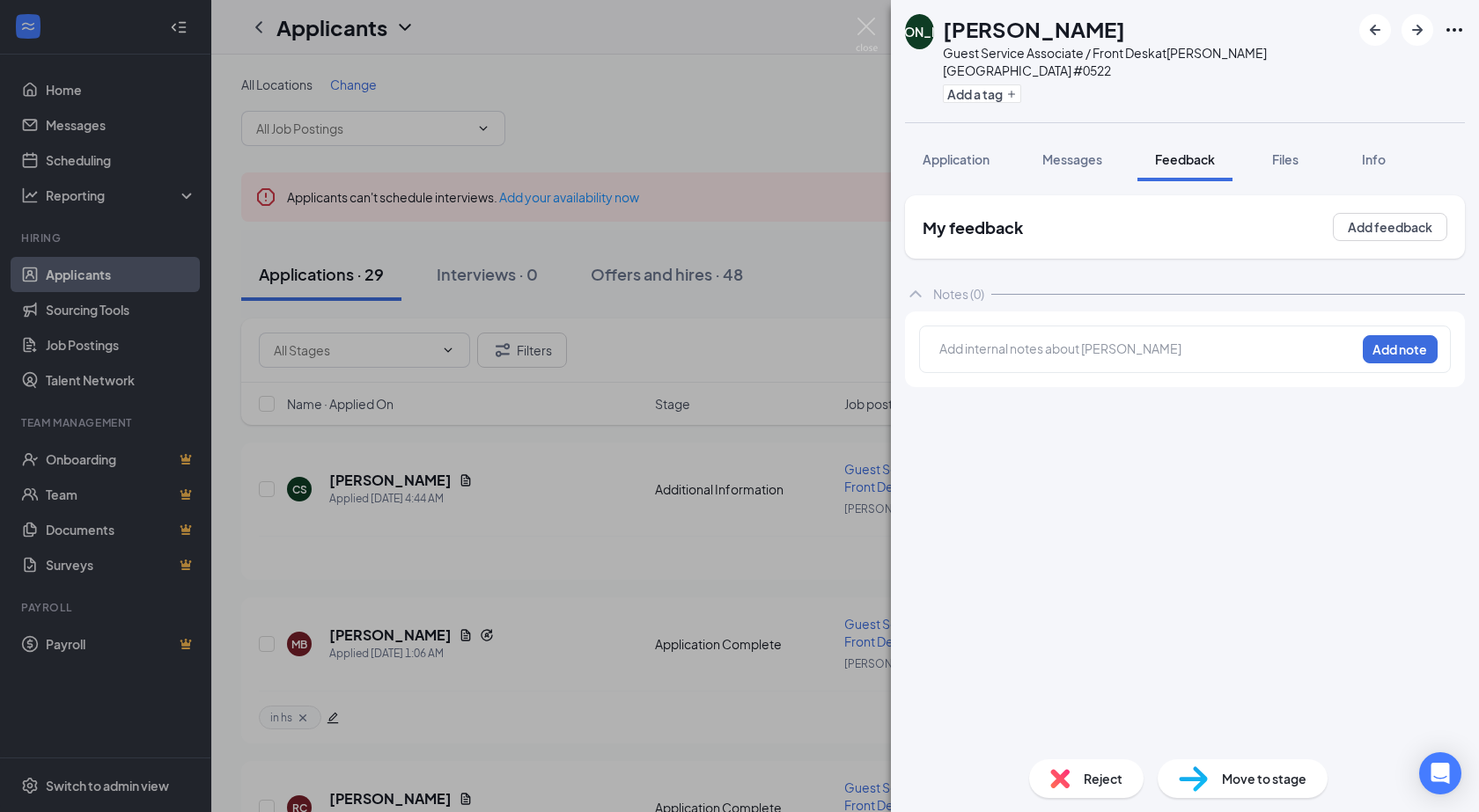
click at [1000, 340] on div at bounding box center [1147, 349] width 415 height 19
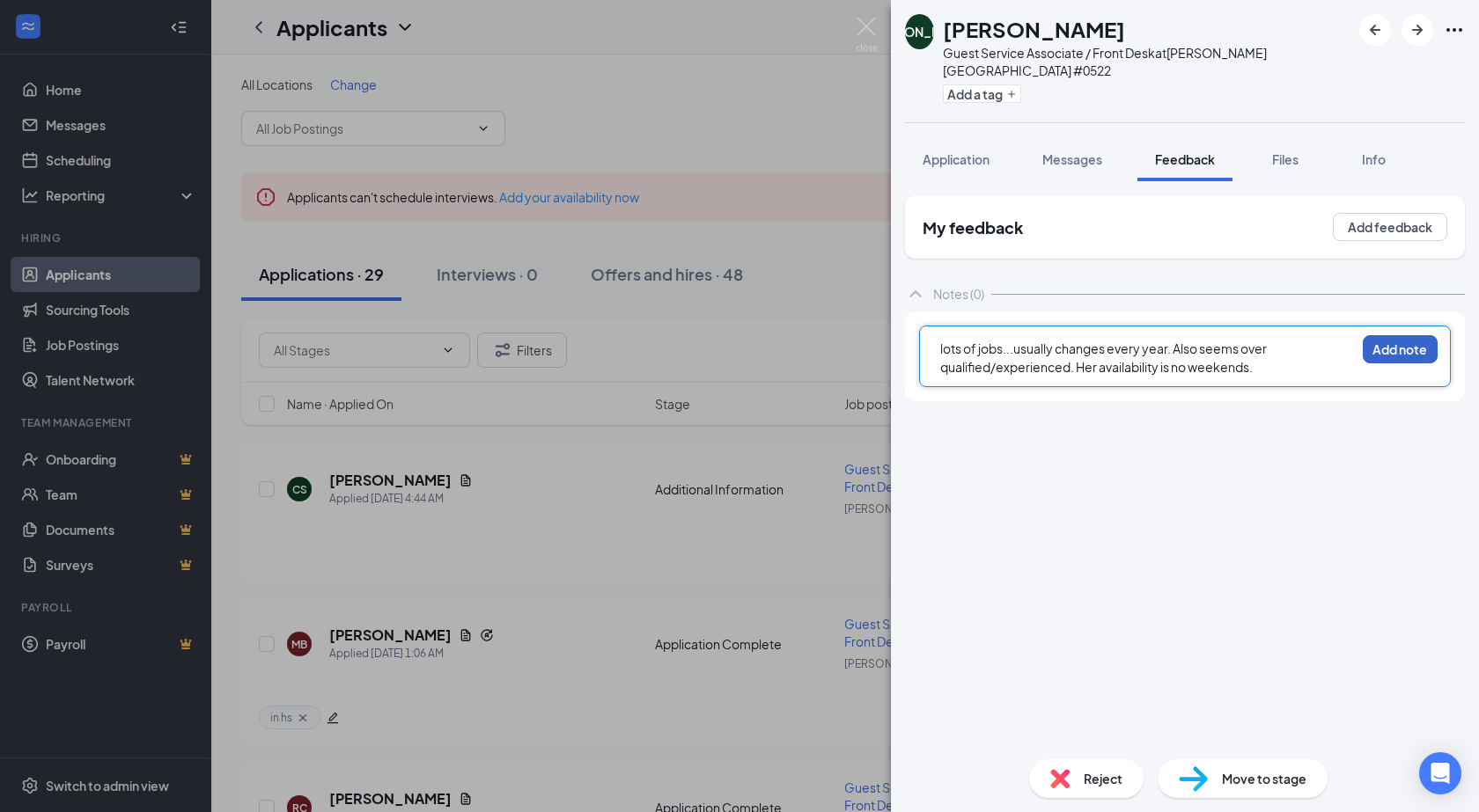
click at [1386, 335] on button "Add note" at bounding box center [1400, 349] width 74 height 28
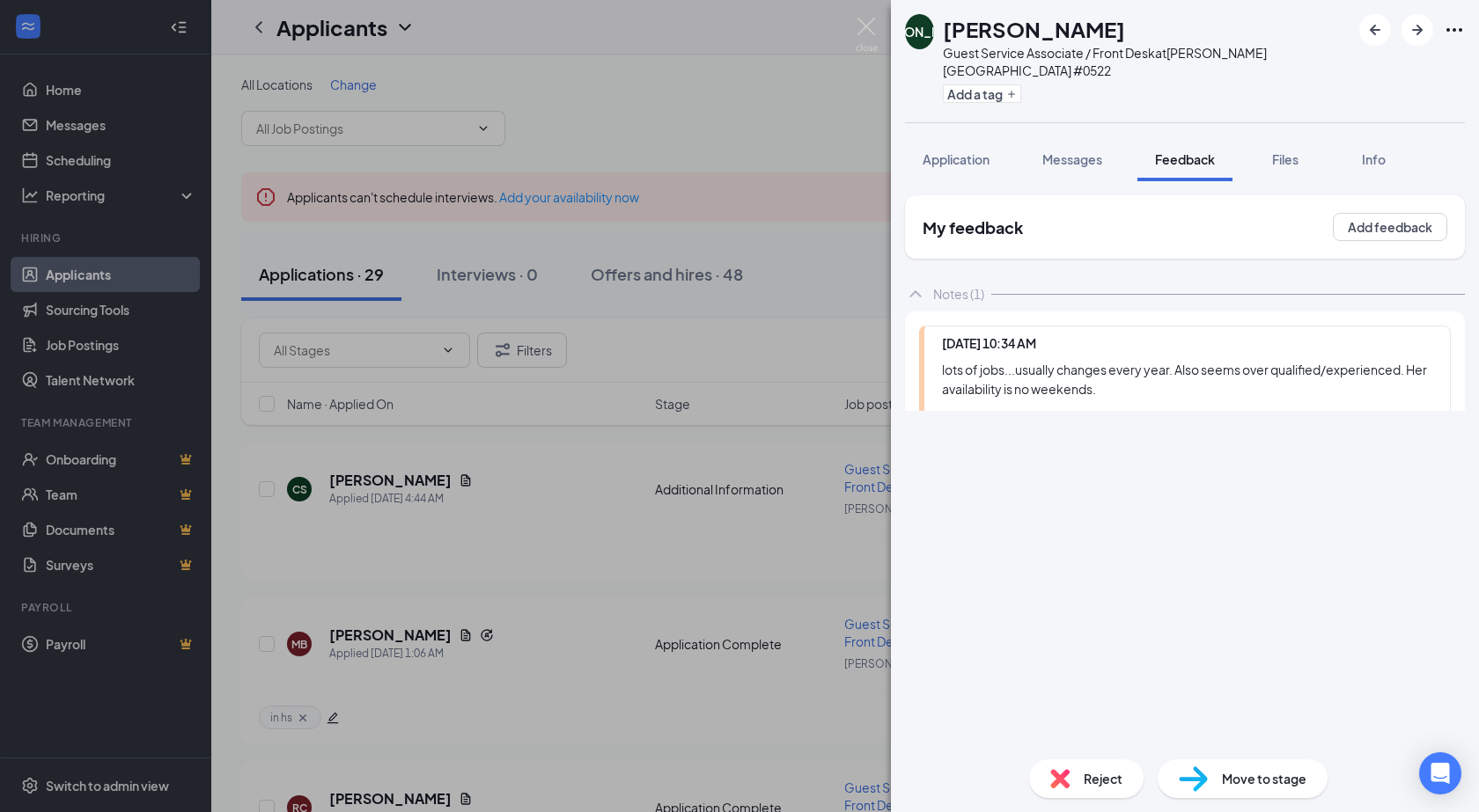
click at [1087, 775] on div "JO Jennifer O'Reilly Guest Service Associate / Front Desk at Vadnais Heights #0…" at bounding box center [1184, 406] width 588 height 812
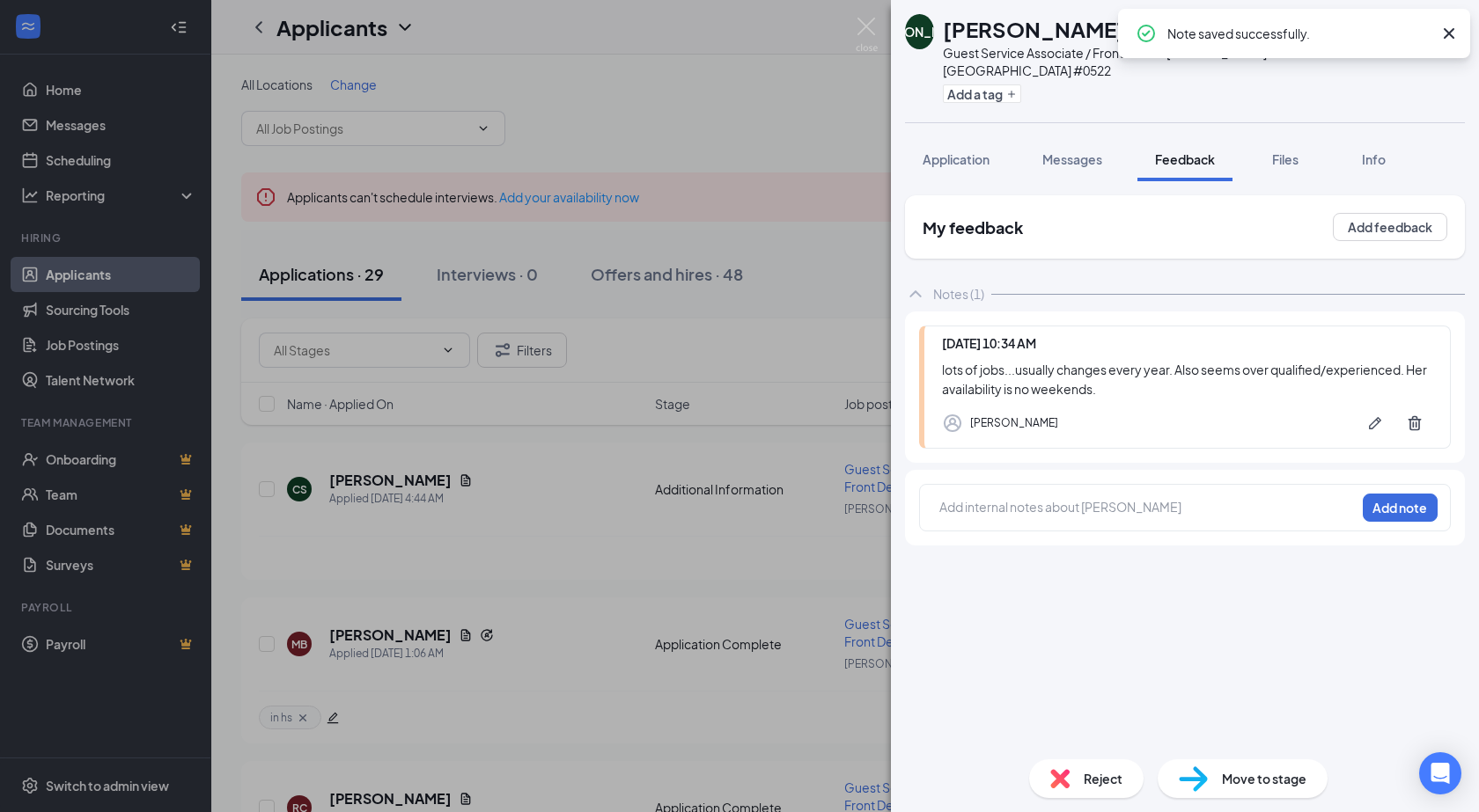
click at [1084, 770] on span "Reject" at bounding box center [1103, 779] width 39 height 20
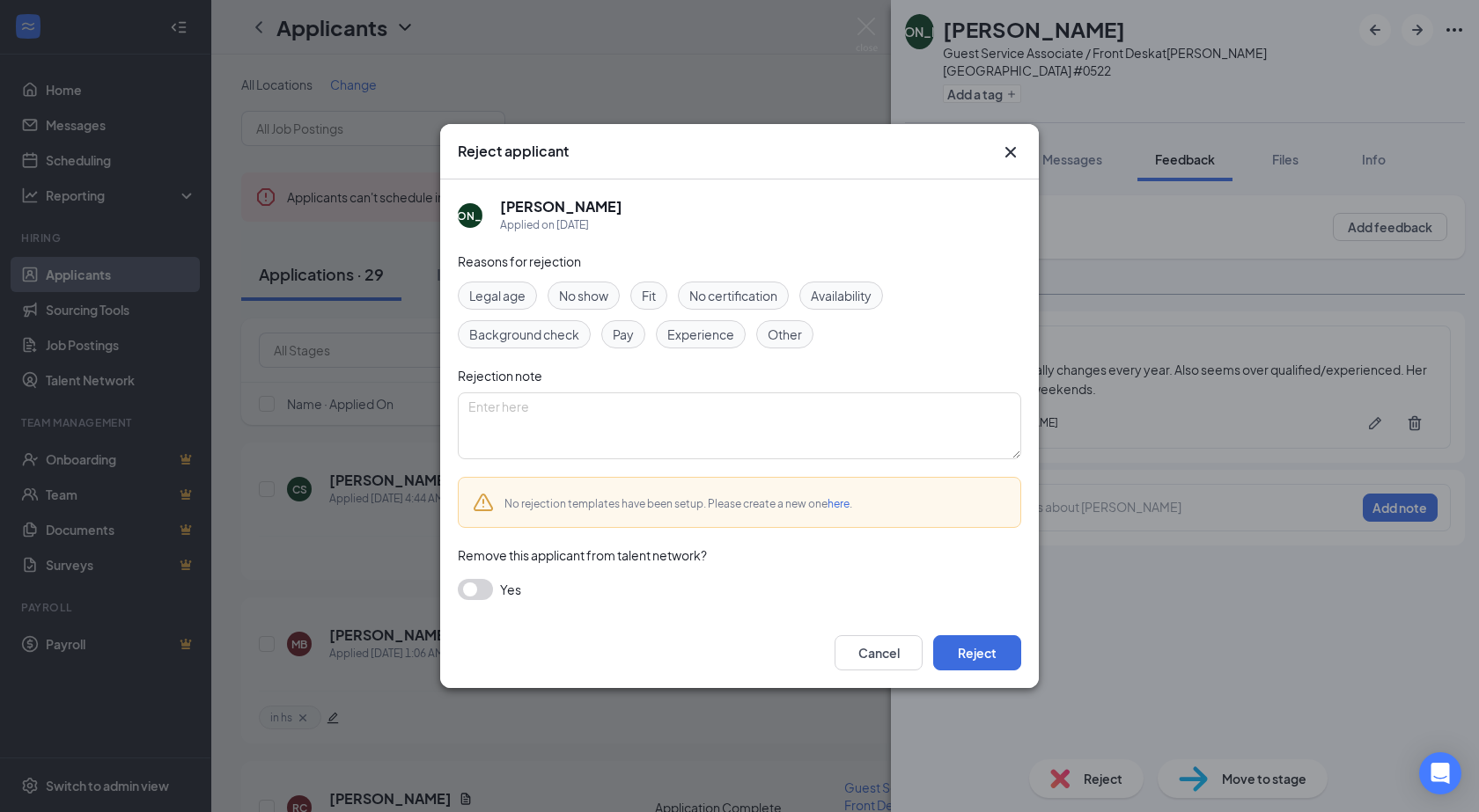
click at [836, 299] on span "Availability" at bounding box center [840, 295] width 60 height 20
click at [796, 332] on span "Other" at bounding box center [785, 334] width 34 height 20
click at [633, 397] on textarea at bounding box center [739, 426] width 563 height 67
type textarea "see notes"
click at [1006, 657] on button "Reject" at bounding box center [977, 653] width 88 height 35
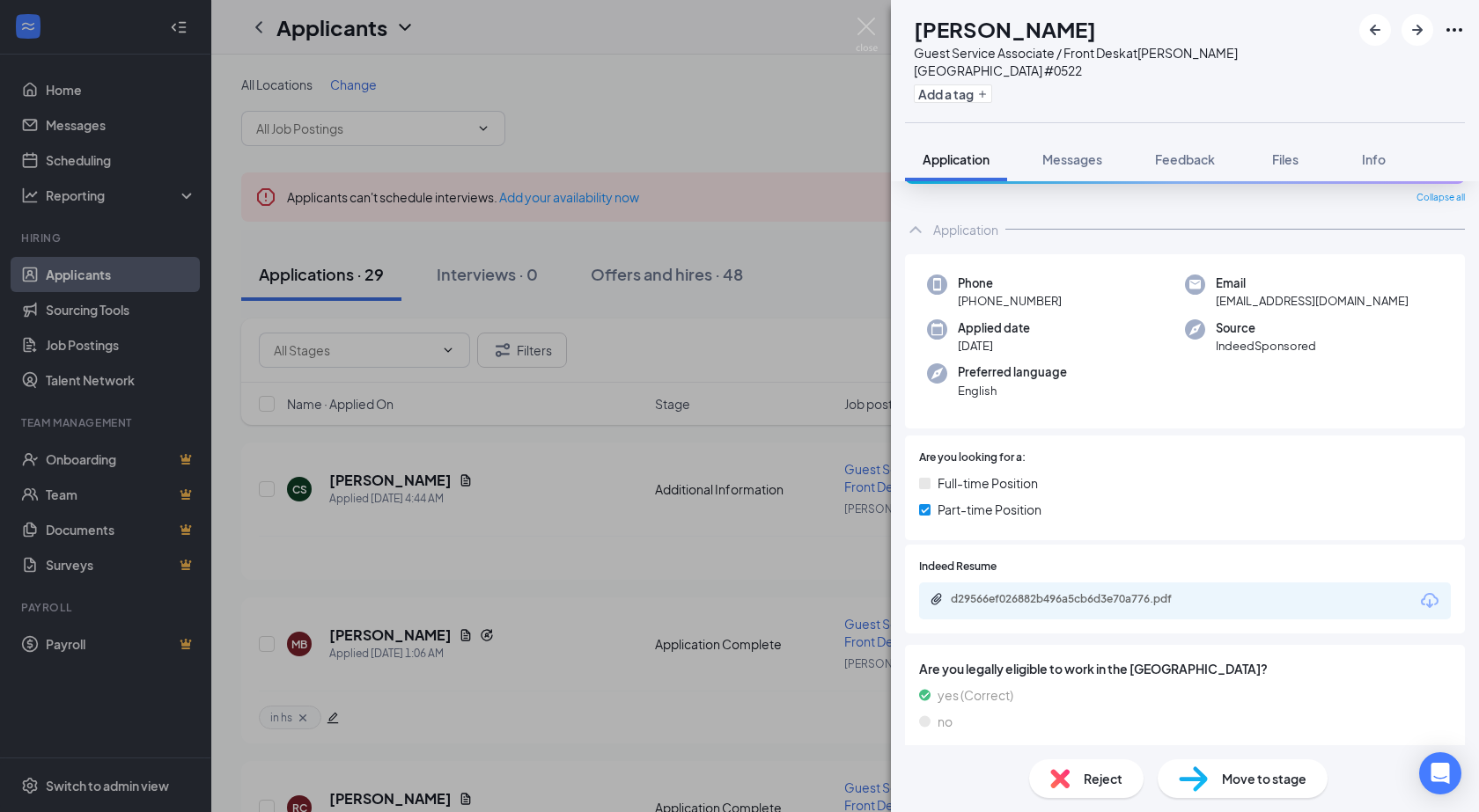
scroll to position [83, 0]
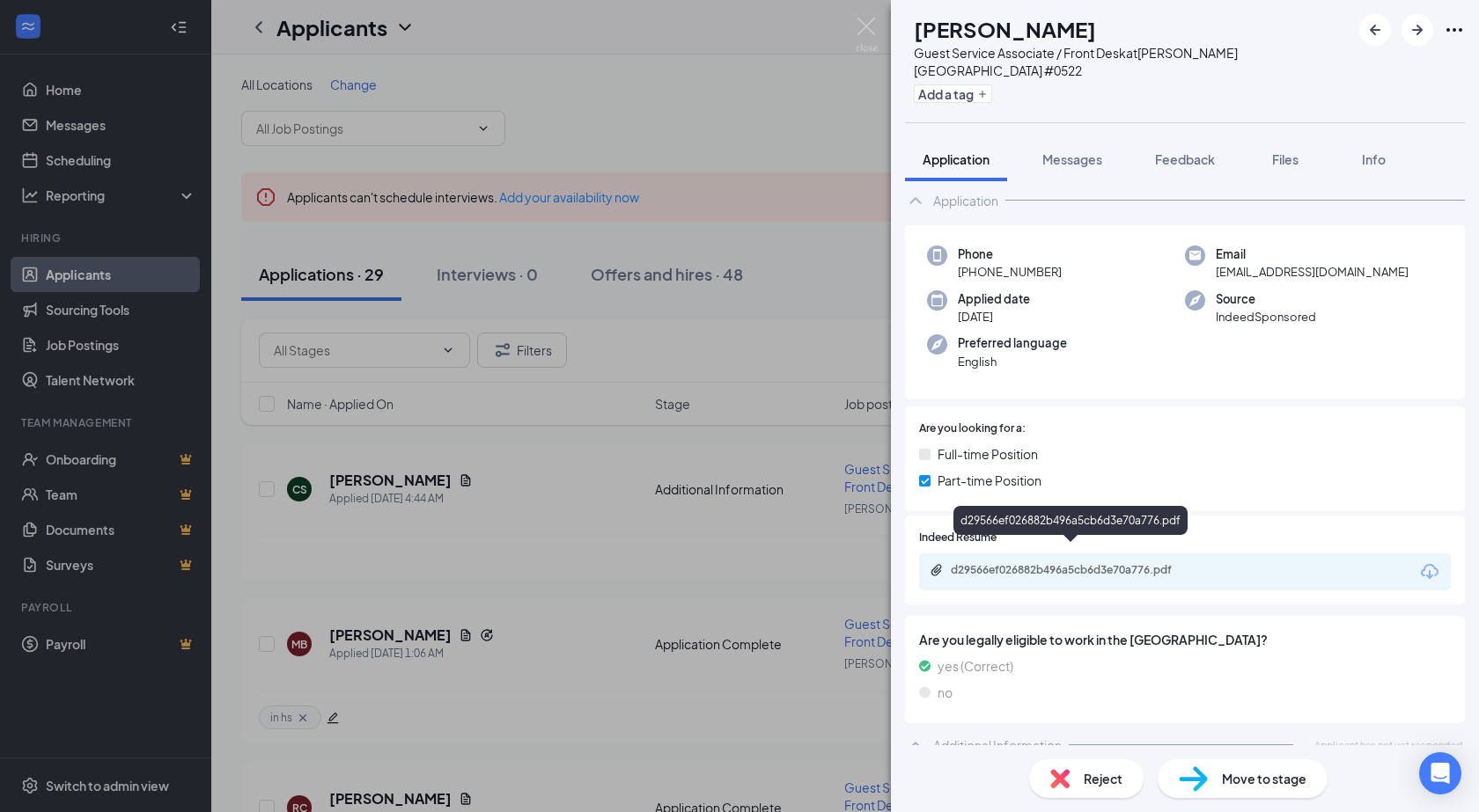
click at [1051, 563] on div "d29566ef026882b496a5cb6d3e70a776.pdf" at bounding box center [1074, 570] width 246 height 14
click at [1178, 151] on span "Feedback" at bounding box center [1184, 159] width 59 height 16
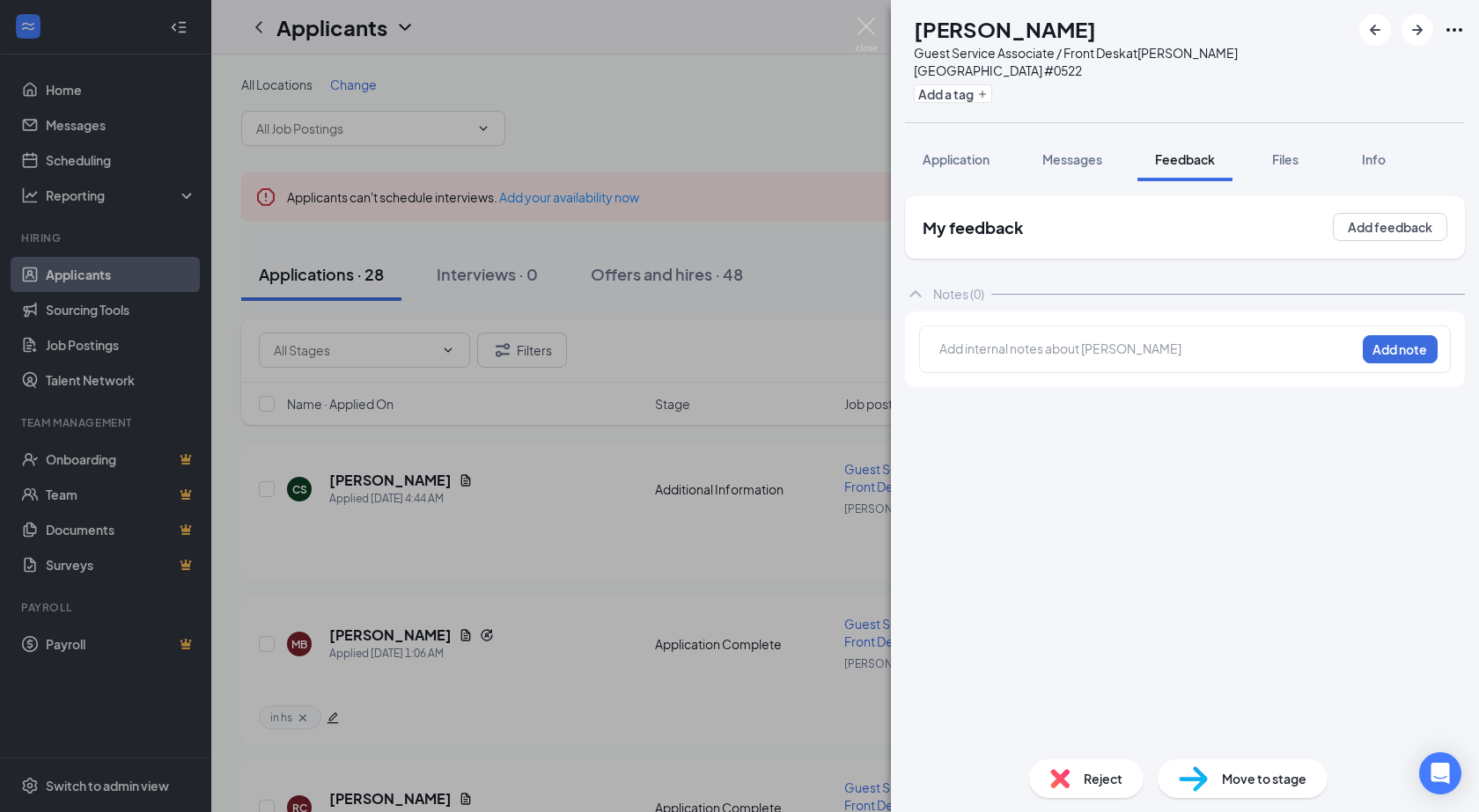
click at [1096, 342] on div at bounding box center [1147, 351] width 415 height 23
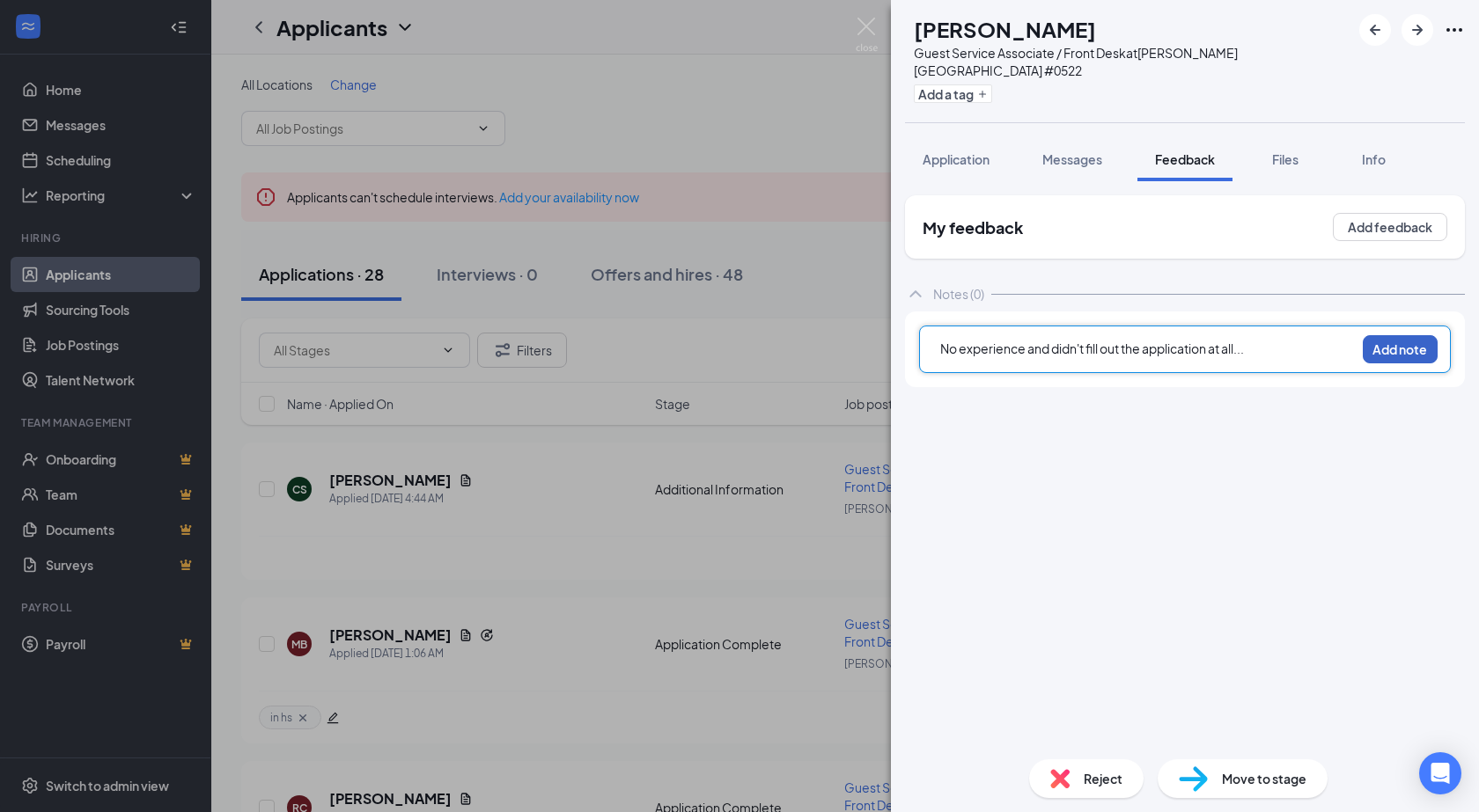
click at [1409, 336] on button "Add note" at bounding box center [1400, 349] width 74 height 28
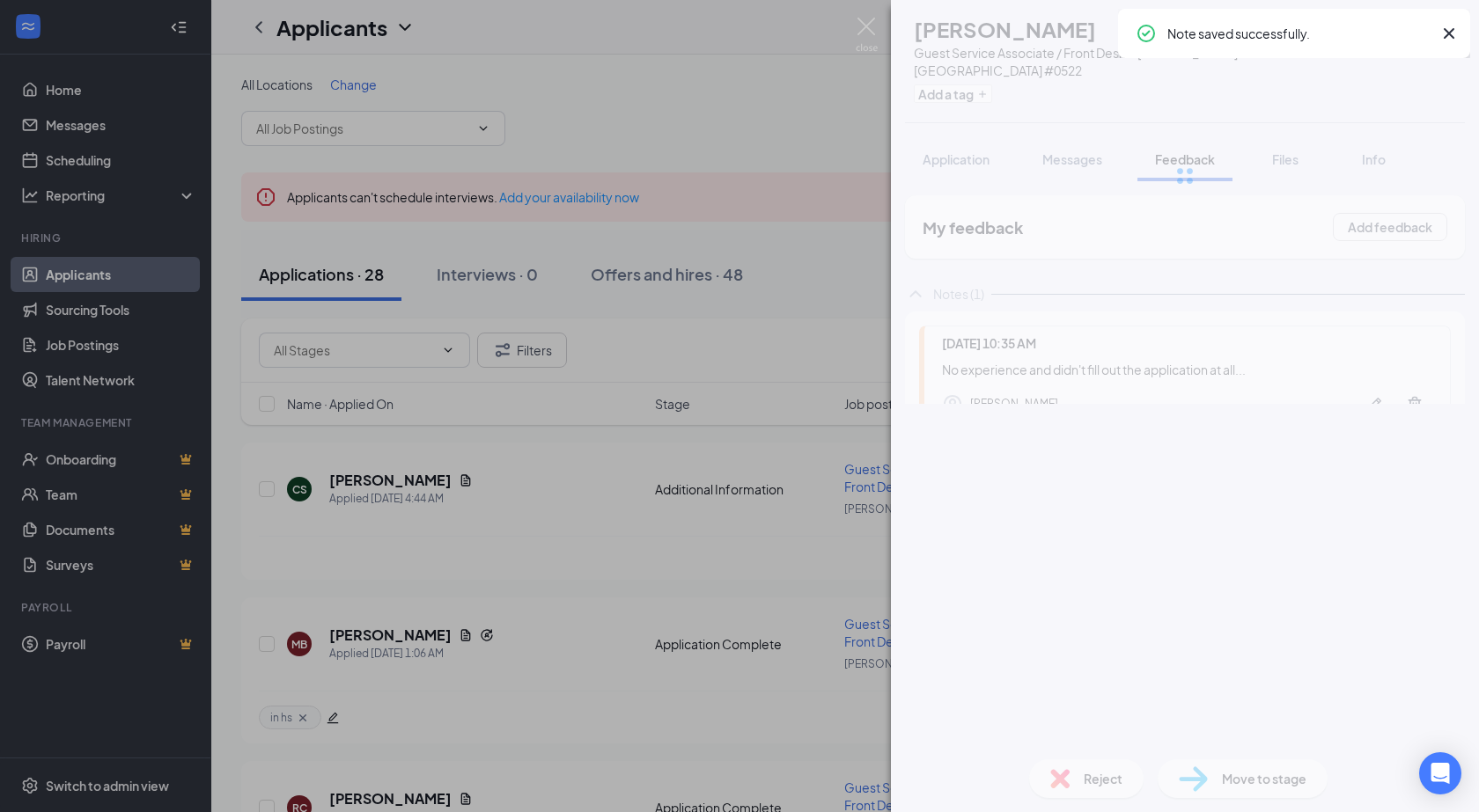
click at [1090, 779] on span "Reject" at bounding box center [1103, 779] width 39 height 20
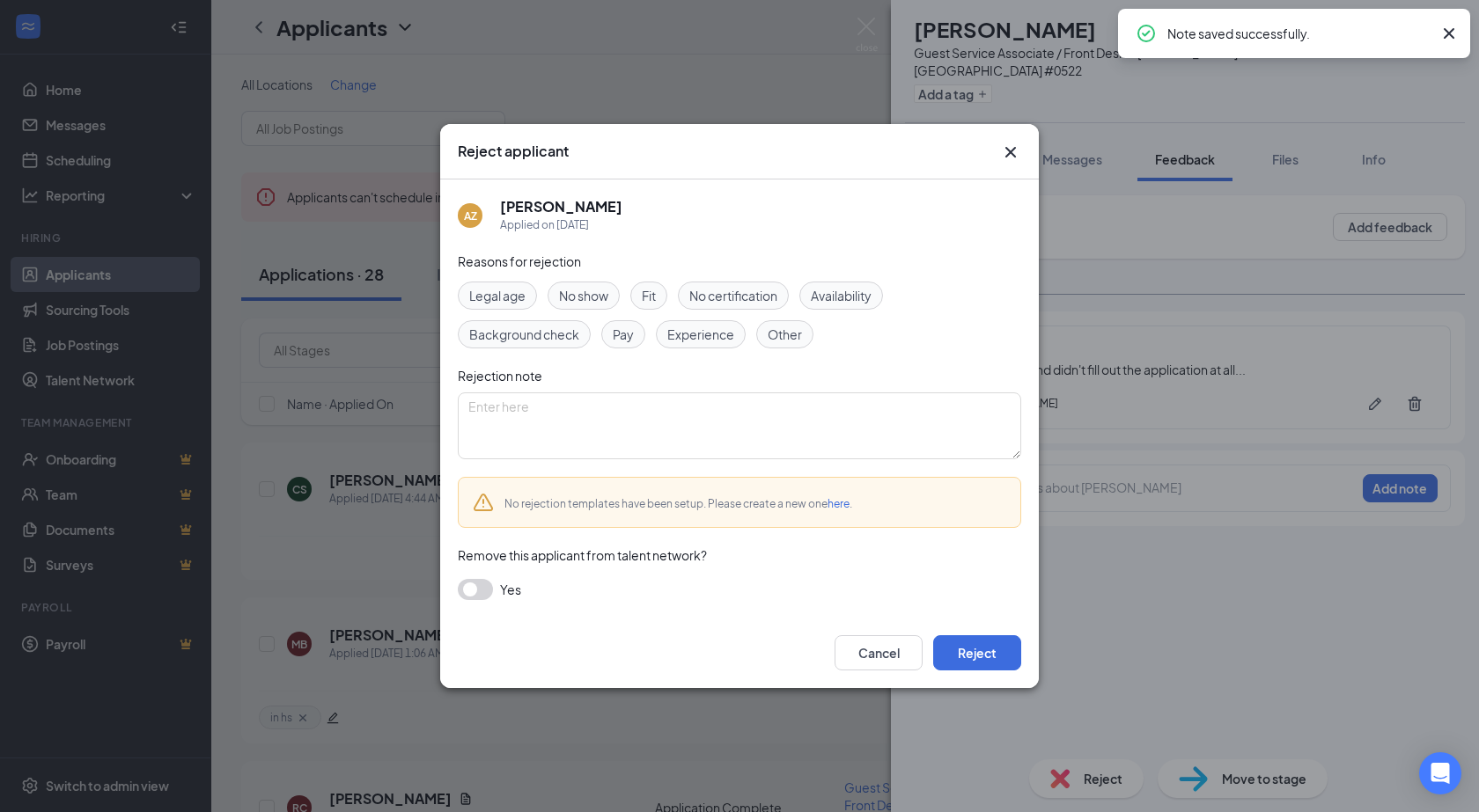
click at [711, 339] on span "Experience" at bounding box center [701, 334] width 67 height 20
drag, startPoint x: 793, startPoint y: 335, endPoint x: 766, endPoint y: 356, distance: 34.2
click at [791, 337] on span "Other" at bounding box center [785, 334] width 34 height 20
click at [706, 426] on textarea at bounding box center [739, 426] width 563 height 67
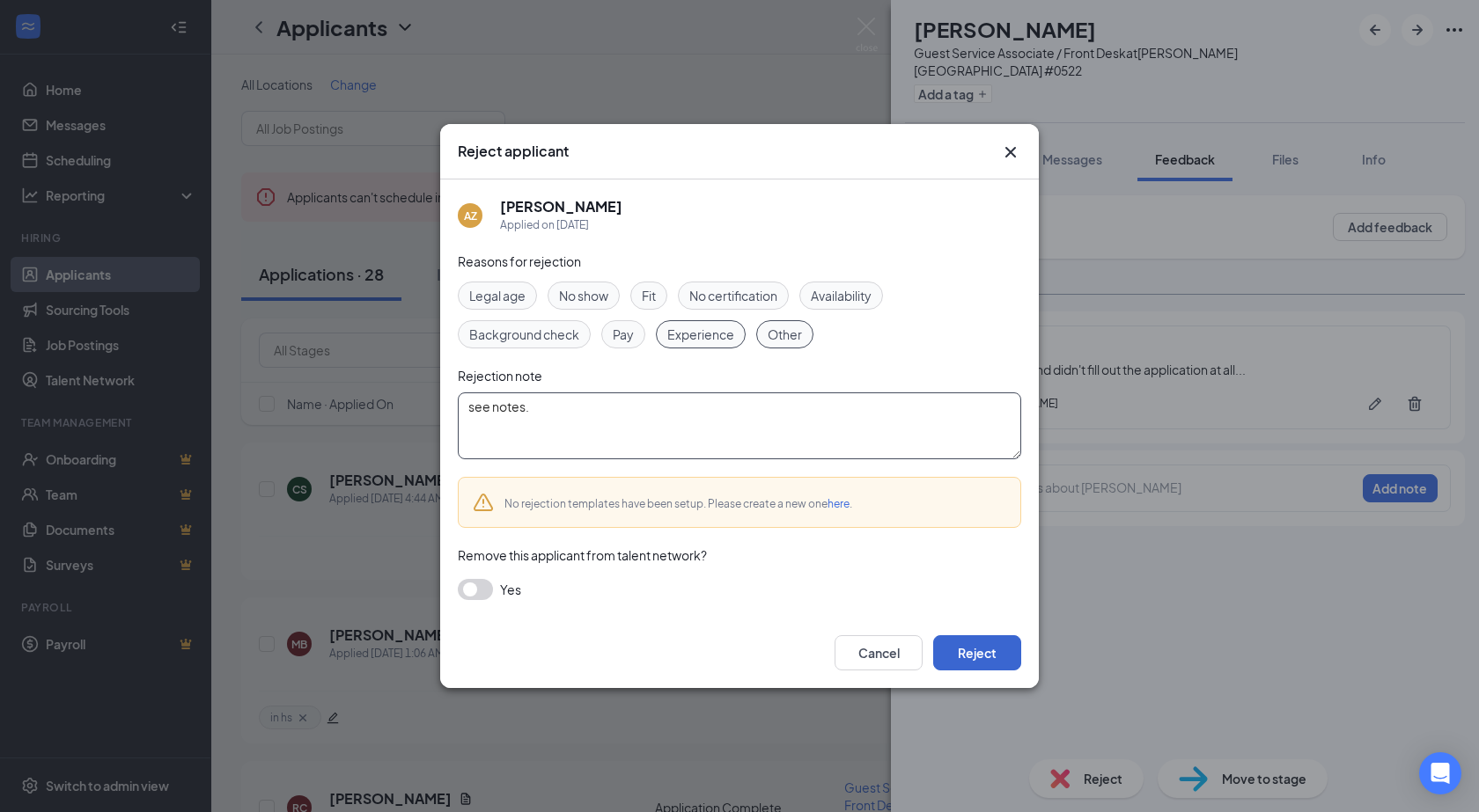
type textarea "see notes."
click at [995, 650] on button "Reject" at bounding box center [977, 653] width 88 height 35
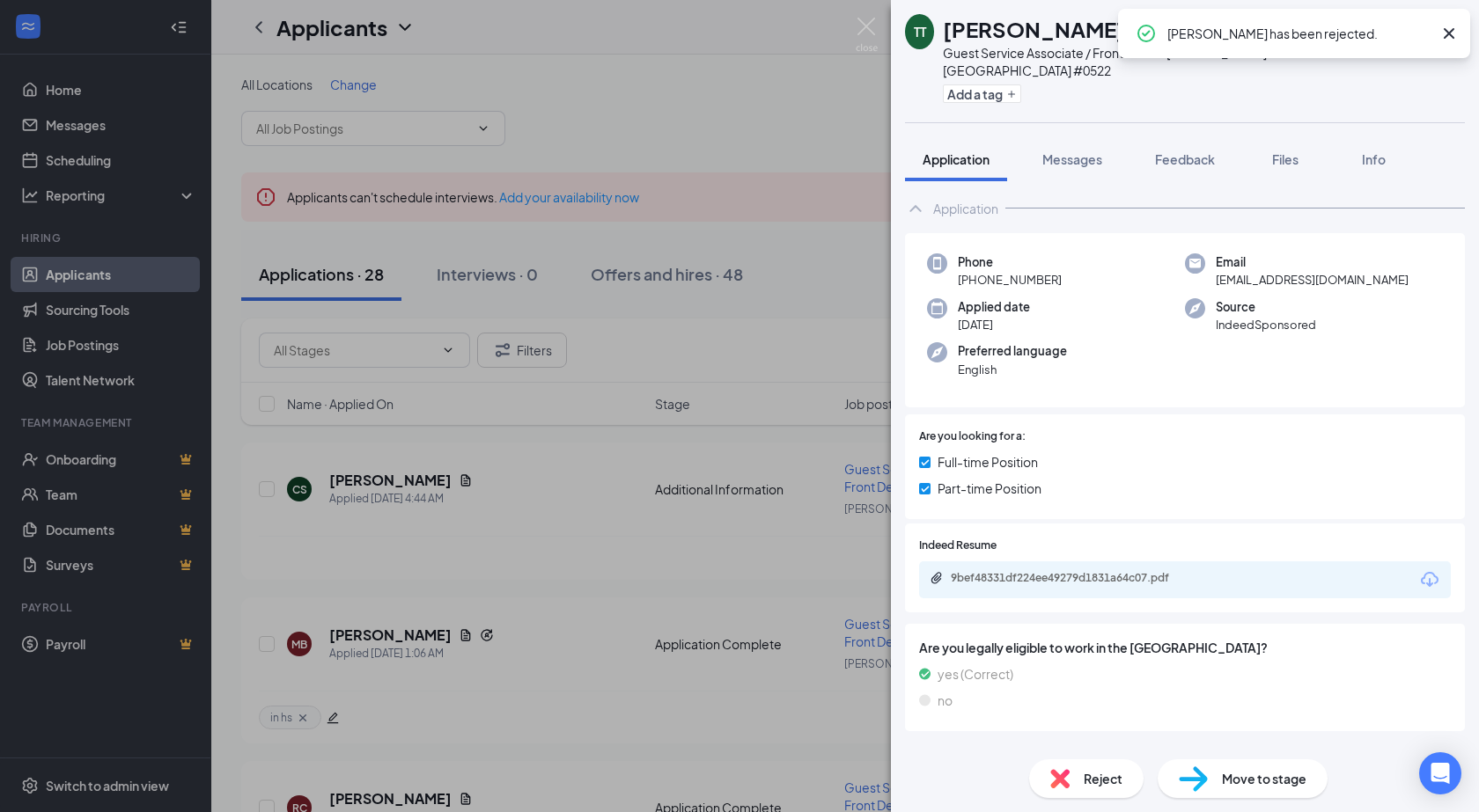
scroll to position [33, 0]
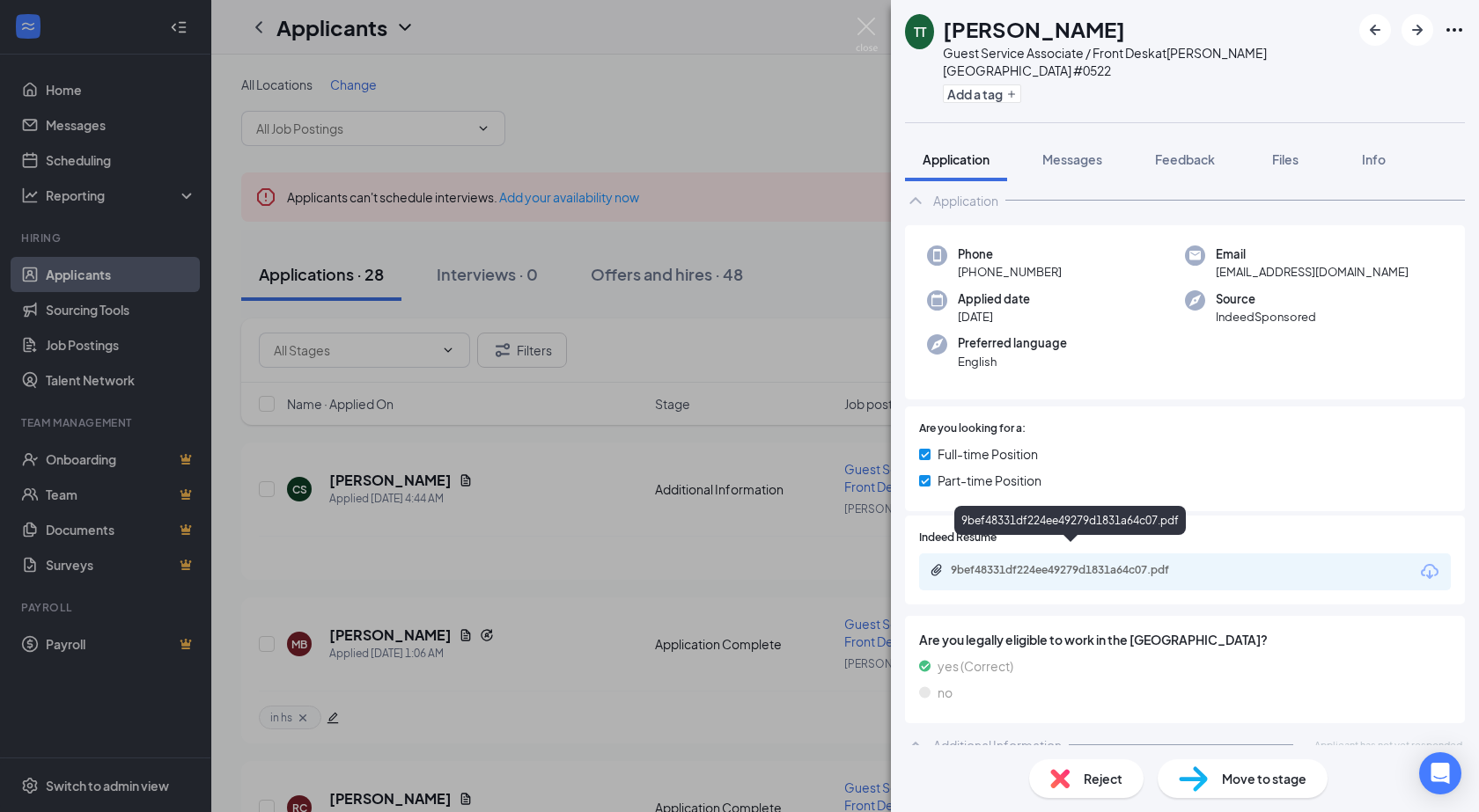
click at [1027, 563] on div "9bef48331df224ee49279d1831a64c07.pdf" at bounding box center [1074, 570] width 246 height 14
click at [1171, 151] on span "Feedback" at bounding box center [1184, 159] width 59 height 16
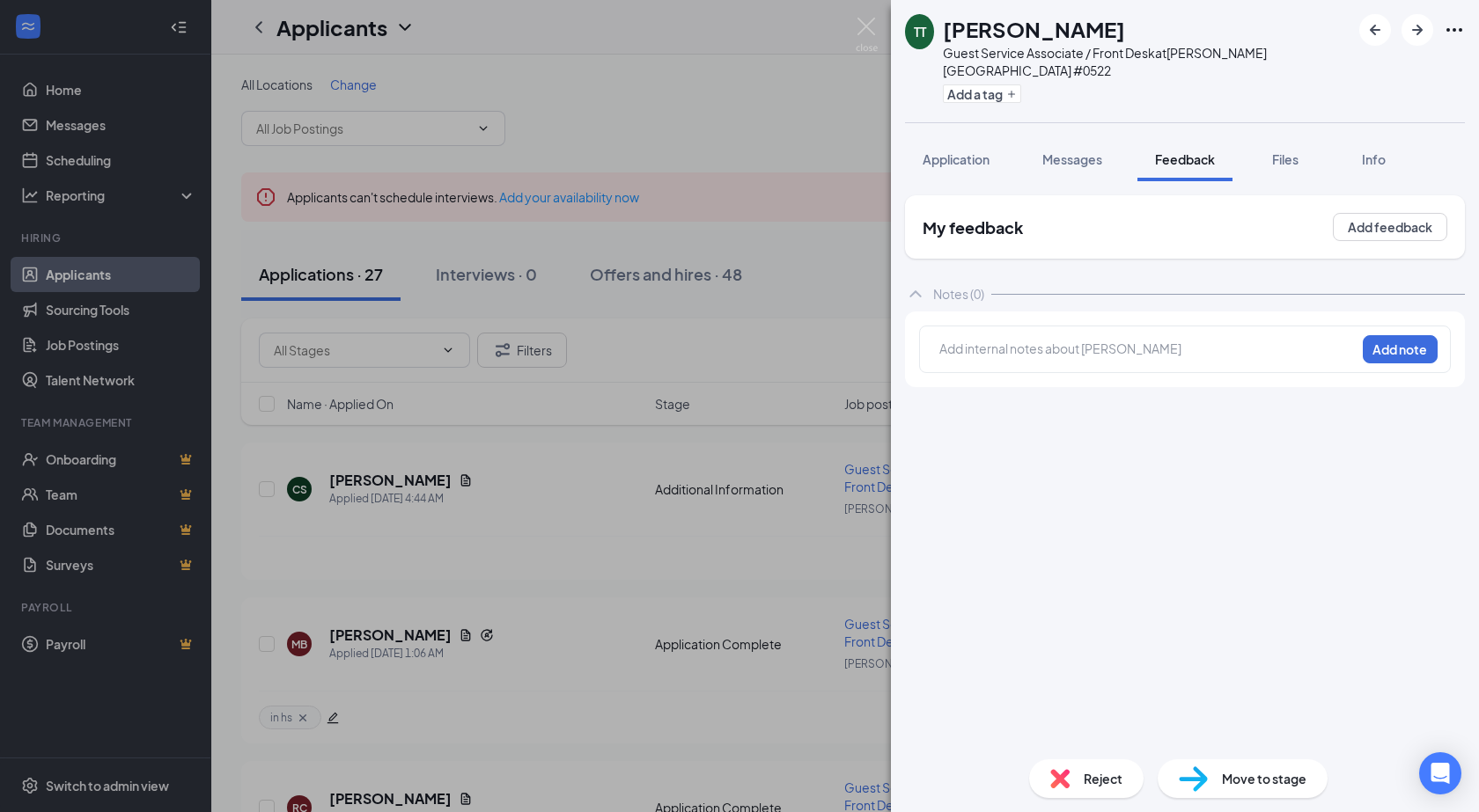
click at [1103, 340] on div at bounding box center [1147, 349] width 415 height 19
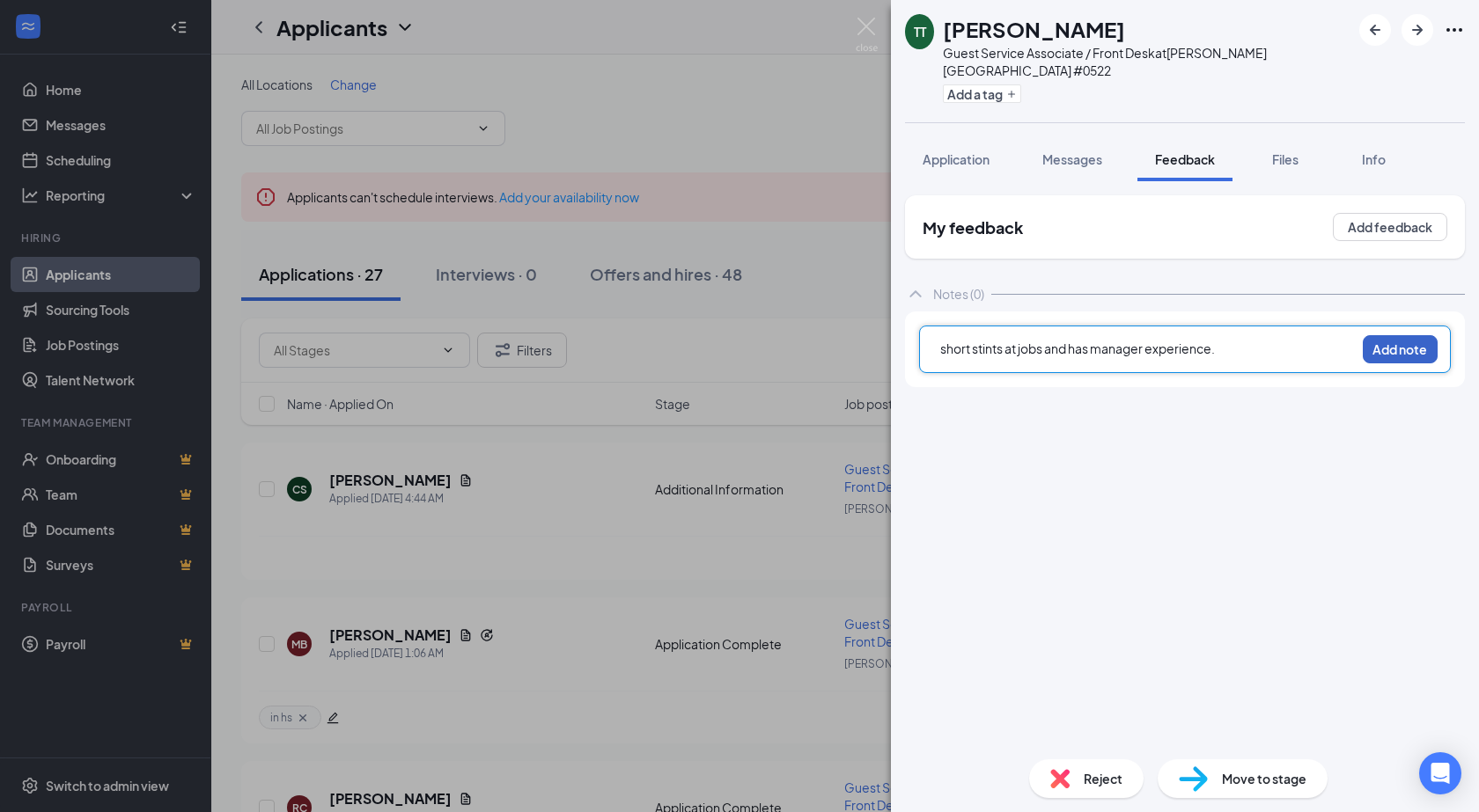
click at [1395, 335] on button "Add note" at bounding box center [1400, 349] width 74 height 28
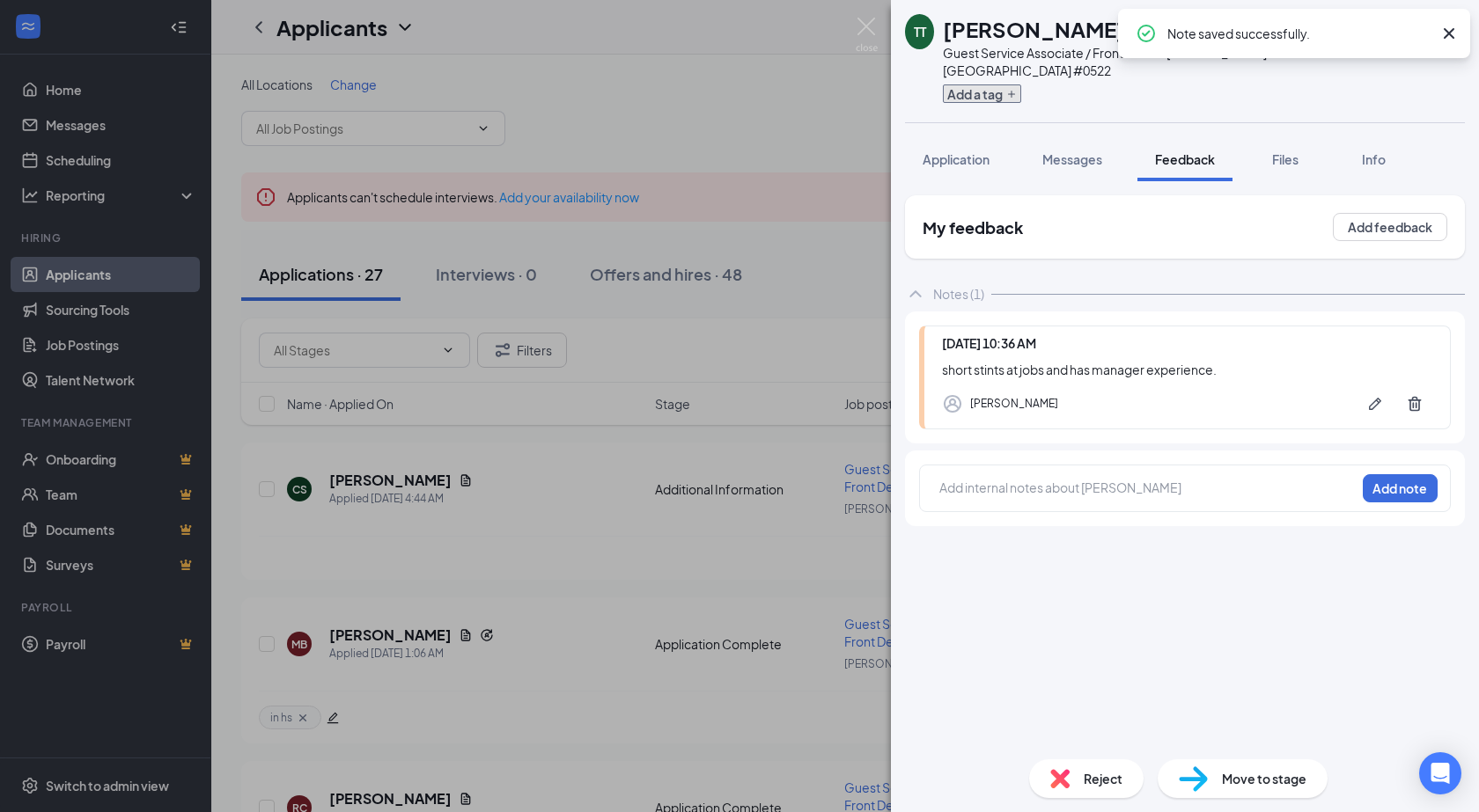
click at [1007, 85] on button "Add a tag" at bounding box center [982, 94] width 78 height 19
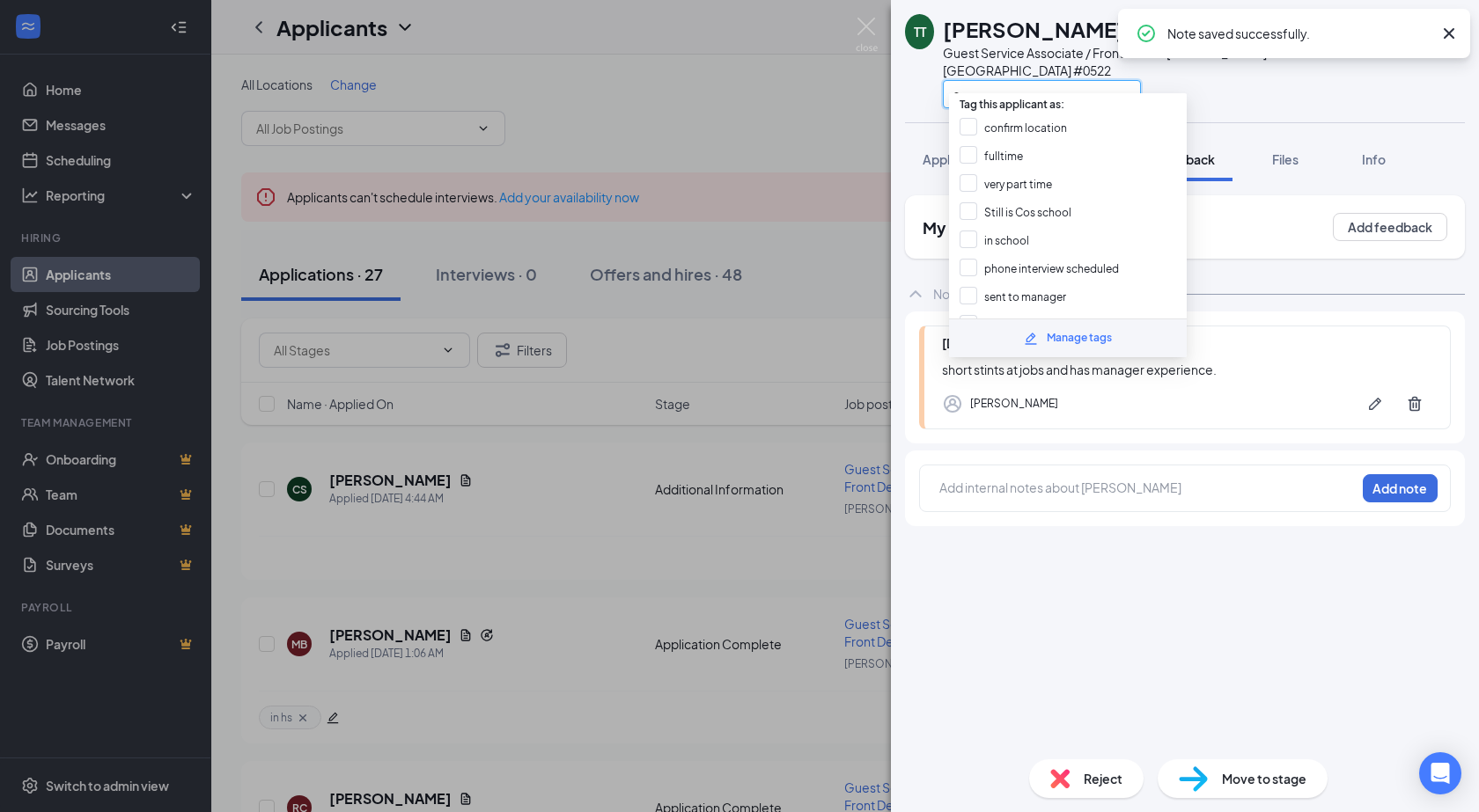
click at [984, 83] on input "s" at bounding box center [1041, 94] width 198 height 28
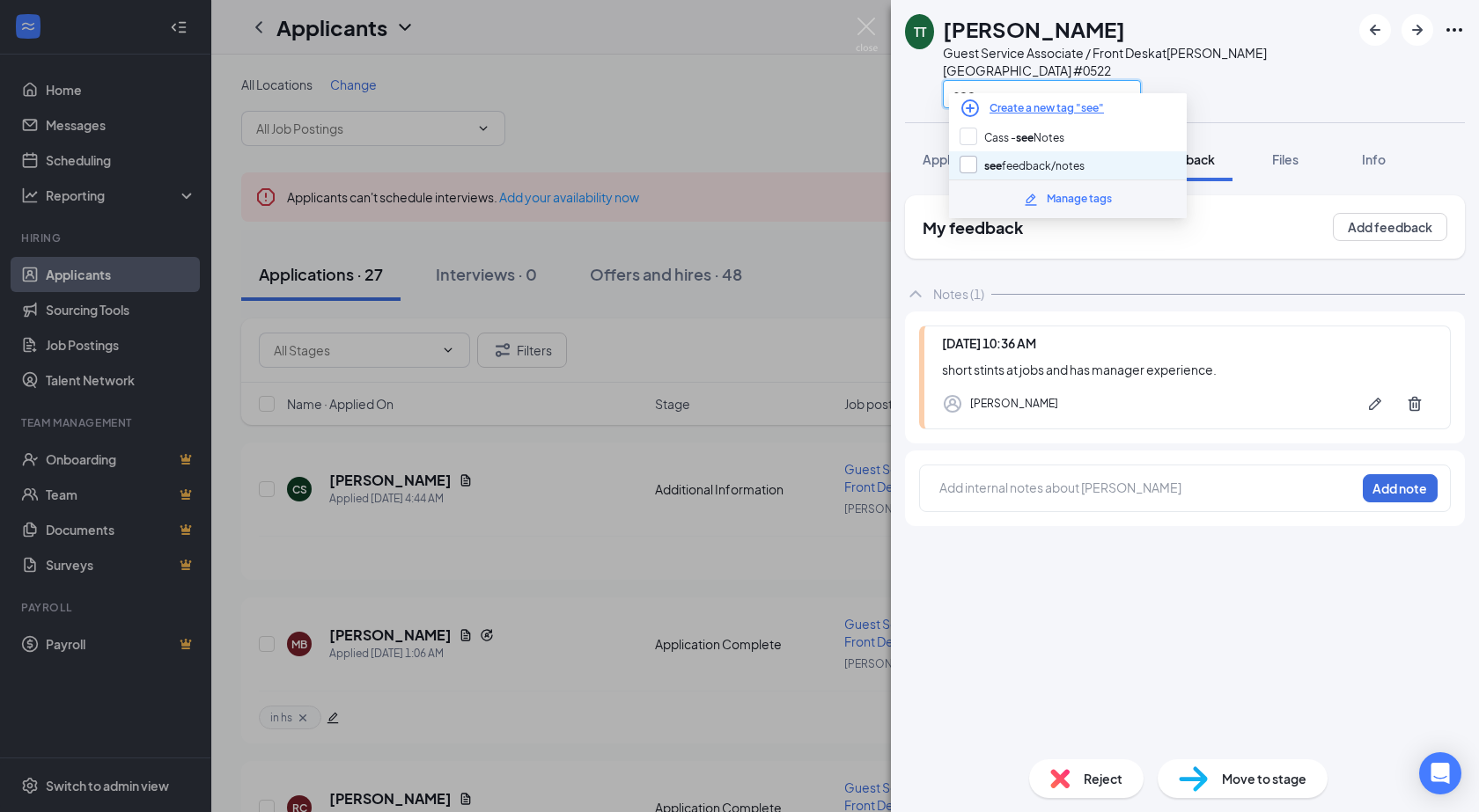
type input "see"
click at [1007, 167] on input "see feedback/notes" at bounding box center [1022, 165] width 125 height 20
checkbox input "true"
click at [1219, 79] on div "see" at bounding box center [1146, 93] width 407 height 29
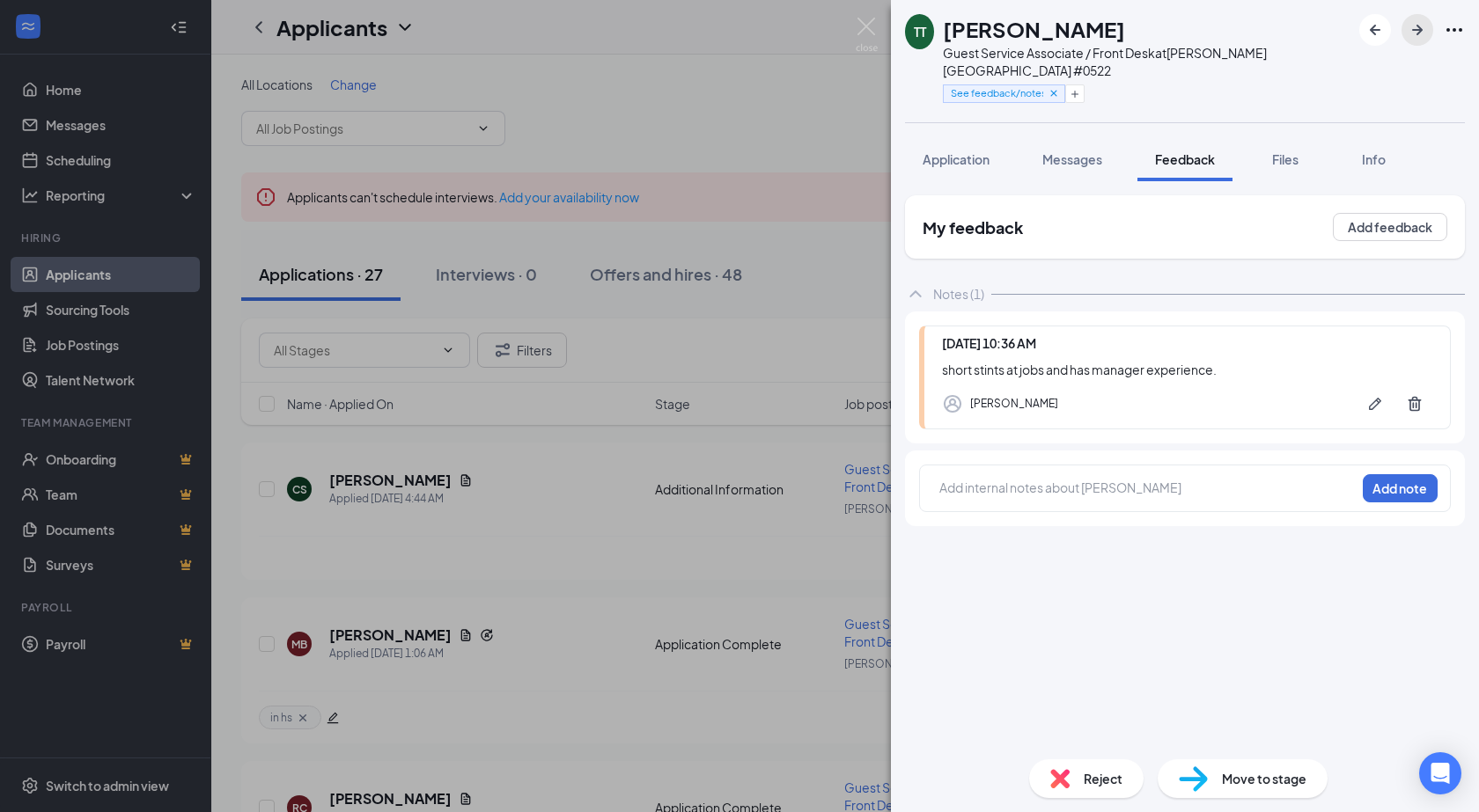
click at [1409, 24] on icon "ArrowRight" at bounding box center [1417, 30] width 21 height 21
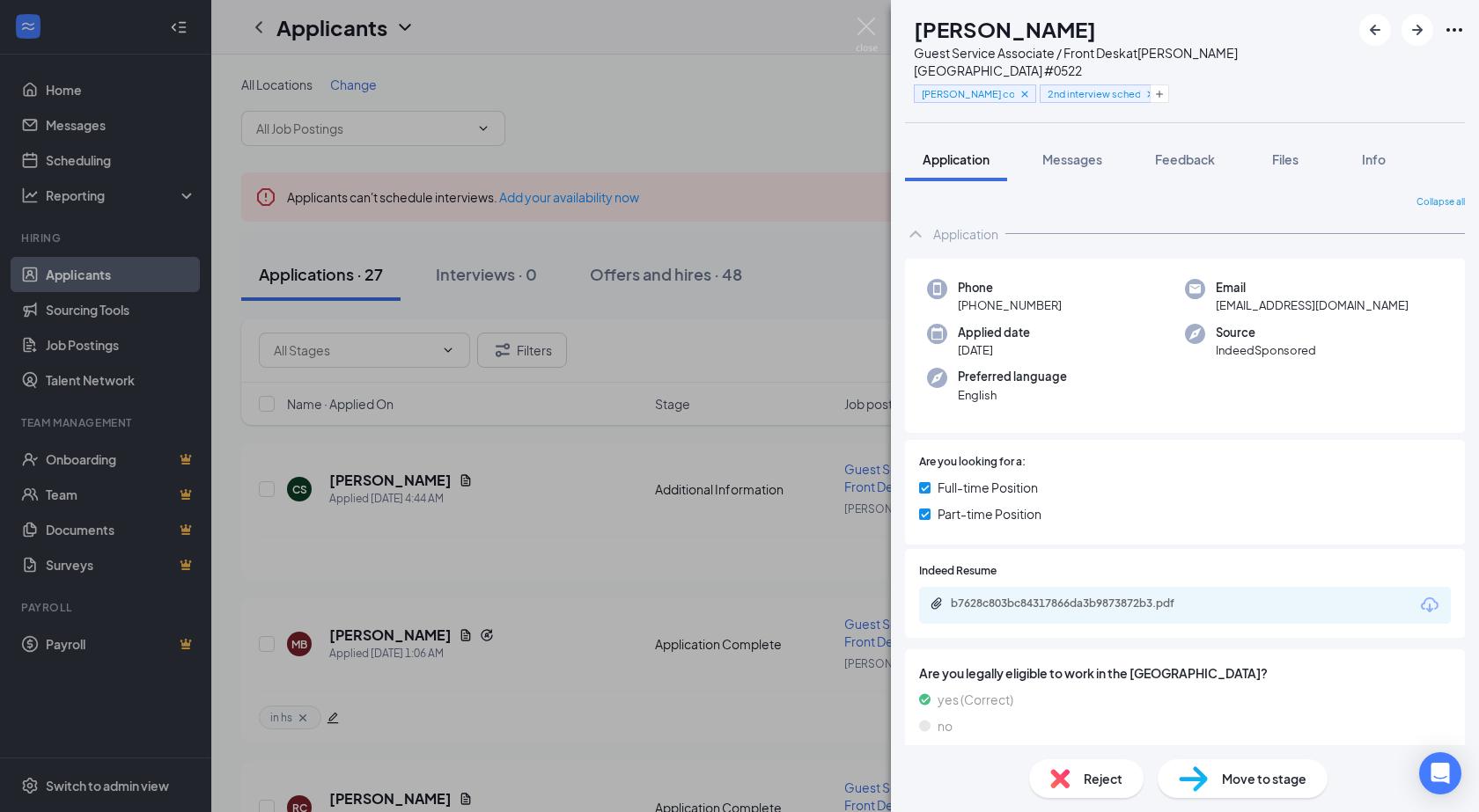
click at [853, 17] on div "AL Allie Lakso Guest Service Associate / Front Desk at Vadnais Heights #0522 pa…" at bounding box center [739, 406] width 1479 height 812
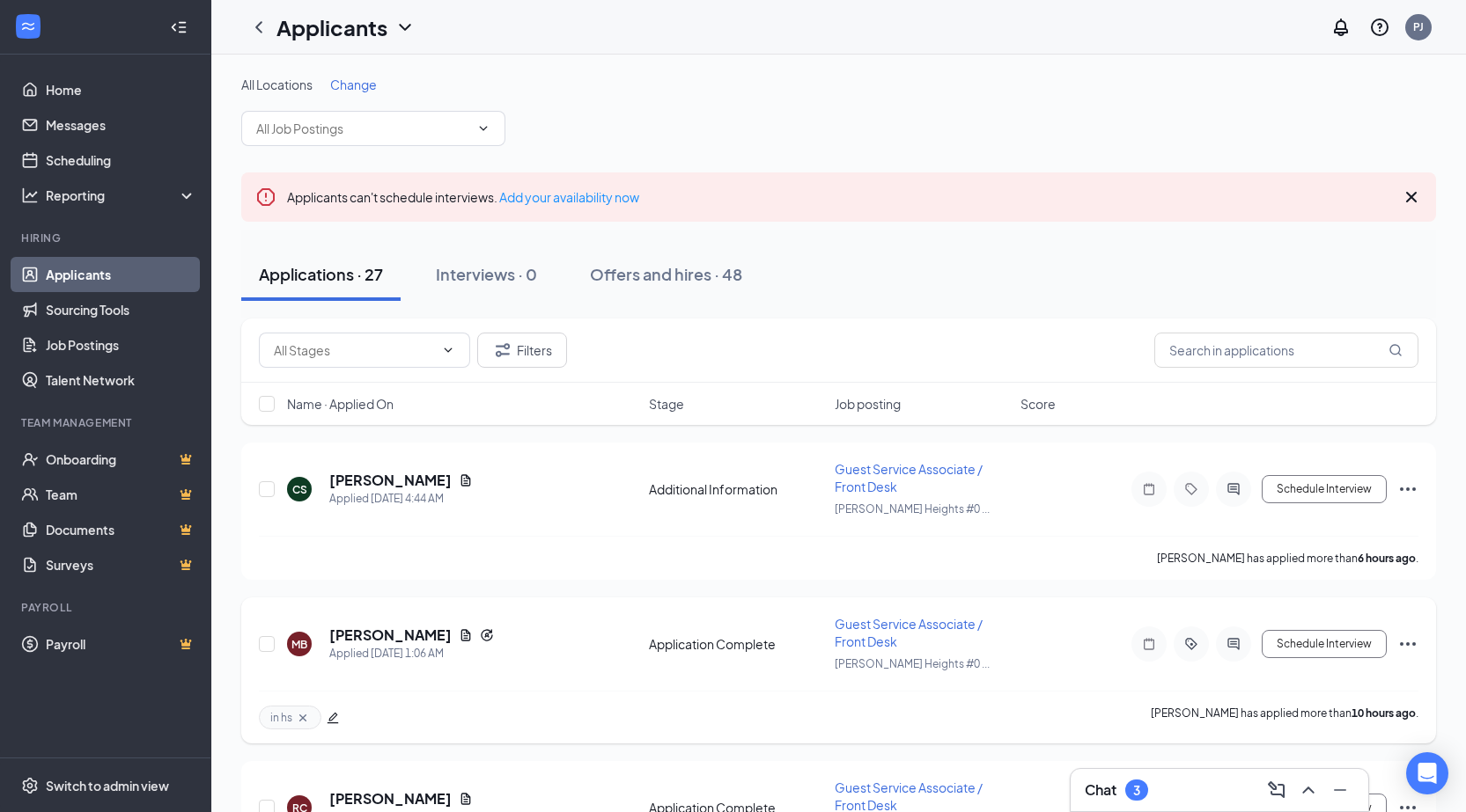
drag, startPoint x: 1147, startPoint y: 784, endPoint x: 1037, endPoint y: 665, distance: 162.1
click at [1148, 784] on div "3" at bounding box center [1136, 790] width 23 height 21
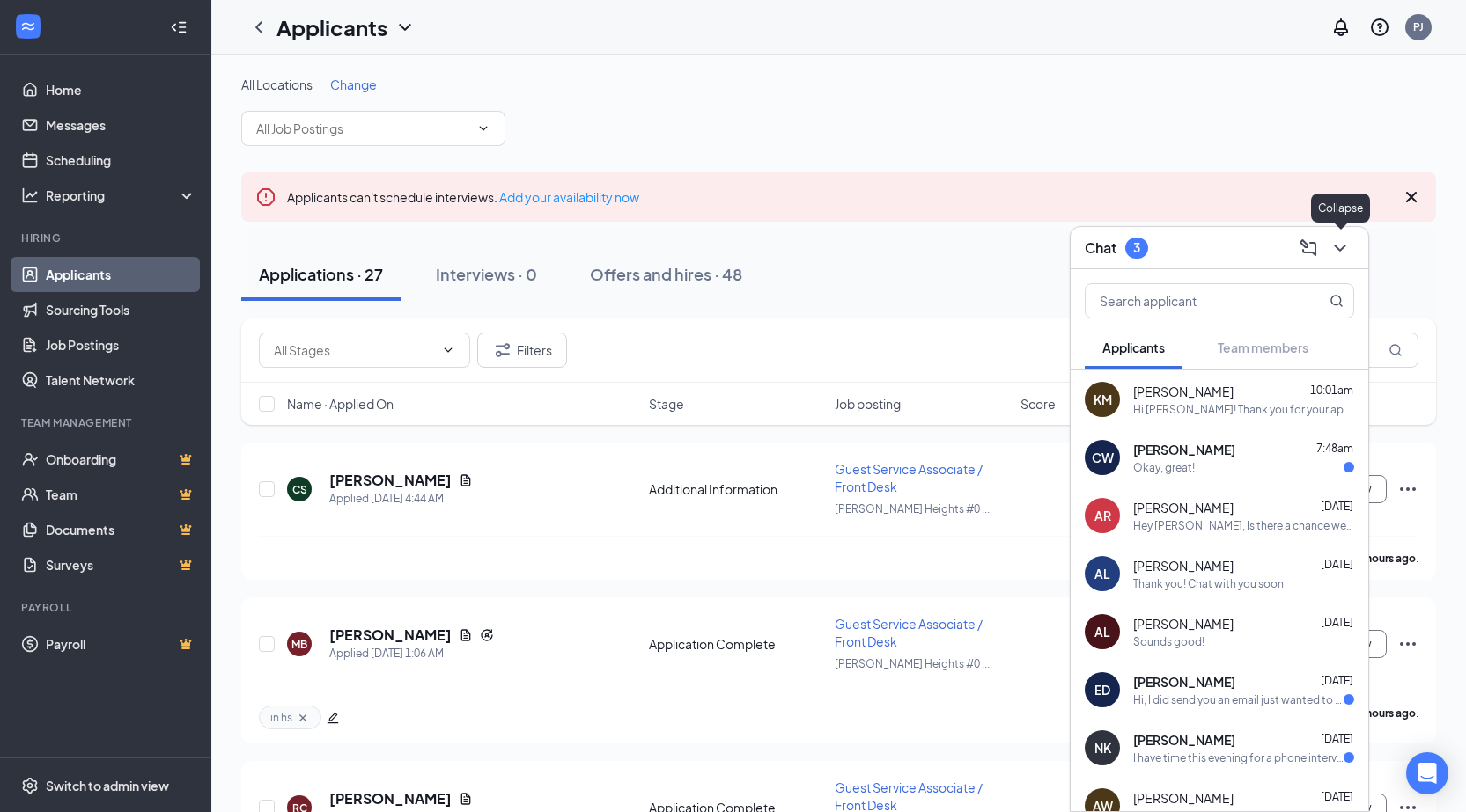
click at [1330, 242] on icon "ChevronDown" at bounding box center [1340, 248] width 21 height 21
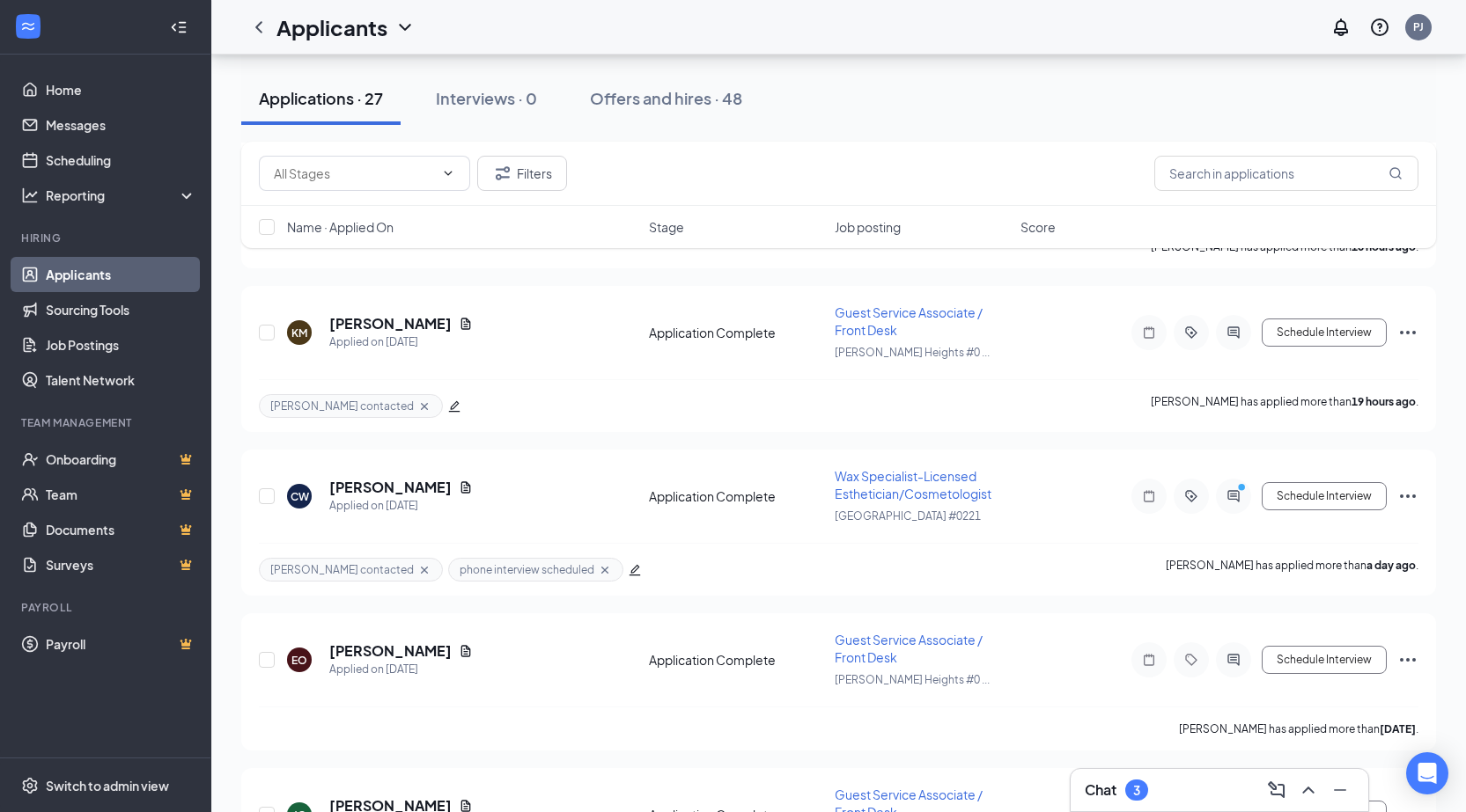
scroll to position [1232, 0]
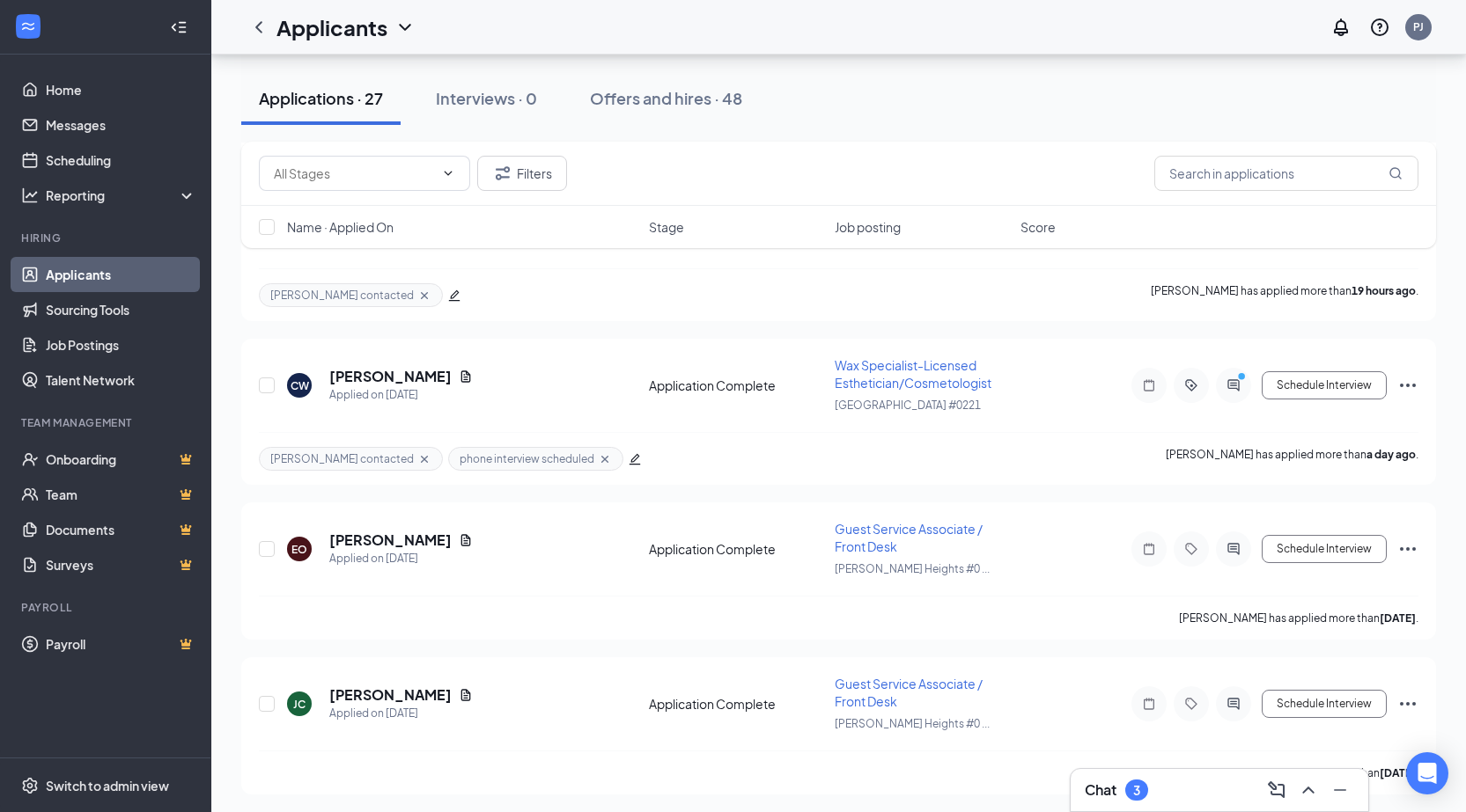
click at [1213, 782] on div "Chat 3" at bounding box center [1220, 790] width 270 height 28
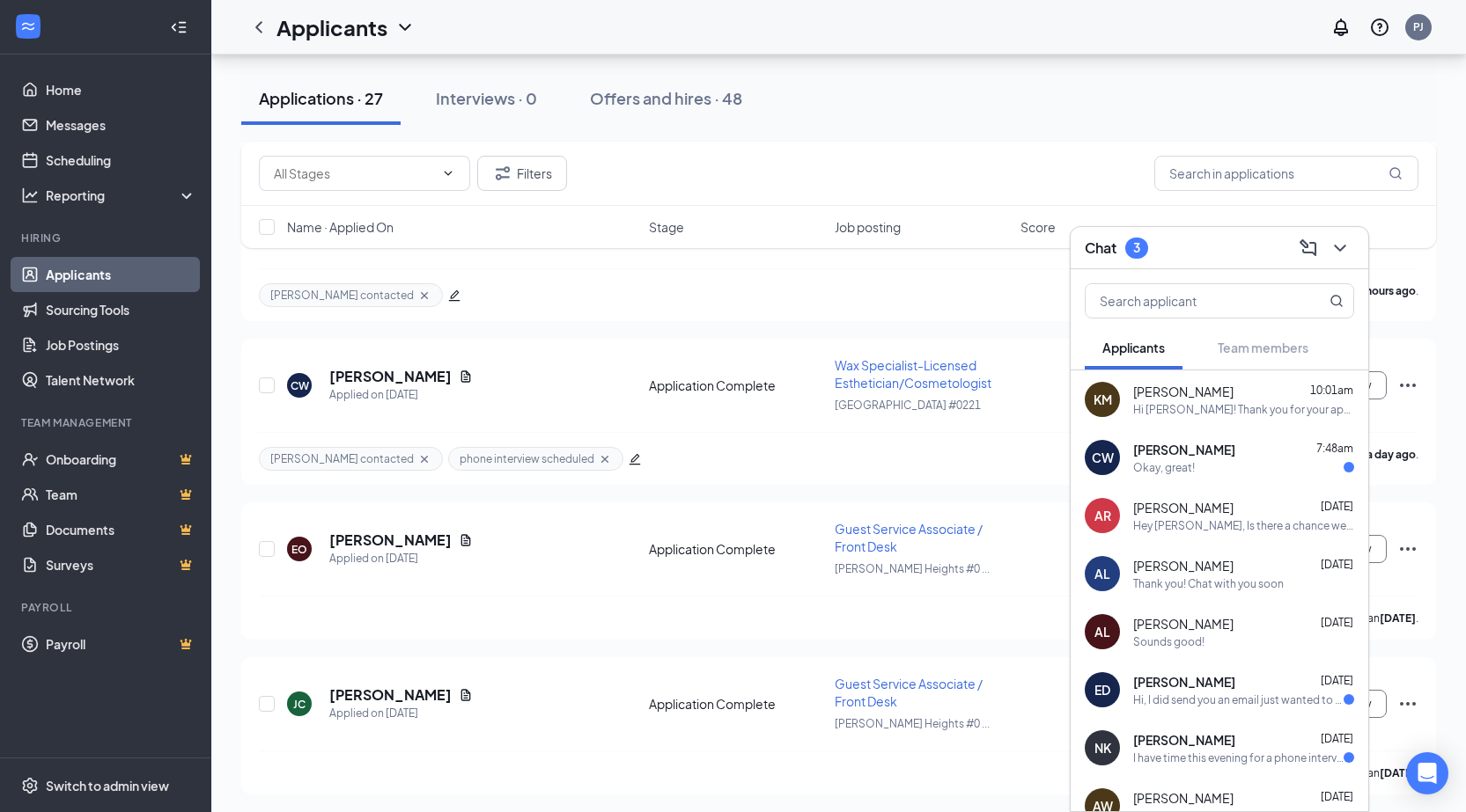
click at [1175, 626] on span "[PERSON_NAME]" at bounding box center [1183, 623] width 100 height 18
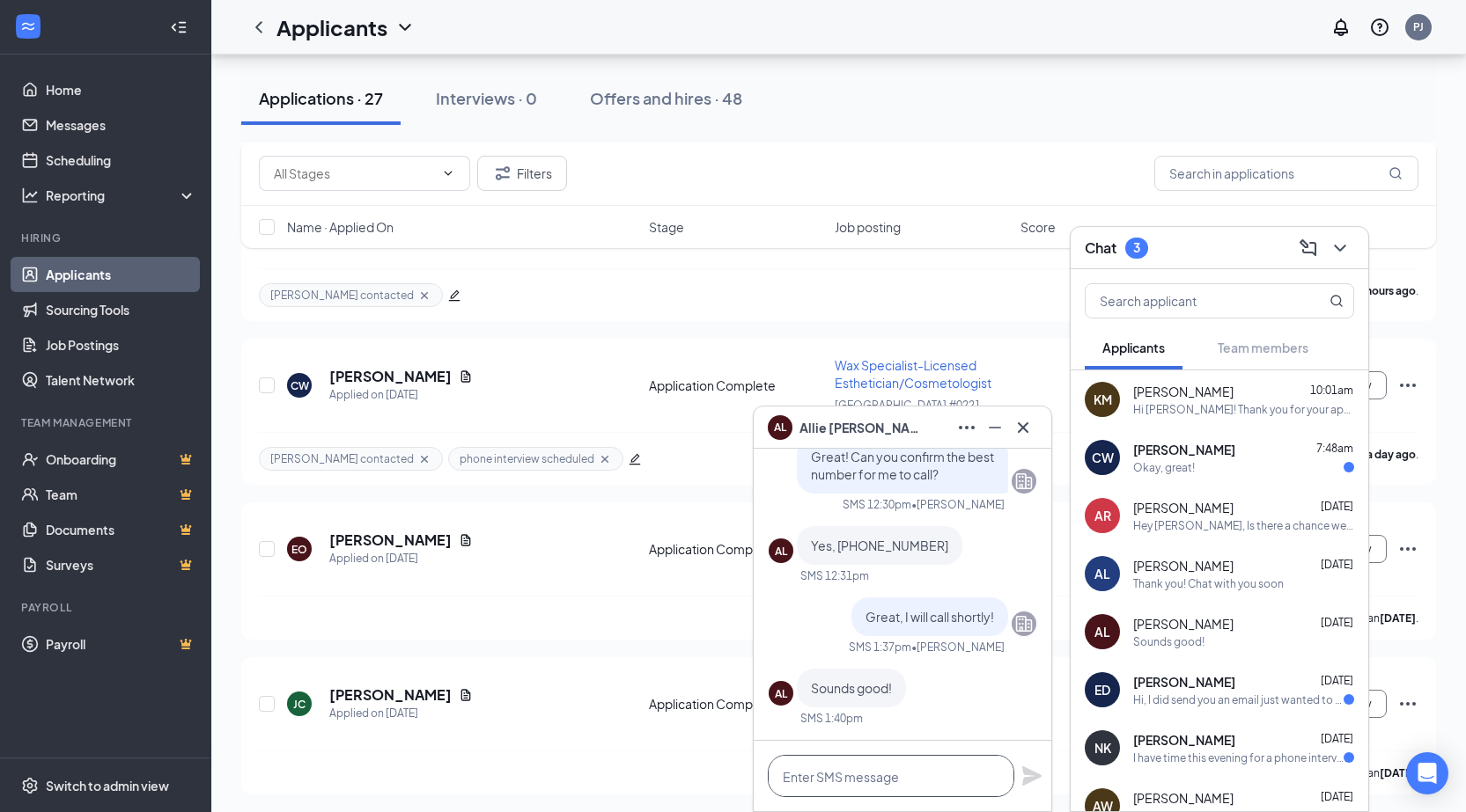
click at [825, 771] on textarea at bounding box center [891, 775] width 246 height 42
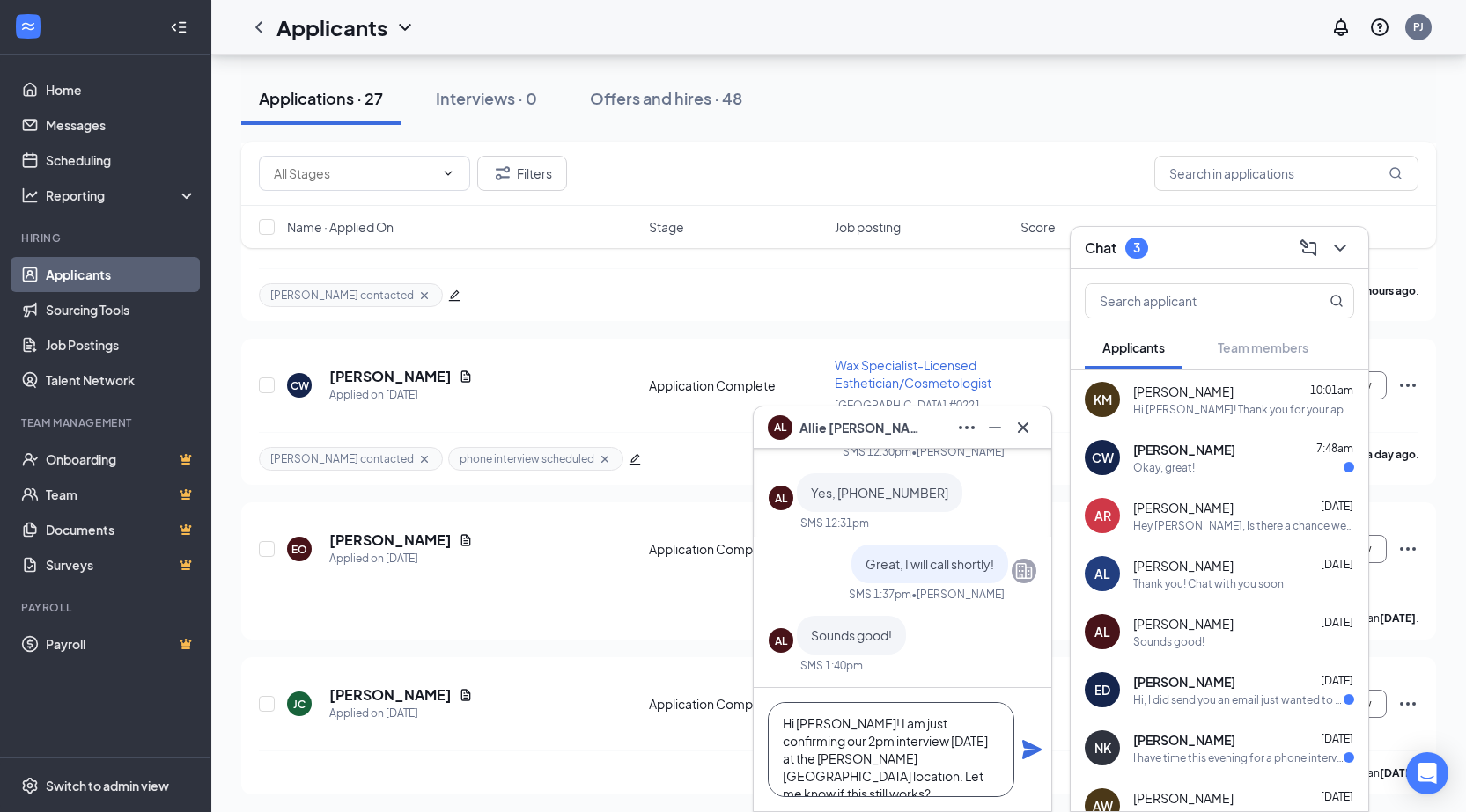
type textarea "Hi Allie! I am just confirming our 2pm interview today at the Vadnais Heights l…"
click at [1031, 748] on icon "Plane" at bounding box center [1031, 749] width 20 height 20
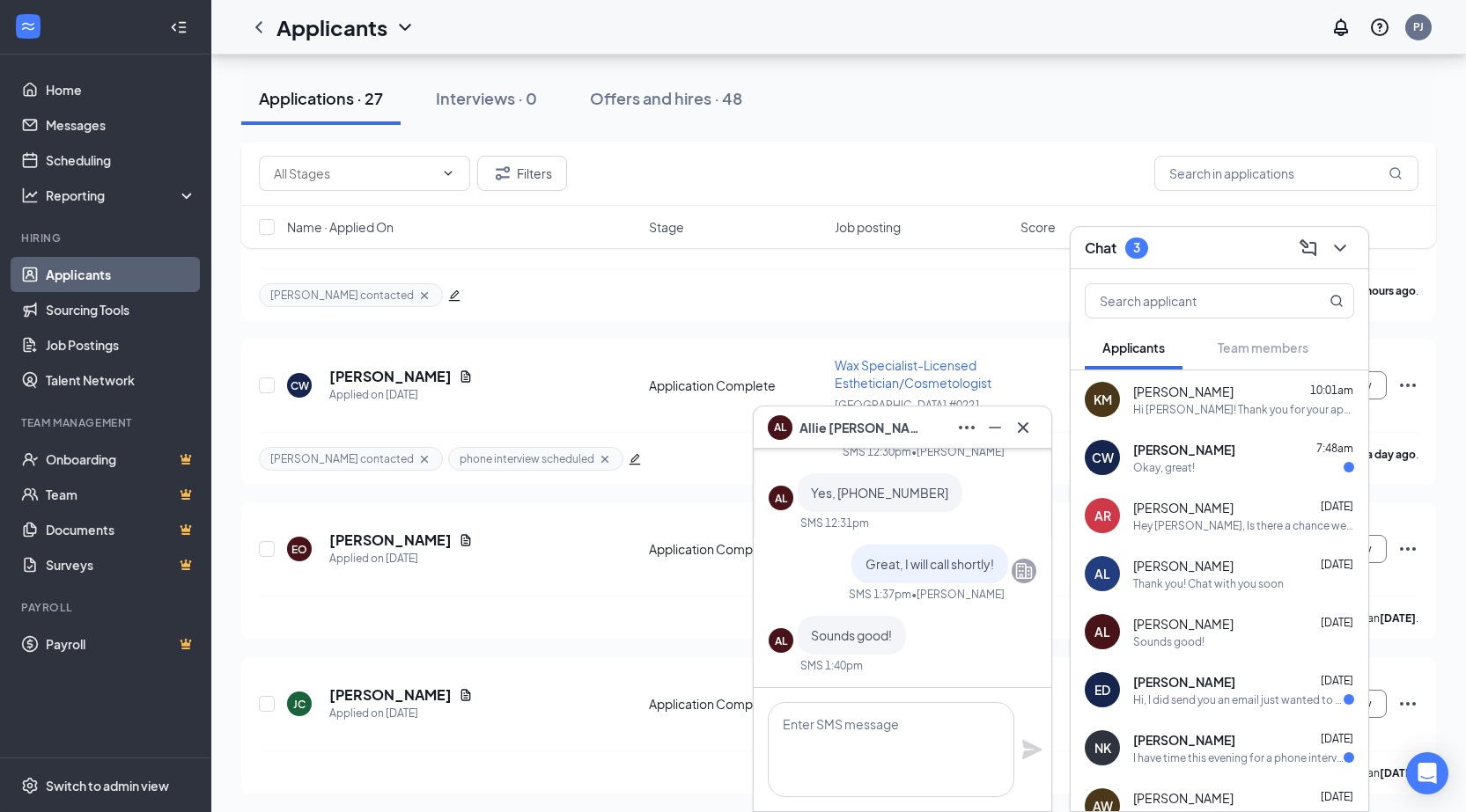
scroll to position [0, 0]
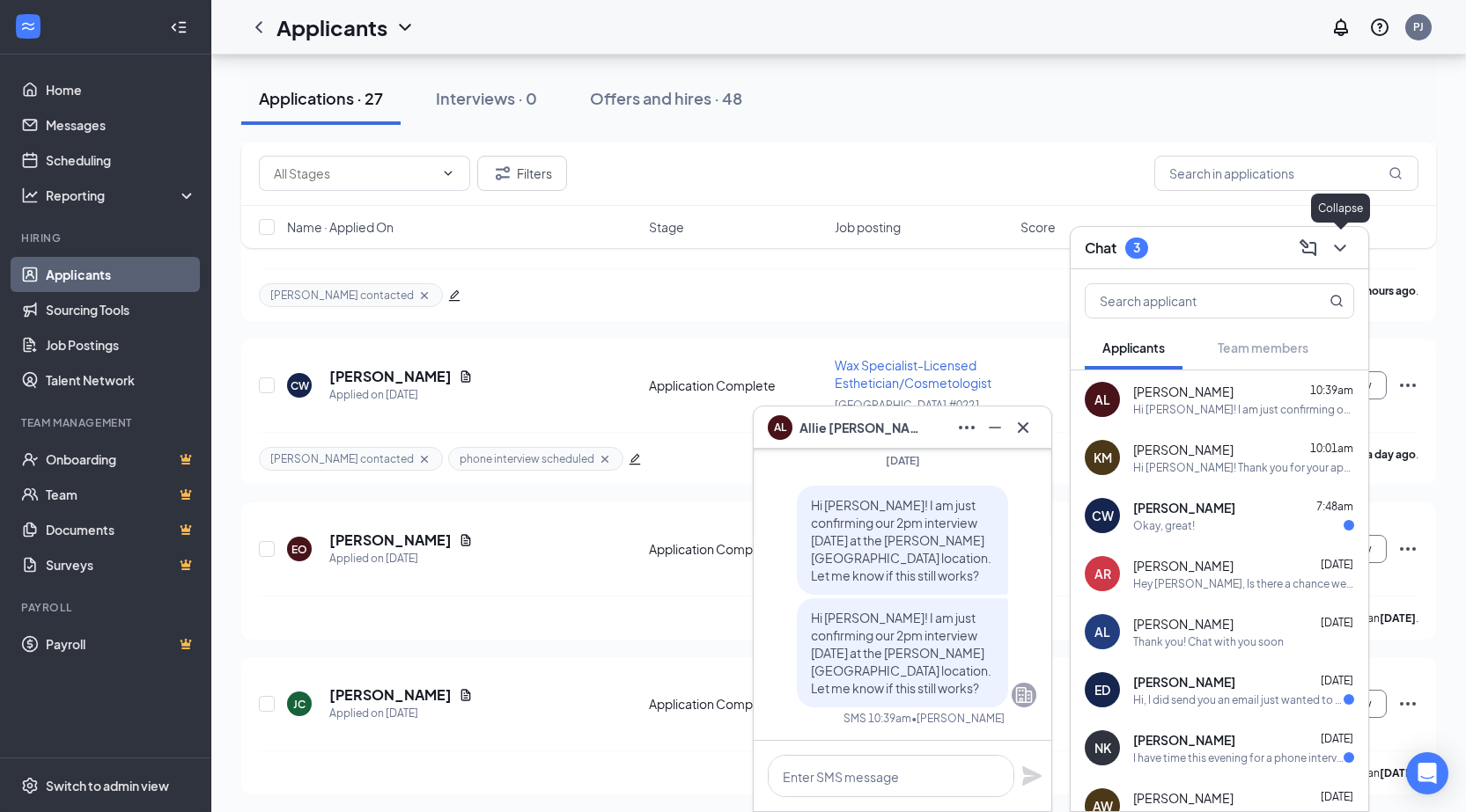
click at [1350, 247] on icon "ChevronDown" at bounding box center [1340, 248] width 21 height 21
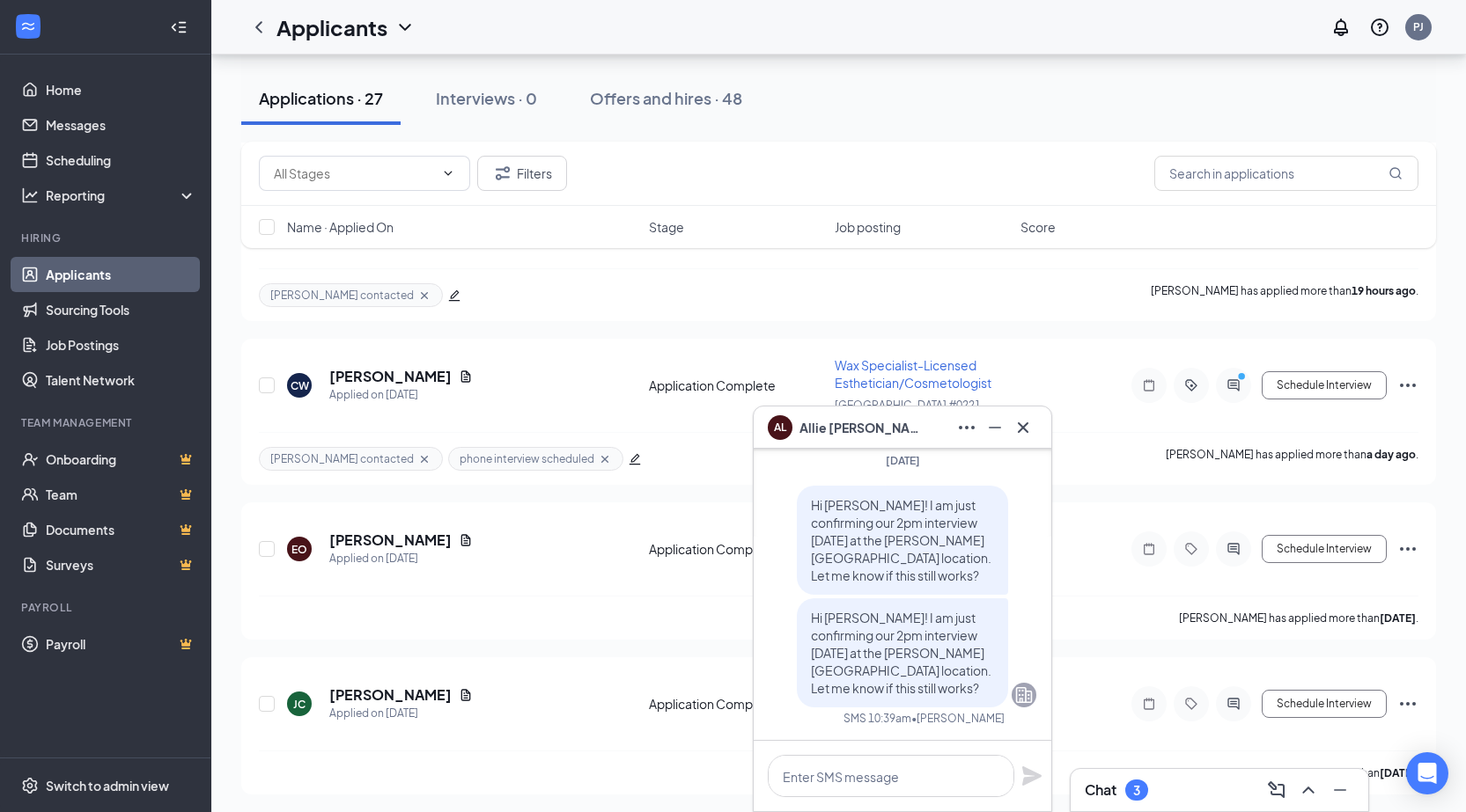
click at [1023, 433] on icon "Cross" at bounding box center [1023, 427] width 21 height 21
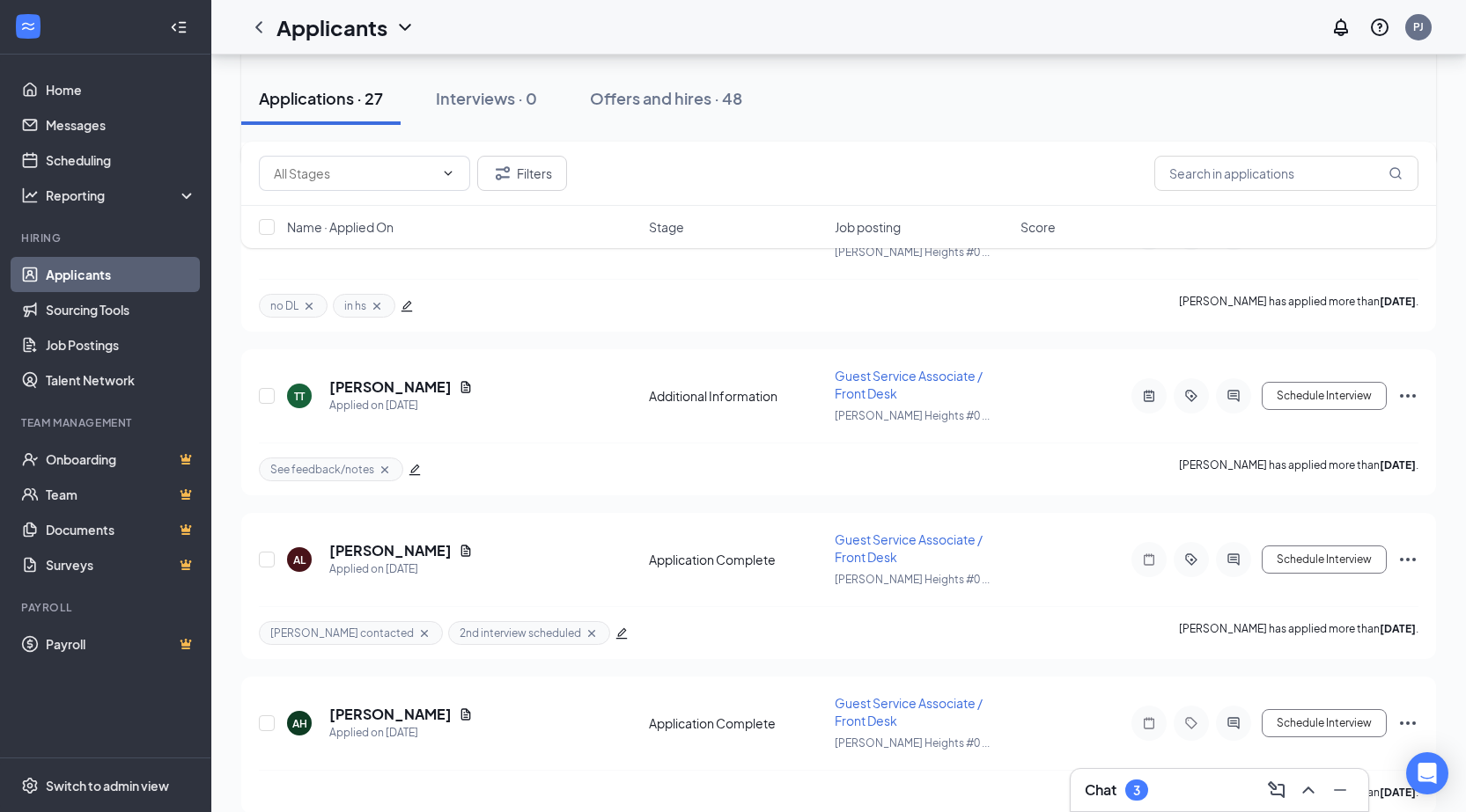
scroll to position [2023, 0]
click at [1103, 782] on h3 "Chat" at bounding box center [1101, 790] width 32 height 20
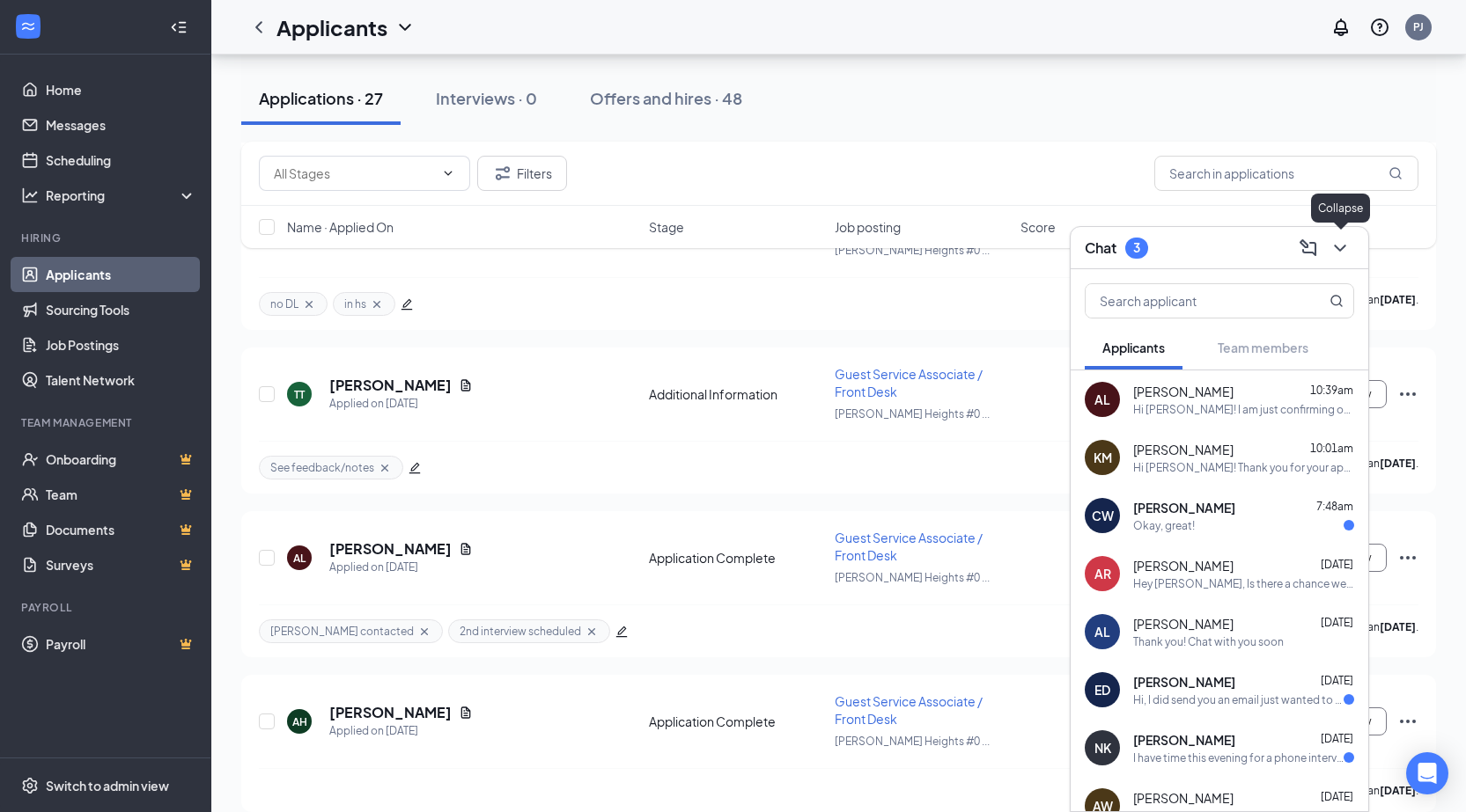
click at [1336, 254] on icon "ChevronDown" at bounding box center [1340, 248] width 21 height 21
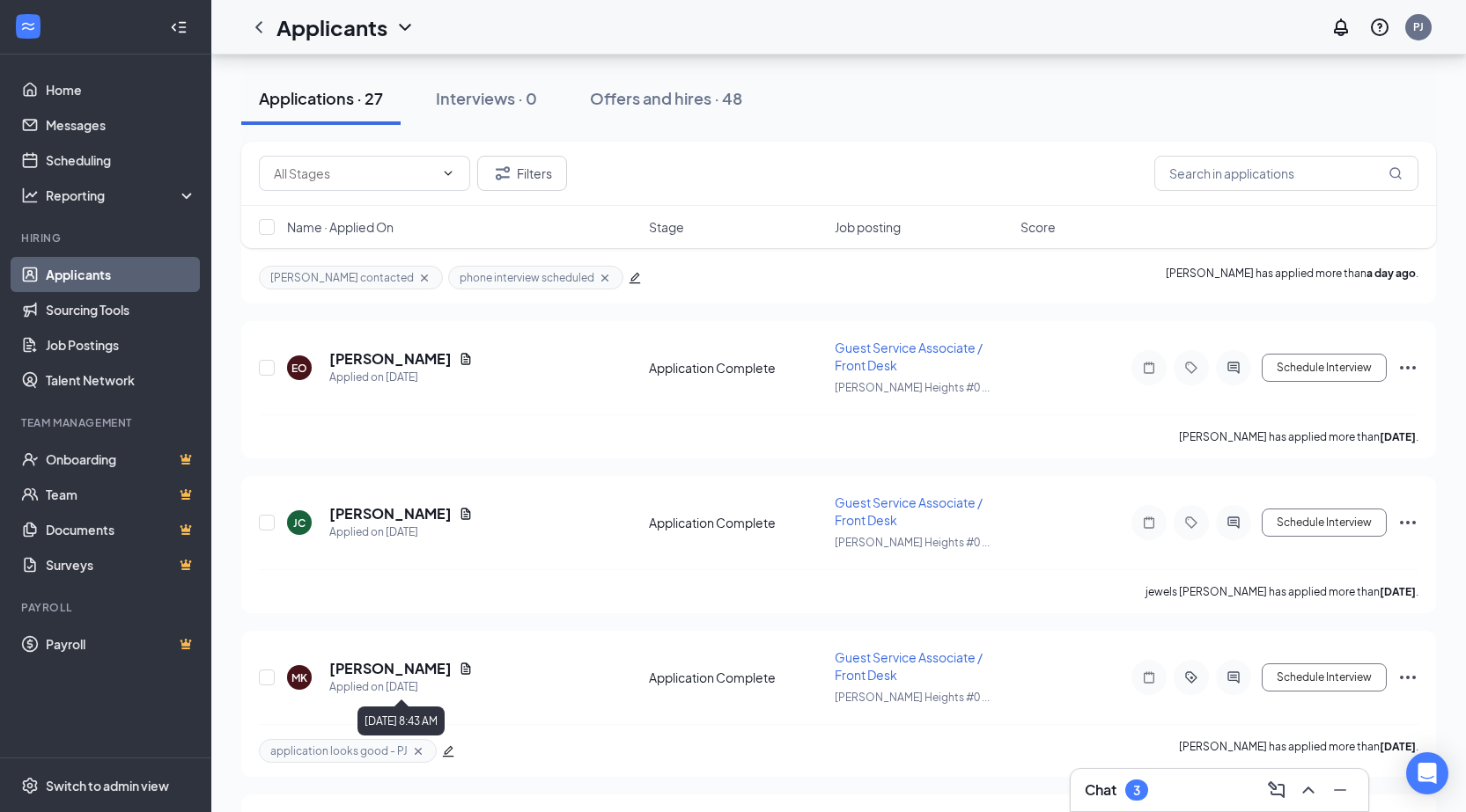
scroll to position [1408, 0]
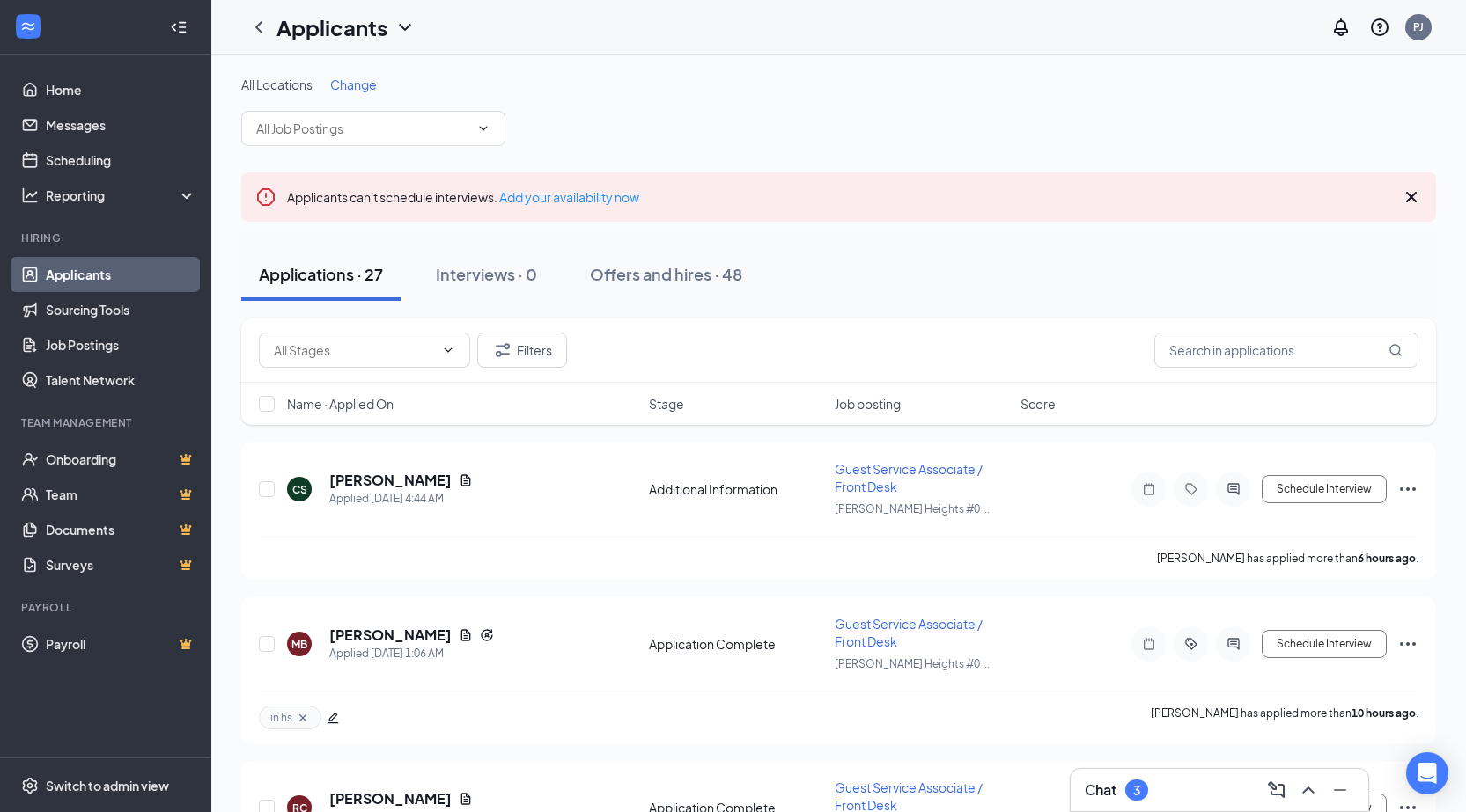
click at [1183, 791] on div "Chat 3" at bounding box center [1220, 790] width 270 height 28
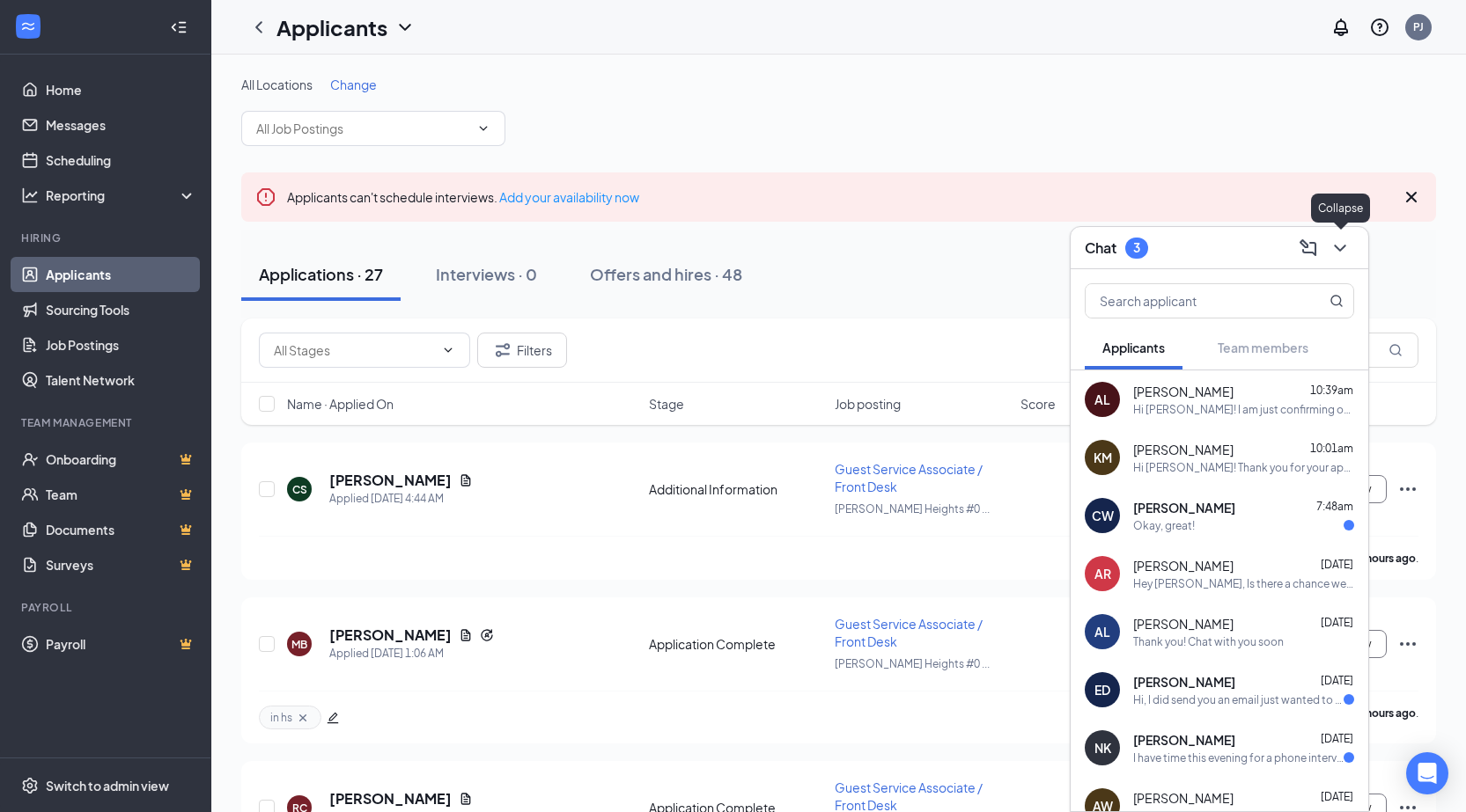
click at [1330, 247] on icon "ChevronDown" at bounding box center [1340, 248] width 21 height 21
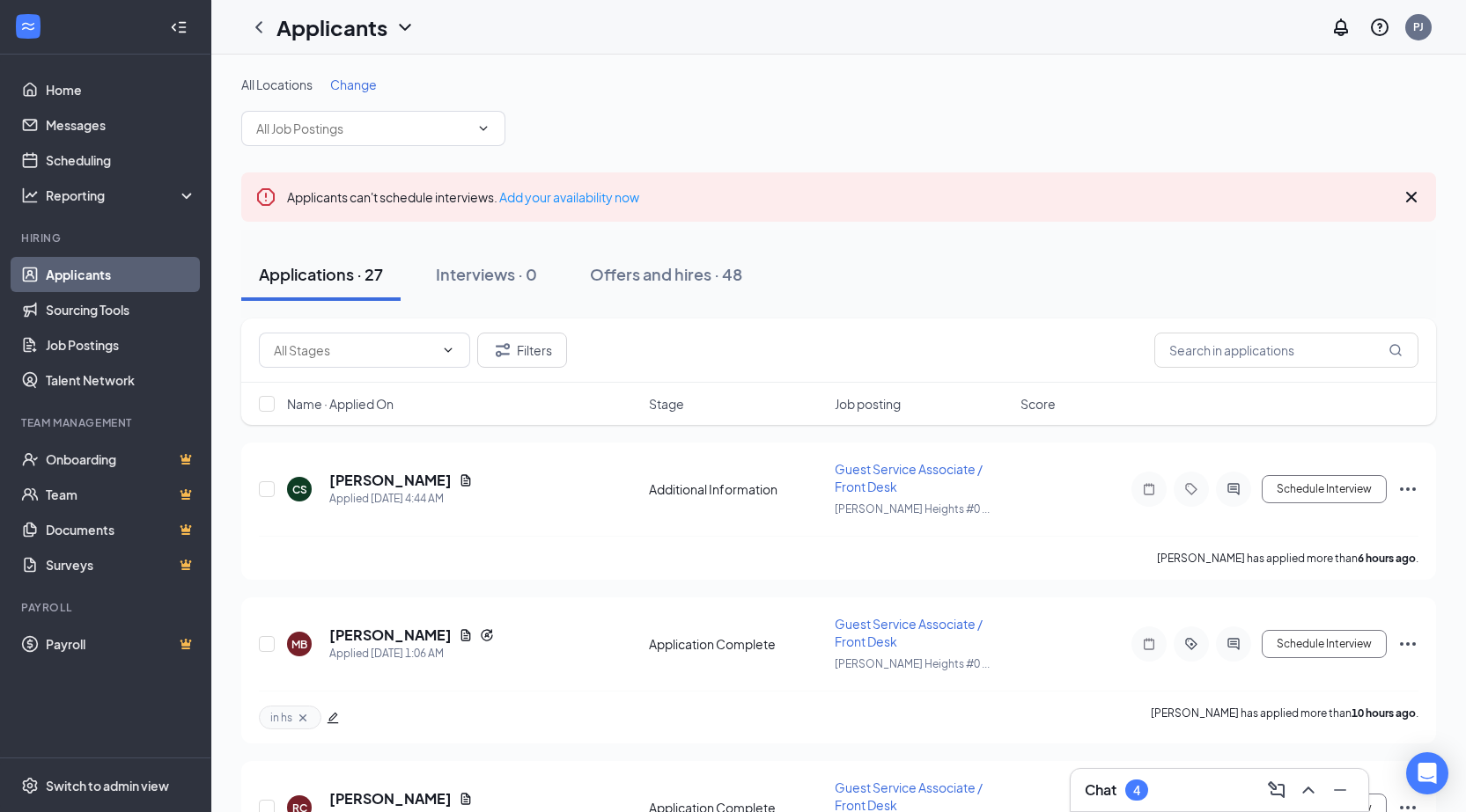
click at [1153, 787] on div "Chat 4" at bounding box center [1220, 790] width 270 height 28
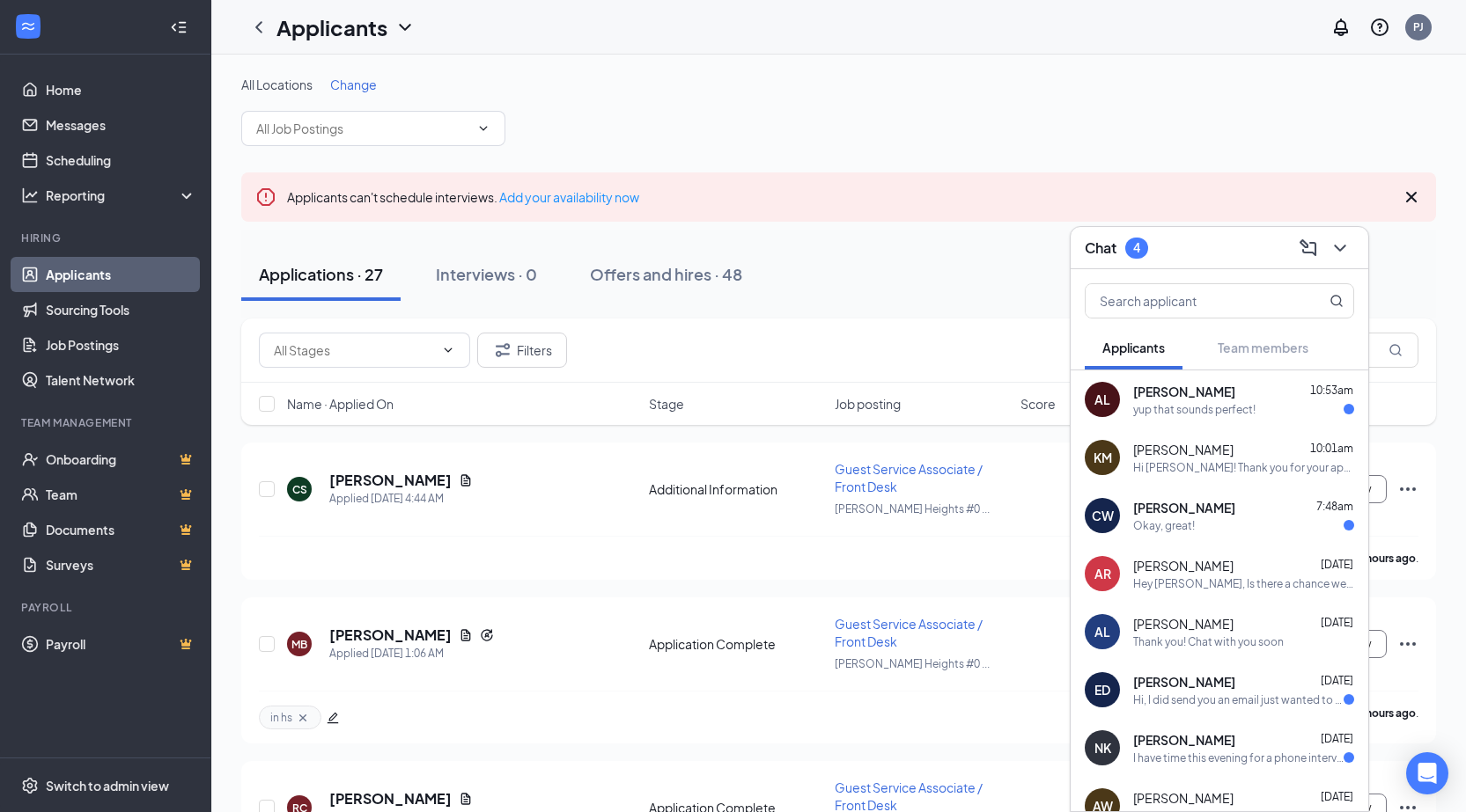
click at [1234, 391] on div "Allie Lakso 10:53am" at bounding box center [1244, 391] width 221 height 18
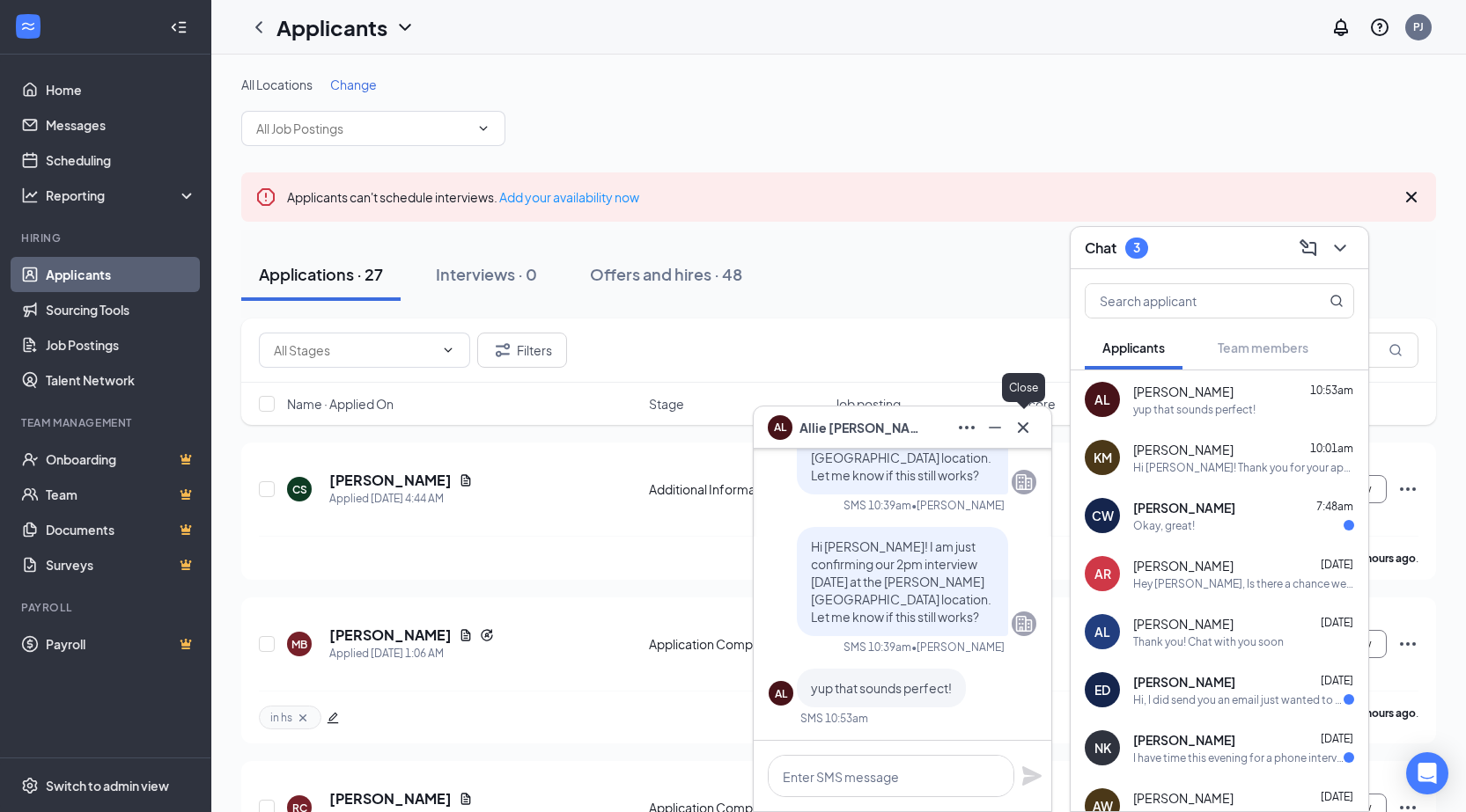
click at [1022, 426] on icon "Cross" at bounding box center [1023, 426] width 10 height 10
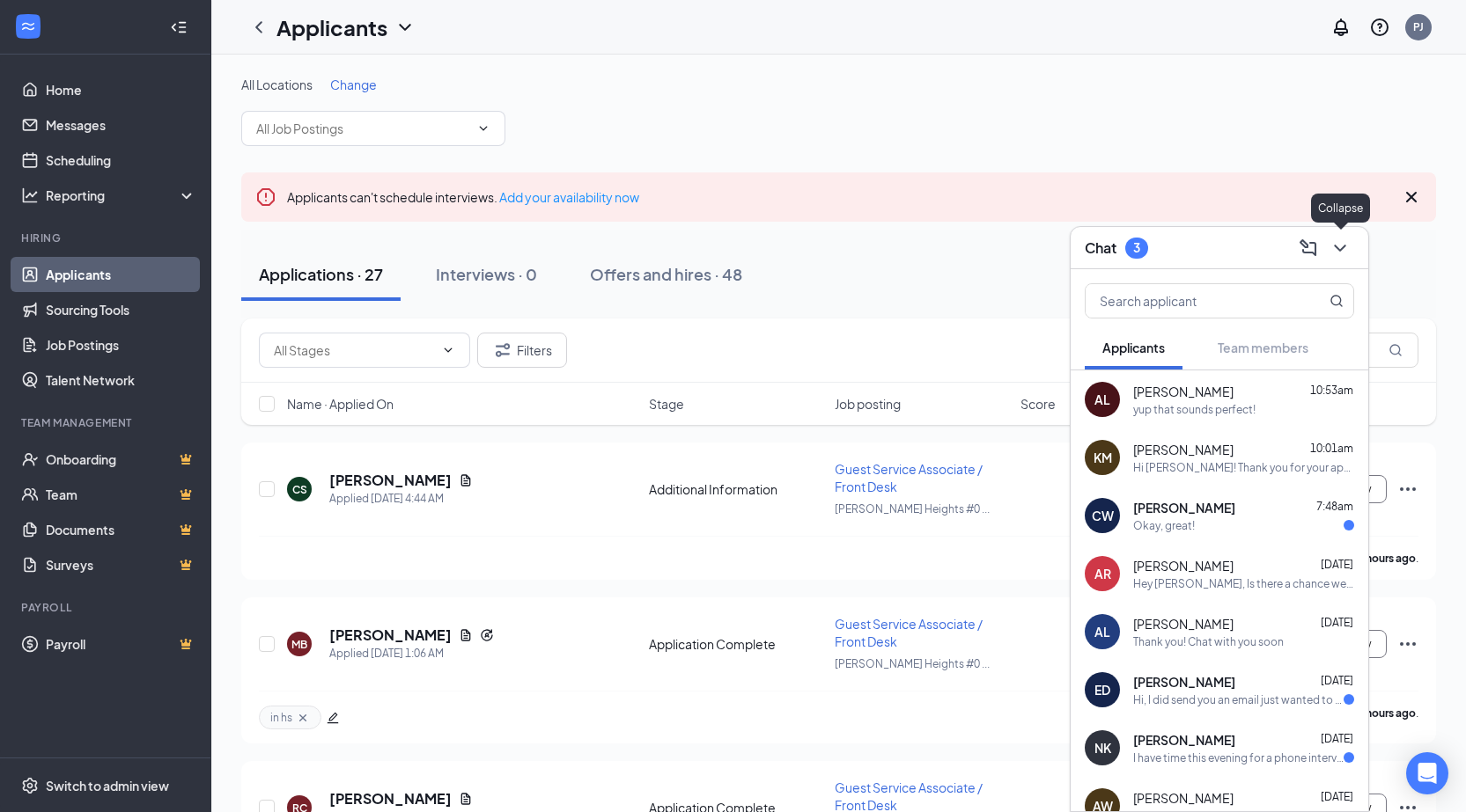
click at [1337, 247] on icon "ChevronDown" at bounding box center [1340, 248] width 11 height 7
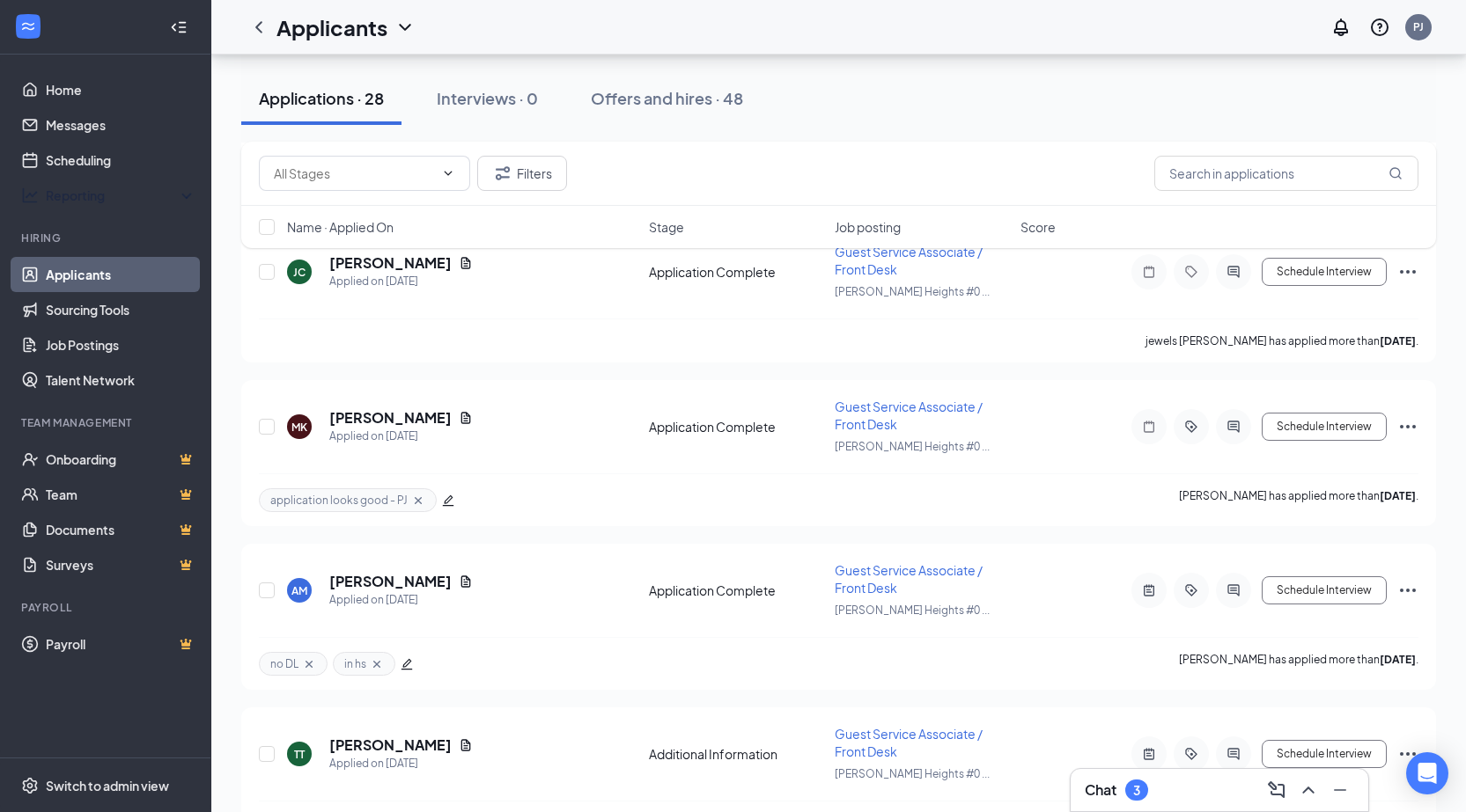
scroll to position [1671, 0]
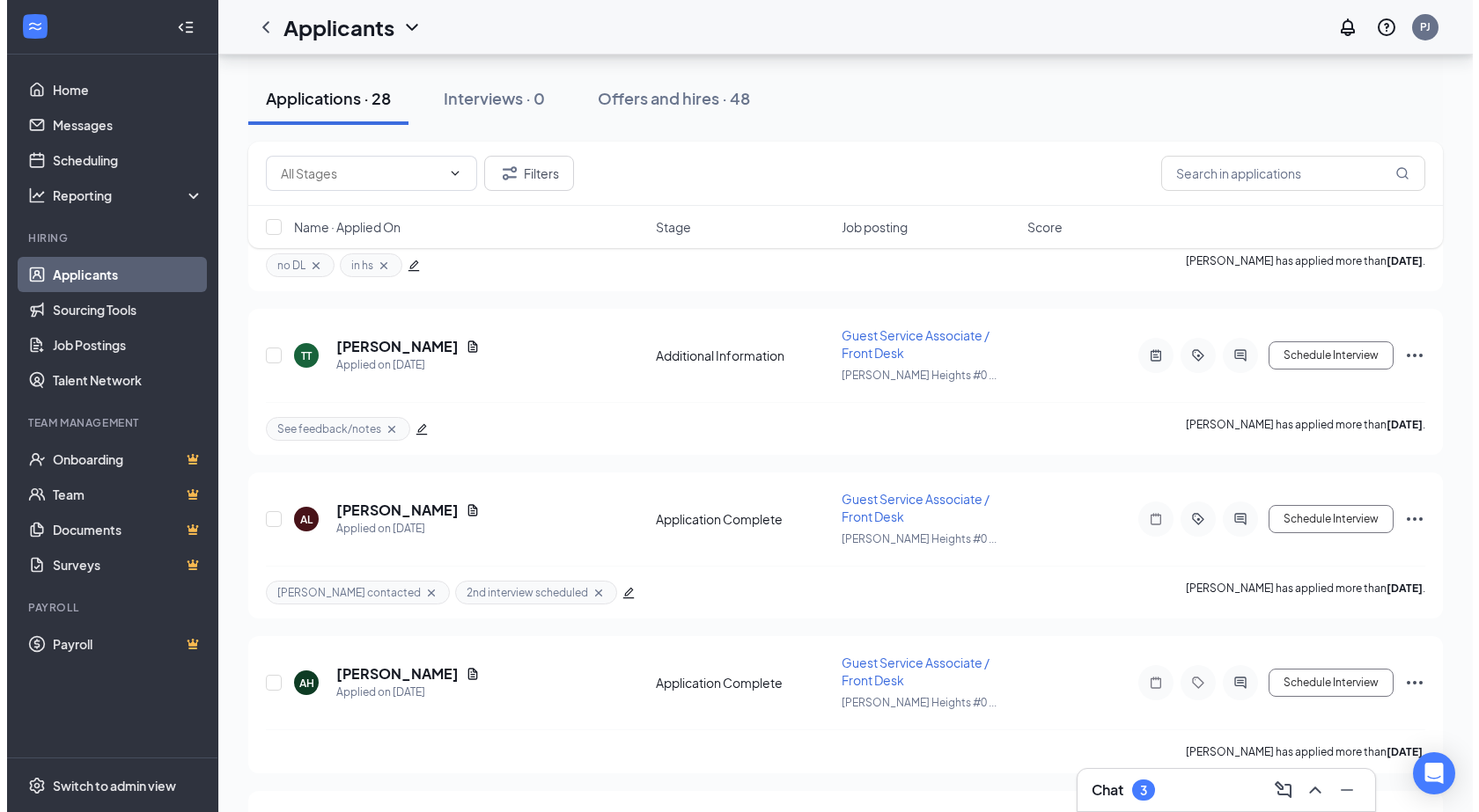
scroll to position [2287, 0]
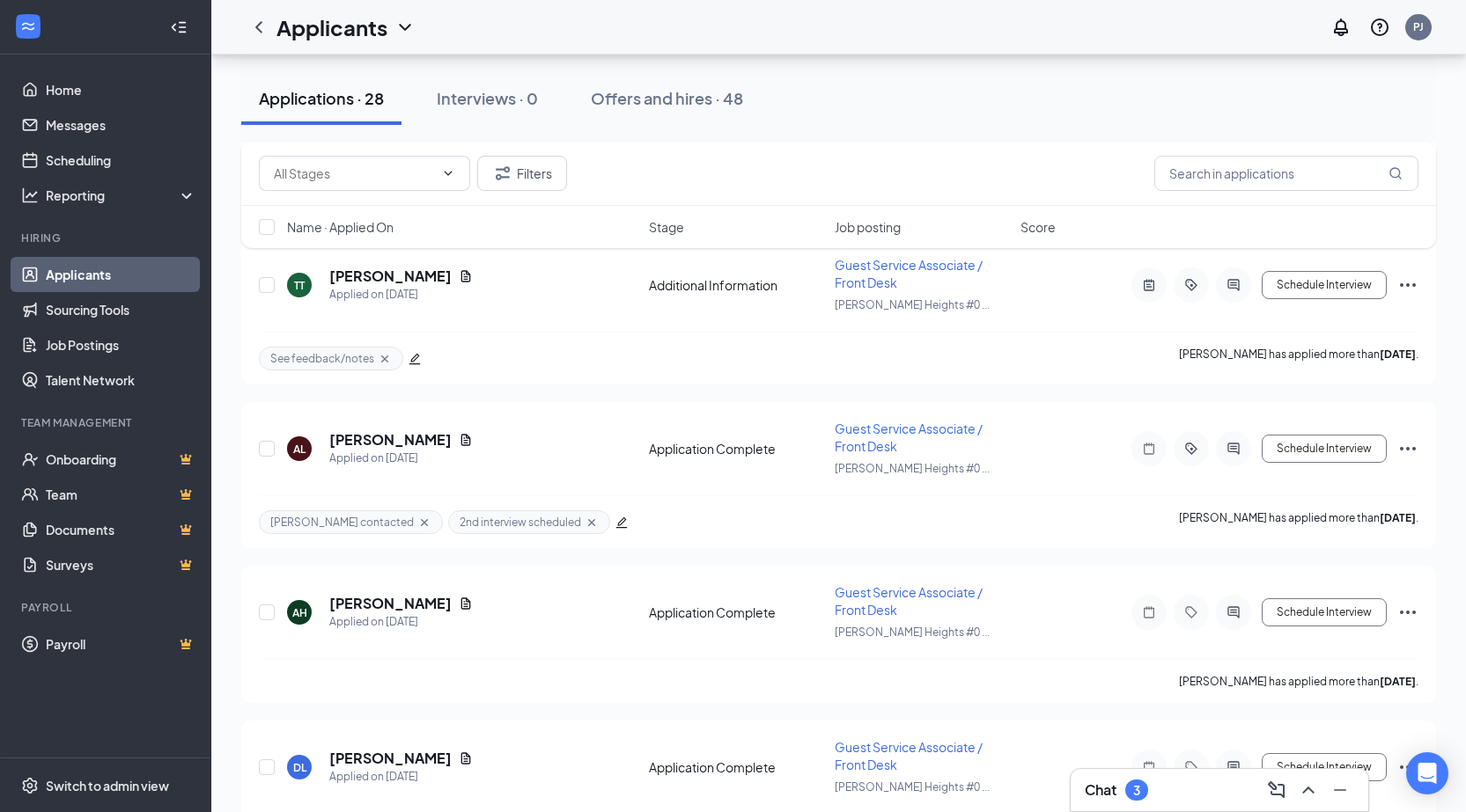
drag, startPoint x: 1115, startPoint y: 792, endPoint x: 1101, endPoint y: 761, distance: 34.0
click at [1116, 792] on h3 "Chat" at bounding box center [1101, 790] width 32 height 20
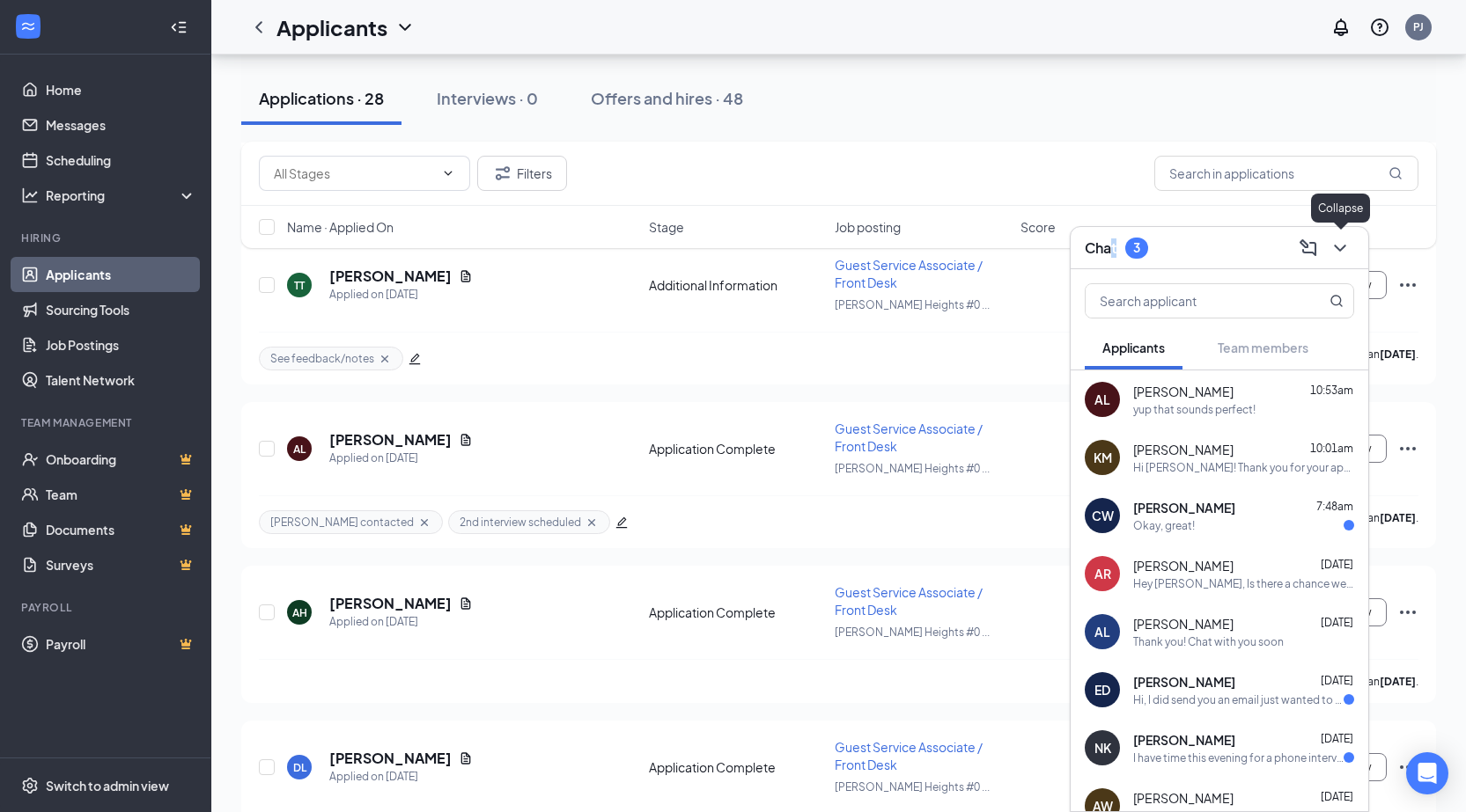
click at [1338, 248] on icon "ChevronDown" at bounding box center [1340, 248] width 11 height 7
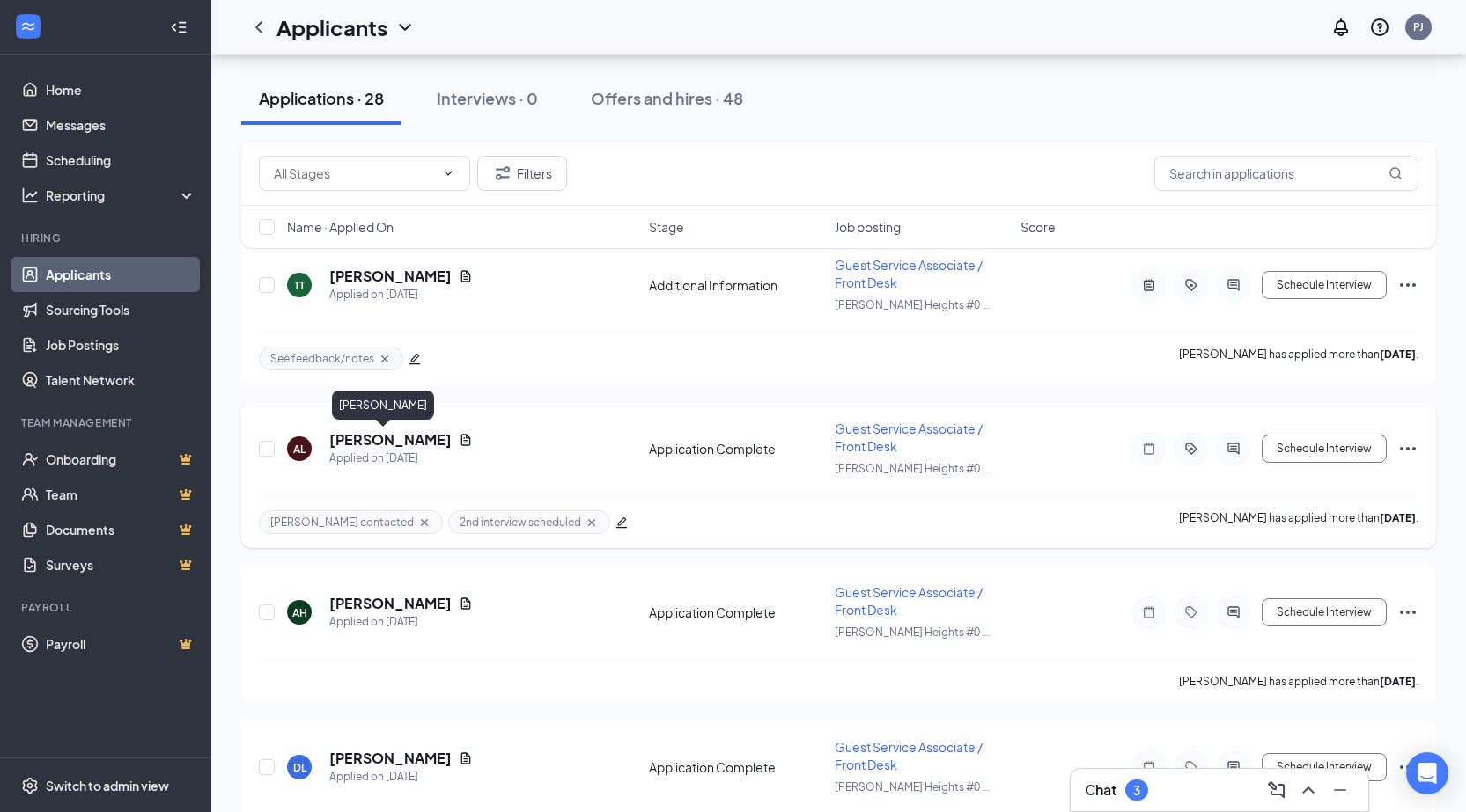
click at [336, 439] on h5 "[PERSON_NAME]" at bounding box center [390, 439] width 123 height 20
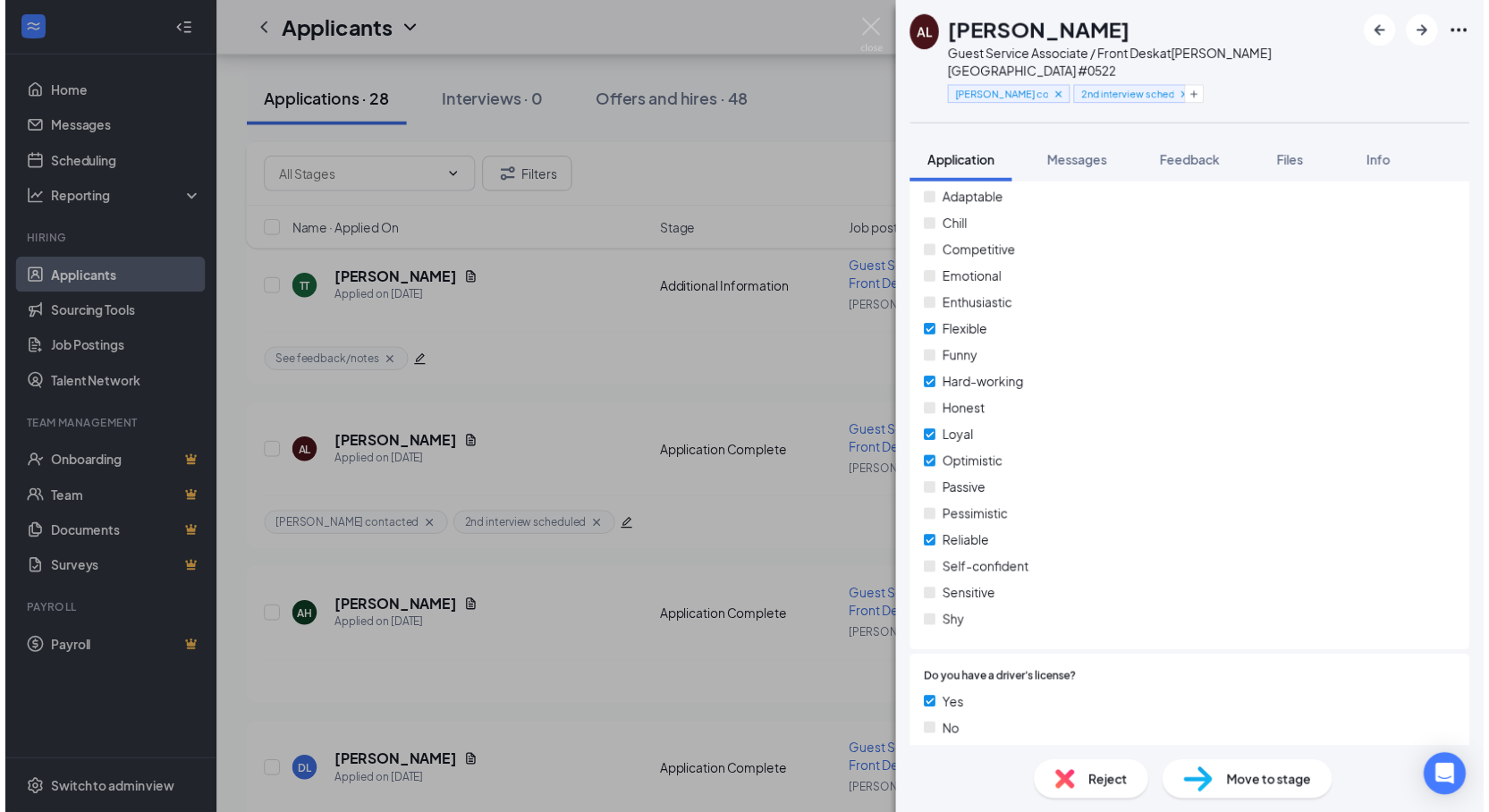
scroll to position [1381, 0]
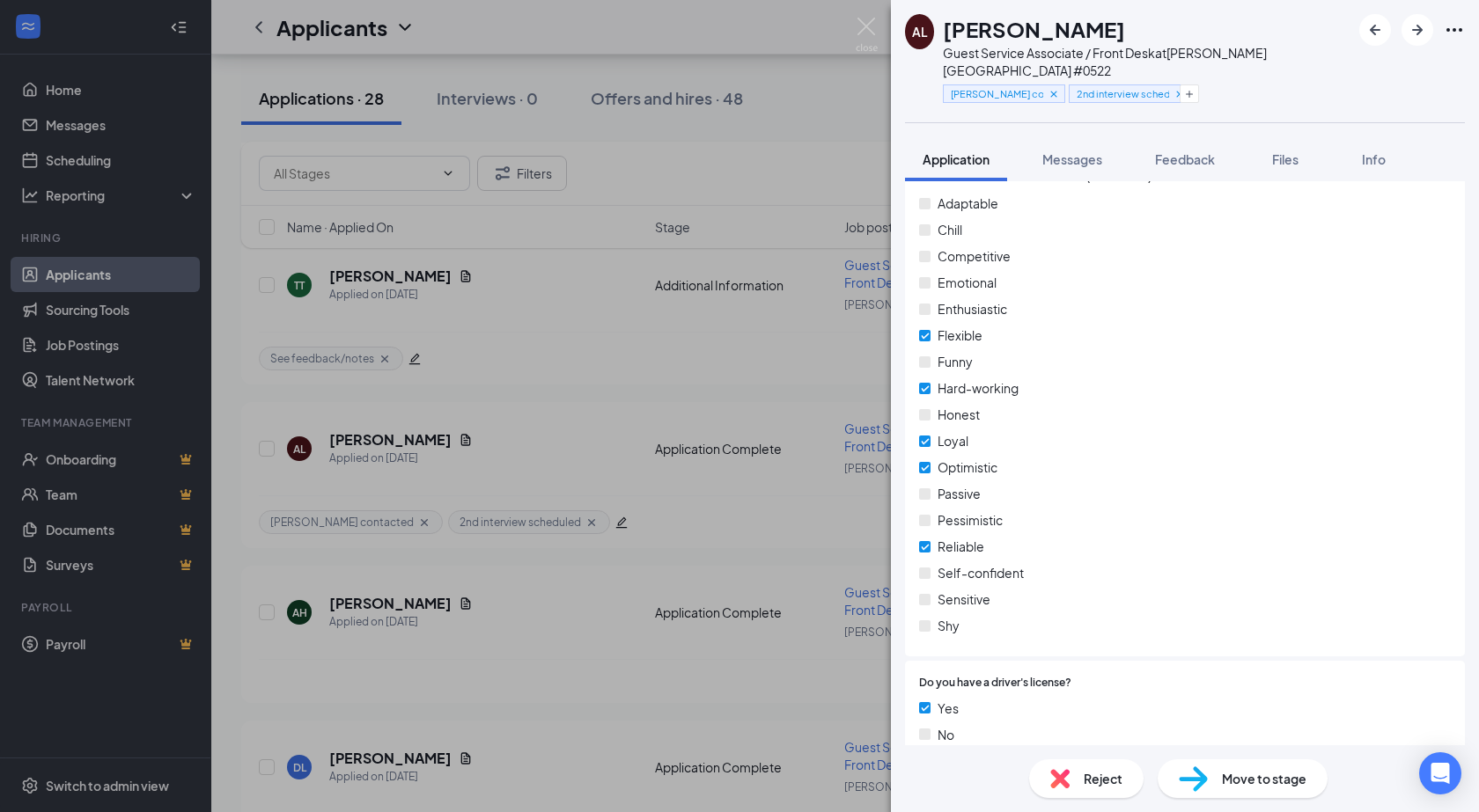
click at [869, 21] on img at bounding box center [866, 34] width 22 height 34
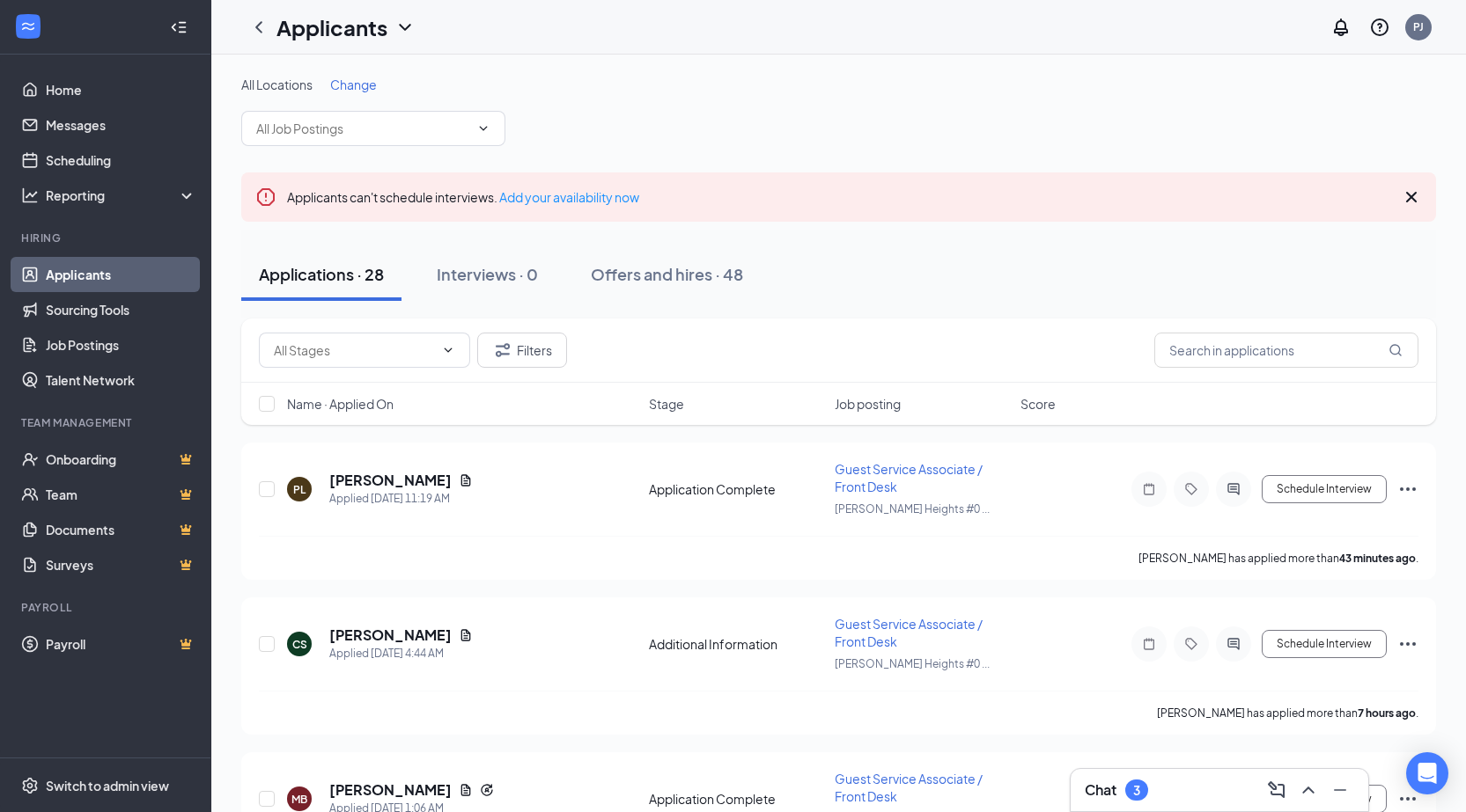
click at [1165, 791] on div "Chat 3" at bounding box center [1220, 790] width 270 height 28
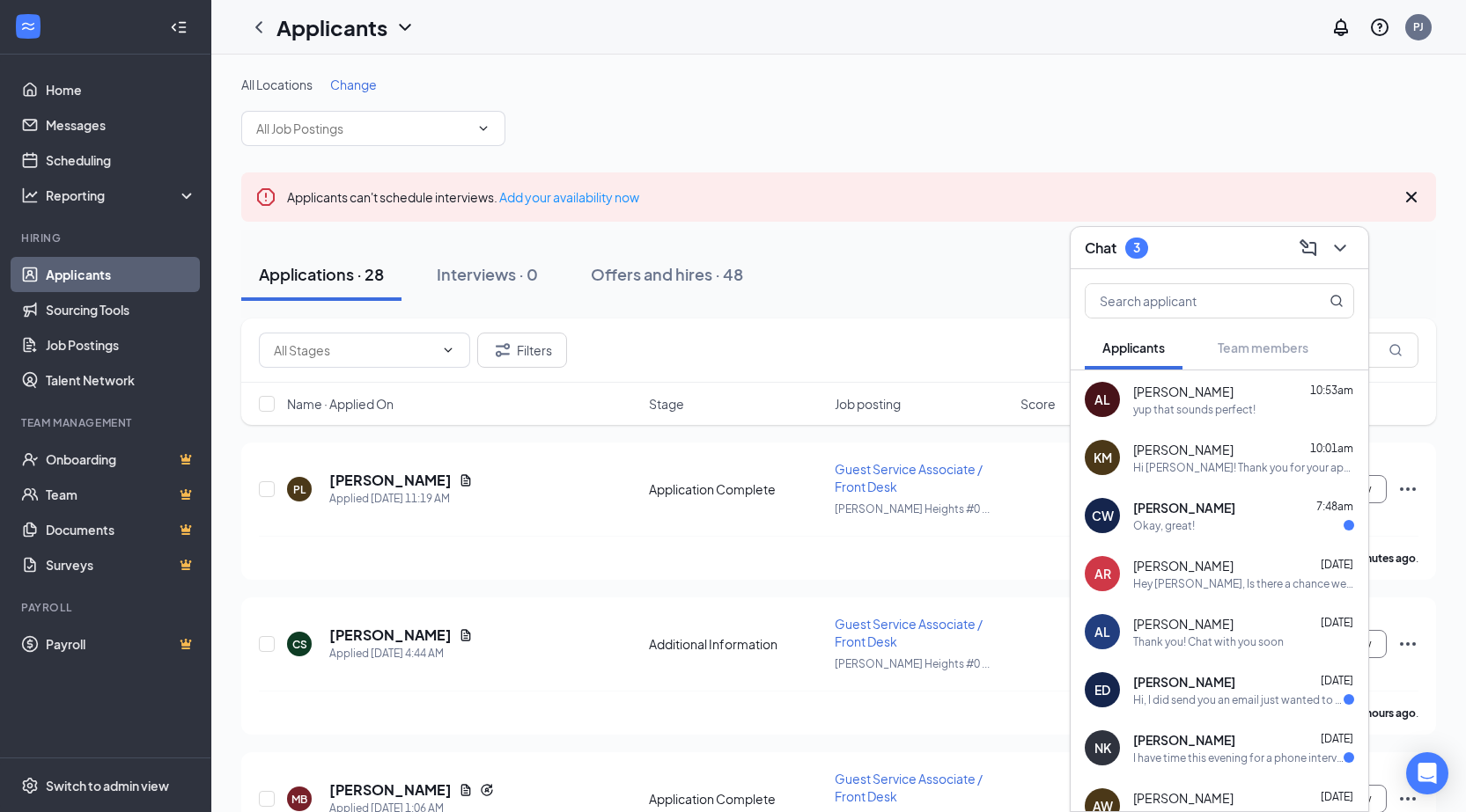
click at [1156, 647] on div "Thank you! Chat with you soon" at bounding box center [1208, 642] width 151 height 15
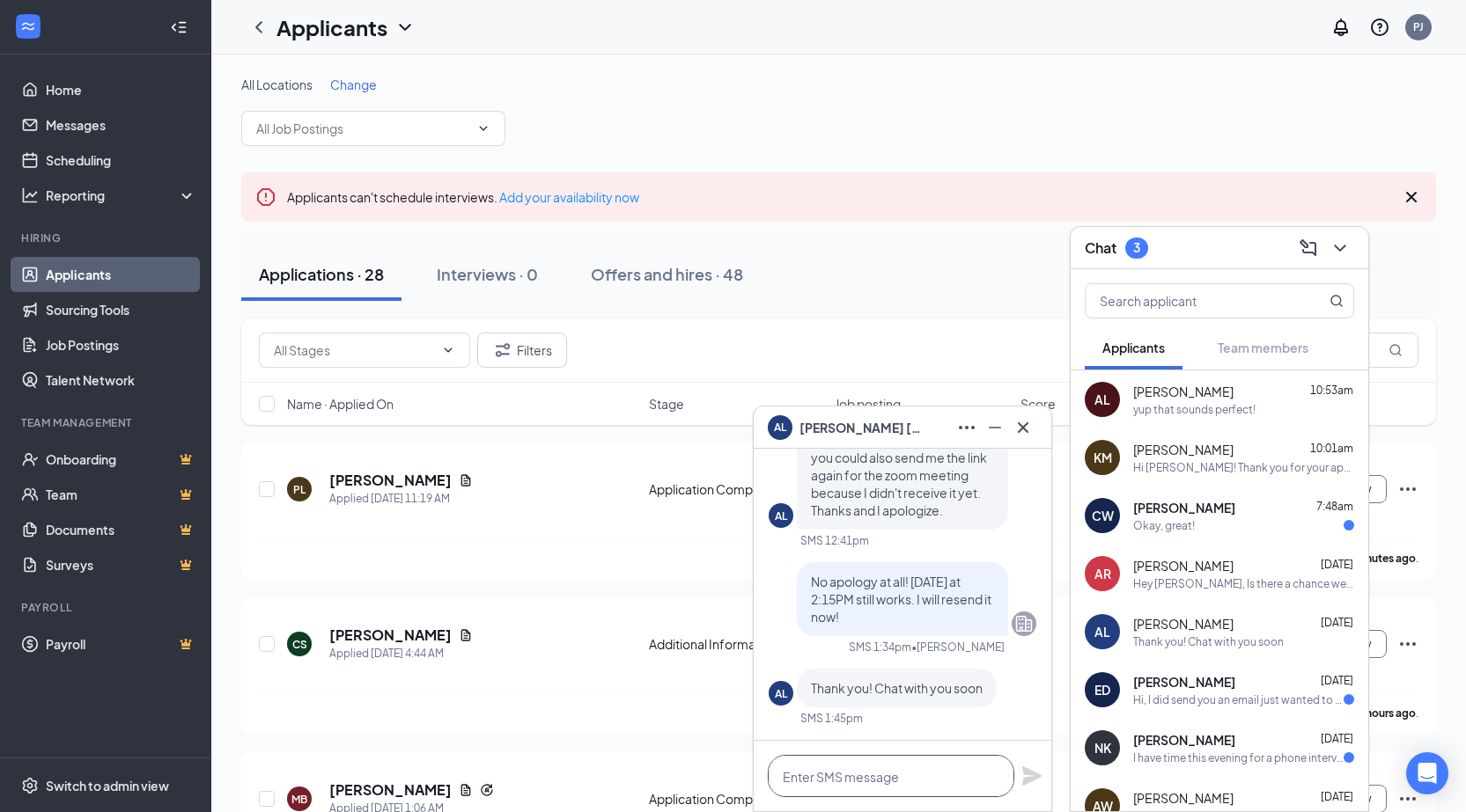
click at [896, 788] on textarea at bounding box center [891, 775] width 246 height 42
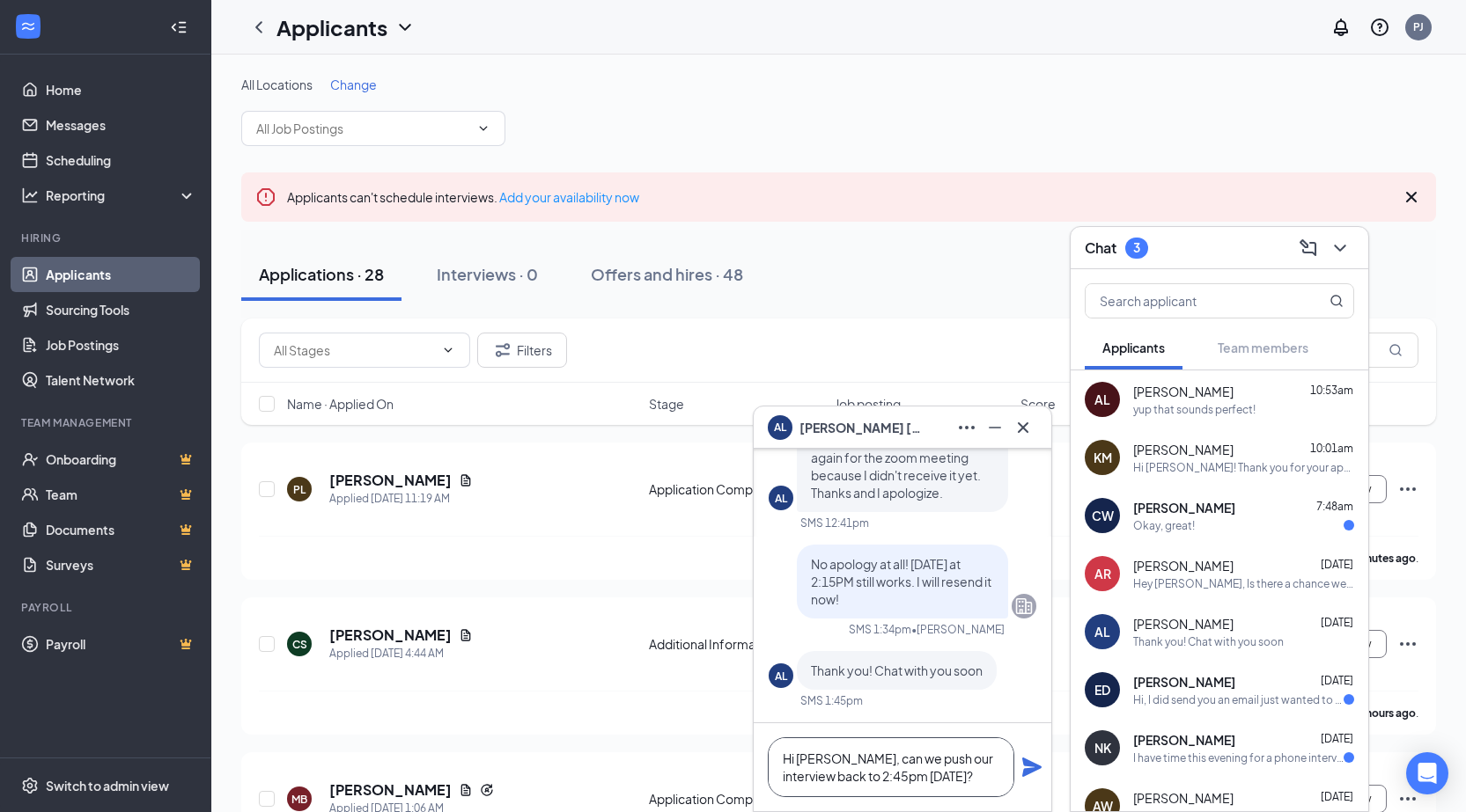
click at [815, 779] on textarea "Hi Alexis, can we push our interview back to 2:45pm today?" at bounding box center [891, 767] width 246 height 59
type textarea "Hi Alexis, can we push our interview back to 2:45pm today?"
click at [1027, 769] on icon "Plane" at bounding box center [1031, 766] width 20 height 20
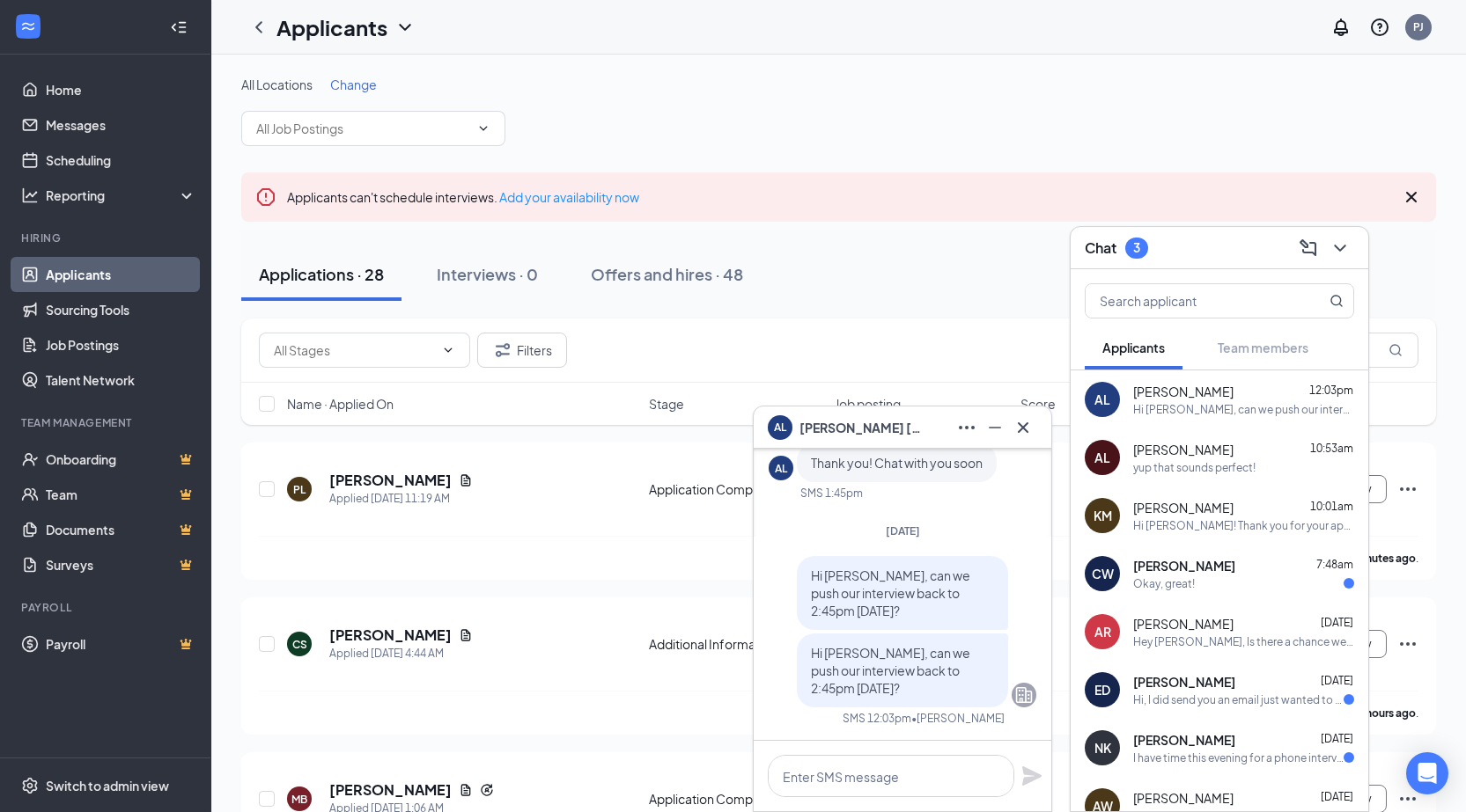
scroll to position [-88, 0]
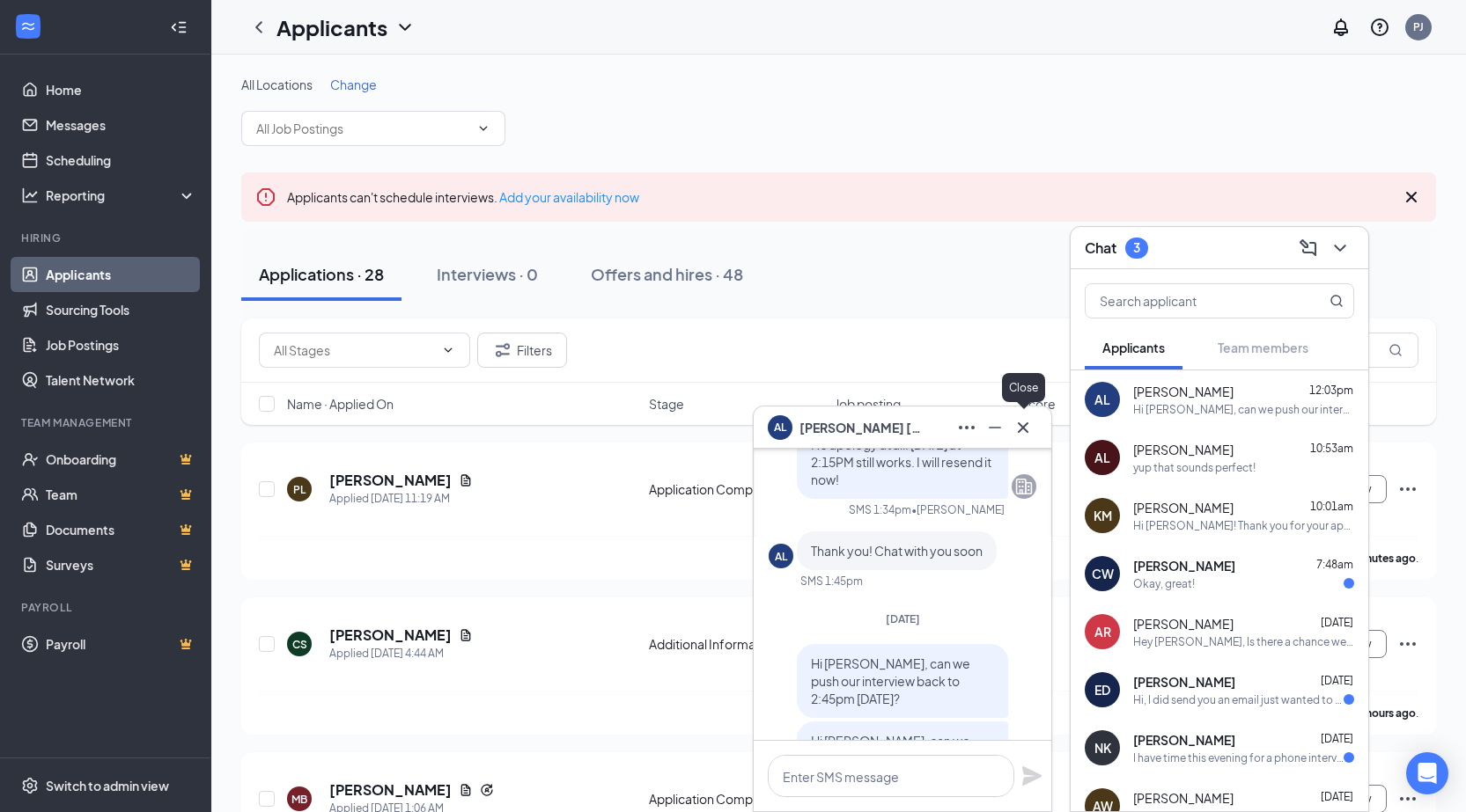
click at [1024, 419] on icon "Cross" at bounding box center [1023, 427] width 21 height 21
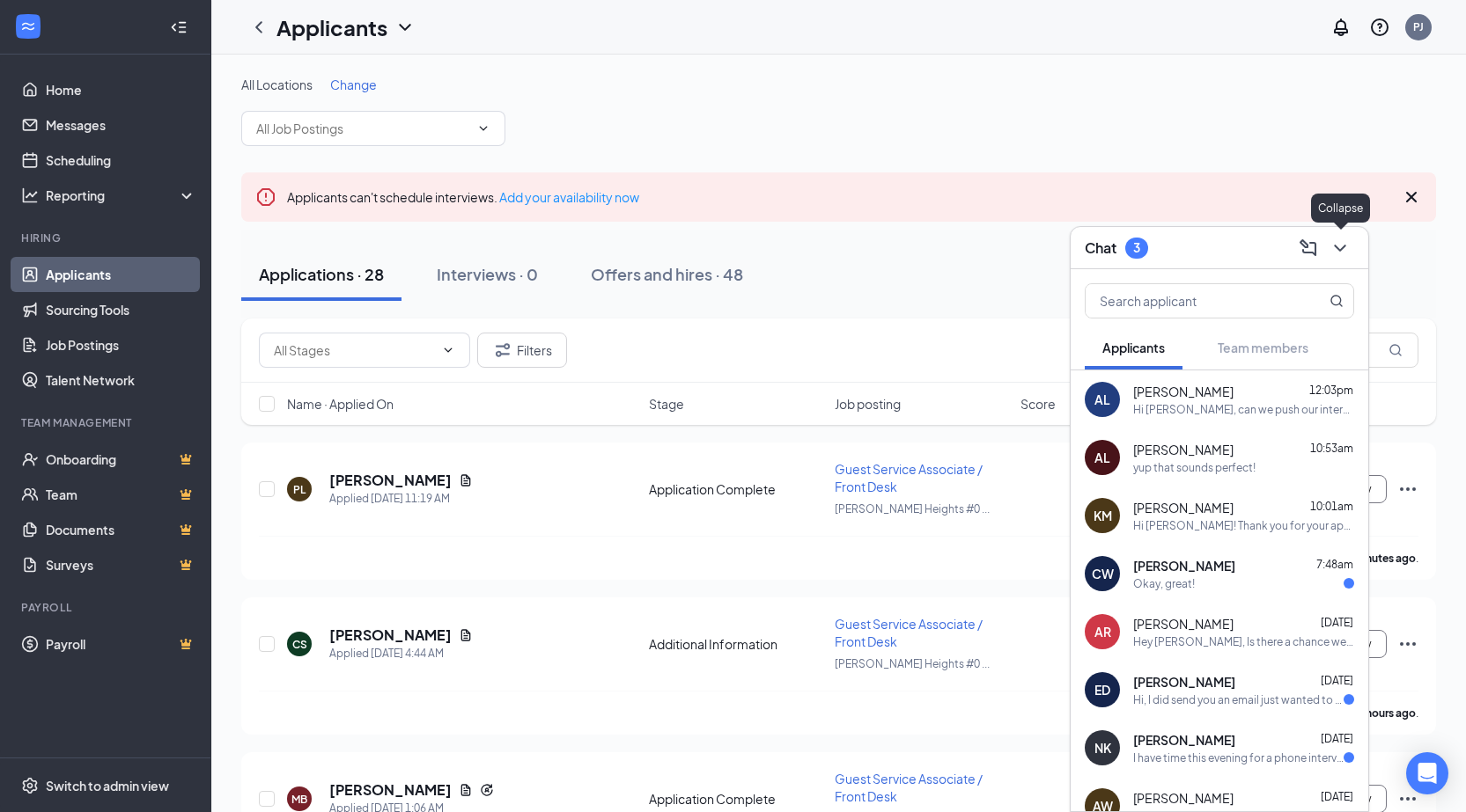
drag, startPoint x: 1347, startPoint y: 244, endPoint x: 943, endPoint y: 207, distance: 405.7
click at [1347, 245] on icon "ChevronDown" at bounding box center [1340, 248] width 21 height 21
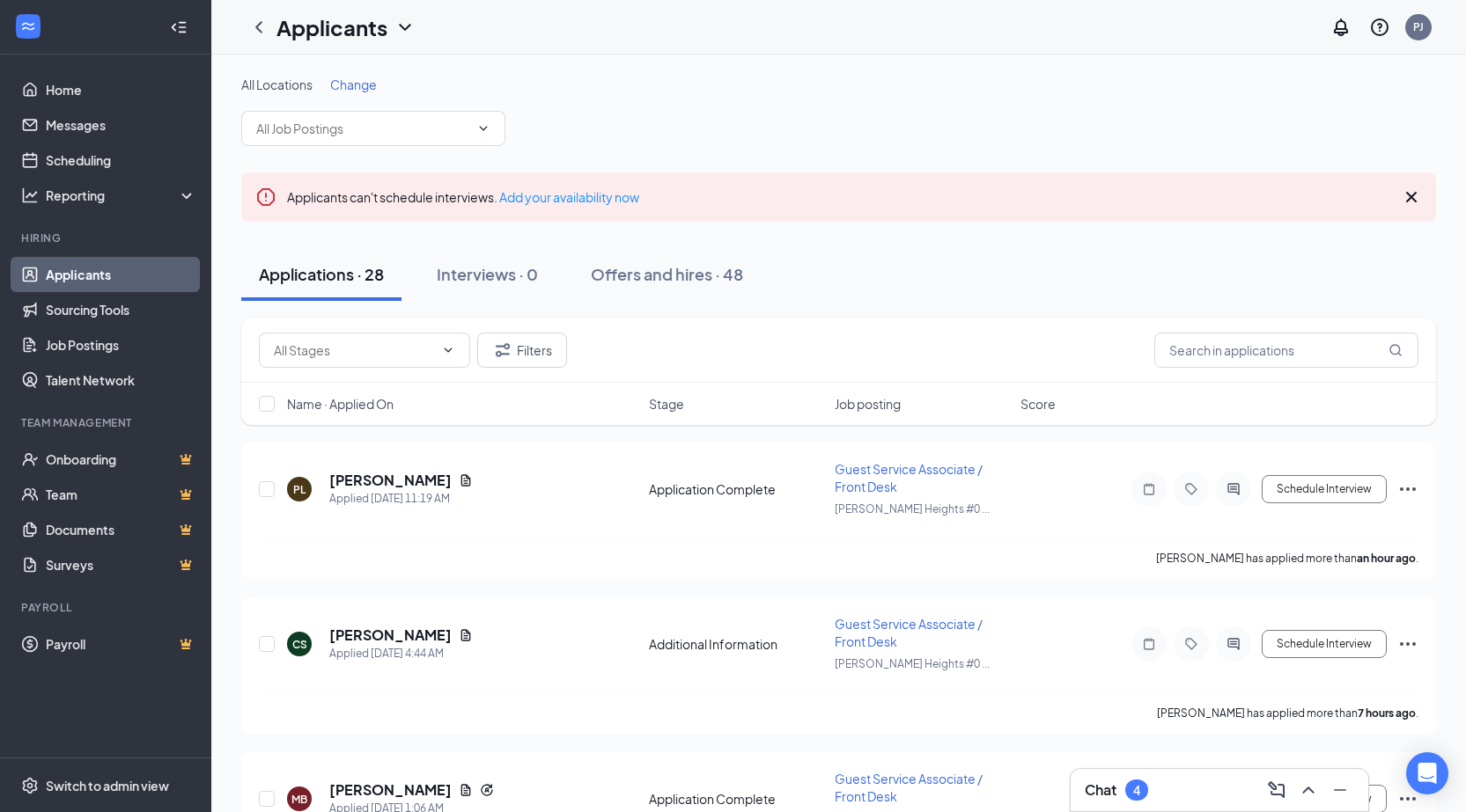
click at [1100, 805] on div "Chat 4" at bounding box center [1220, 790] width 297 height 42
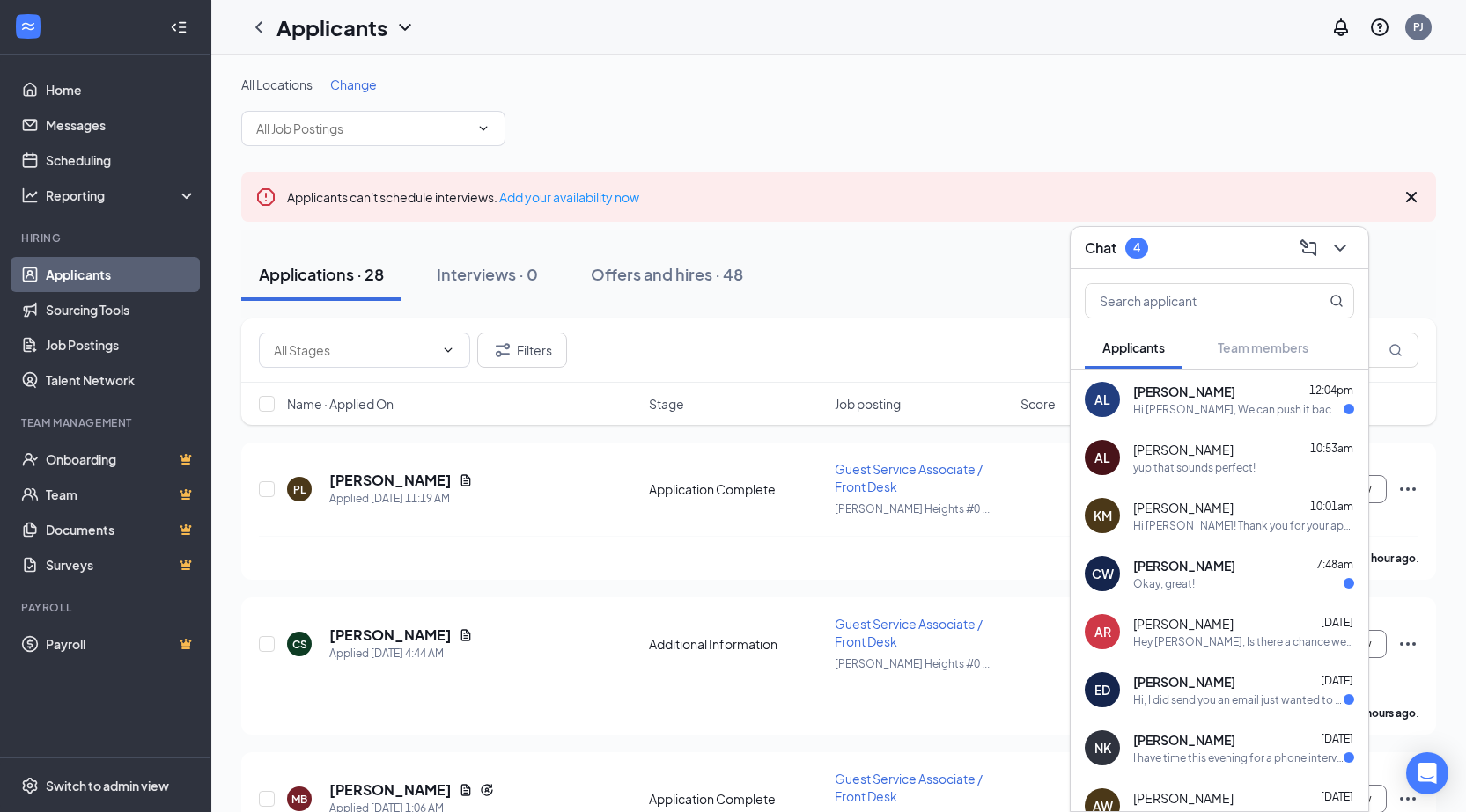
drag, startPoint x: 1154, startPoint y: 386, endPoint x: 1145, endPoint y: 380, distance: 10.8
click at [1156, 386] on span "[PERSON_NAME]" at bounding box center [1184, 391] width 102 height 18
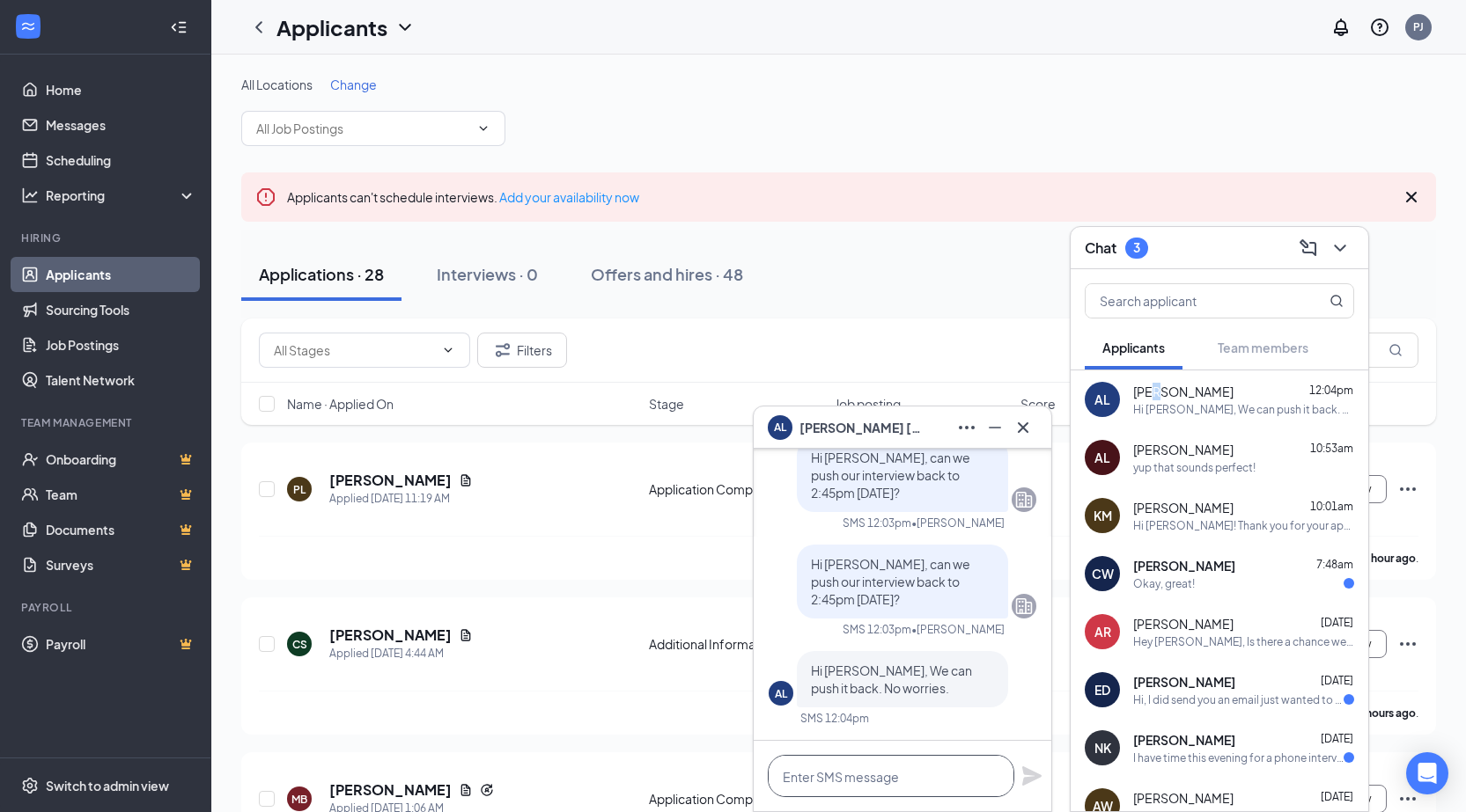
click at [844, 773] on textarea at bounding box center [891, 775] width 246 height 42
type textarea "Great thanks!"
click at [1025, 769] on icon "Plane" at bounding box center [1031, 776] width 20 height 20
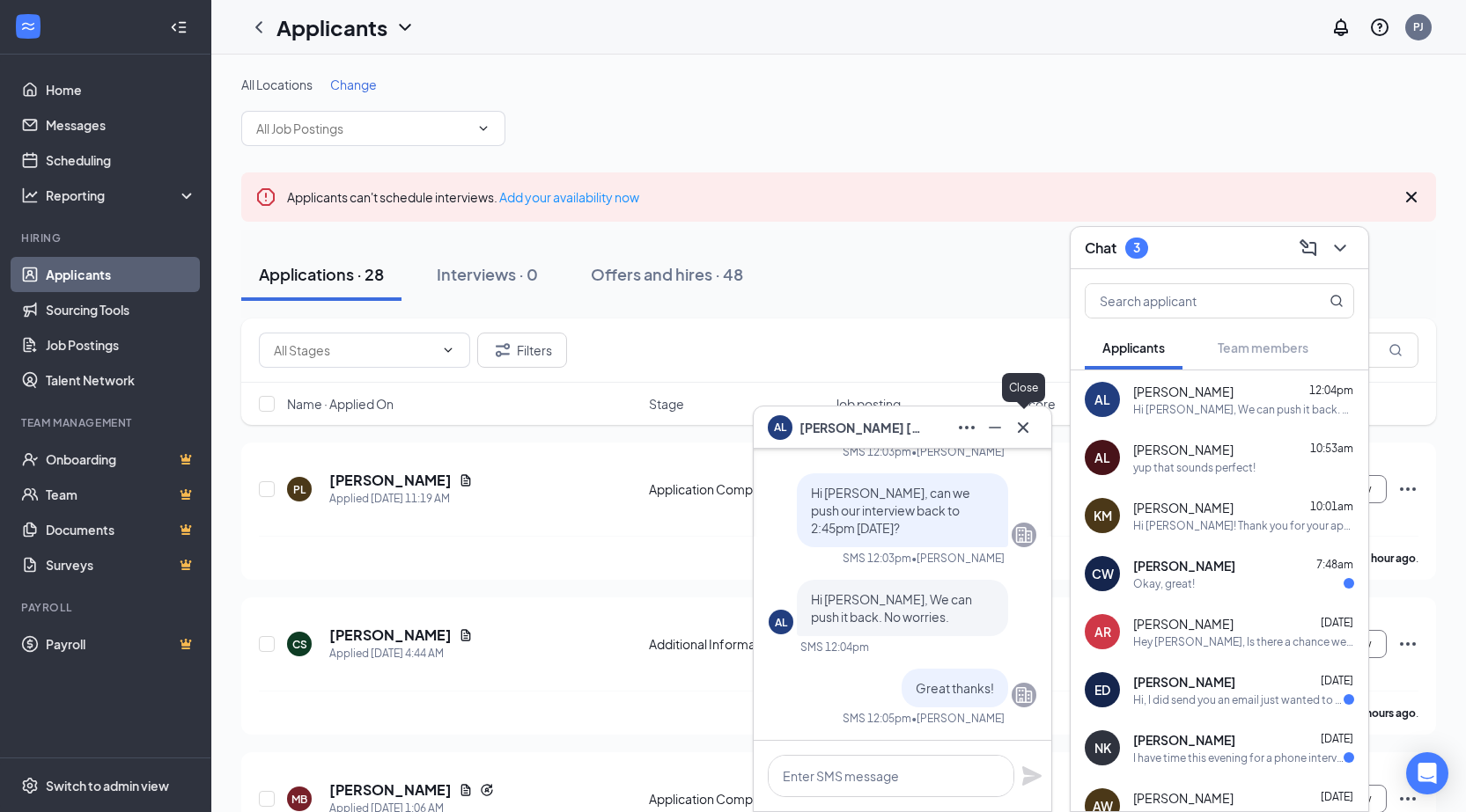
click at [1020, 427] on icon "Cross" at bounding box center [1023, 427] width 21 height 21
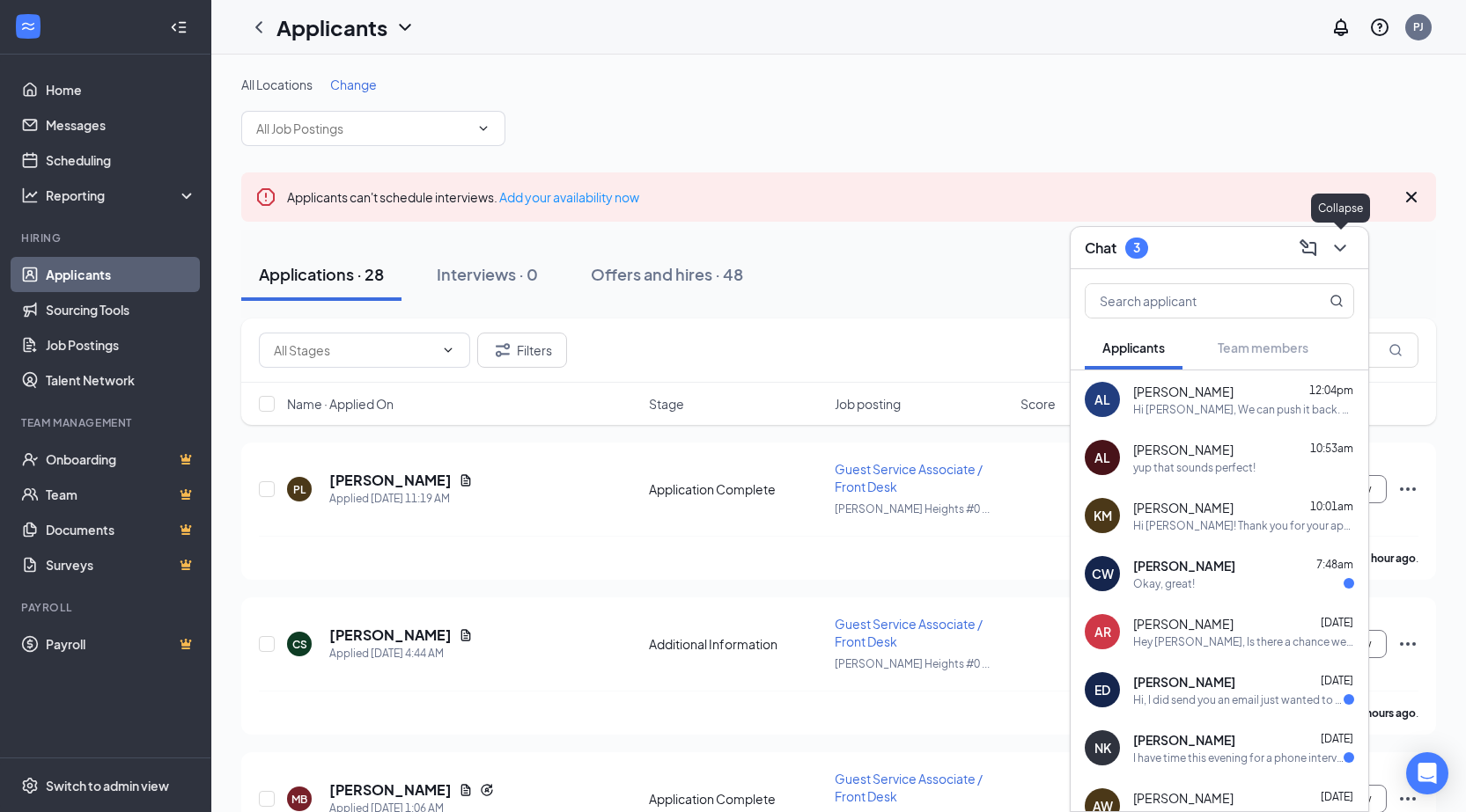
click at [1347, 249] on icon "ChevronDown" at bounding box center [1340, 248] width 21 height 21
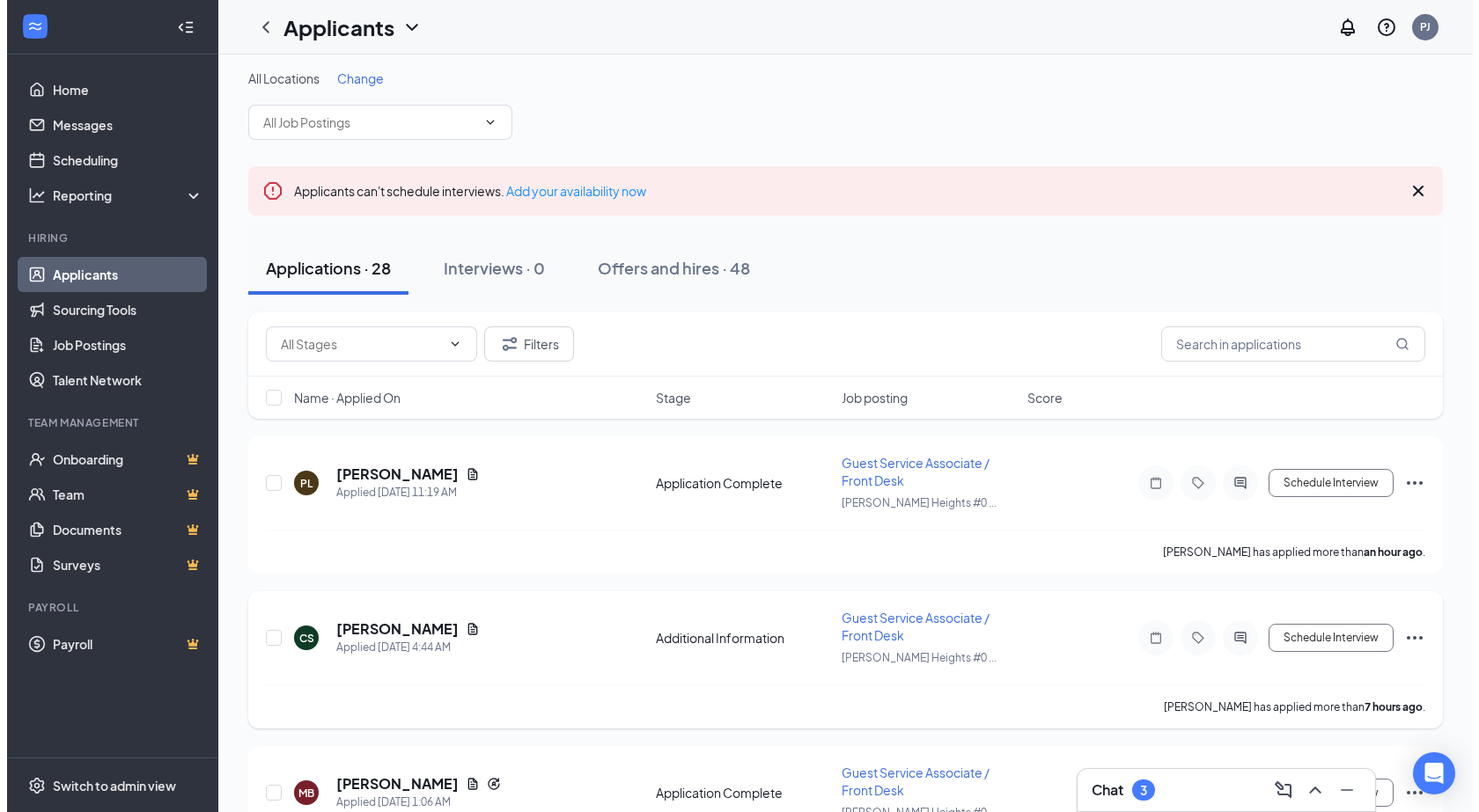
scroll to position [0, 0]
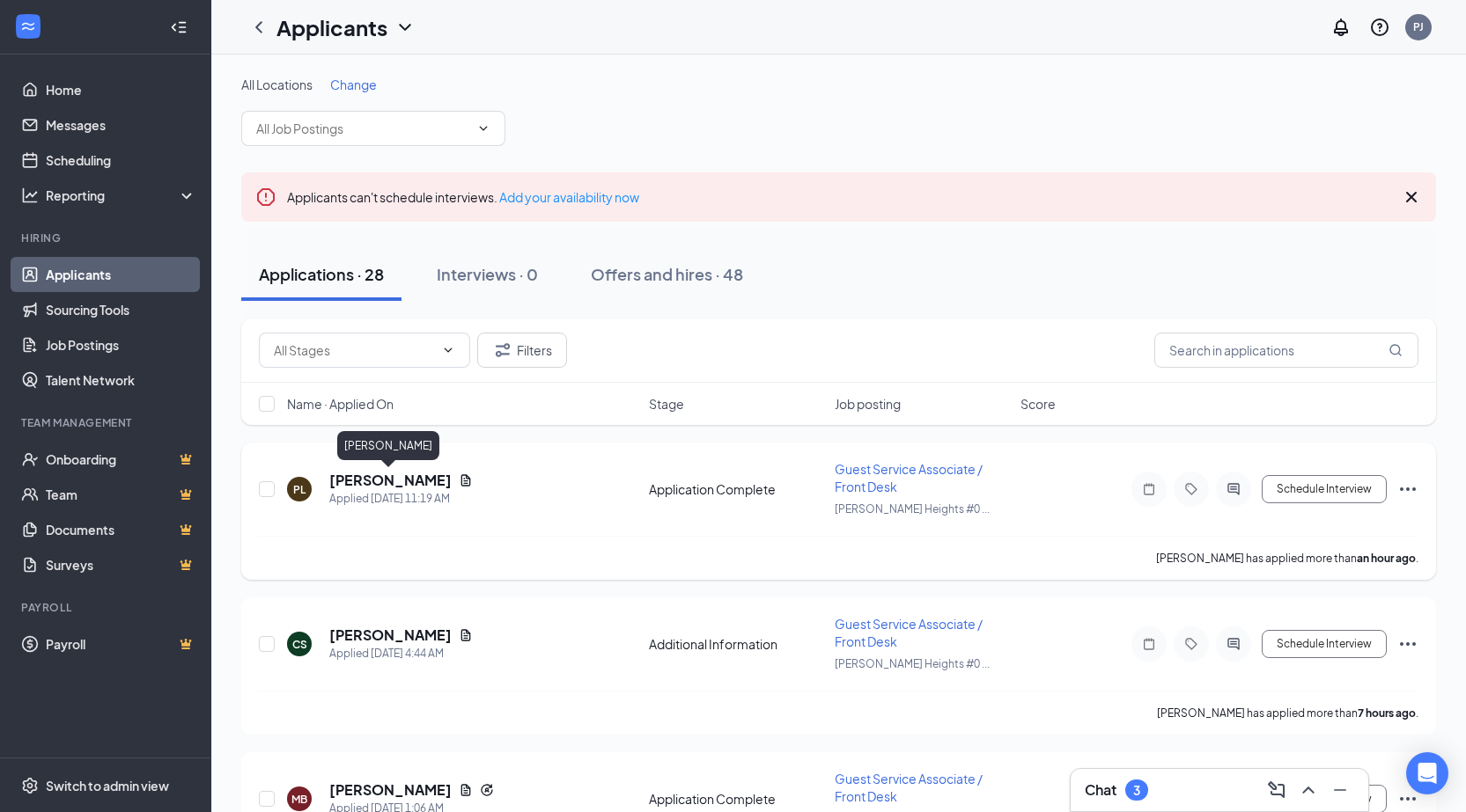
click at [408, 483] on h5 "[PERSON_NAME]" at bounding box center [390, 480] width 123 height 20
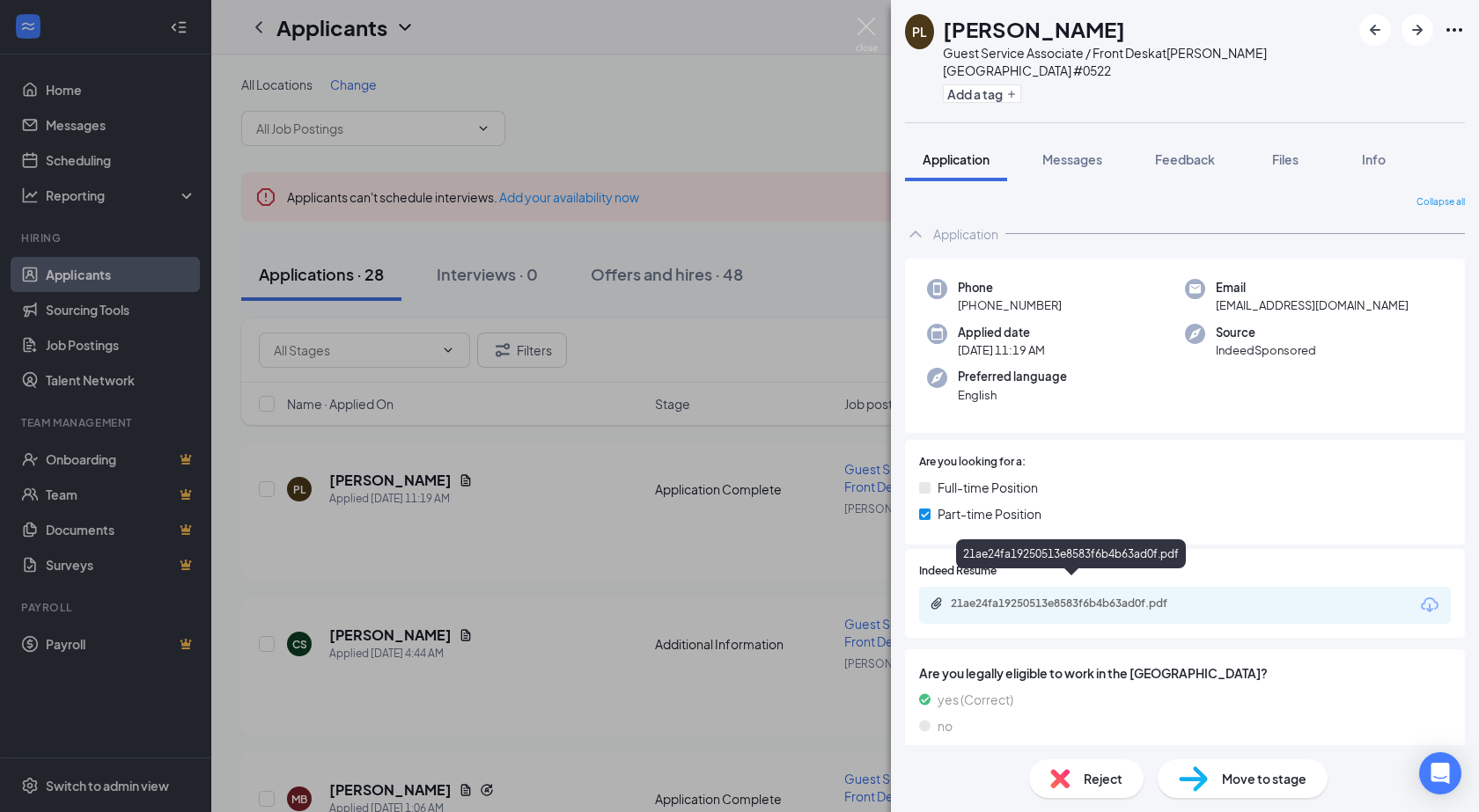
click at [1038, 596] on div "21ae24fa19250513e8583f6b4b63ad0f.pdf" at bounding box center [1074, 603] width 246 height 14
click at [873, 31] on img at bounding box center [866, 34] width 22 height 34
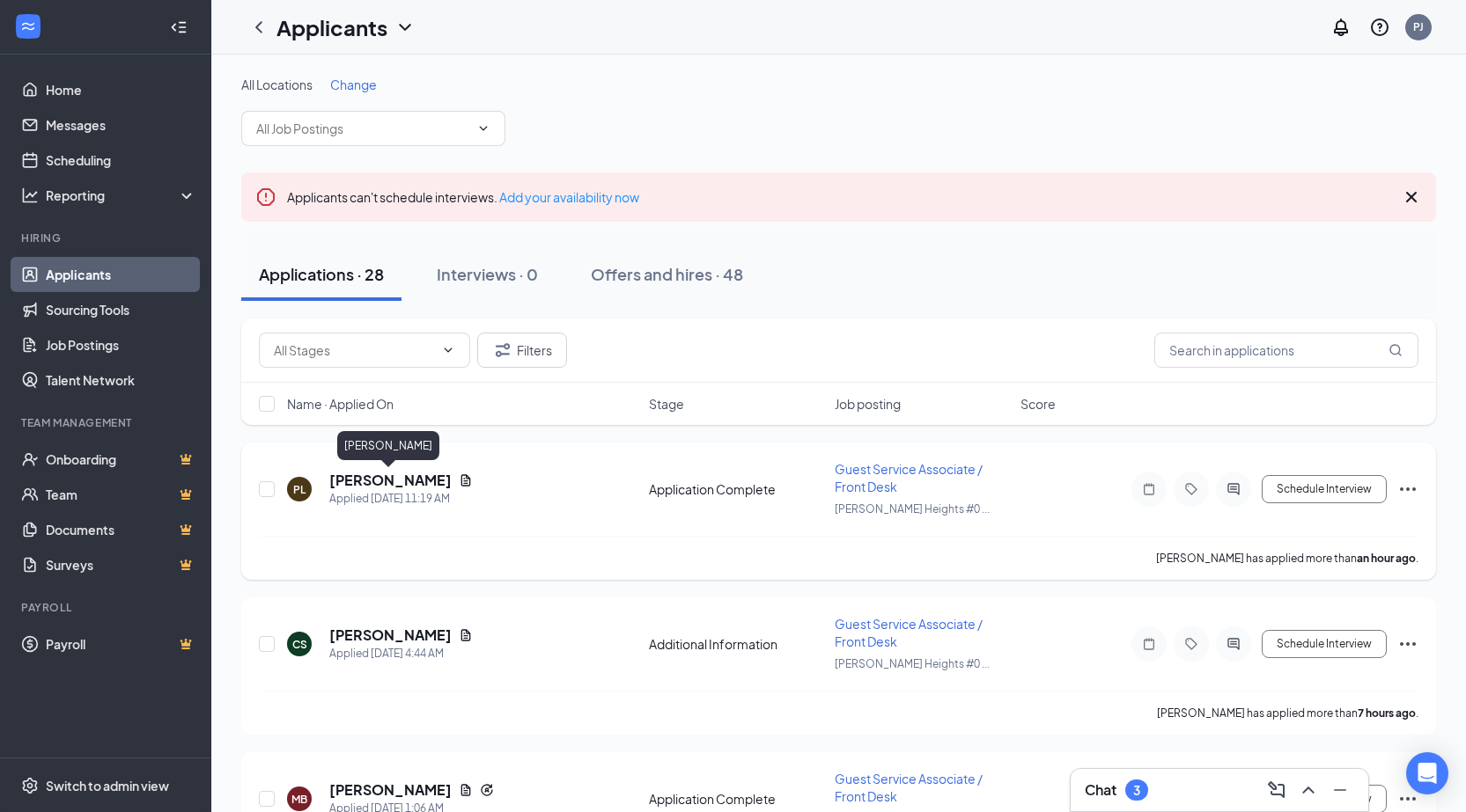
click at [427, 474] on h5 "[PERSON_NAME]" at bounding box center [390, 480] width 123 height 20
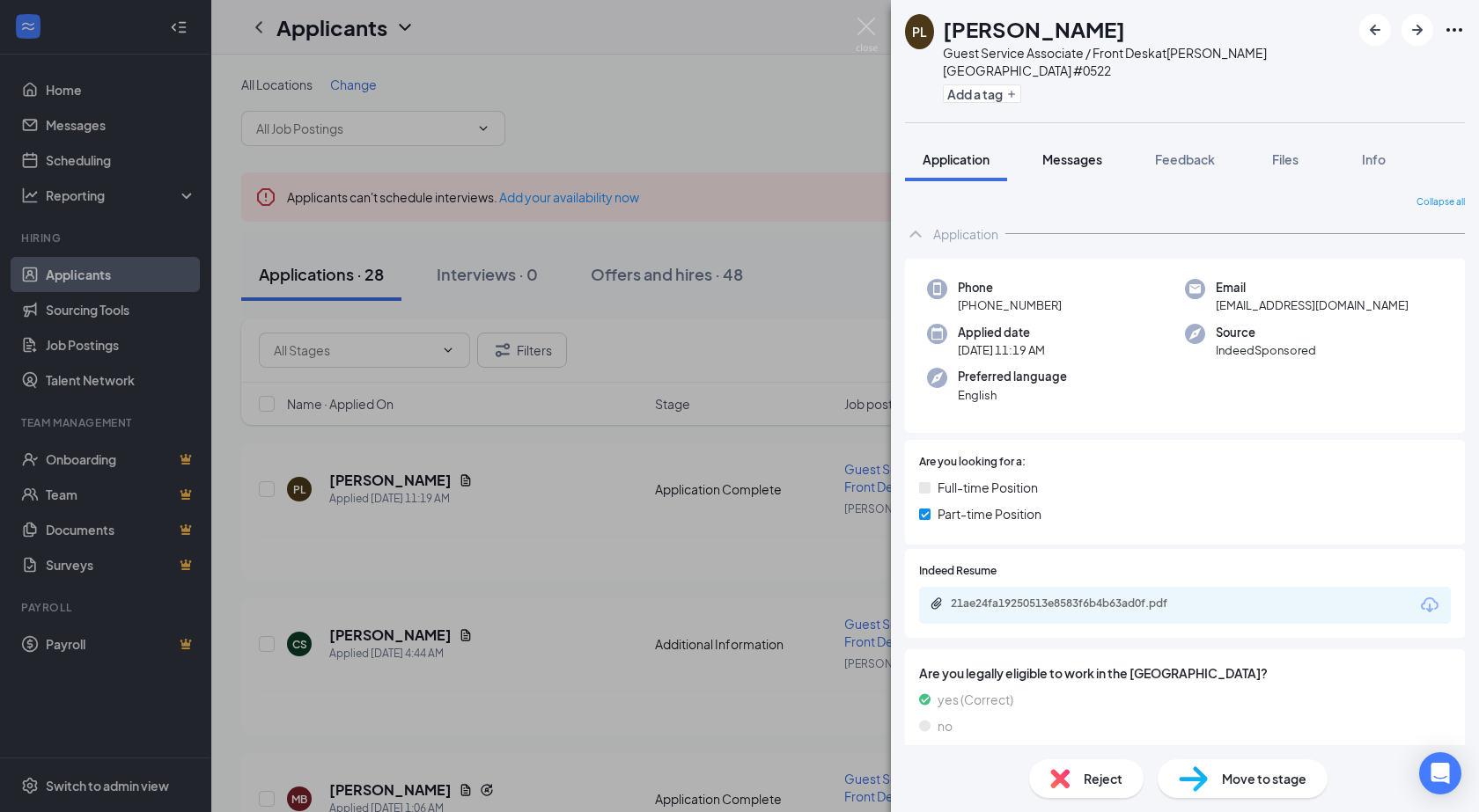
click at [1060, 151] on span "Messages" at bounding box center [1072, 159] width 59 height 16
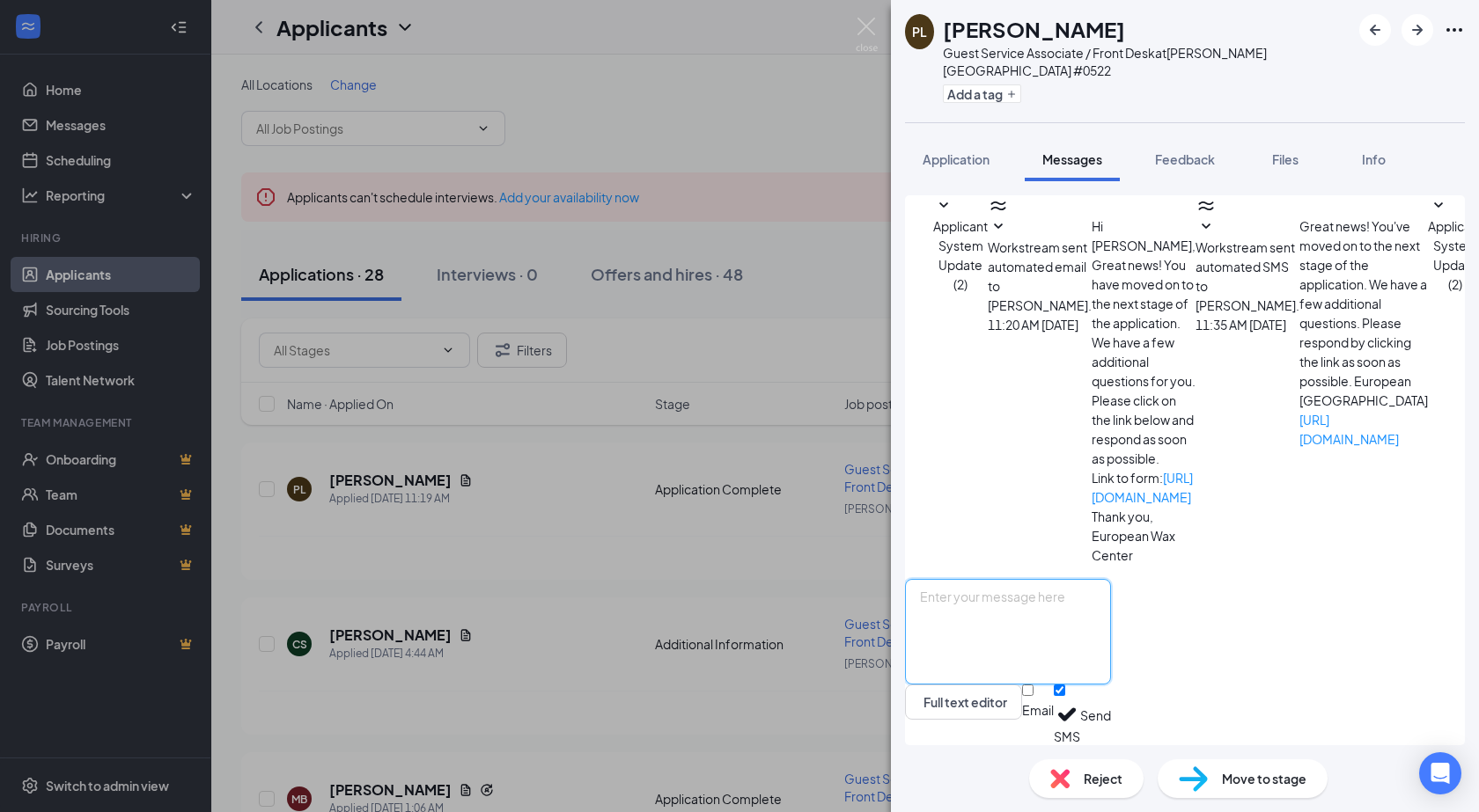
click at [1047, 596] on textarea at bounding box center [1008, 632] width 206 height 106
click at [1111, 659] on textarea "Hi Penelope! Thank you for your application for a Guest Services Associate posi…" at bounding box center [1008, 632] width 206 height 106
drag, startPoint x: 1327, startPoint y: 609, endPoint x: 1272, endPoint y: 610, distance: 55.0
click at [1111, 610] on textarea "Hi Penelope! Thank you for your application for a Guest Services Associate posi…" at bounding box center [1008, 632] width 206 height 106
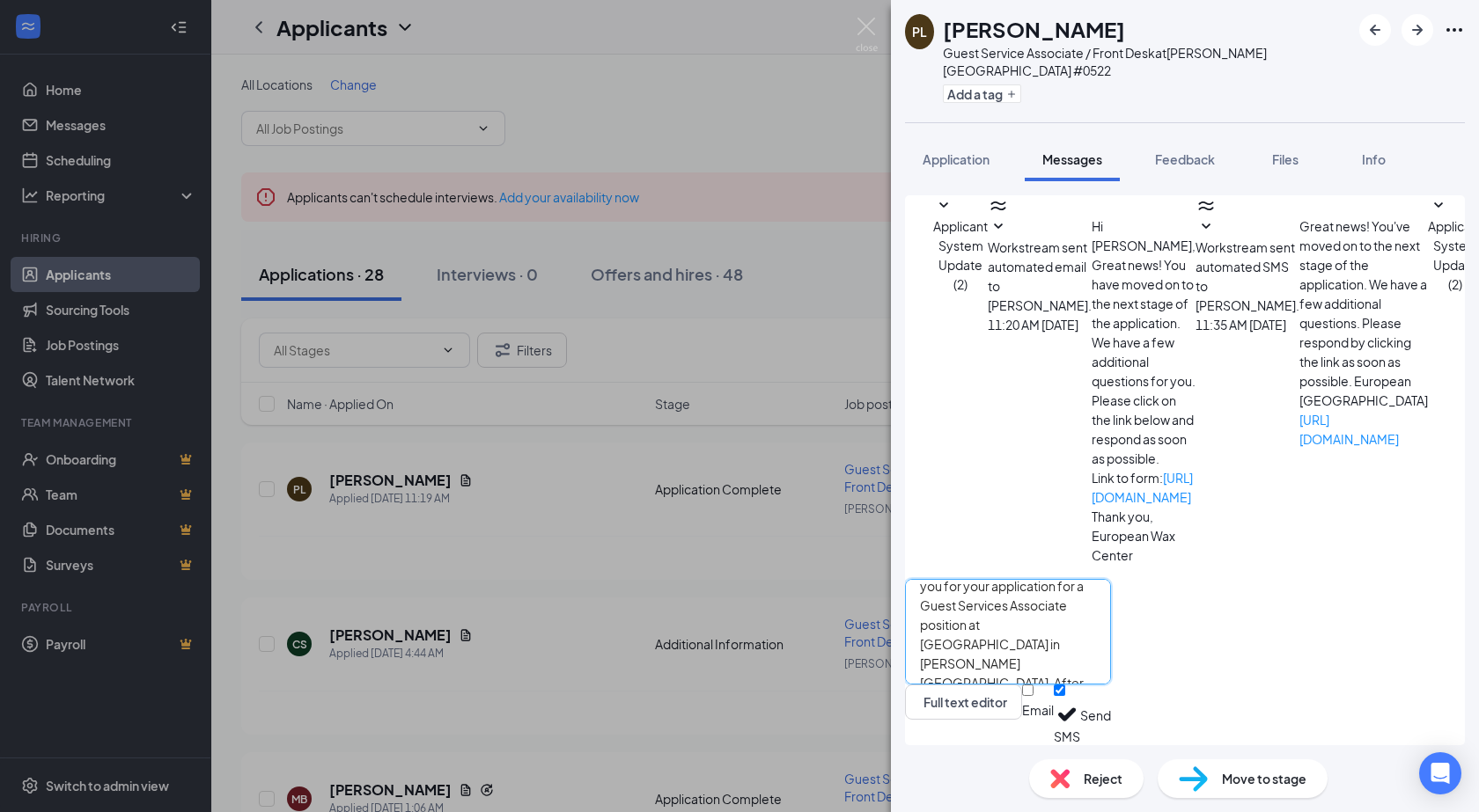
click at [1111, 631] on textarea "Hi Penelope! Thank you for your application for a Guest Services Associate posi…" at bounding box center [1008, 632] width 206 height 106
type textarea "Hi Penelope! Thank you for your application for a Guest Services Associate posi…"
click at [1111, 714] on button "Send" at bounding box center [1095, 714] width 31 height 60
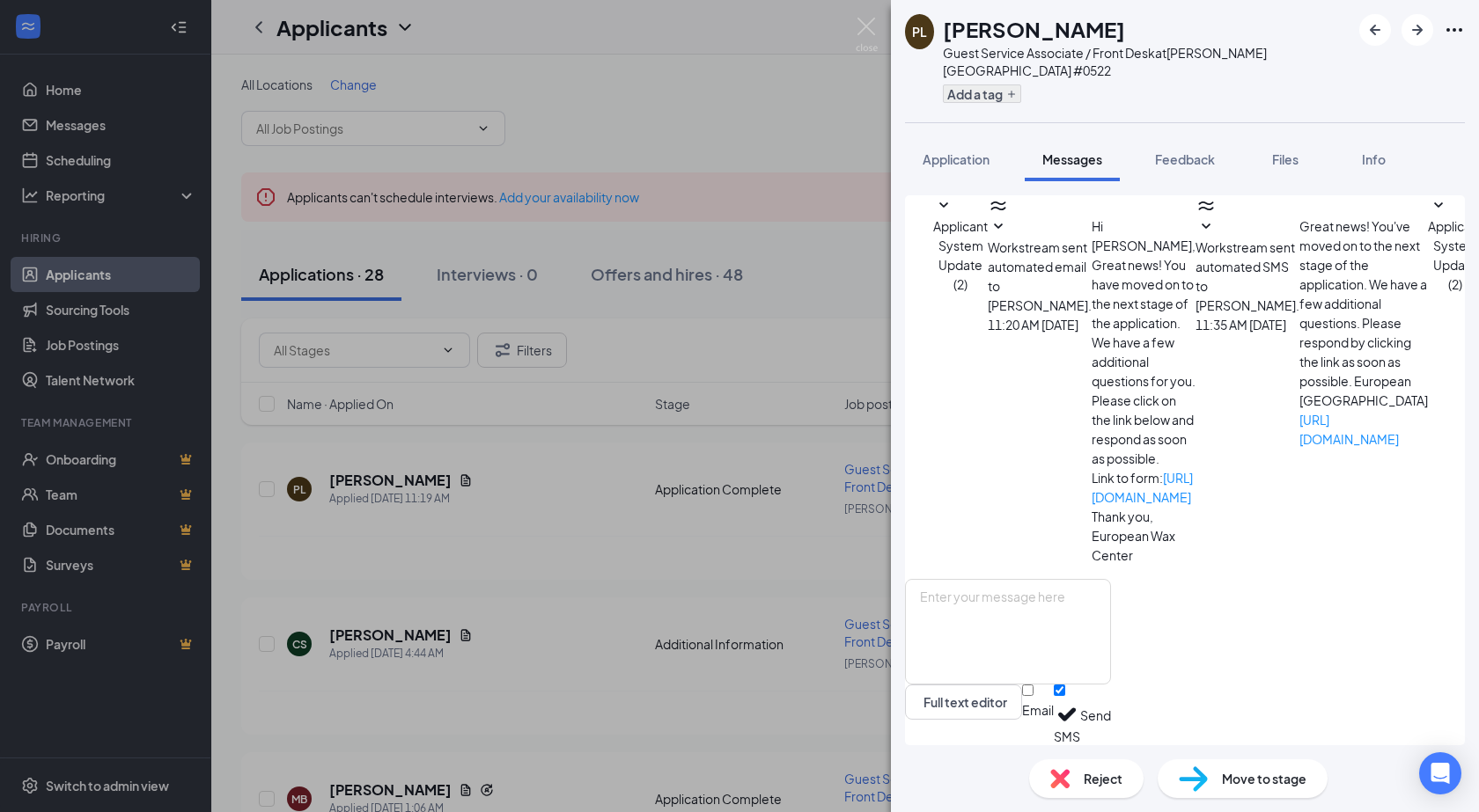
scroll to position [0, 0]
click at [997, 85] on button "Add a tag" at bounding box center [982, 94] width 78 height 19
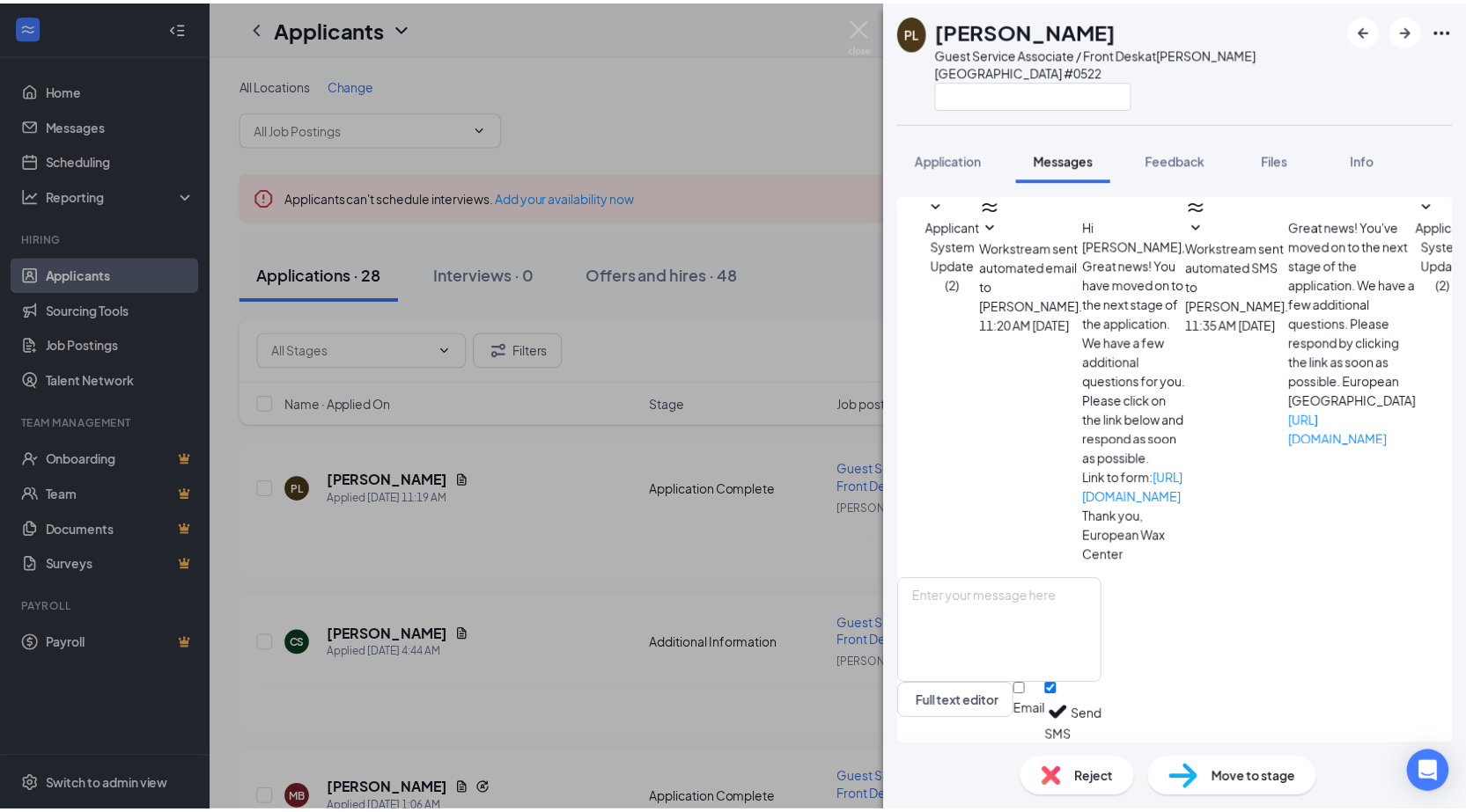
scroll to position [109, 0]
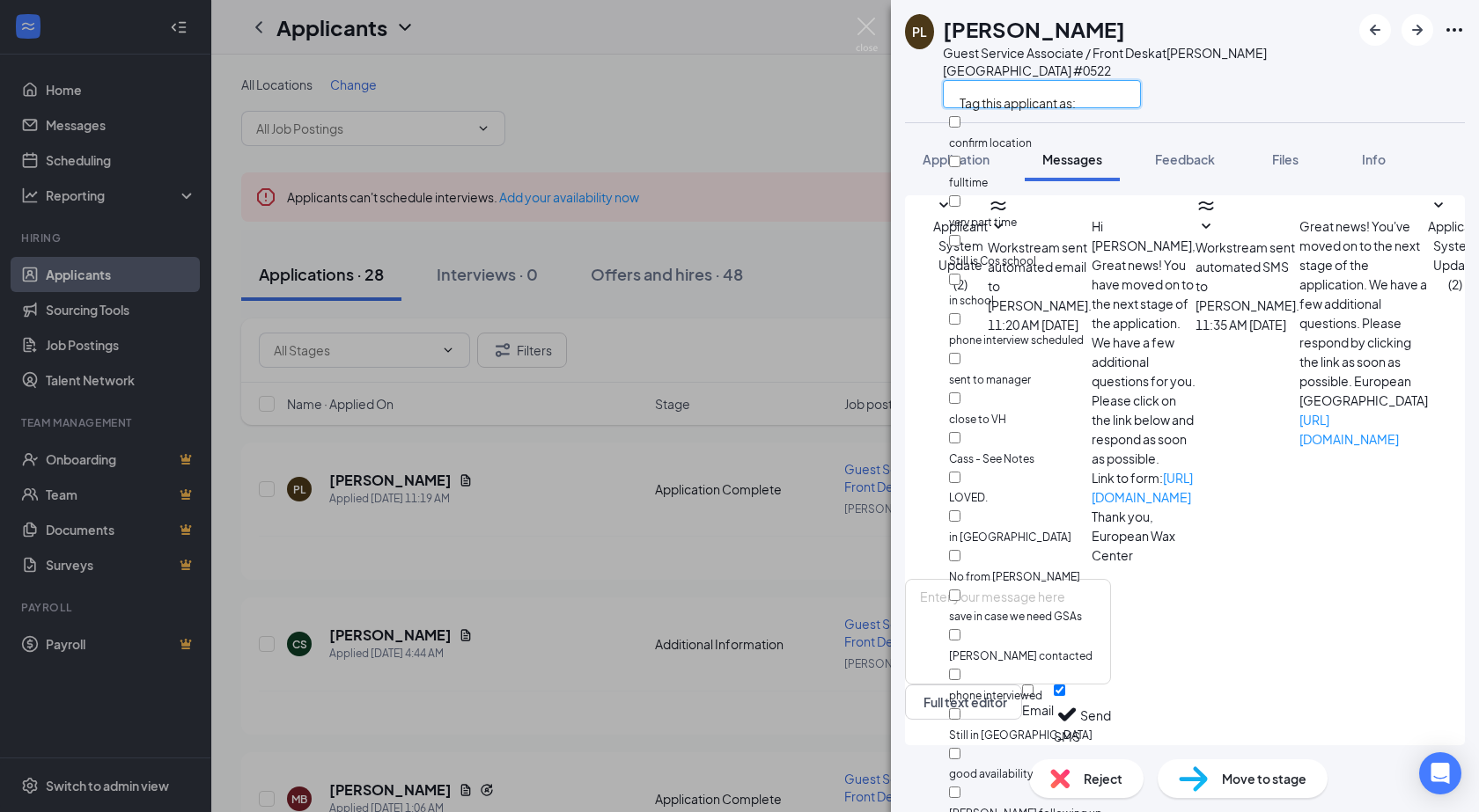
click at [997, 80] on input "text" at bounding box center [1041, 94] width 198 height 28
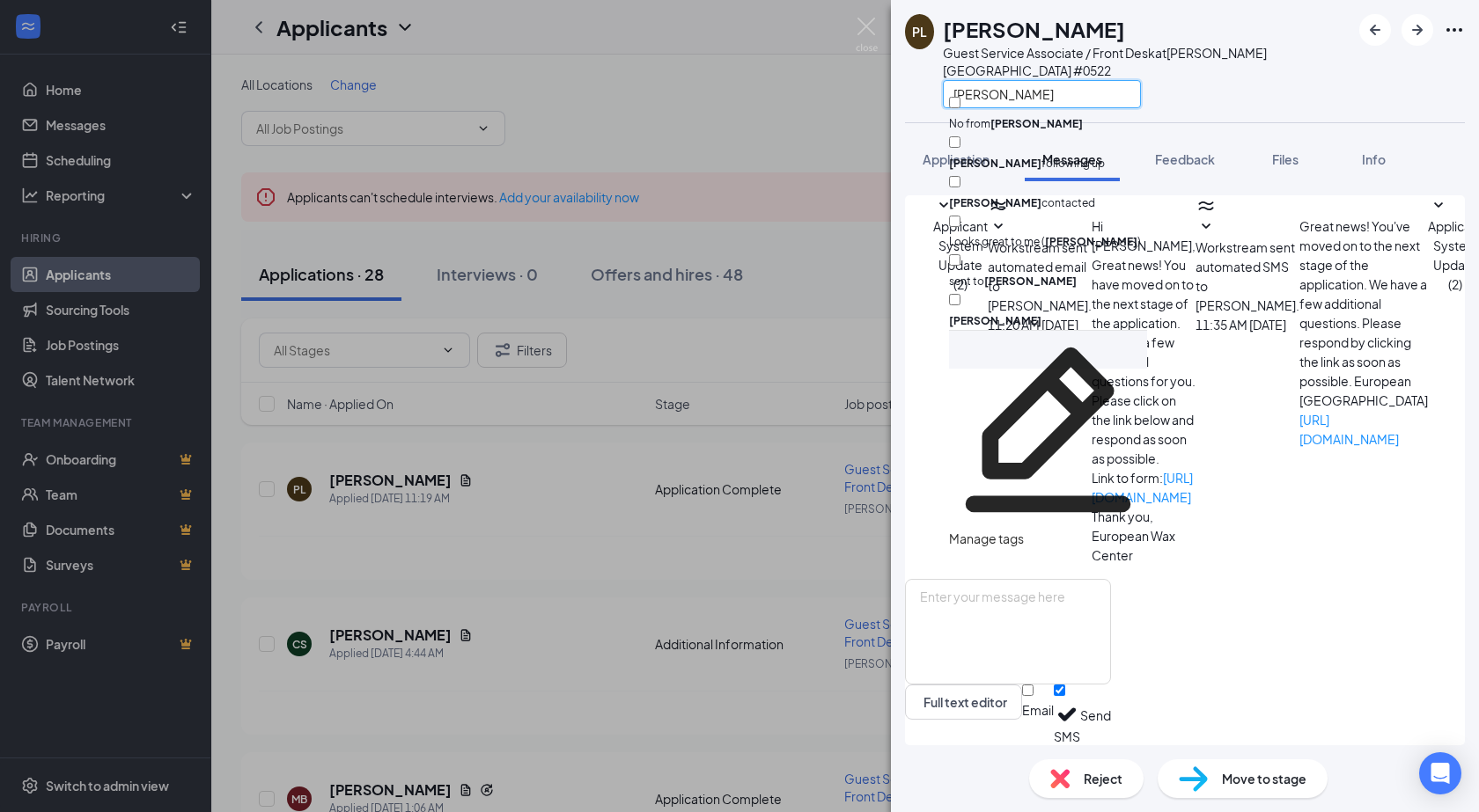
type input "paige"
click at [960, 176] on input "paige contacted" at bounding box center [955, 181] width 11 height 11
checkbox input "true"
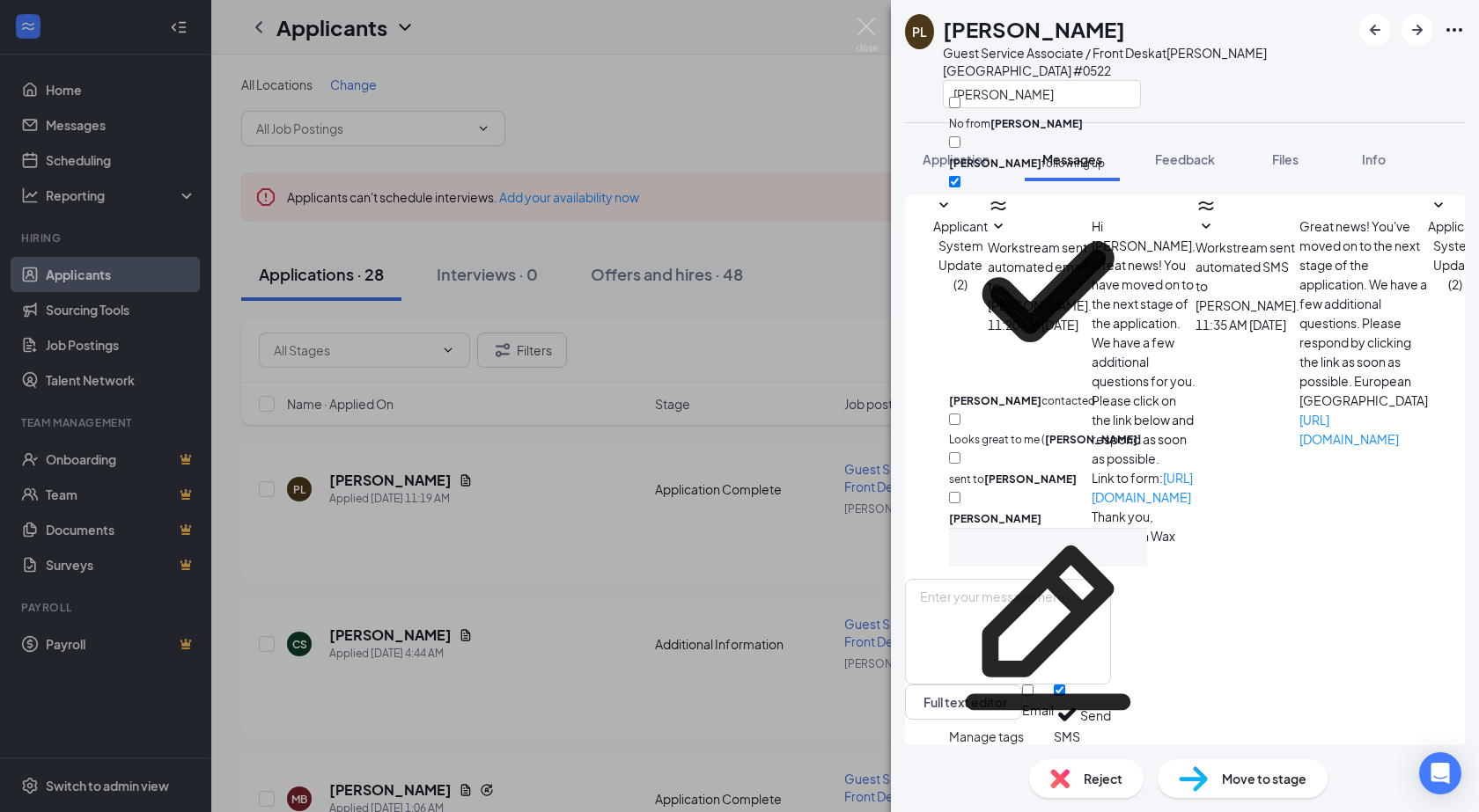
click at [1200, 79] on div "paige" at bounding box center [1146, 93] width 407 height 29
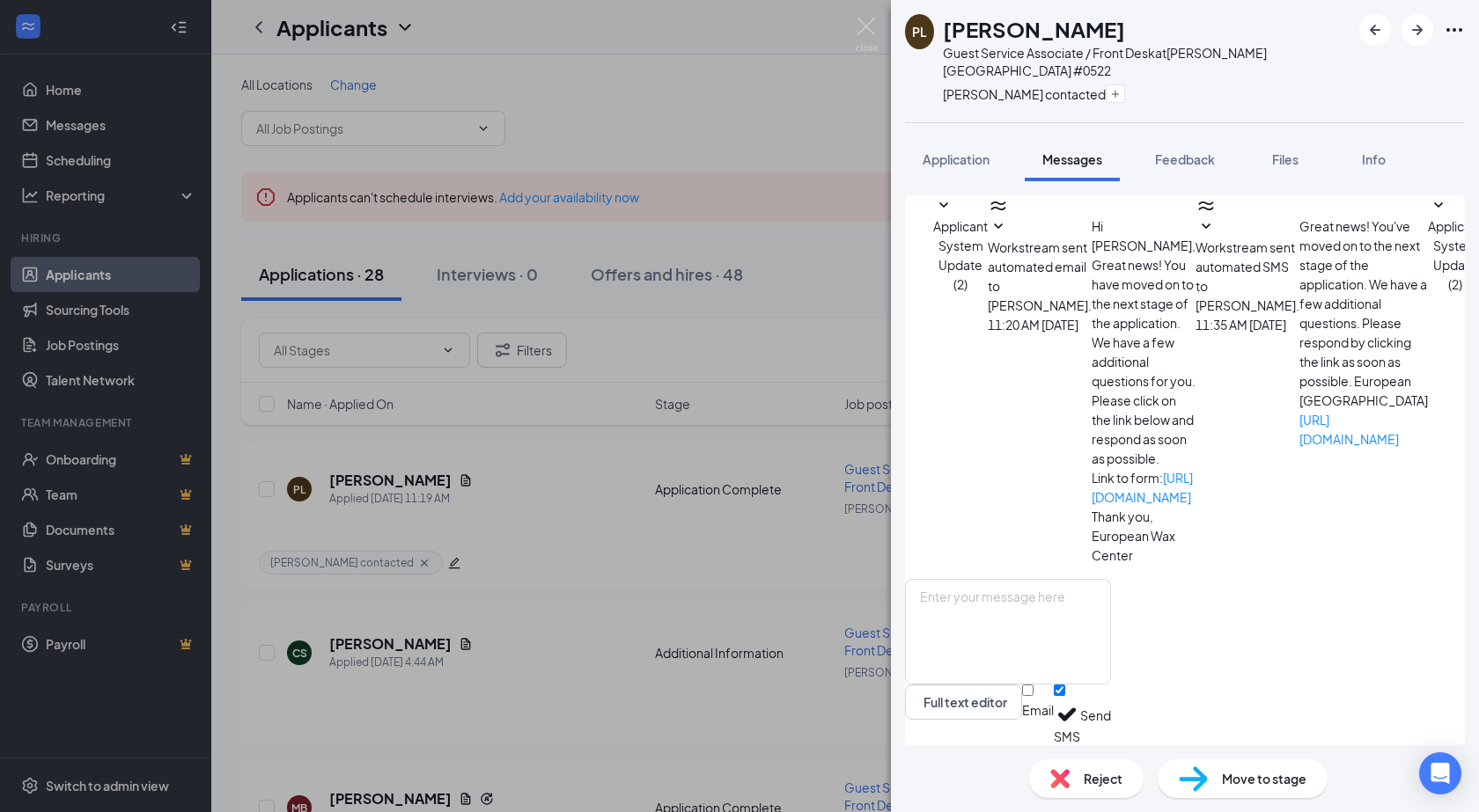
click at [855, 33] on img at bounding box center [866, 34] width 22 height 34
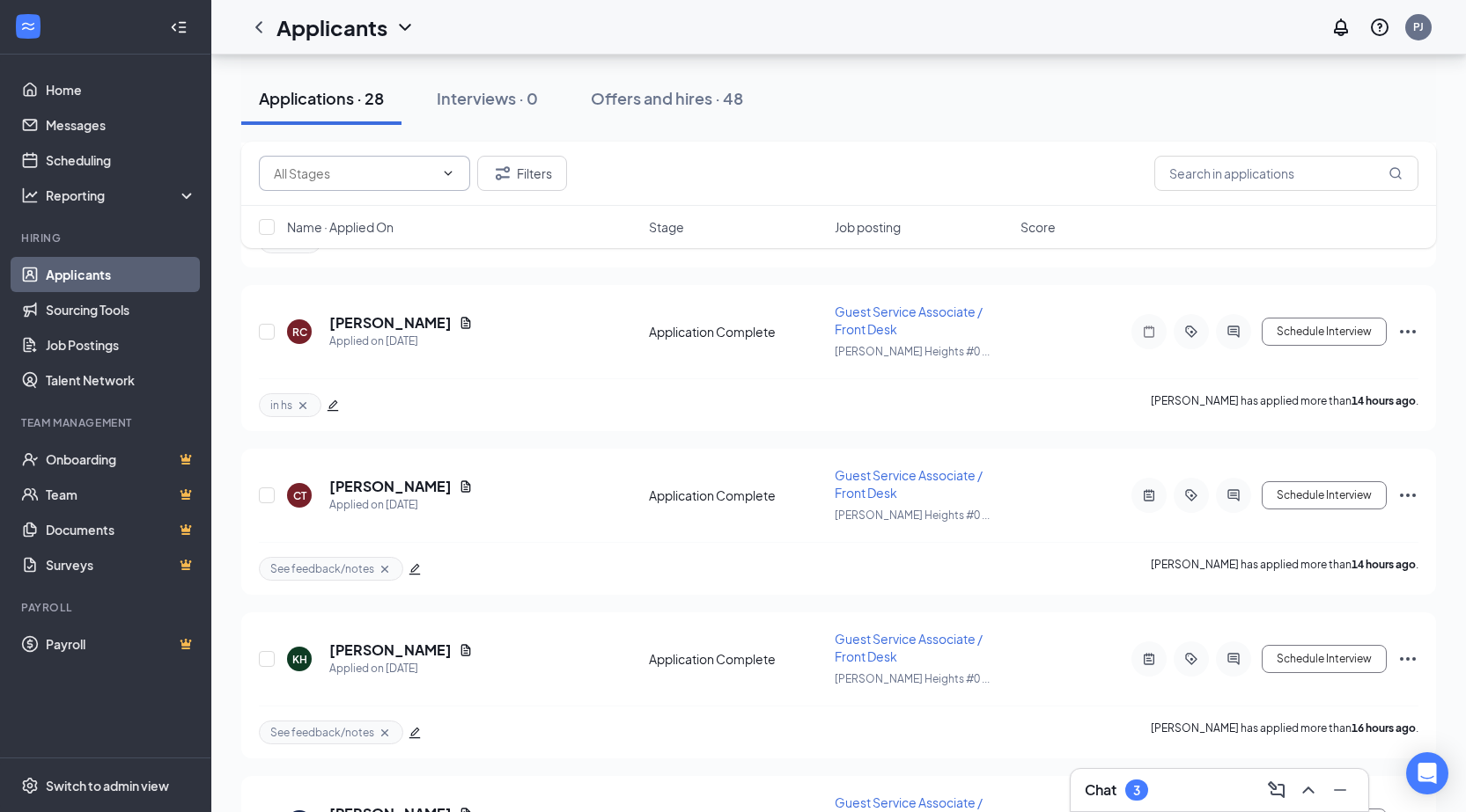
scroll to position [352, 0]
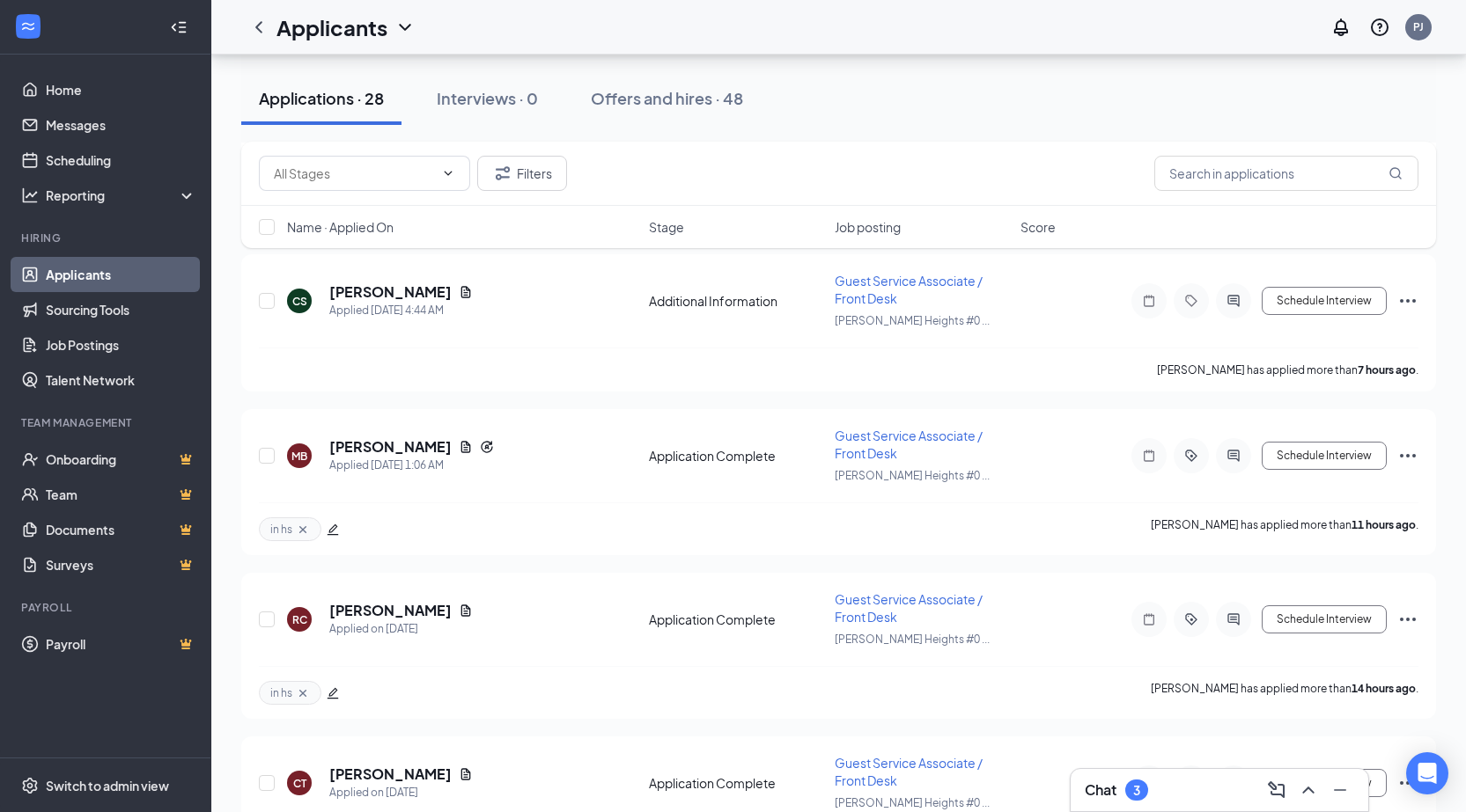
click at [1130, 775] on div "Chat 3" at bounding box center [1220, 790] width 297 height 42
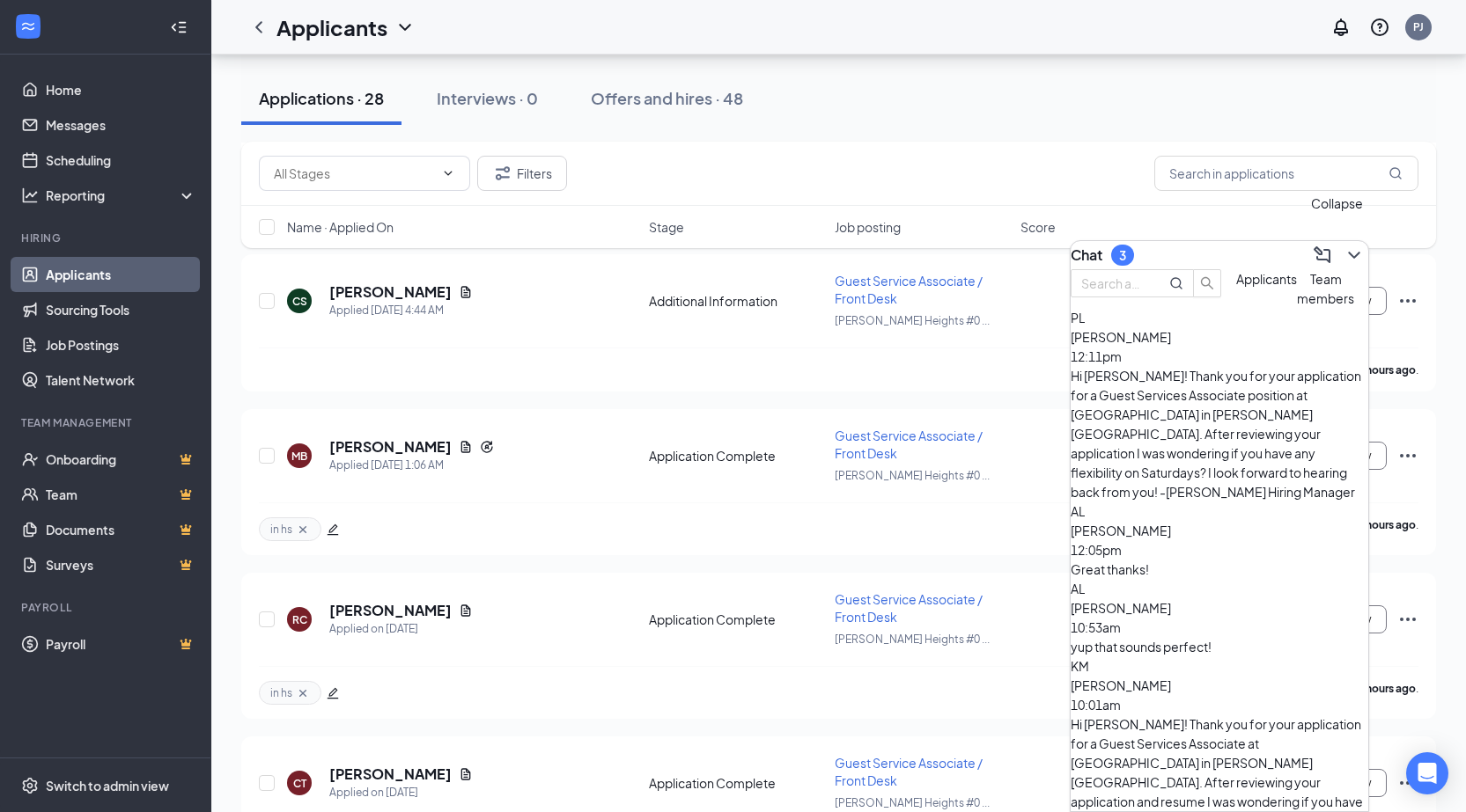
click at [1343, 246] on icon "ChevronDown" at bounding box center [1354, 255] width 21 height 21
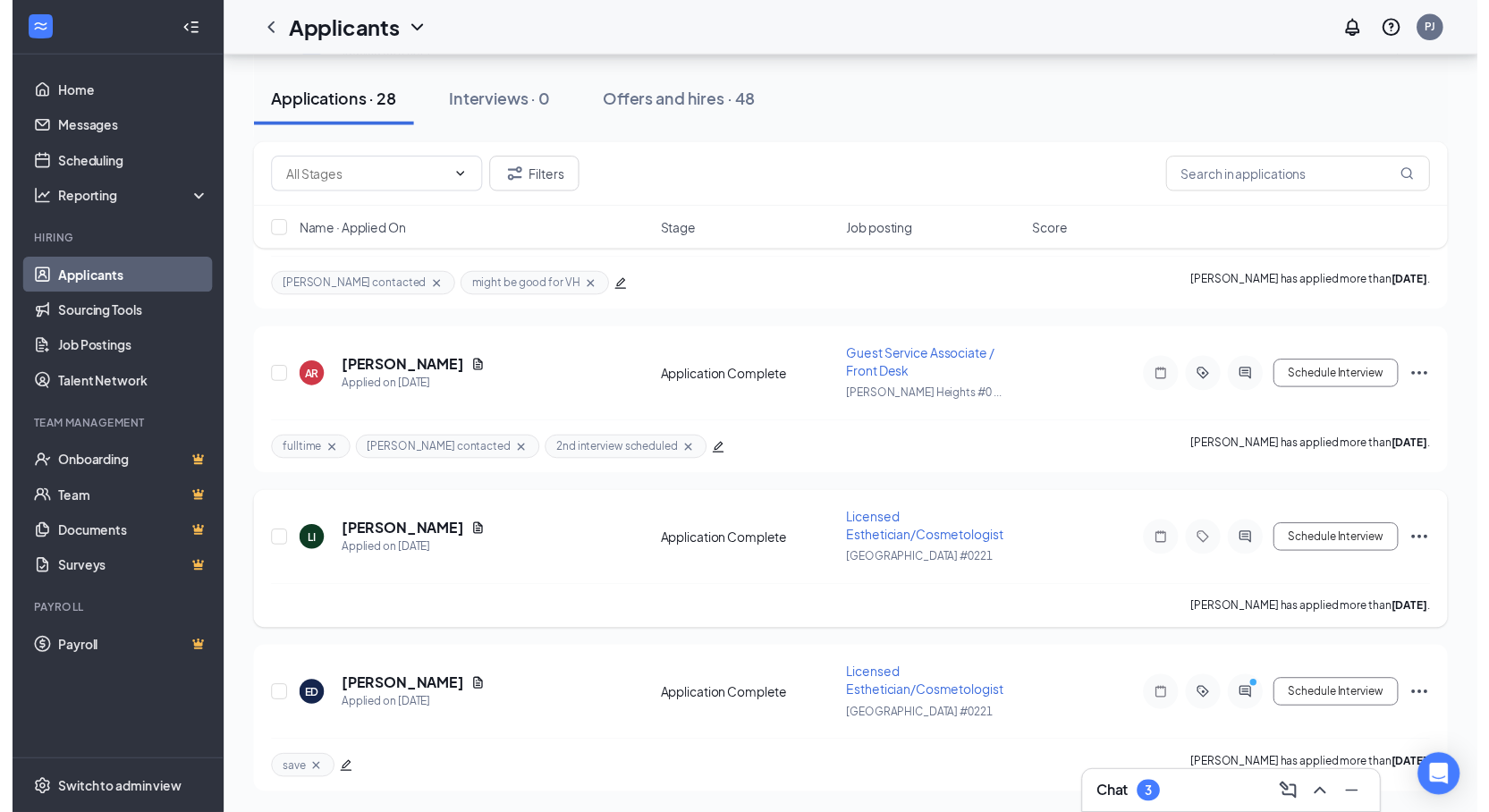
scroll to position [3927, 0]
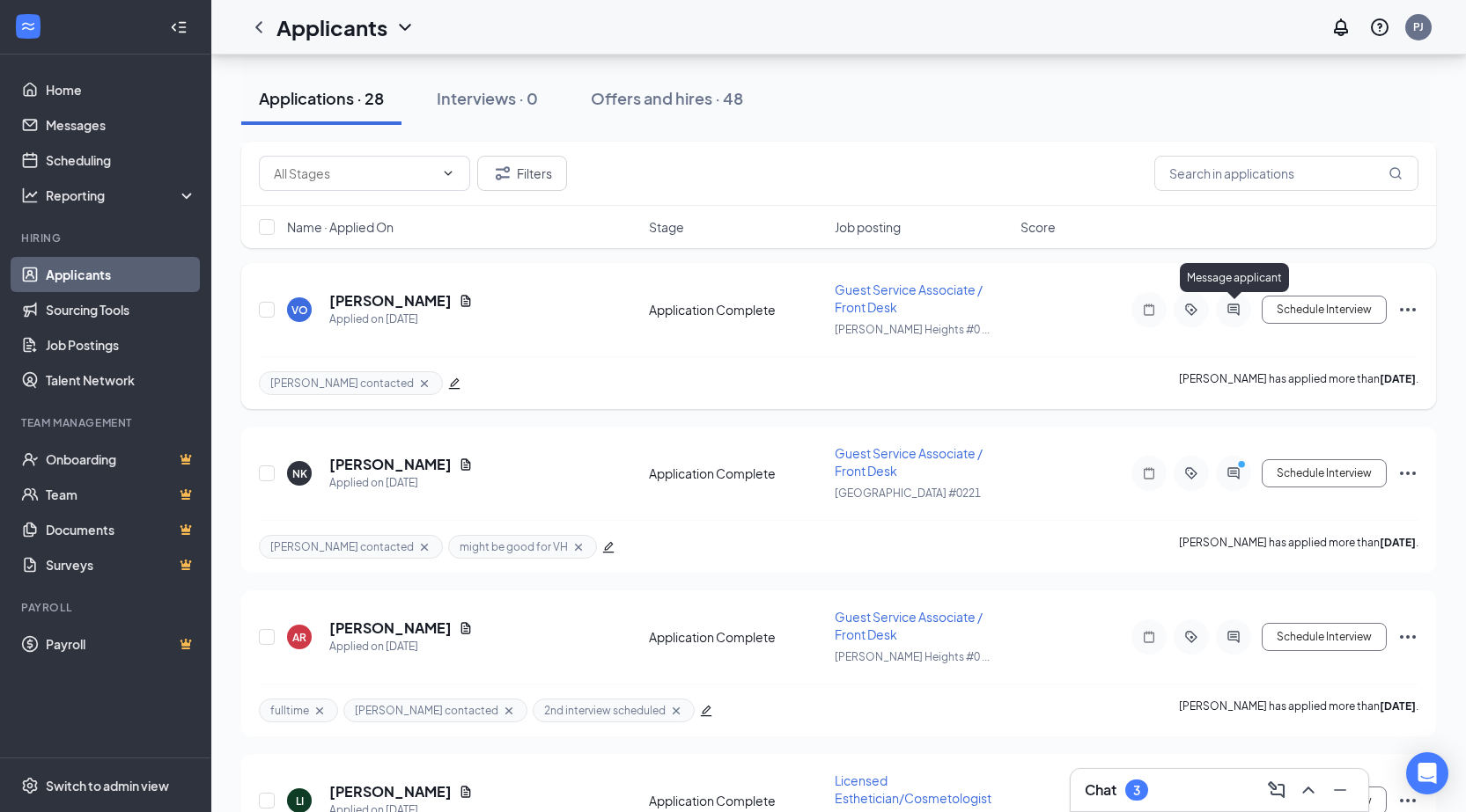
click at [1237, 314] on icon "ActiveChat" at bounding box center [1233, 309] width 11 height 11
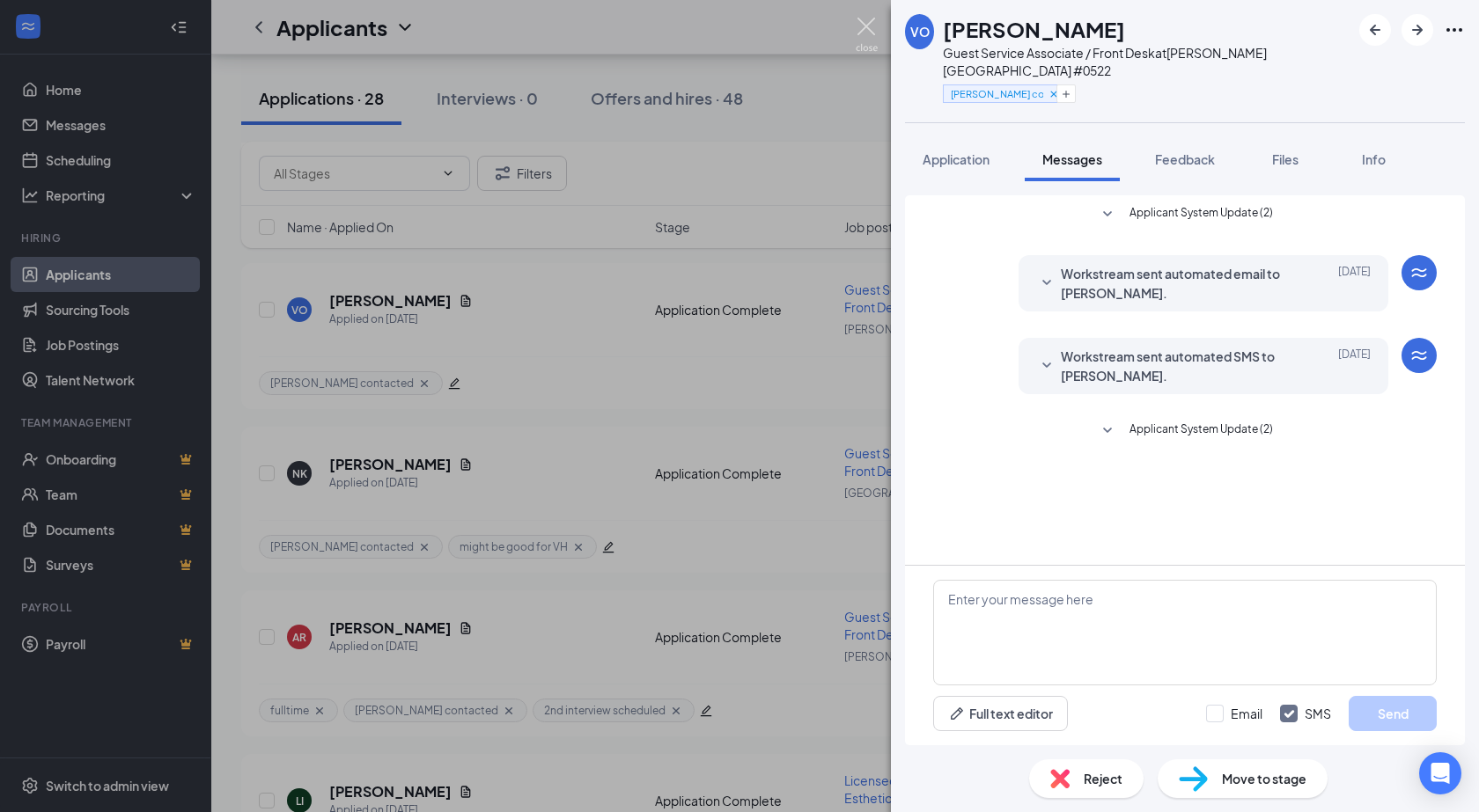
click at [867, 20] on img at bounding box center [866, 34] width 22 height 34
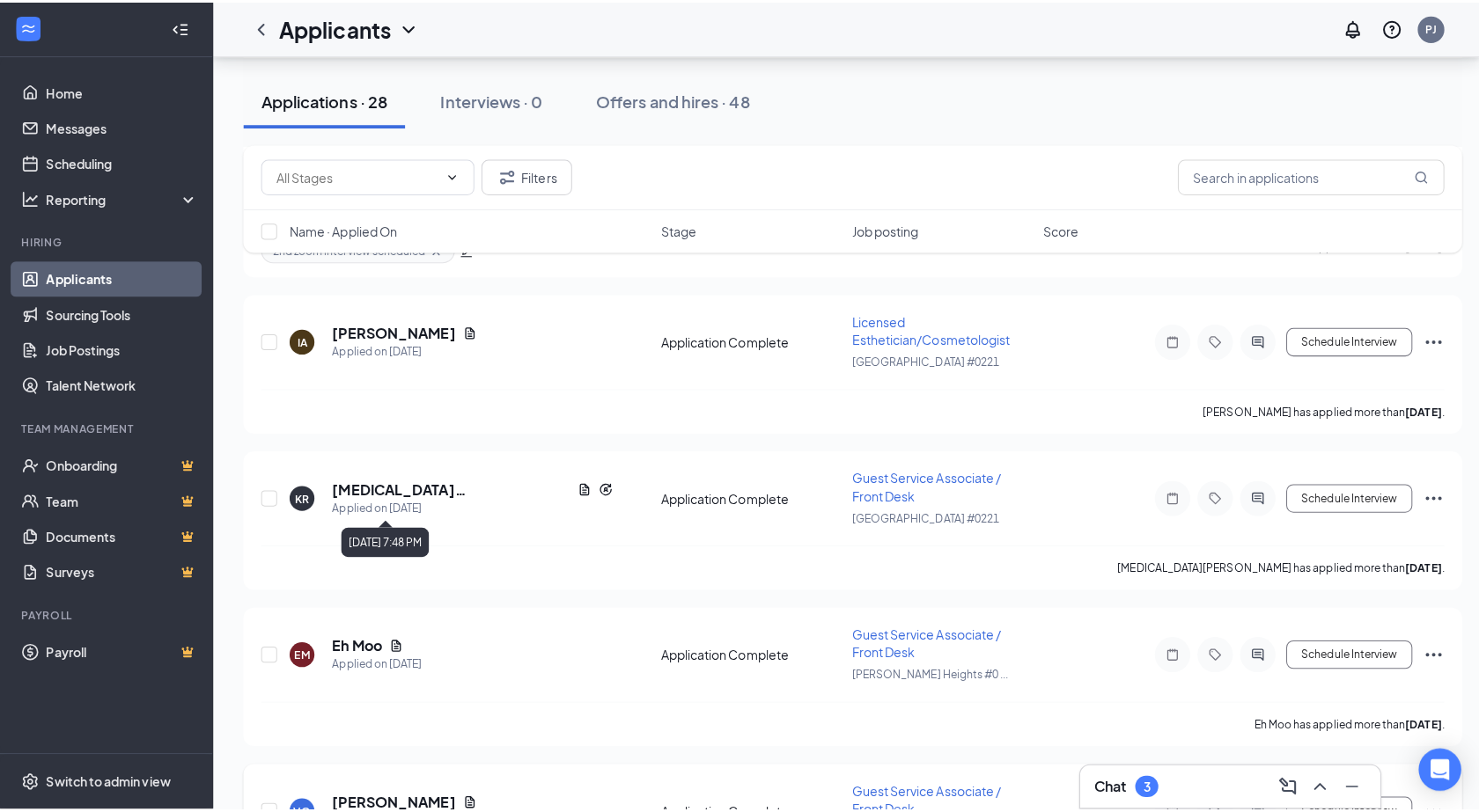
scroll to position [3600, 0]
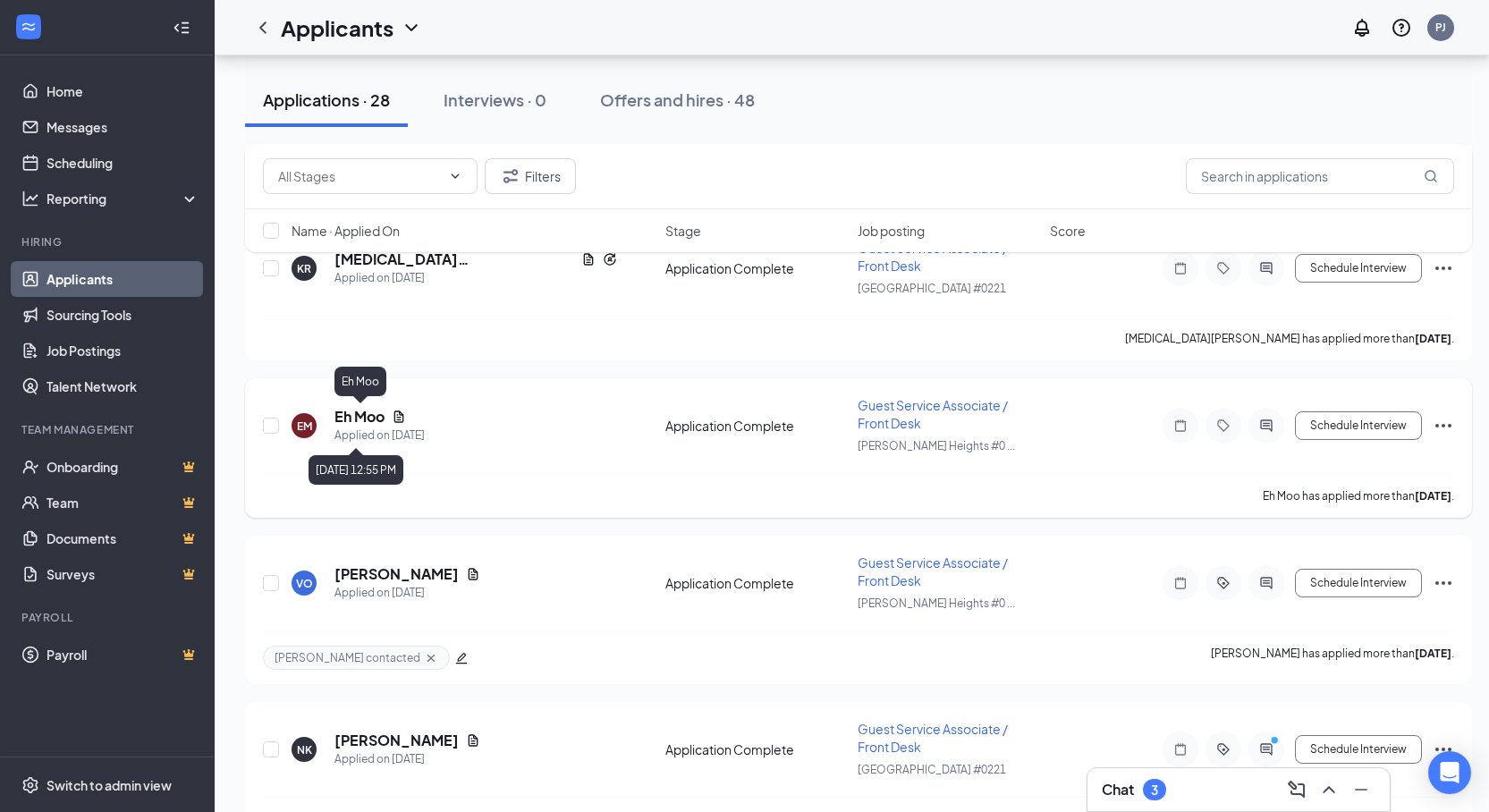
click at [359, 409] on h5 "Eh Moo" at bounding box center [359, 416] width 50 height 20
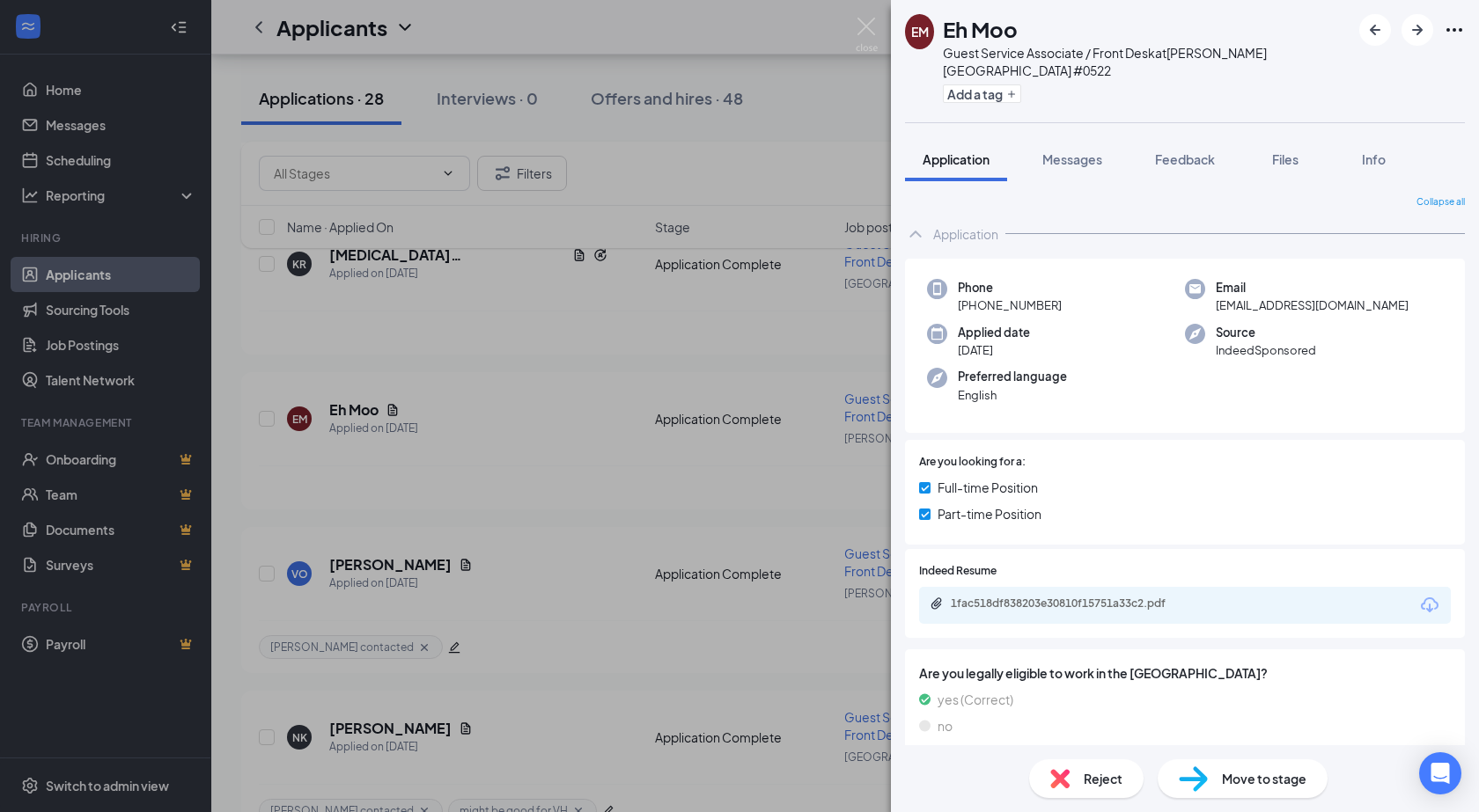
click at [849, 17] on div "EM Eh Moo Guest Service Associate / Front Desk at [PERSON_NAME][GEOGRAPHIC_DATA…" at bounding box center [739, 406] width 1479 height 812
click at [862, 17] on div "Applicants PJ" at bounding box center [845, 27] width 1268 height 55
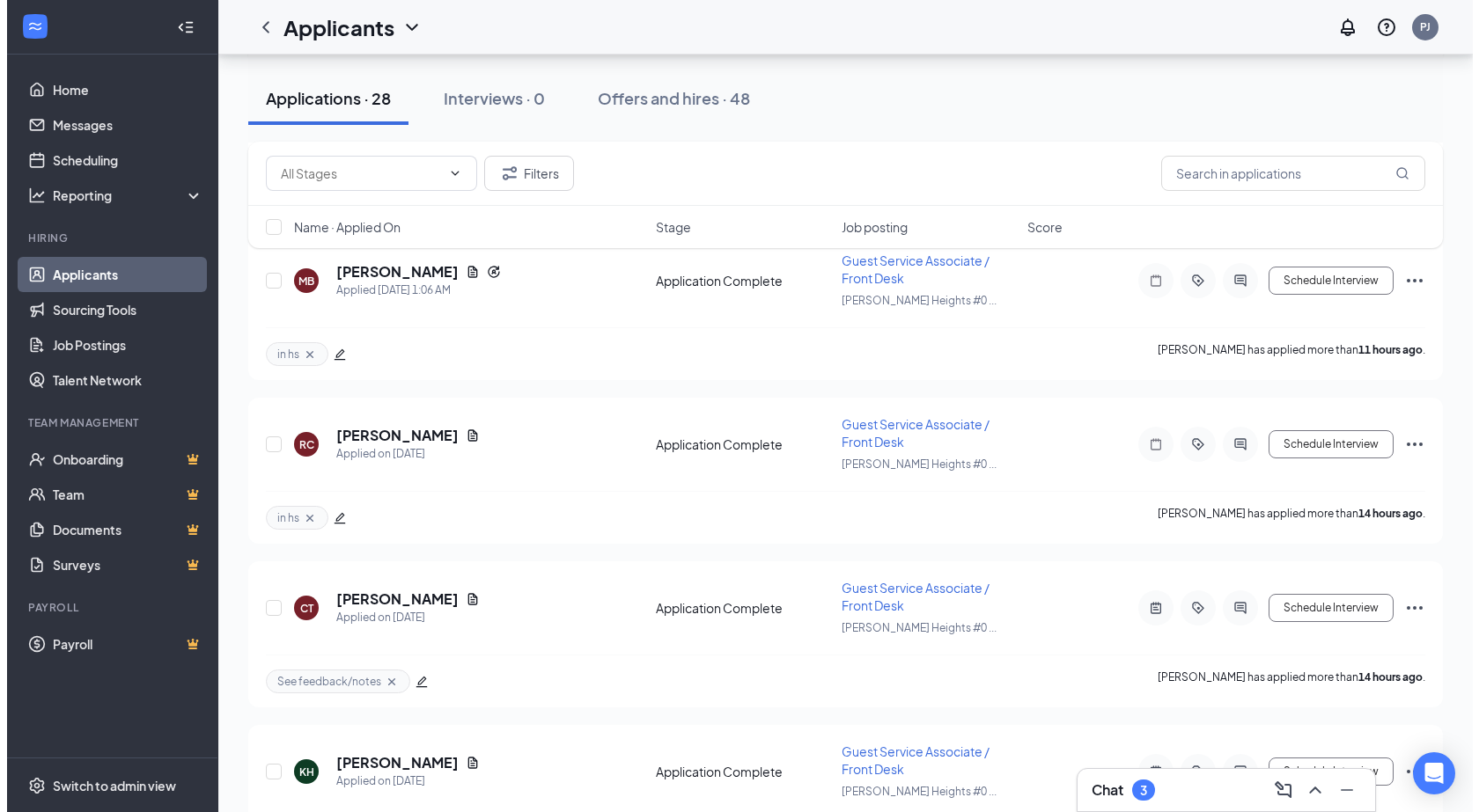
scroll to position [528, 0]
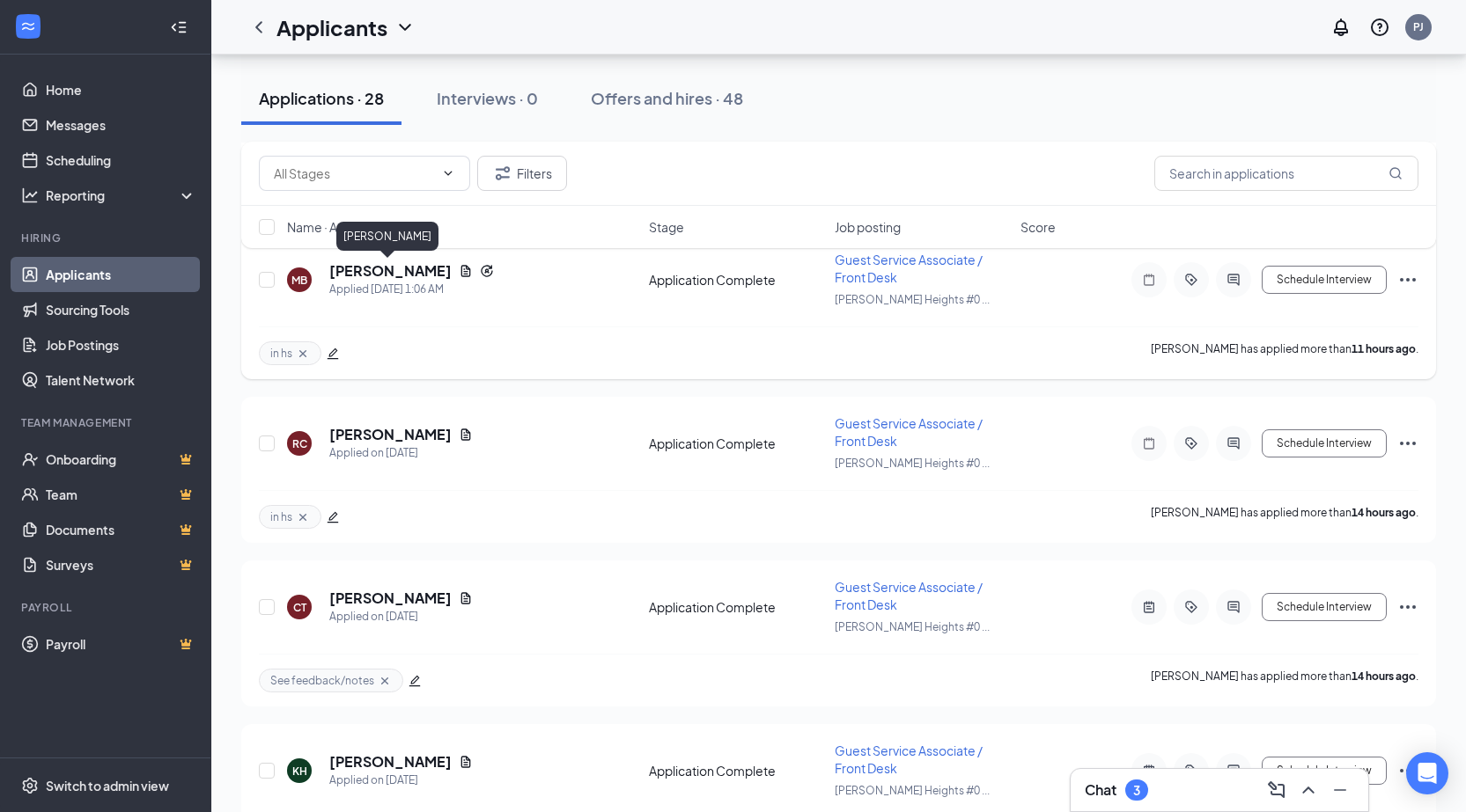
click at [383, 274] on h5 "[PERSON_NAME]" at bounding box center [390, 270] width 123 height 20
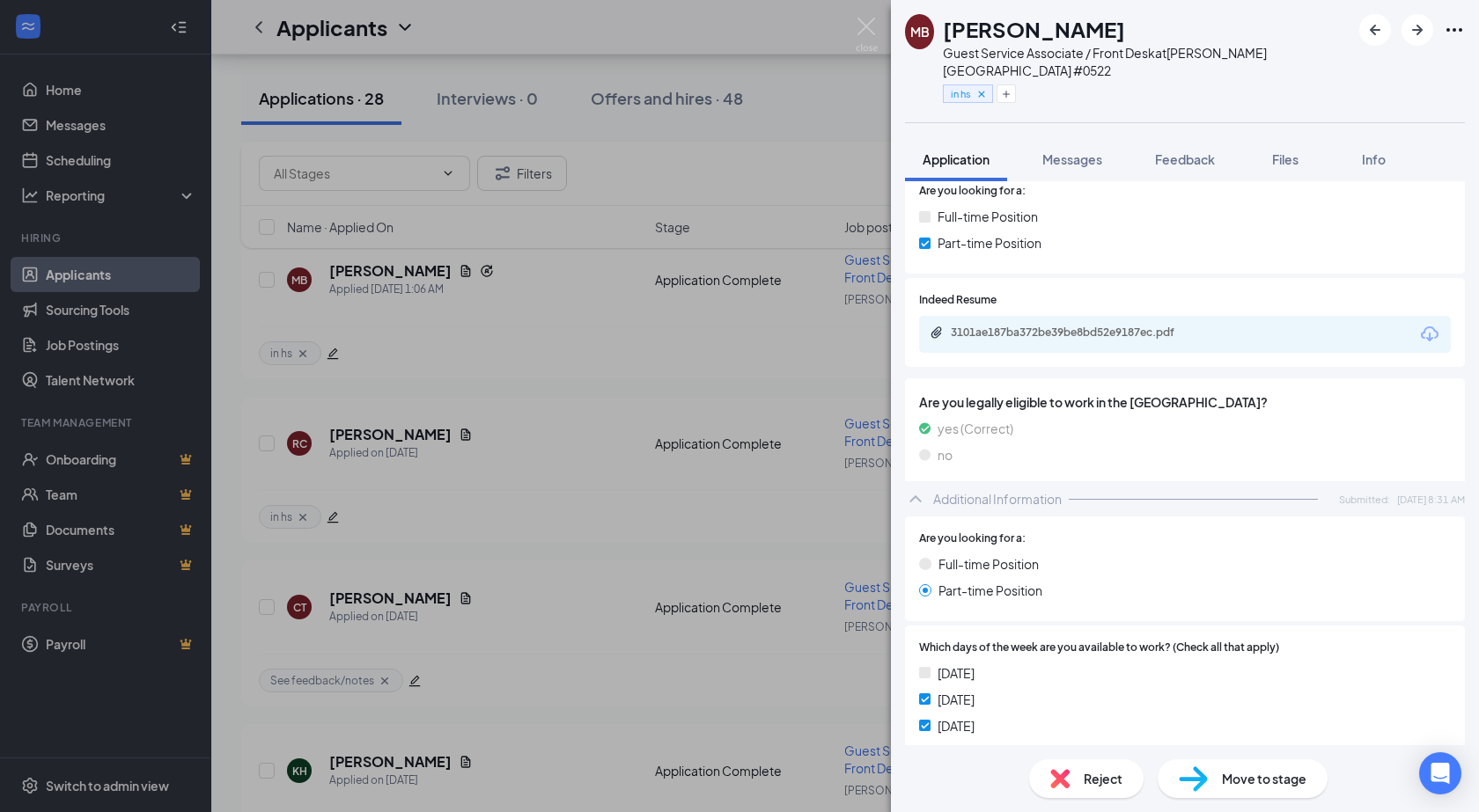
scroll to position [352, 0]
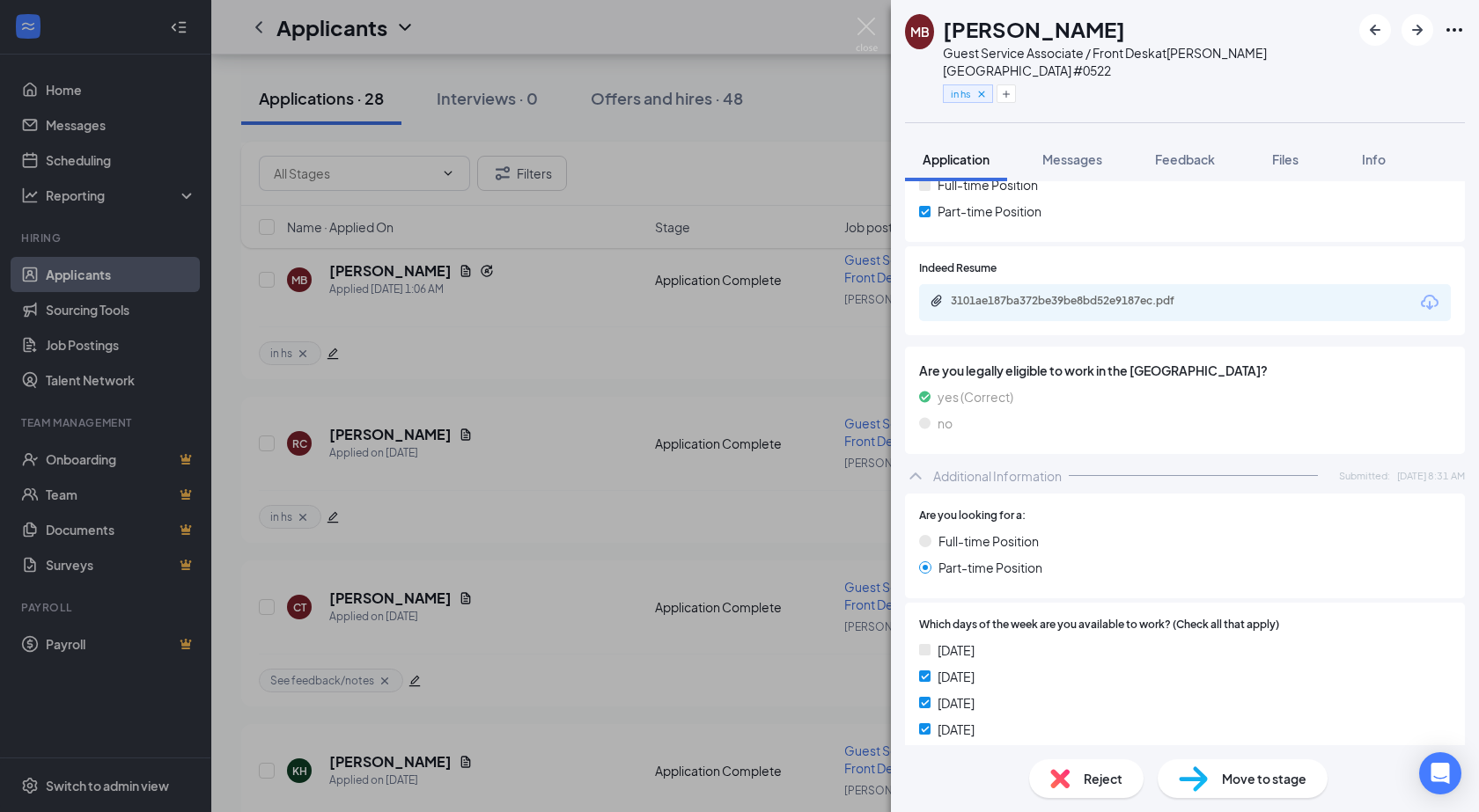
click at [1009, 297] on div "3101ae187ba372be39be8bd52e9187ec.pdf" at bounding box center [1185, 303] width 532 height 37
click at [1010, 294] on div "3101ae187ba372be39be8bd52e9187ec.pdf" at bounding box center [1074, 300] width 246 height 14
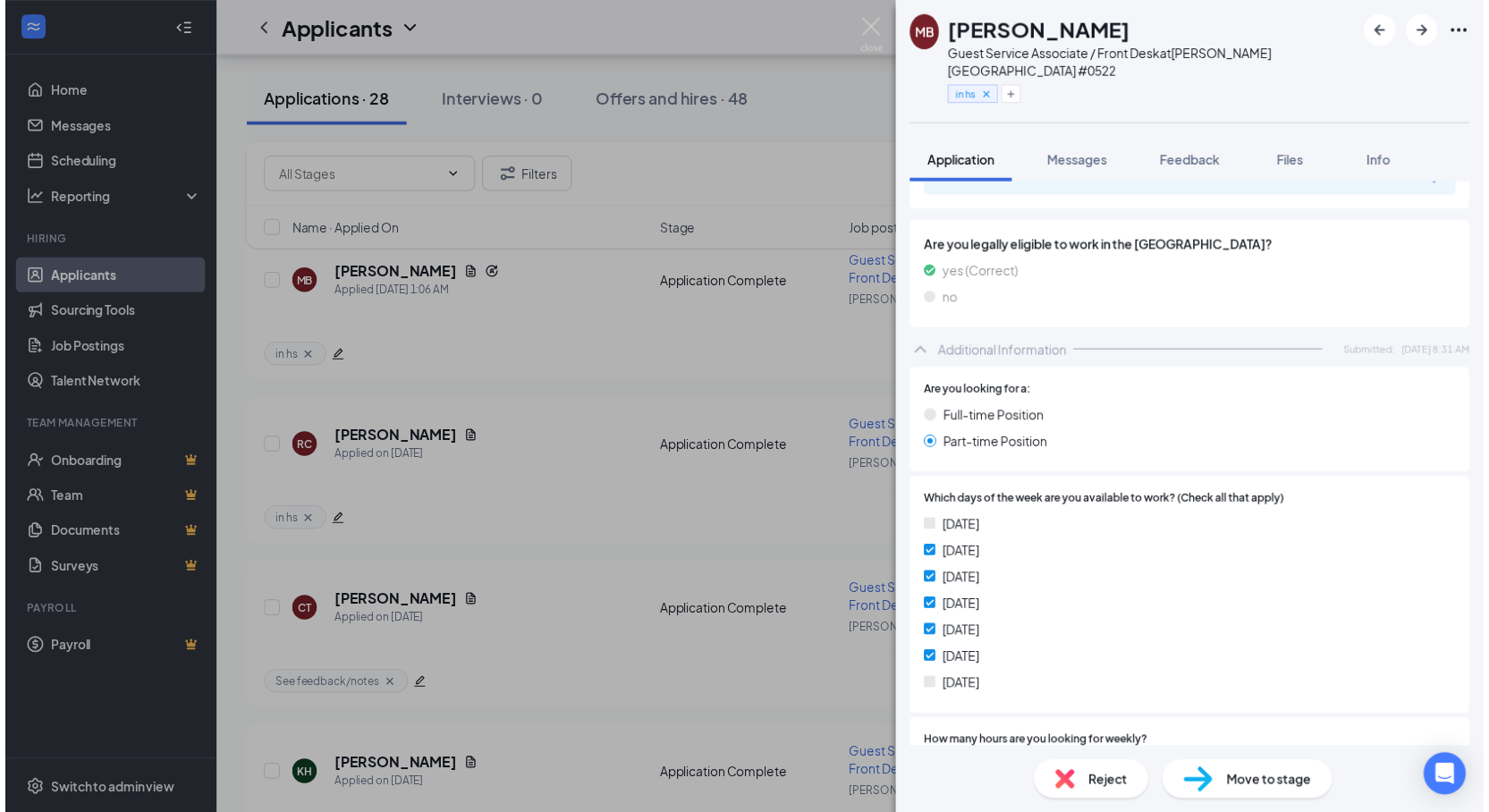
scroll to position [447, 0]
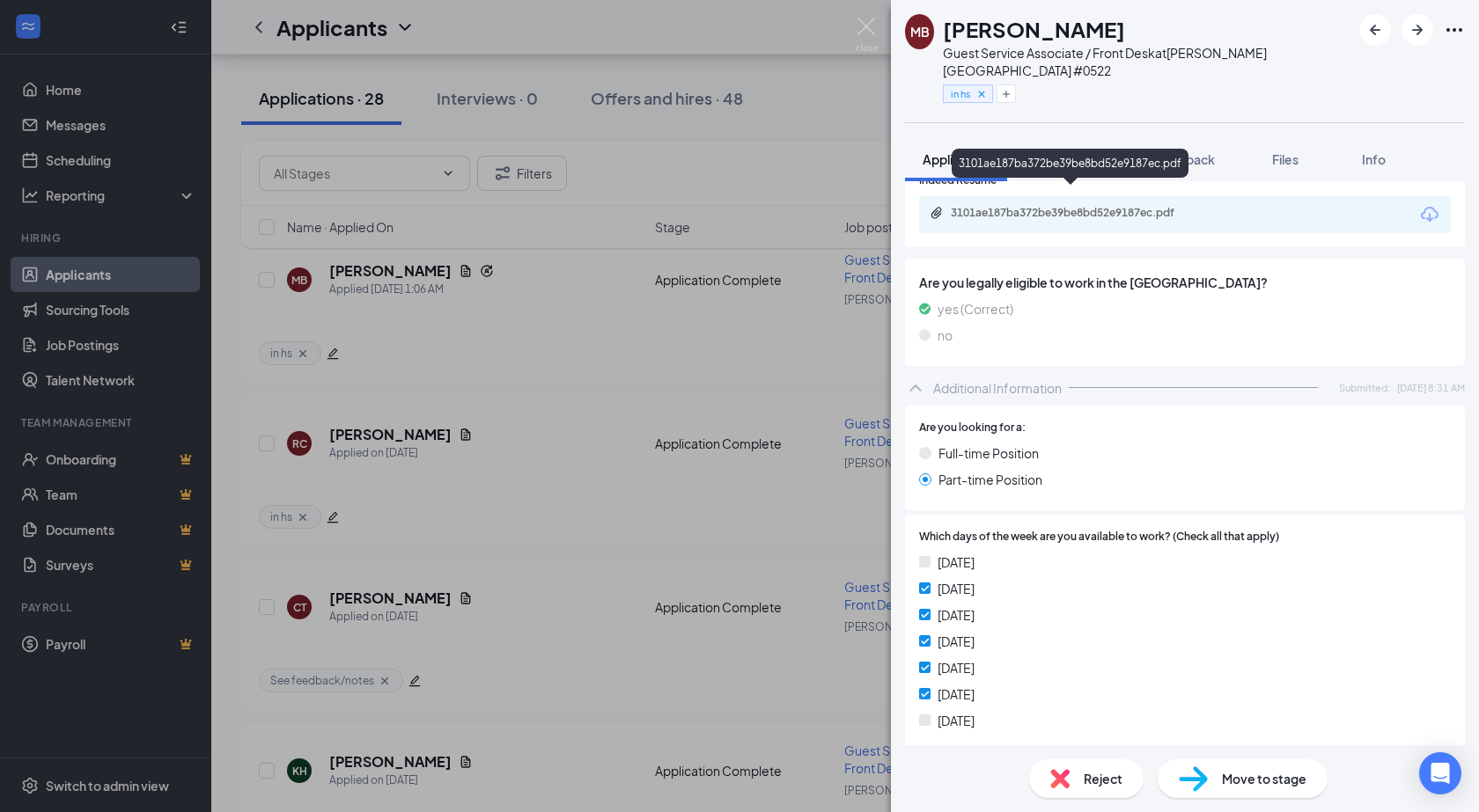
click at [998, 206] on div "3101ae187ba372be39be8bd52e9187ec.pdf" at bounding box center [1072, 215] width 285 height 17
click at [865, 35] on img at bounding box center [866, 34] width 22 height 34
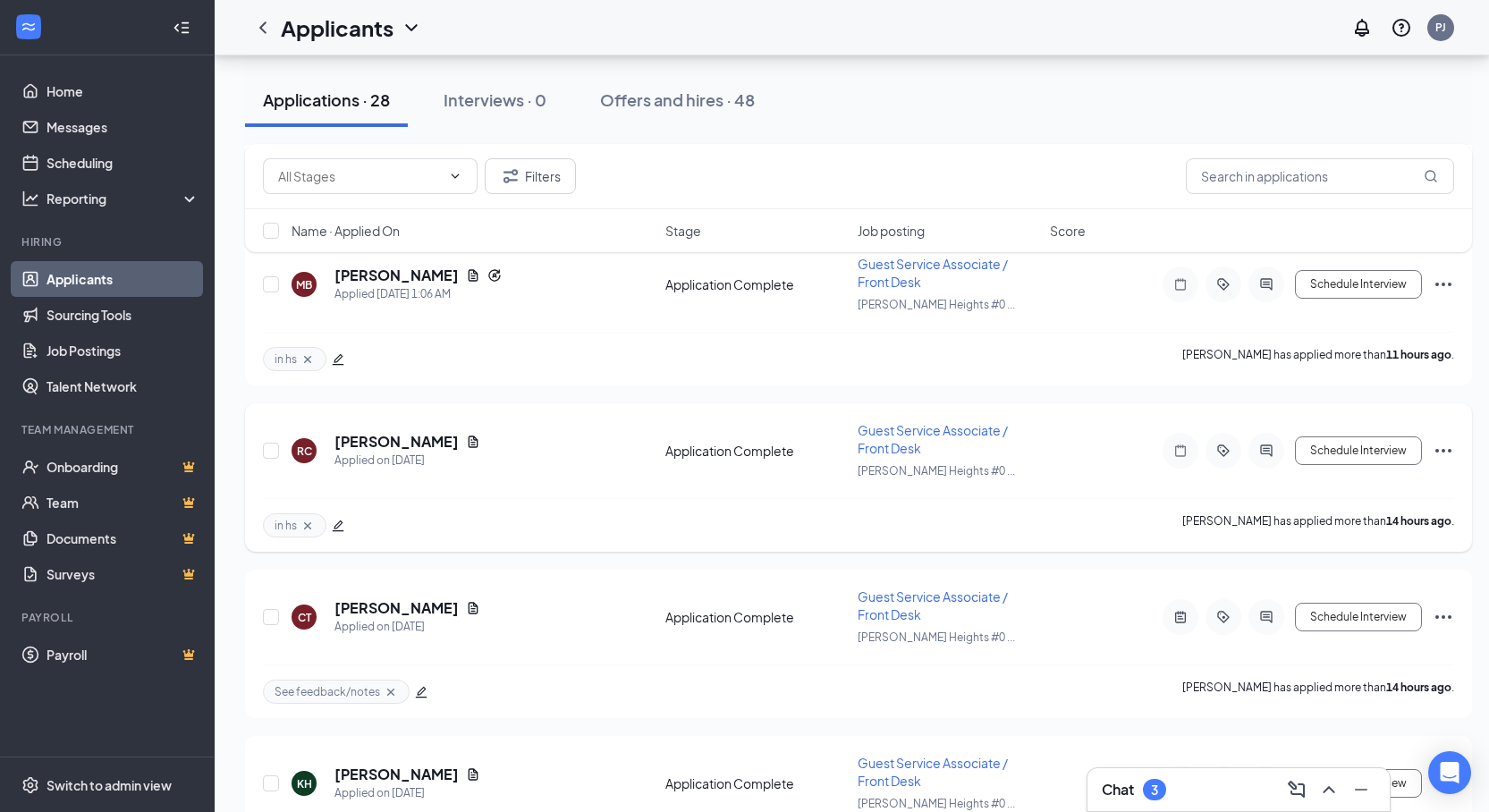
click at [403, 441] on h5 "[PERSON_NAME]" at bounding box center [397, 441] width 125 height 20
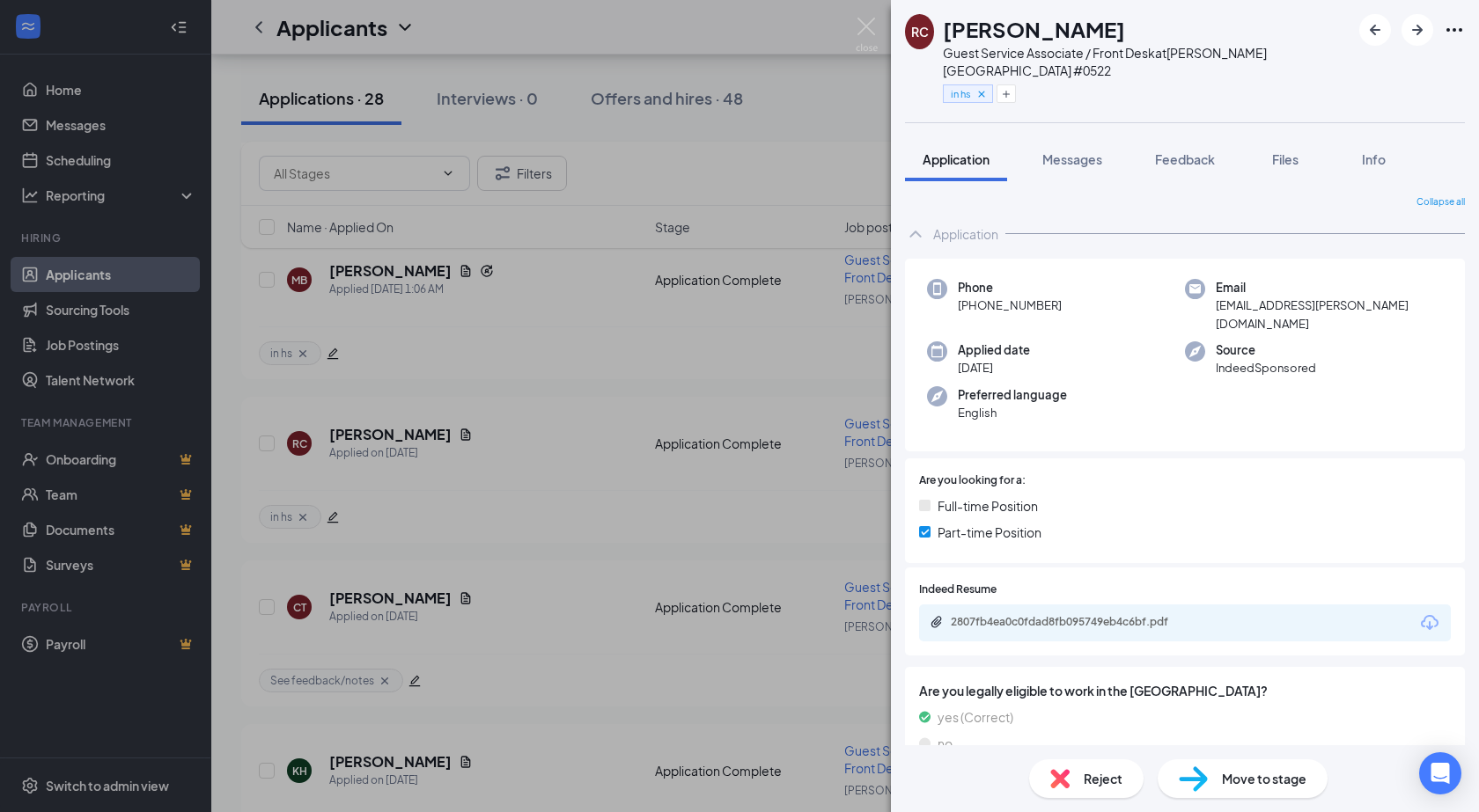
click at [955, 605] on div "2807fb4ea0c0fdad8fb095749eb4c6bf.pdf" at bounding box center [1185, 623] width 532 height 37
click at [984, 571] on div "2807fb4ea0c0fdad8fb095749eb4c6bf.pdf" at bounding box center [1071, 557] width 231 height 36
click at [977, 605] on div "2807fb4ea0c0fdad8fb095749eb4c6bf.pdf" at bounding box center [1185, 623] width 532 height 37
click at [967, 615] on div "2807fb4ea0c0fdad8fb095749eb4c6bf.pdf" at bounding box center [1074, 622] width 246 height 14
drag, startPoint x: 861, startPoint y: 28, endPoint x: 580, endPoint y: 603, distance: 640.0
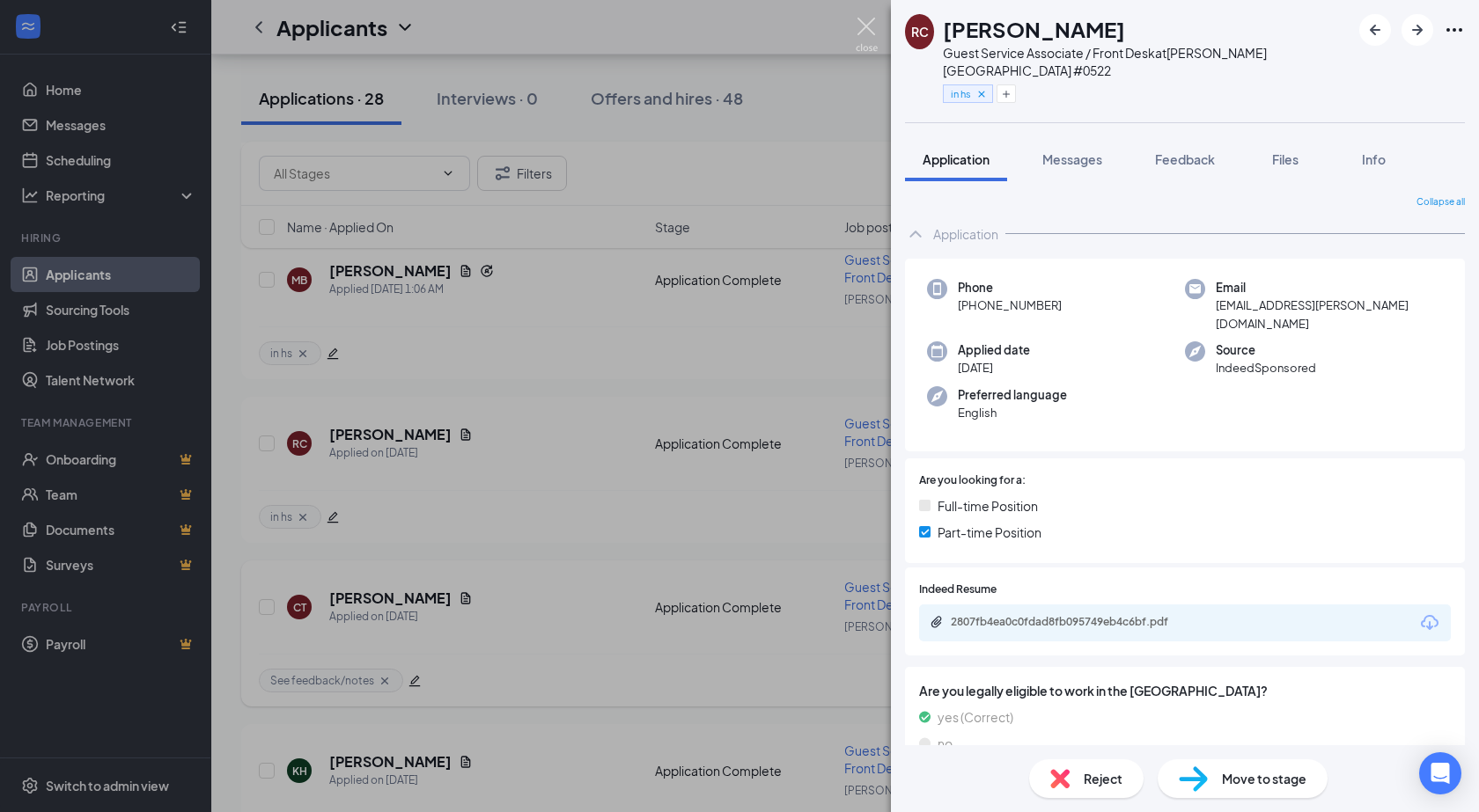
click at [863, 28] on img at bounding box center [866, 34] width 22 height 34
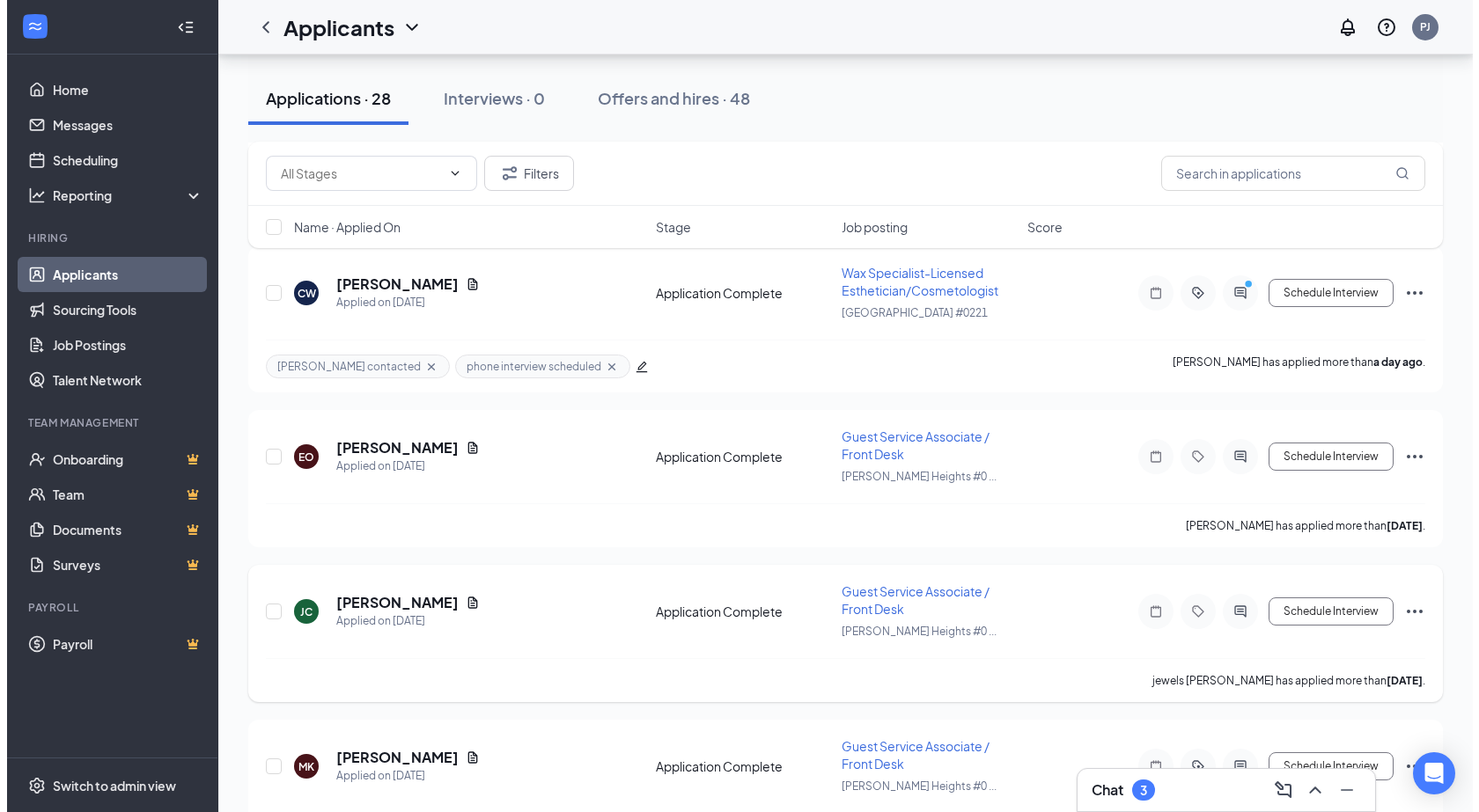
scroll to position [1496, 0]
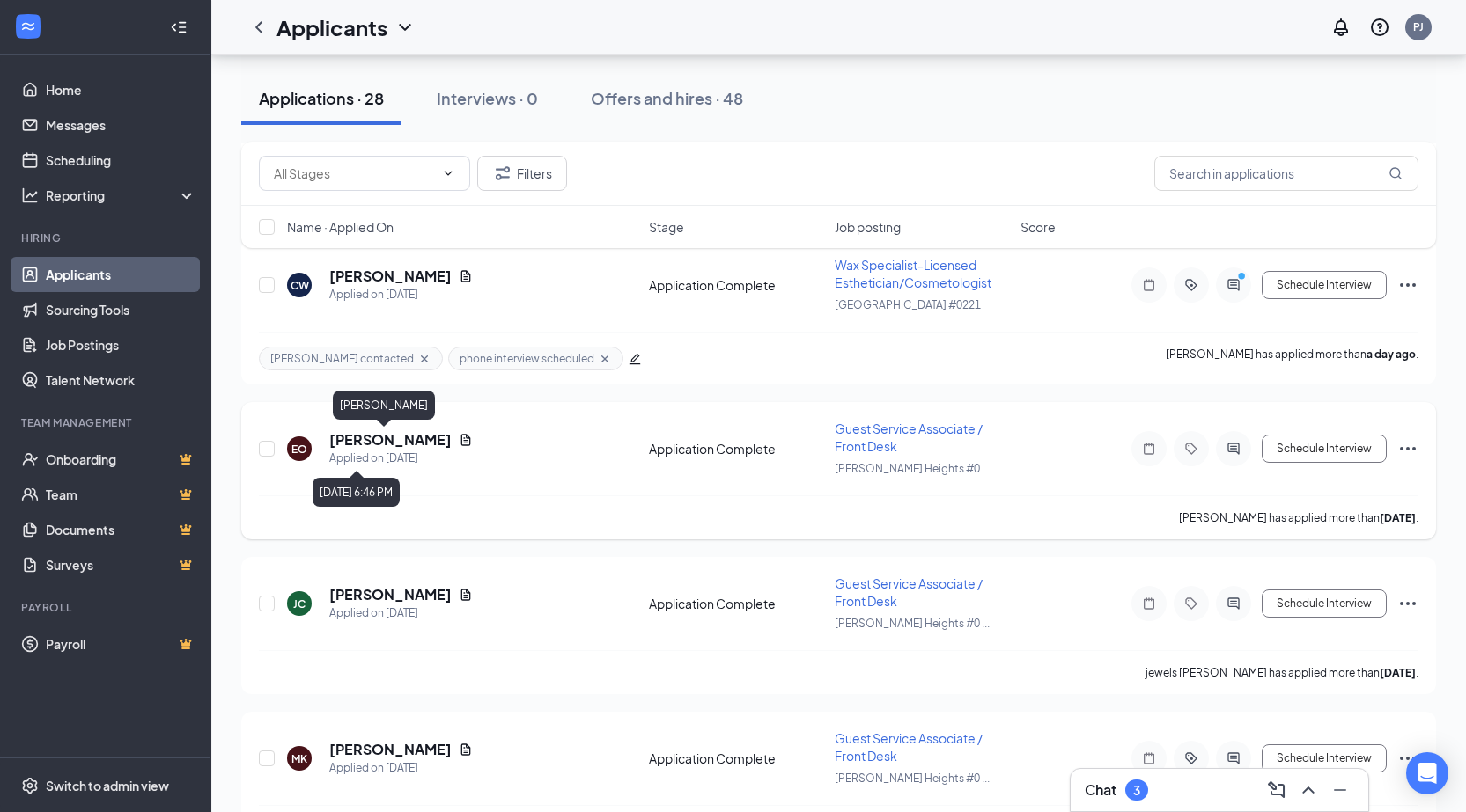
click at [377, 442] on h5 "[PERSON_NAME]" at bounding box center [390, 439] width 123 height 20
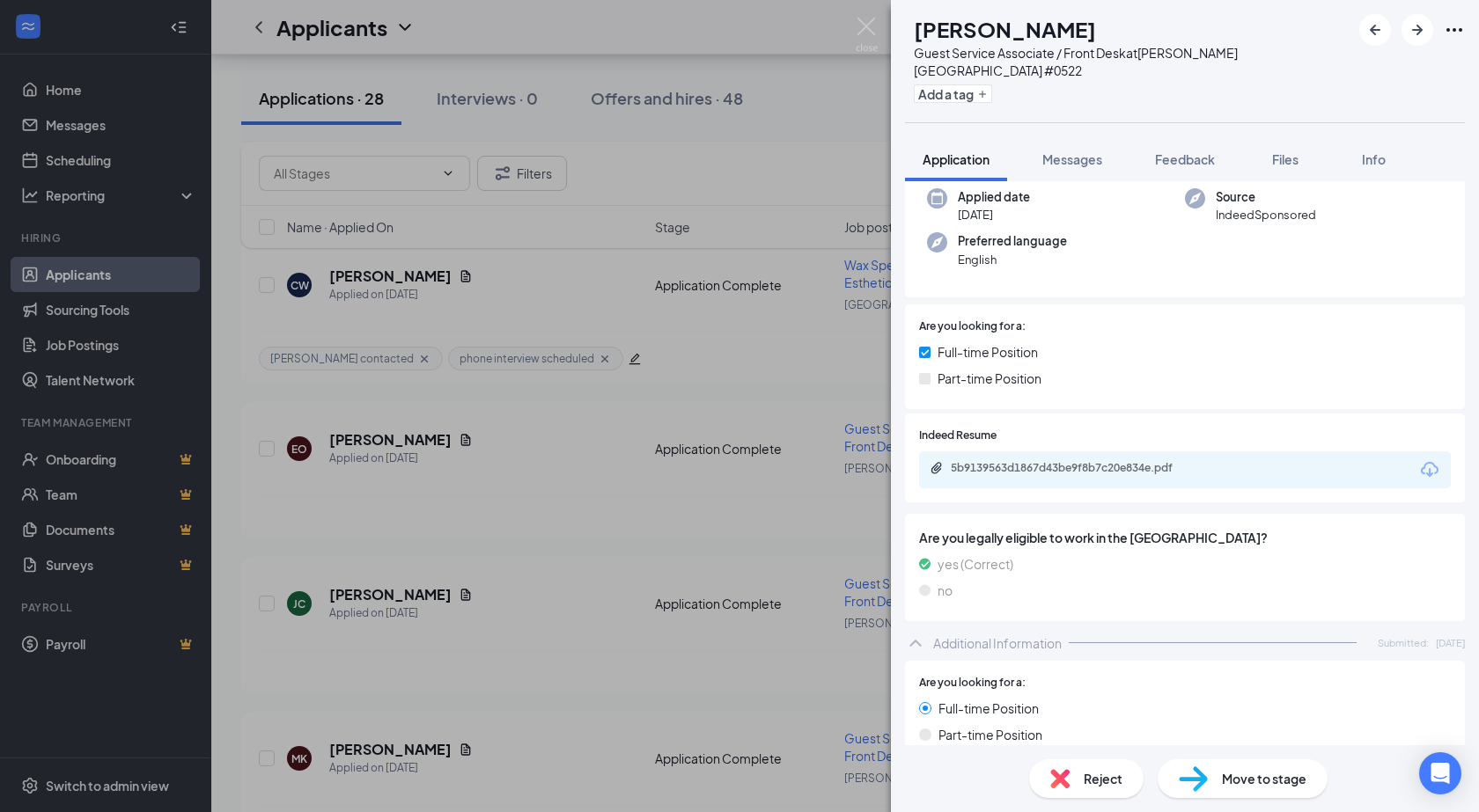
scroll to position [135, 0]
click at [999, 462] on div "5b9139563d1867d43be9f8b7c20e834e.pdf" at bounding box center [1074, 468] width 246 height 14
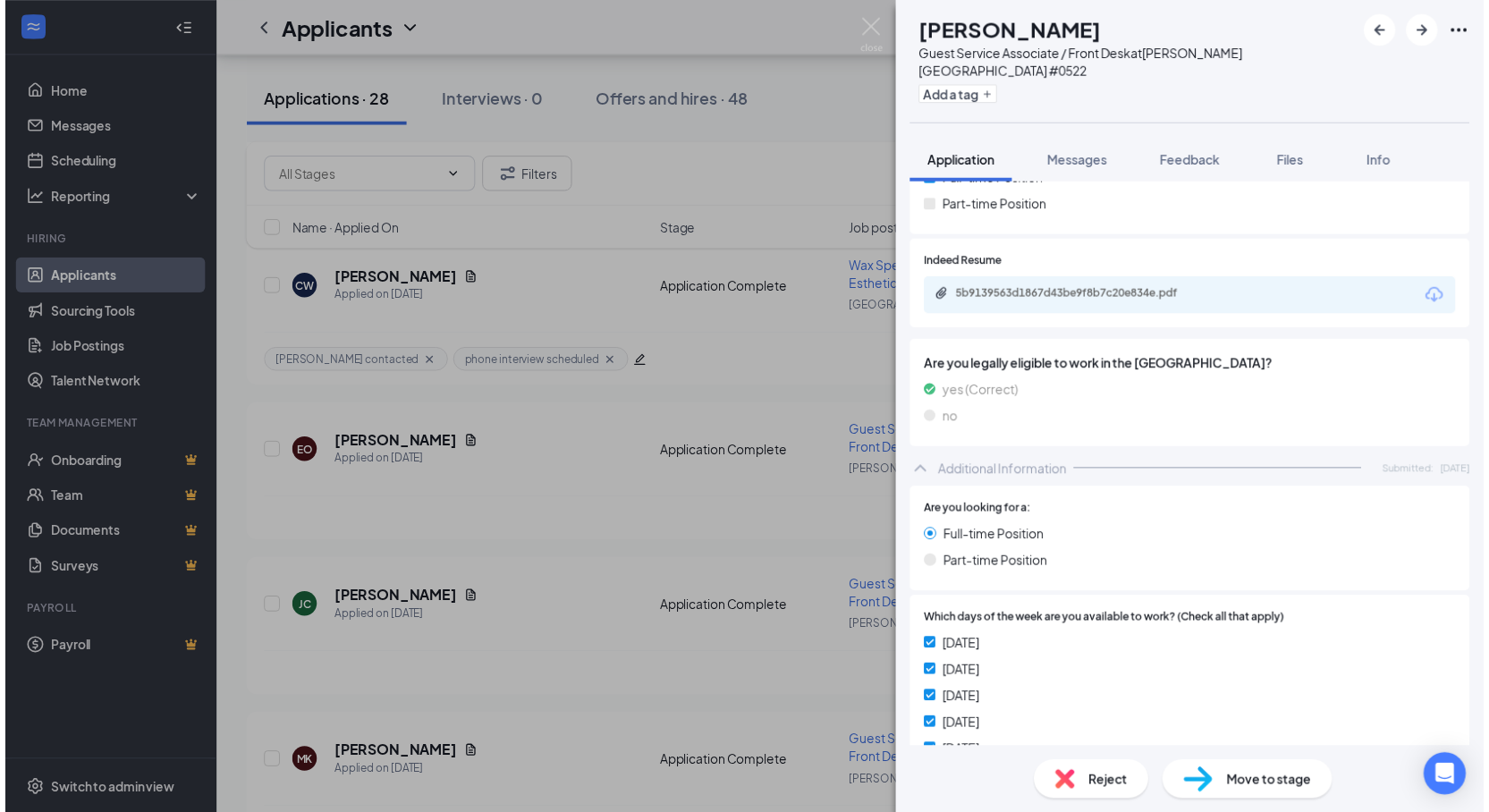
scroll to position [227, 0]
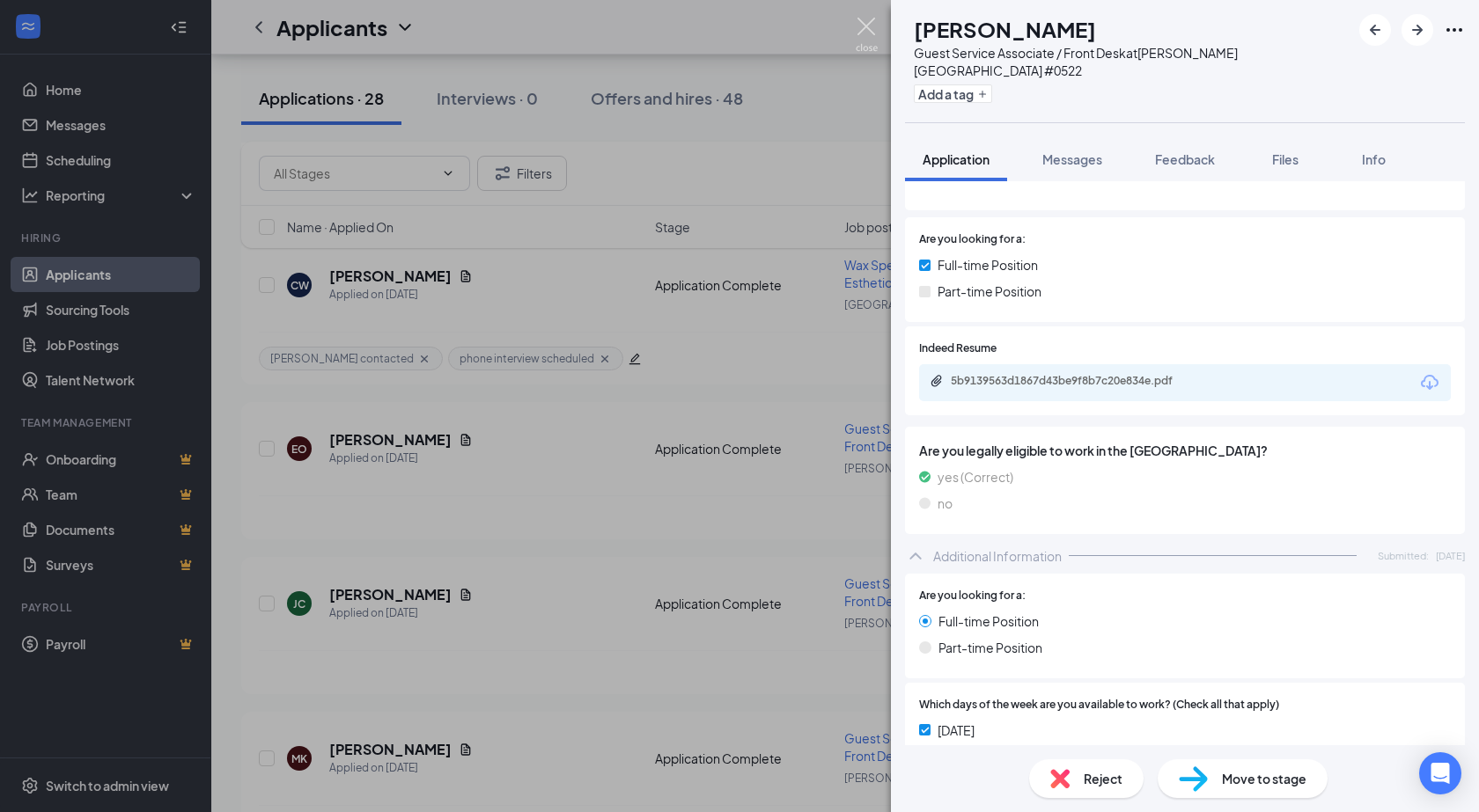
click at [861, 29] on img at bounding box center [866, 34] width 22 height 34
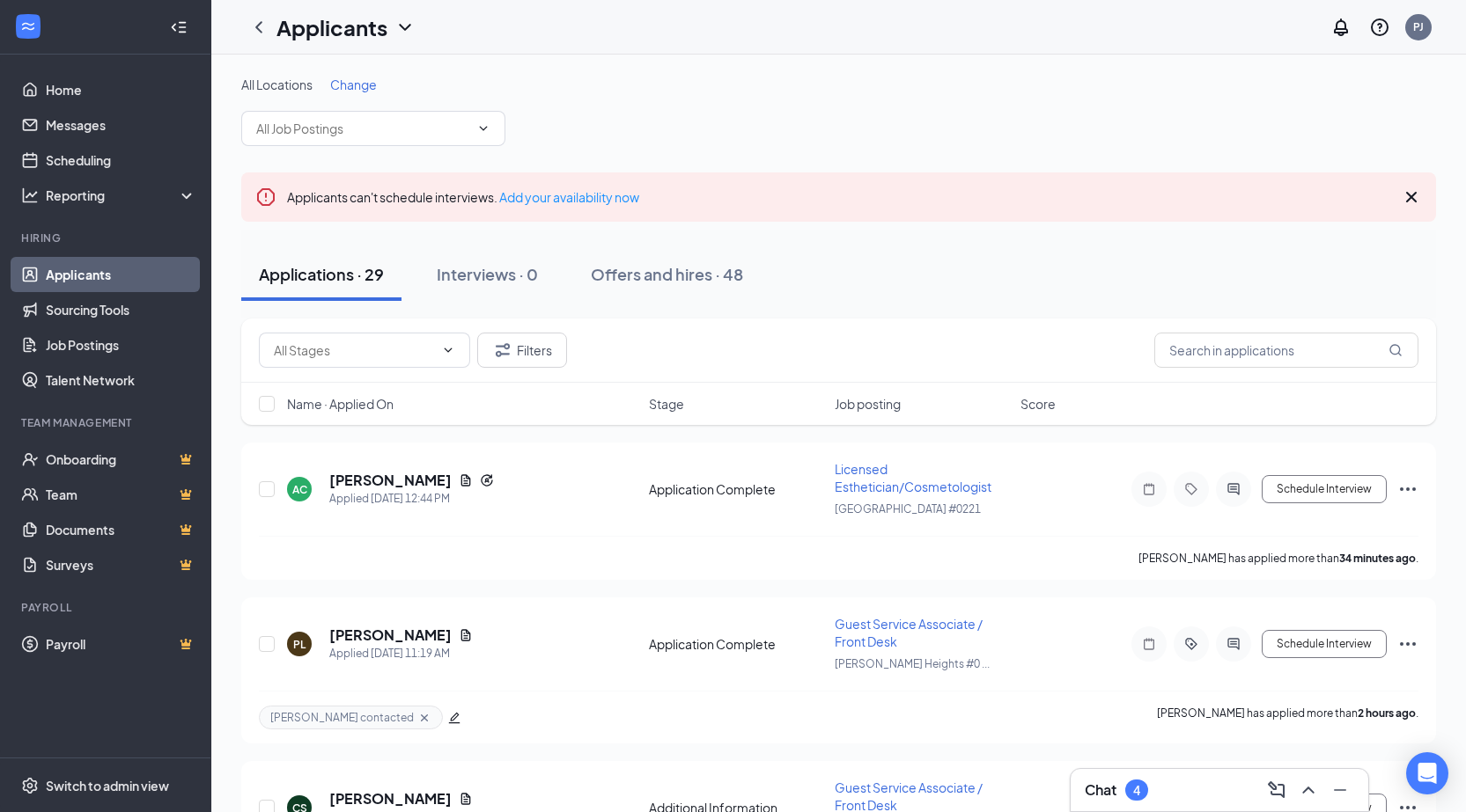
click at [1148, 782] on div "Chat 4" at bounding box center [1116, 790] width 63 height 21
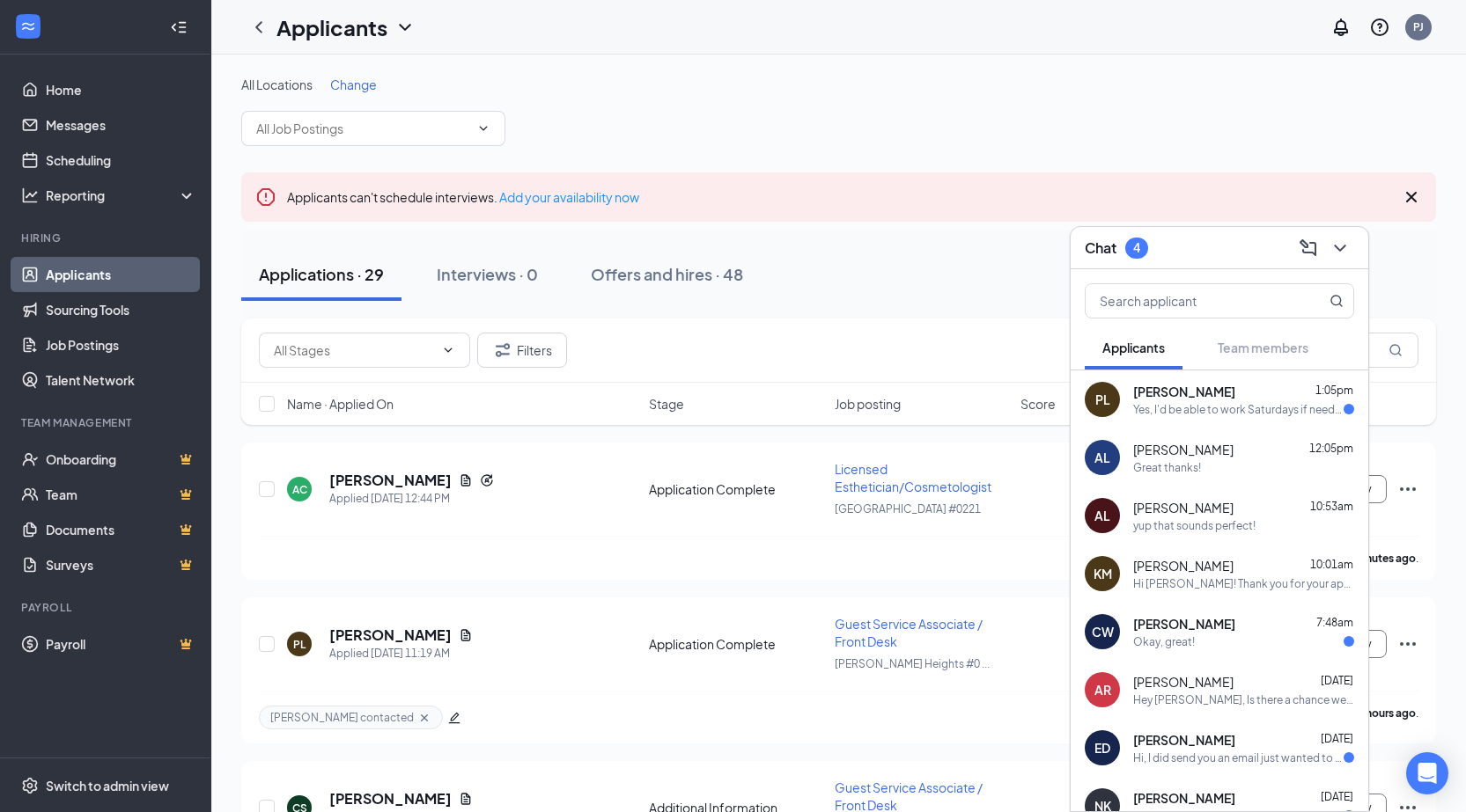
click at [1178, 404] on div "Yes, I'd be able to work Saturdays if needed." at bounding box center [1238, 410] width 210 height 15
